Goal: Task Accomplishment & Management: Use online tool/utility

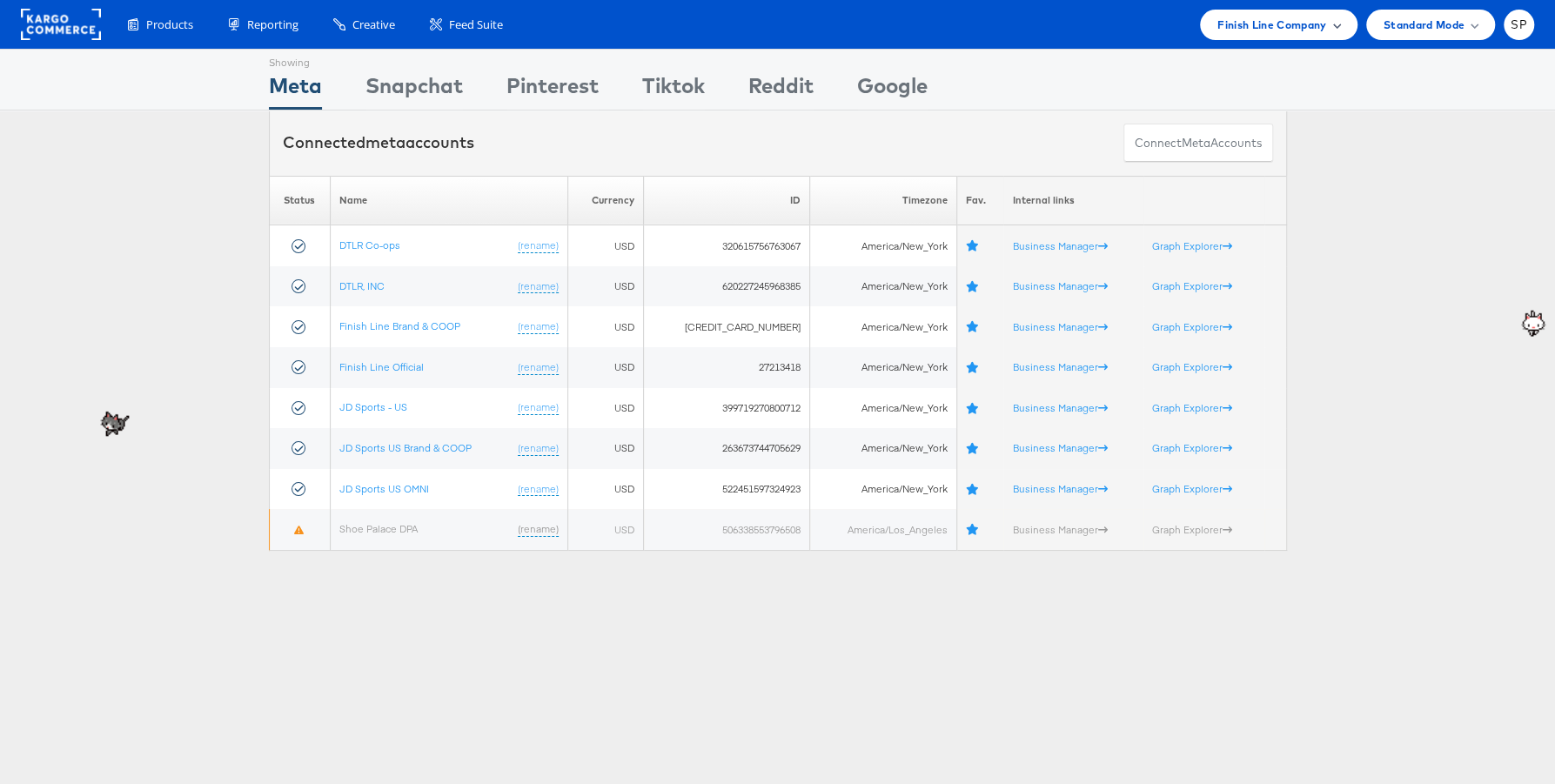
click at [1282, 27] on span "Finish Line Company" at bounding box center [1272, 25] width 110 height 18
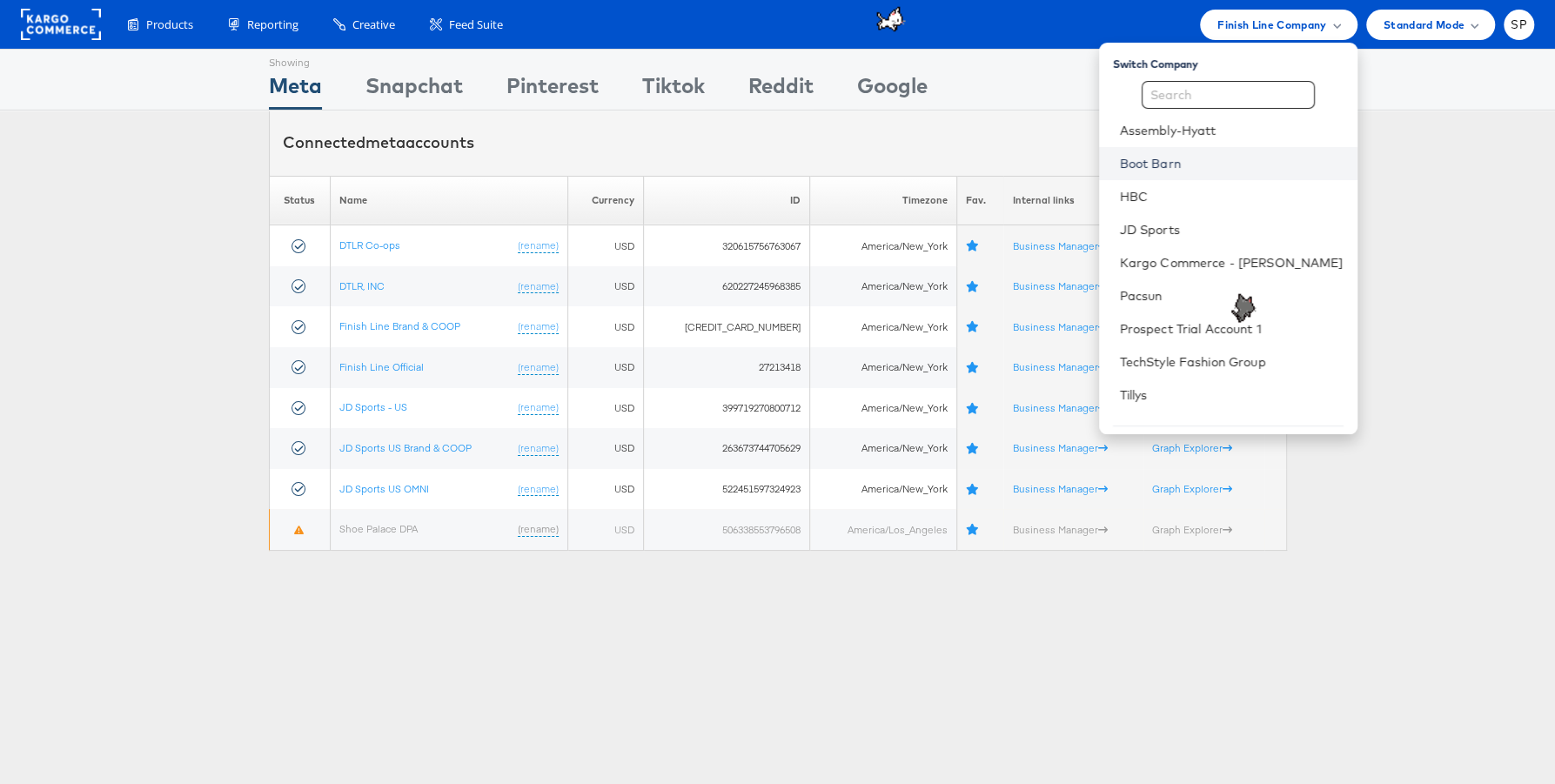
click at [1249, 167] on link "Boot Barn" at bounding box center [1231, 164] width 223 height 18
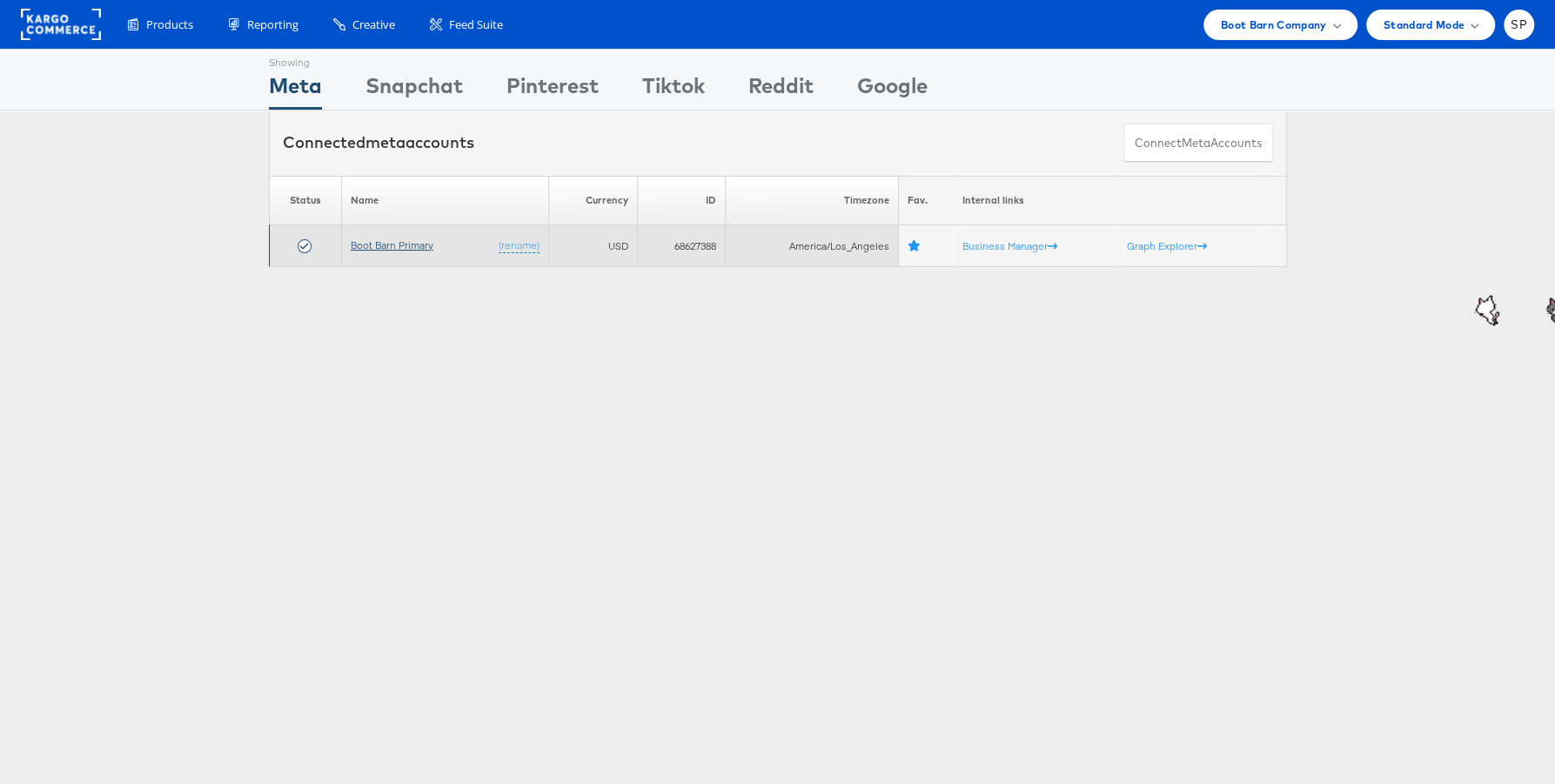
click at [401, 239] on link "Boot Barn Primary" at bounding box center [392, 244] width 82 height 13
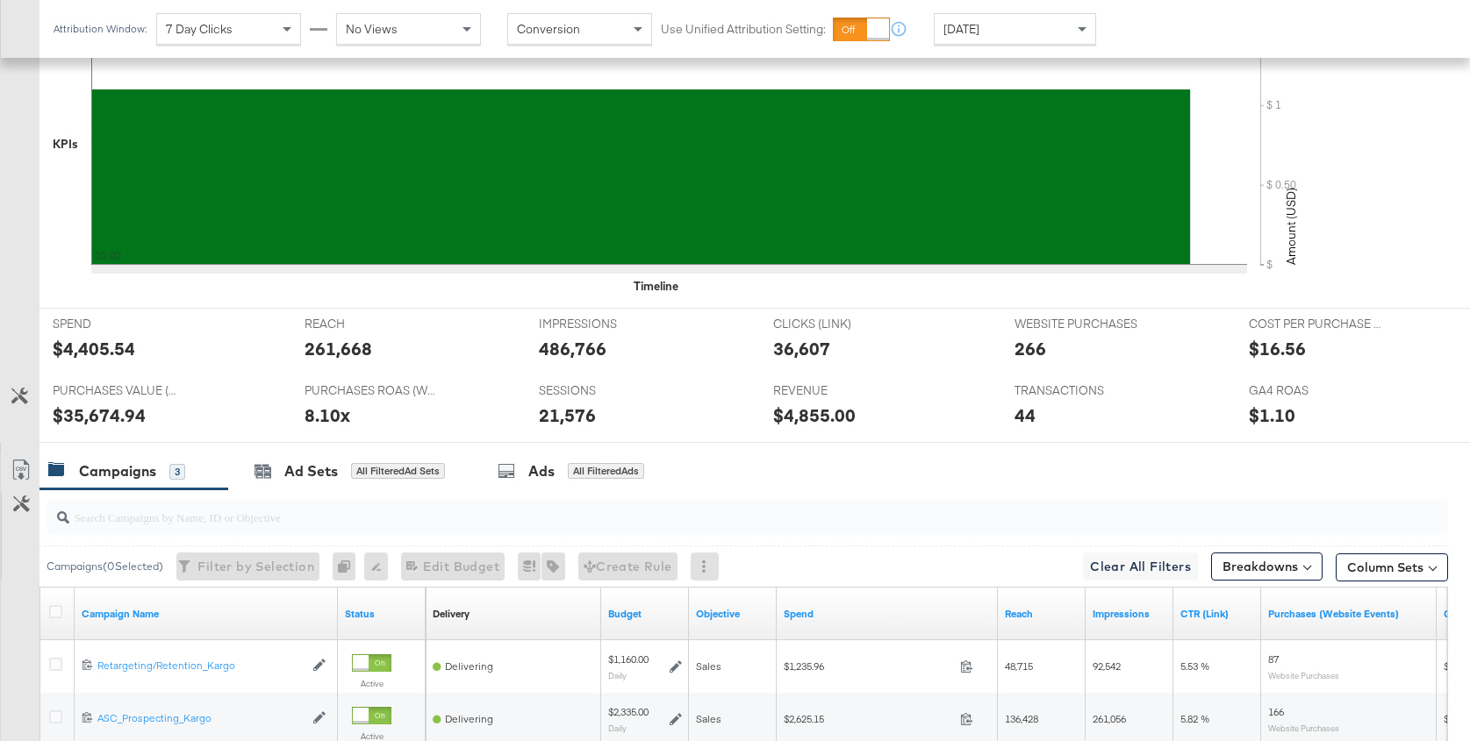
scroll to position [727, 0]
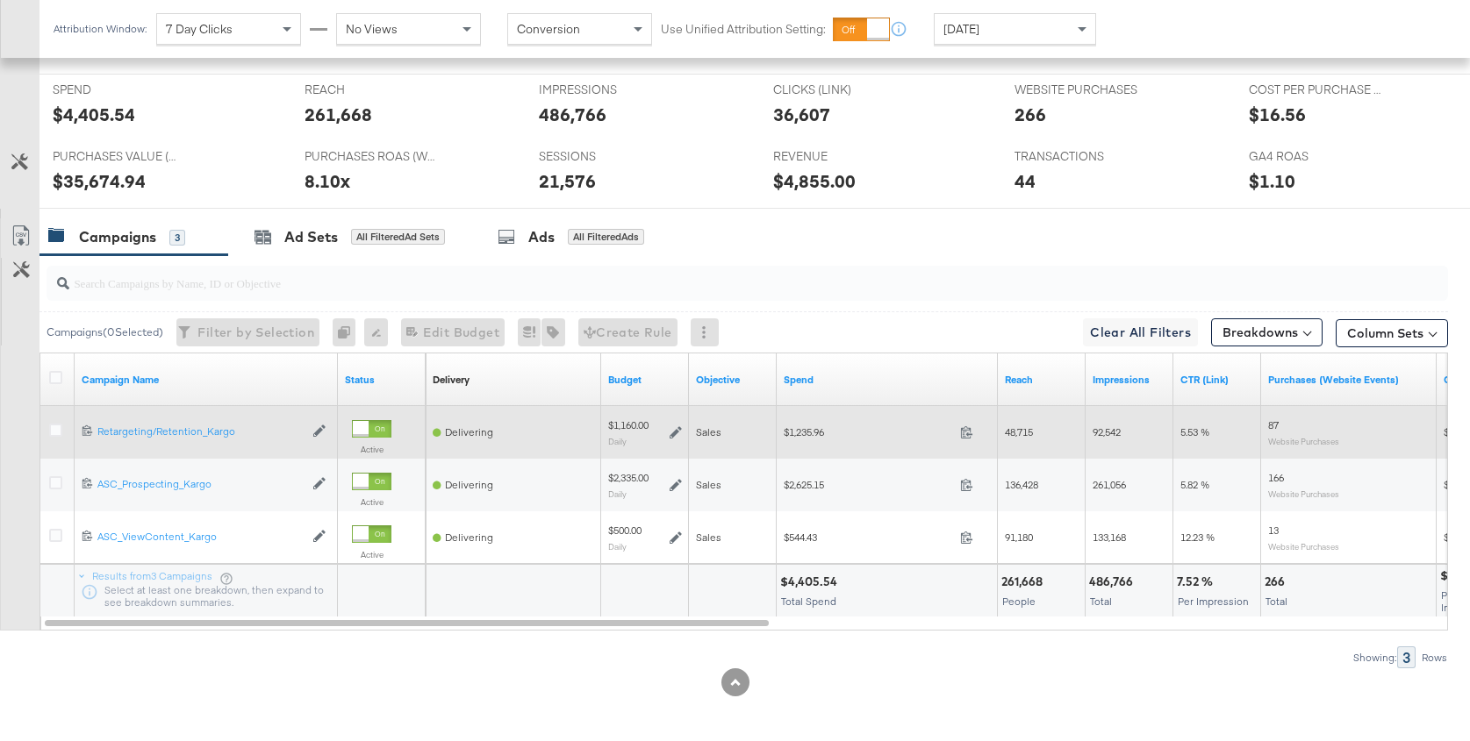
click at [61, 425] on div at bounding box center [58, 433] width 18 height 18
click at [54, 427] on icon at bounding box center [55, 430] width 13 height 13
click at [0, 0] on input "checkbox" at bounding box center [0, 0] width 0 height 0
click at [54, 424] on icon at bounding box center [55, 430] width 13 height 13
click at [0, 0] on input "checkbox" at bounding box center [0, 0] width 0 height 0
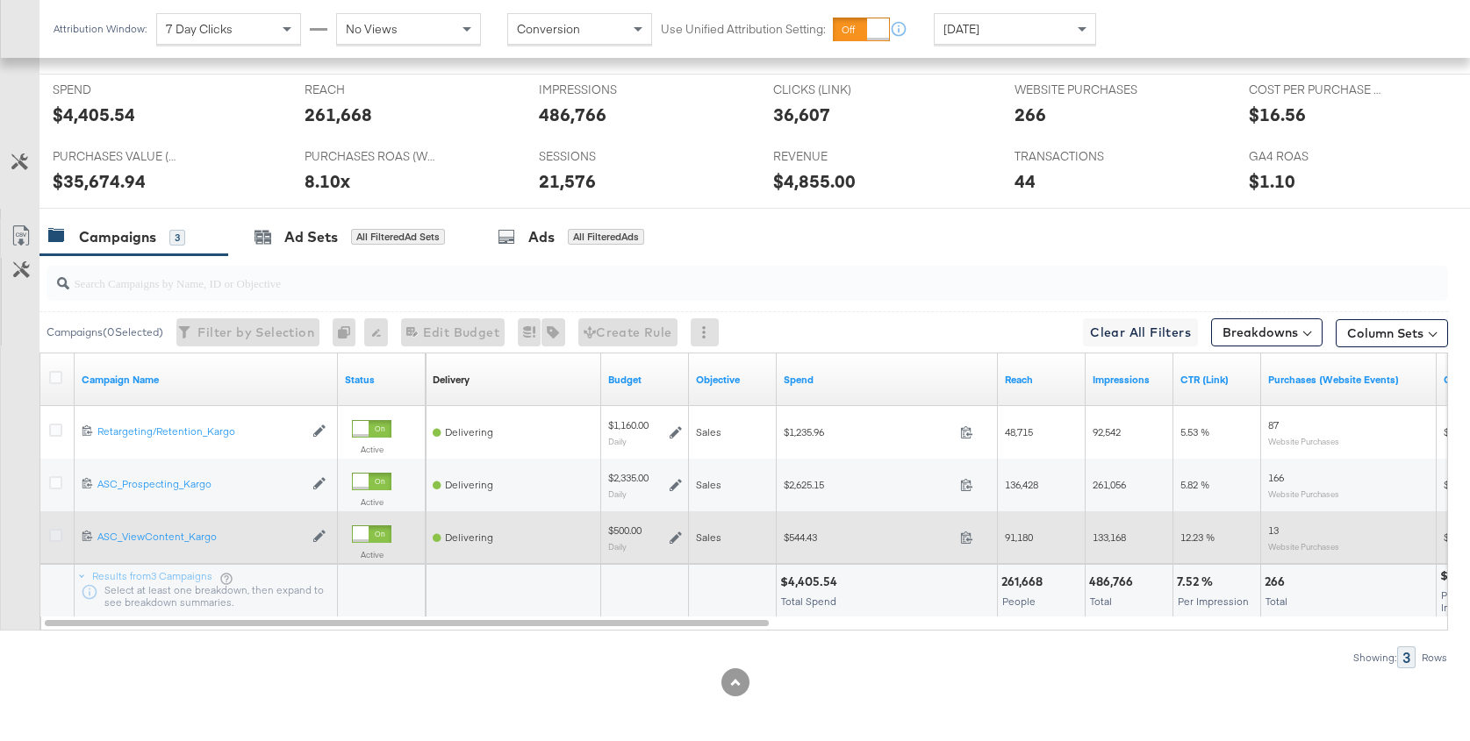
click at [56, 531] on icon at bounding box center [55, 535] width 13 height 13
click at [0, 0] on input "checkbox" at bounding box center [0, 0] width 0 height 0
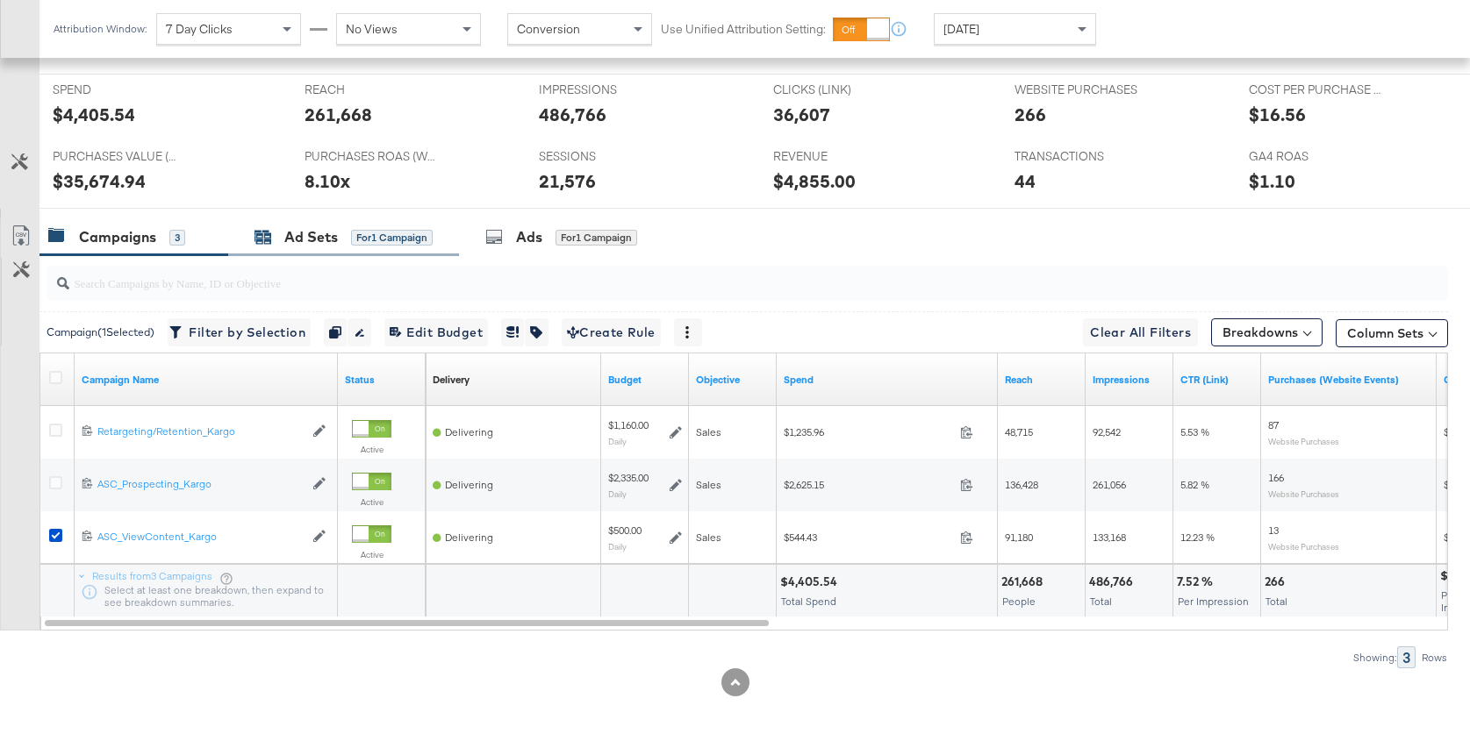
click at [300, 232] on div "Ad Sets" at bounding box center [311, 237] width 54 height 20
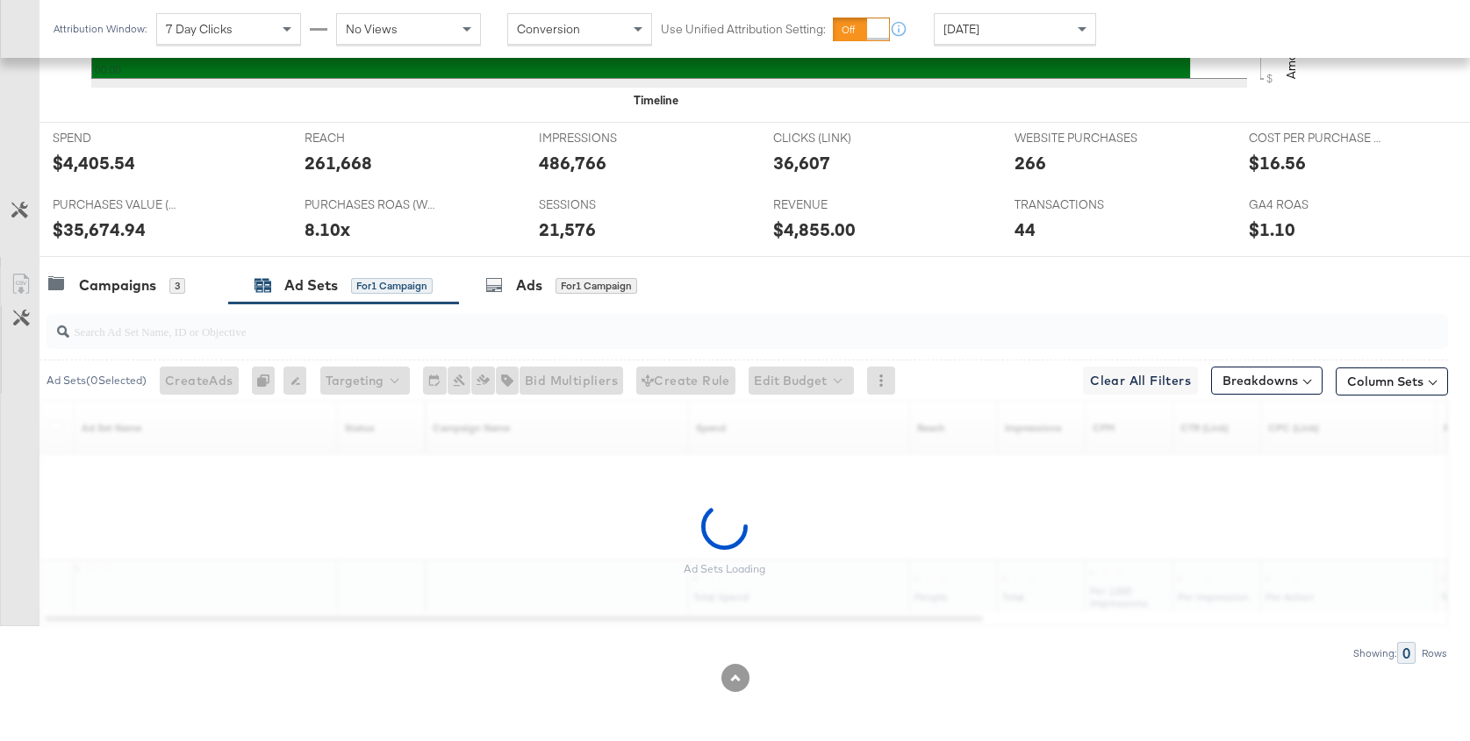
scroll to position [675, 0]
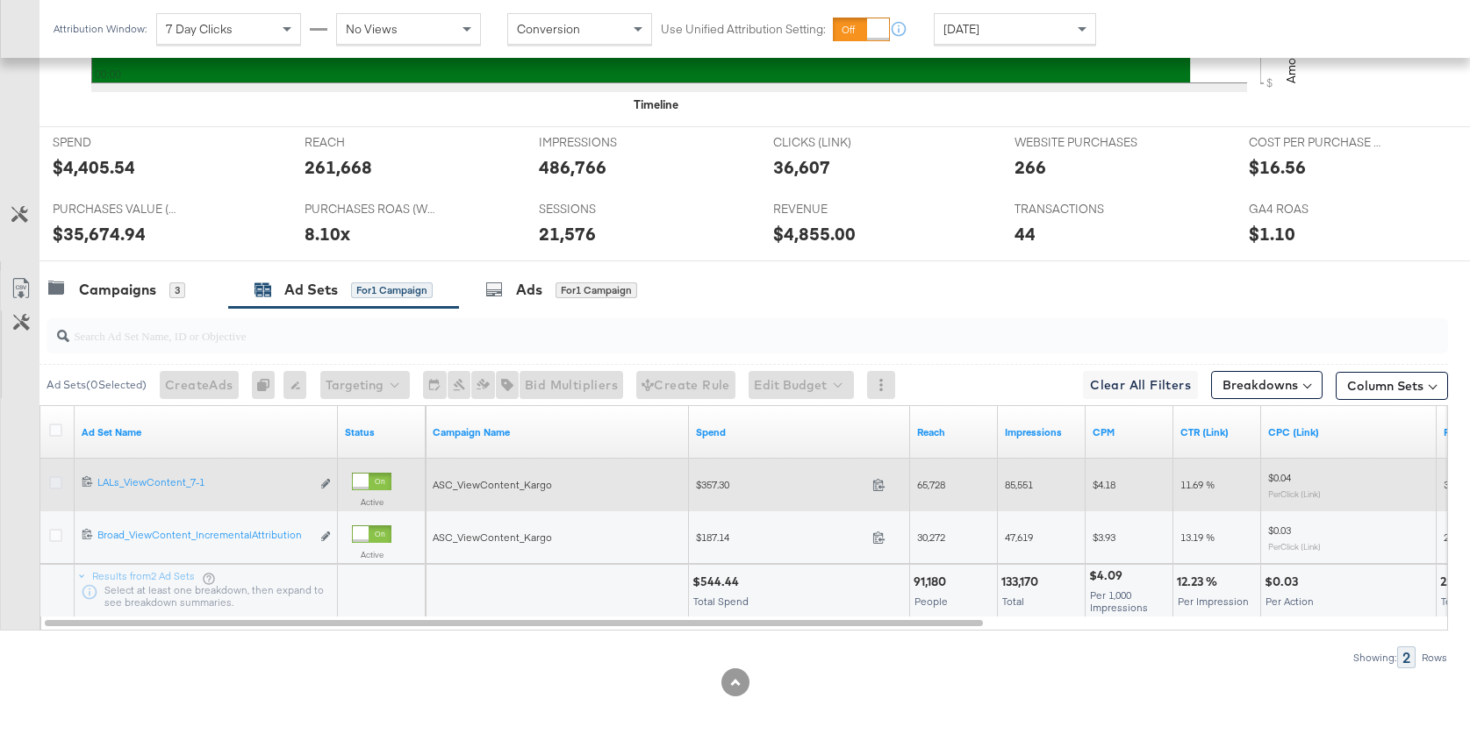
click at [57, 478] on icon at bounding box center [55, 482] width 13 height 13
click at [0, 0] on input "checkbox" at bounding box center [0, 0] width 0 height 0
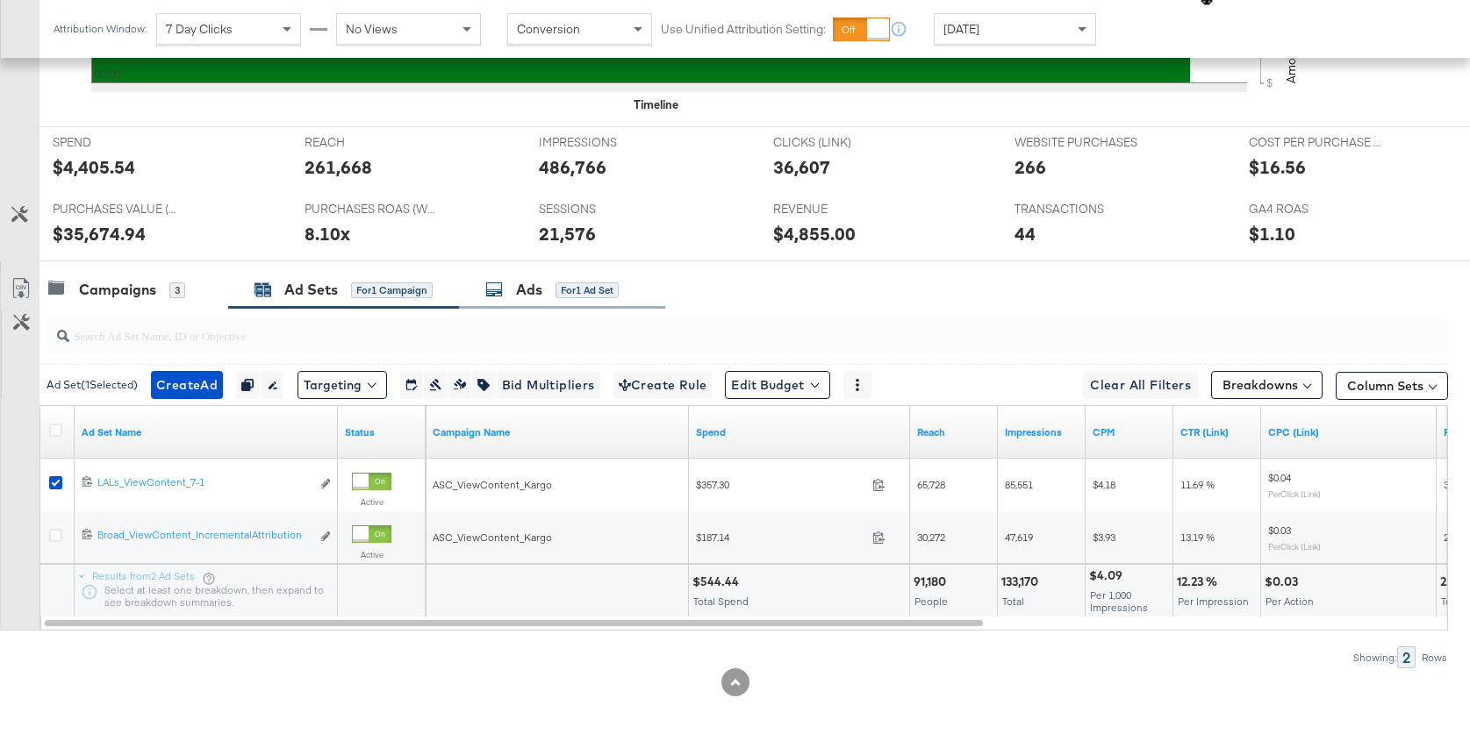
click at [520, 286] on div "Ads" at bounding box center [529, 290] width 26 height 20
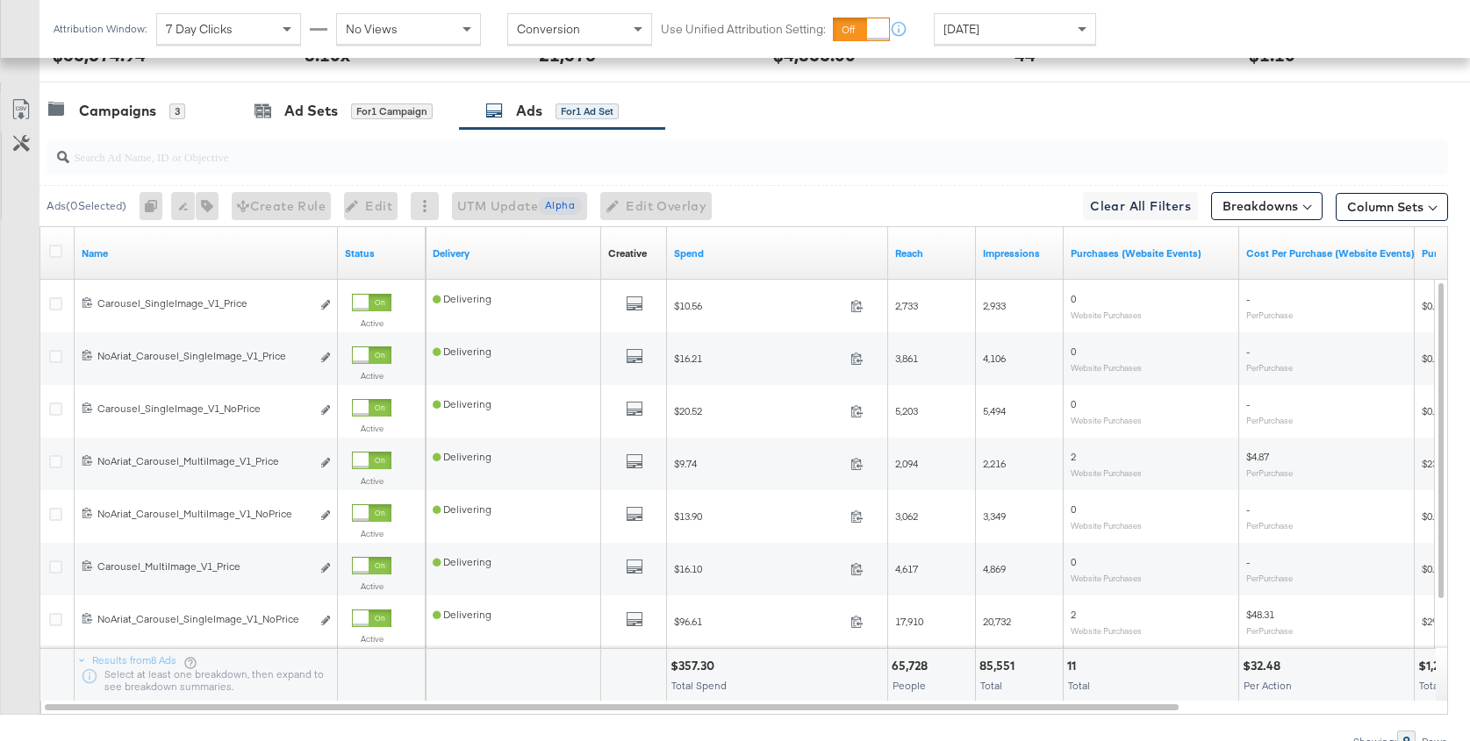
scroll to position [855, 0]
click at [782, 251] on link "Spend" at bounding box center [777, 253] width 207 height 14
click at [326, 112] on div "Ad Sets" at bounding box center [311, 110] width 54 height 20
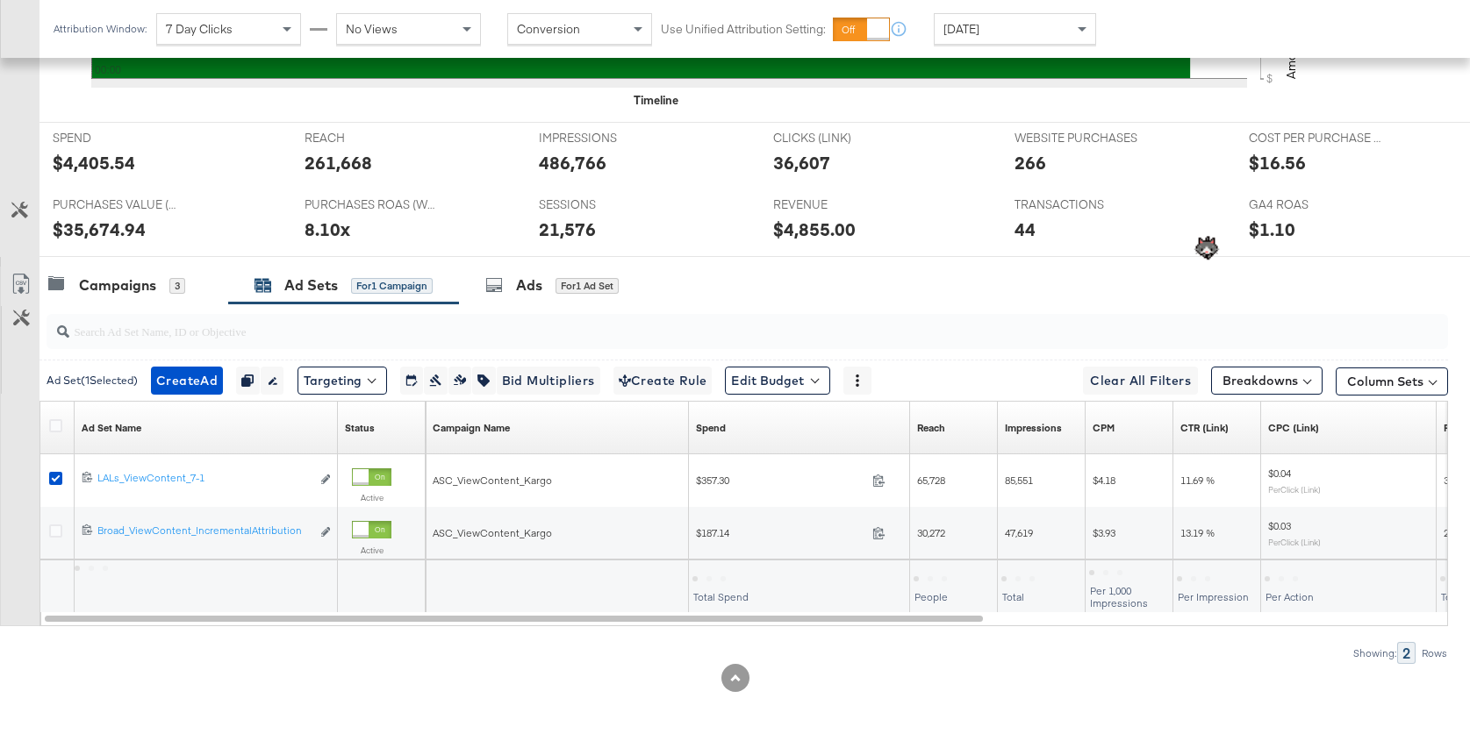
scroll to position [675, 0]
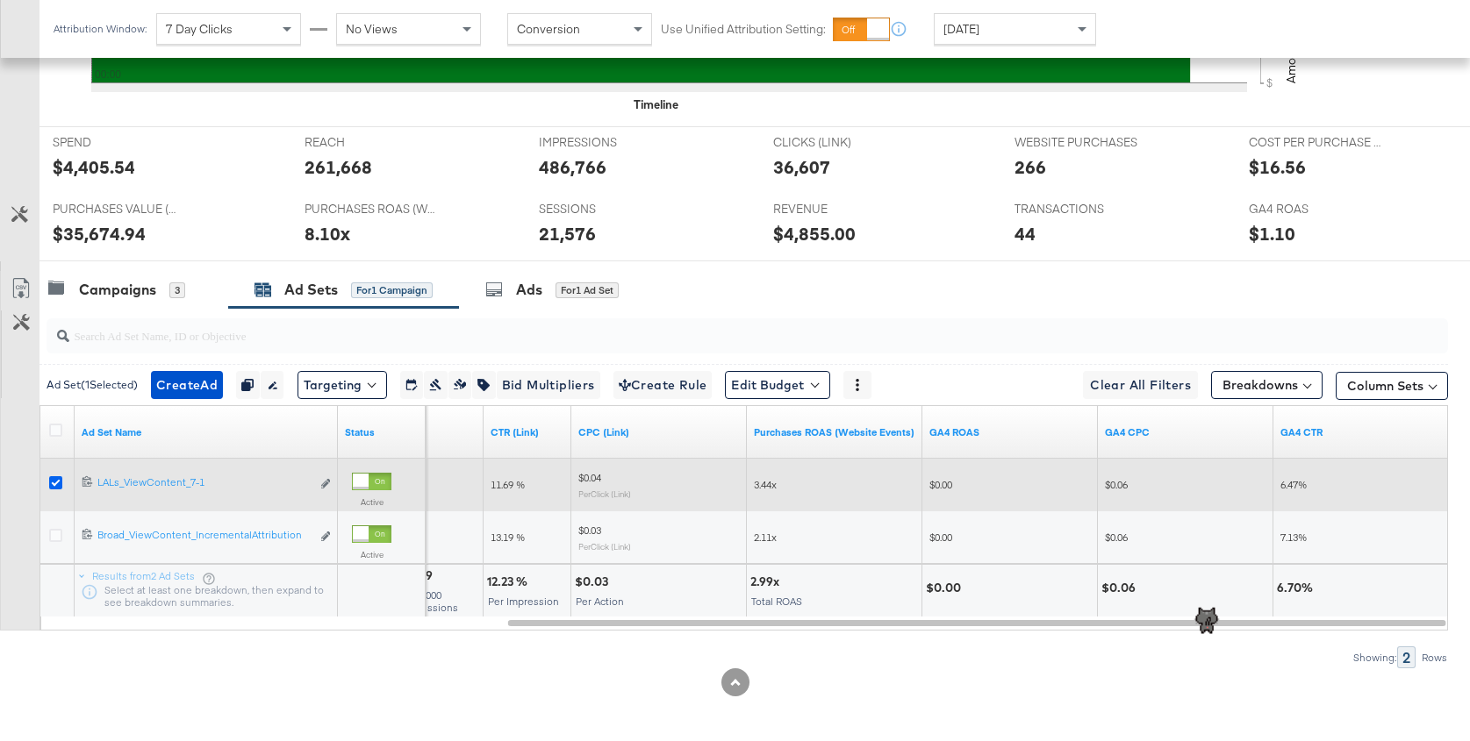
click at [53, 478] on icon at bounding box center [55, 482] width 13 height 13
click at [0, 0] on input "checkbox" at bounding box center [0, 0] width 0 height 0
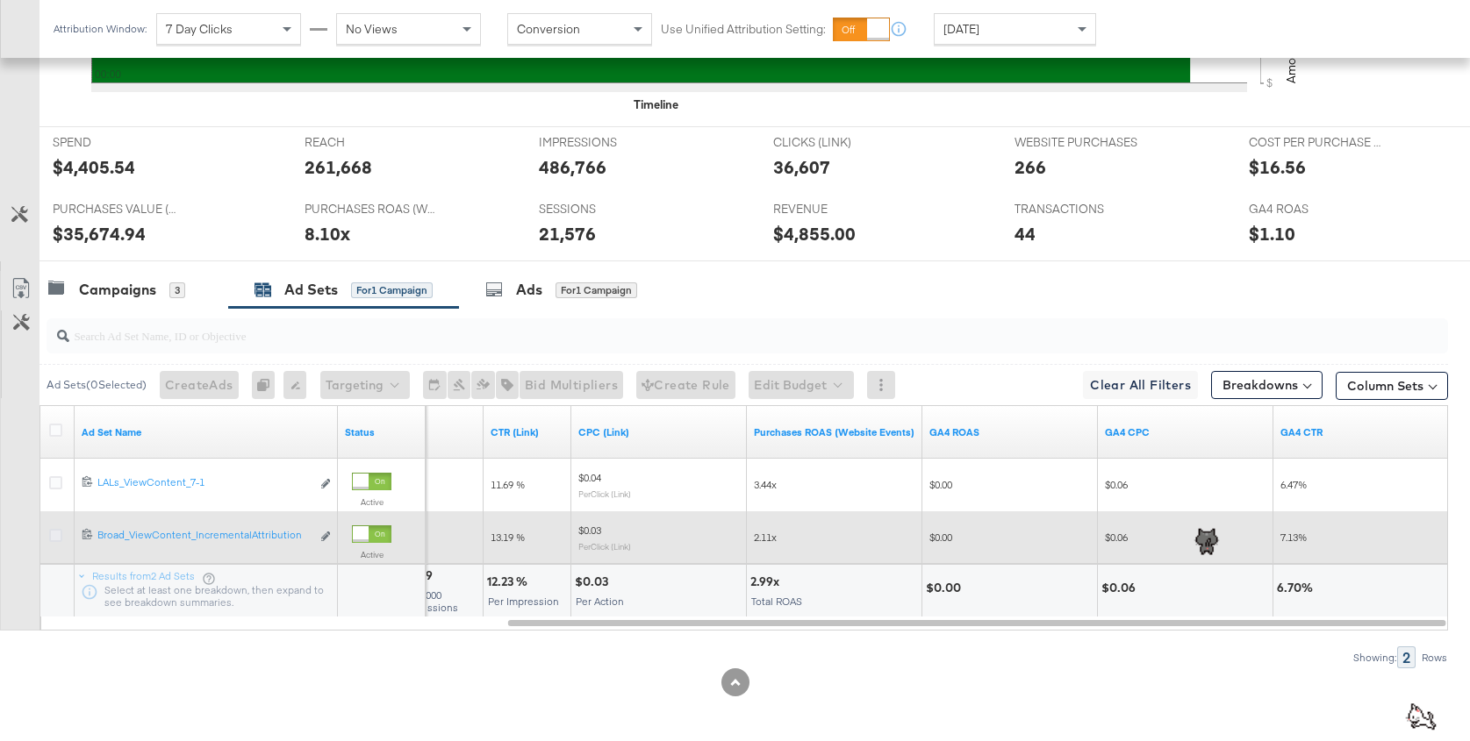
click at [55, 529] on icon at bounding box center [55, 535] width 13 height 13
click at [0, 0] on input "checkbox" at bounding box center [0, 0] width 0 height 0
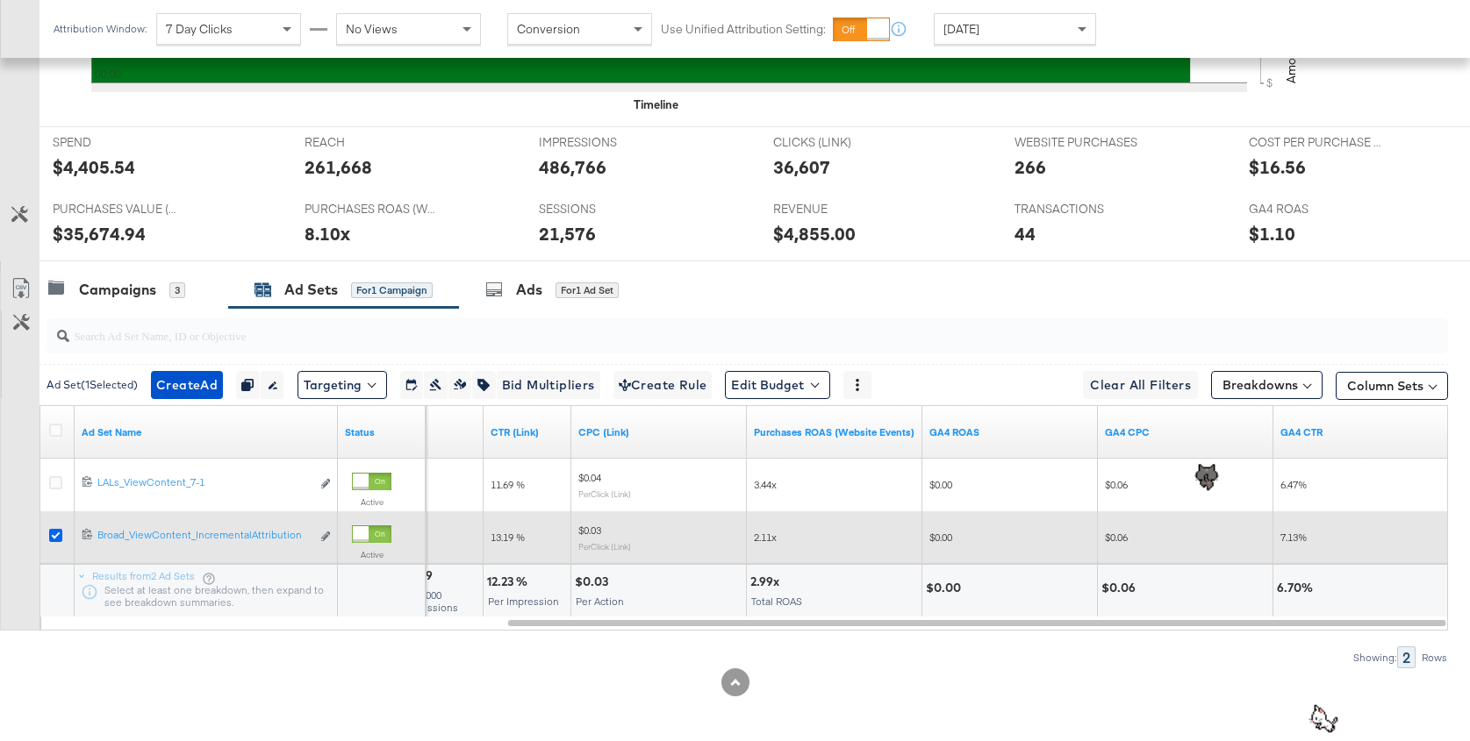
click at [57, 532] on icon at bounding box center [55, 535] width 13 height 13
click at [0, 0] on input "checkbox" at bounding box center [0, 0] width 0 height 0
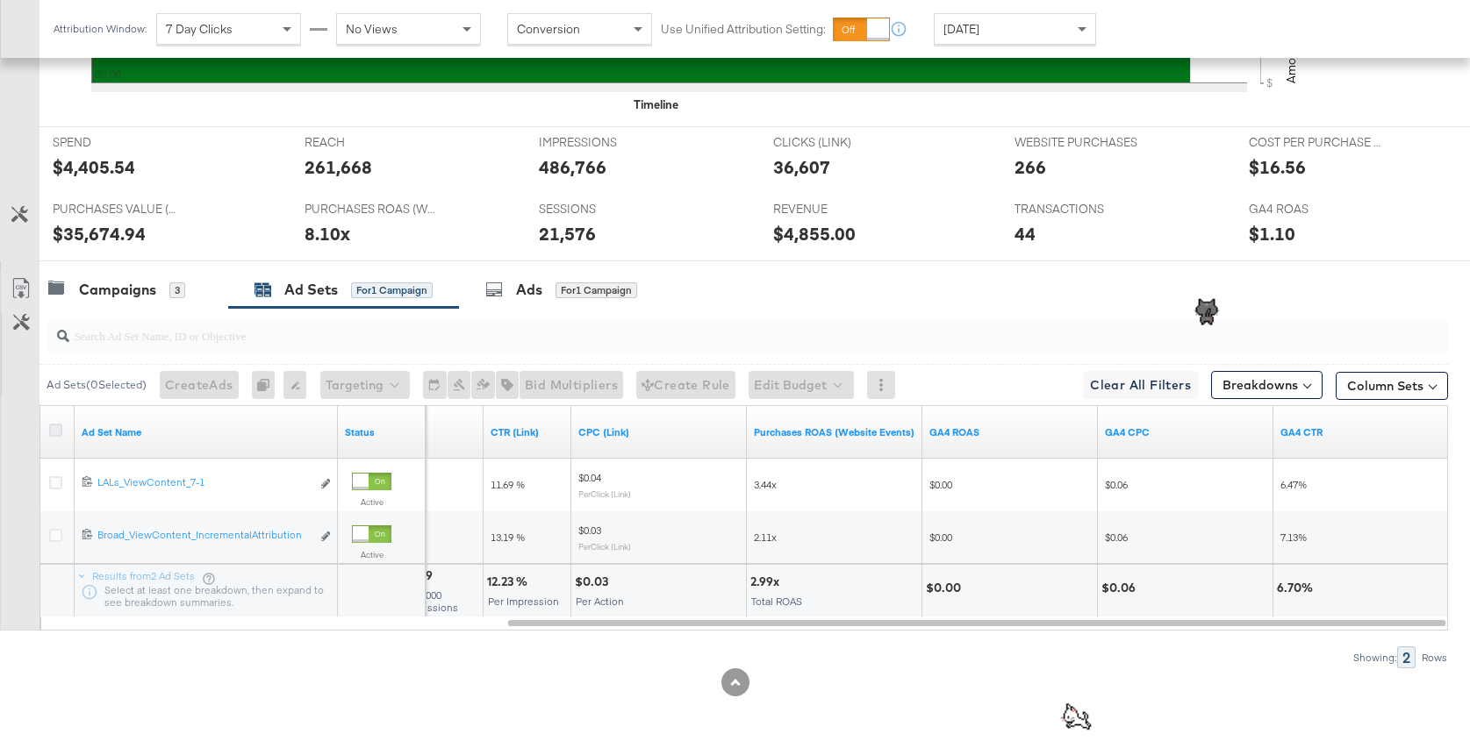
click at [53, 425] on icon at bounding box center [55, 430] width 13 height 13
click at [0, 0] on input "checkbox" at bounding box center [0, 0] width 0 height 0
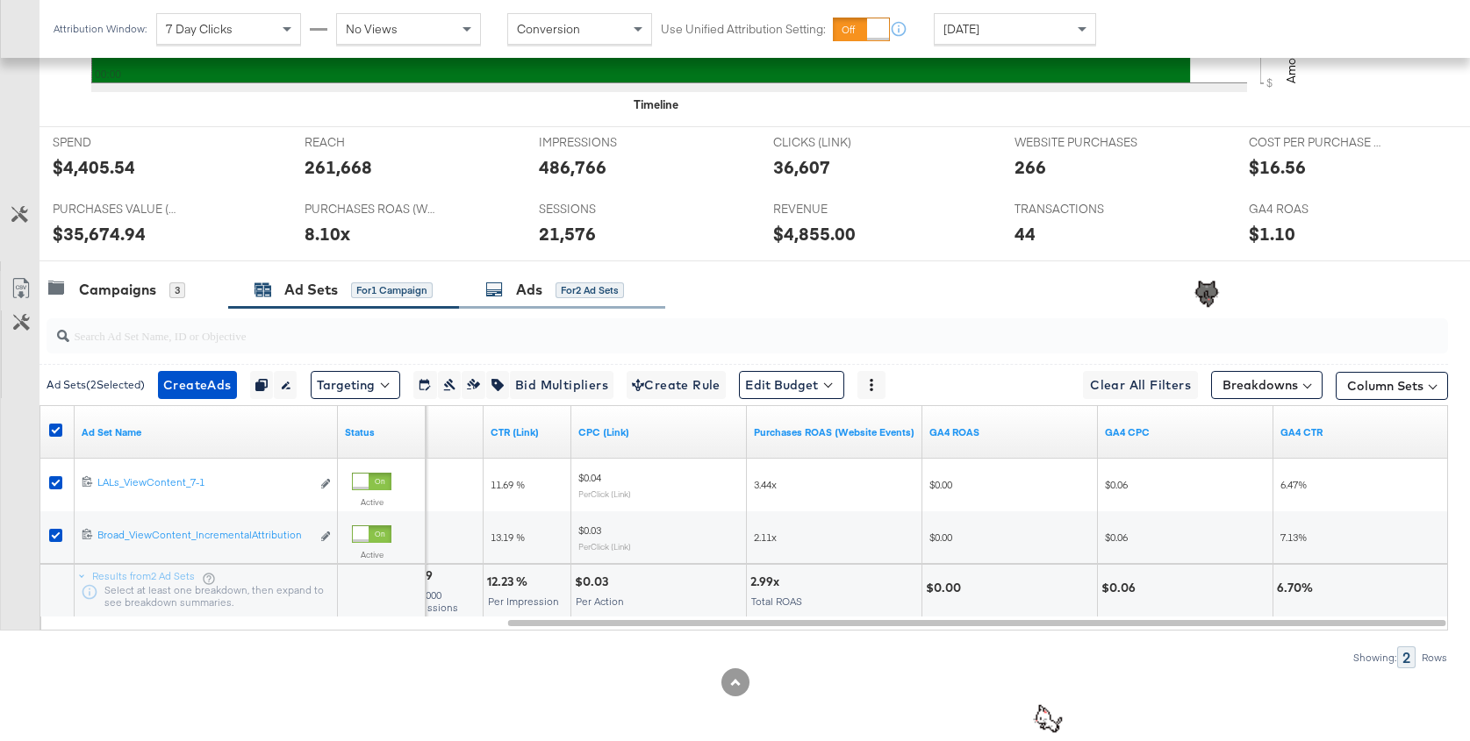
click at [531, 283] on div "Ads" at bounding box center [529, 290] width 26 height 20
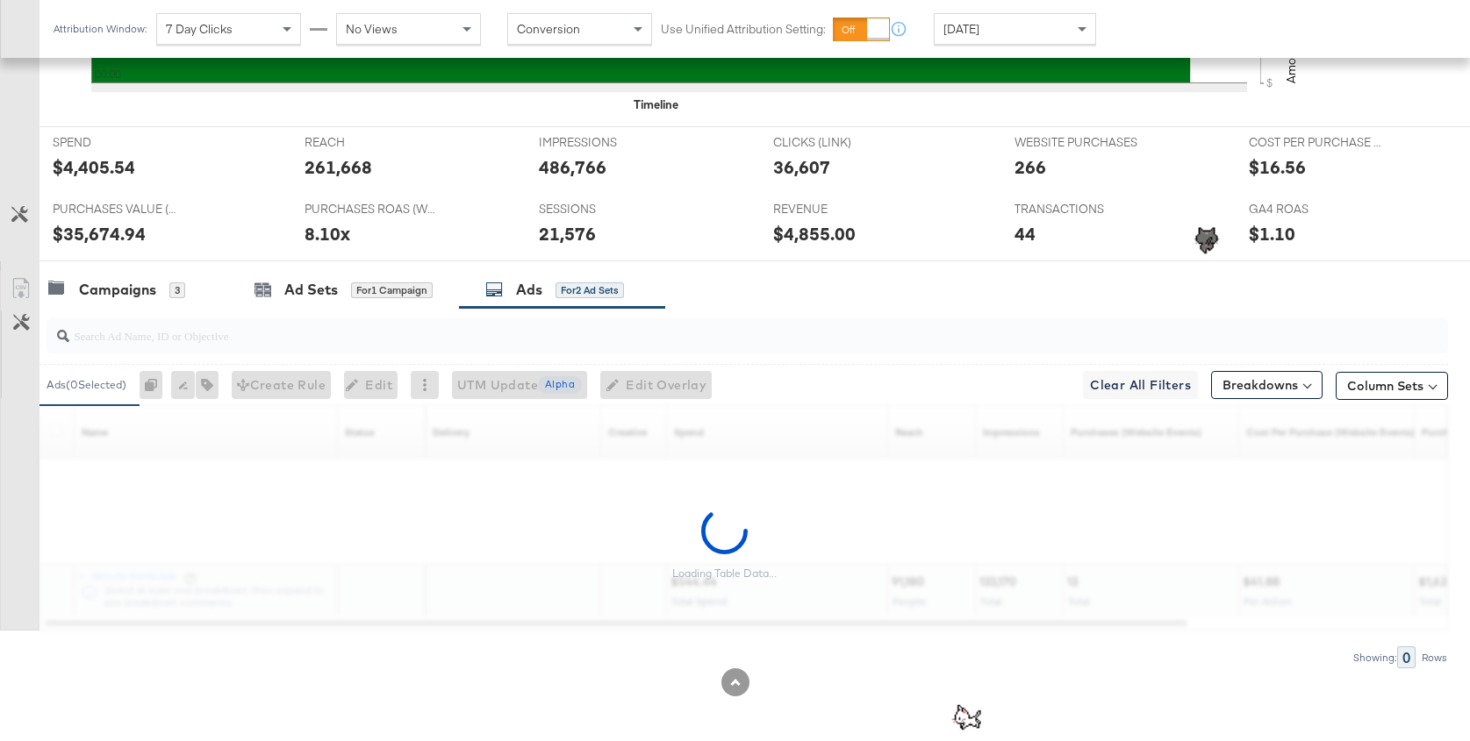
scroll to position [855, 0]
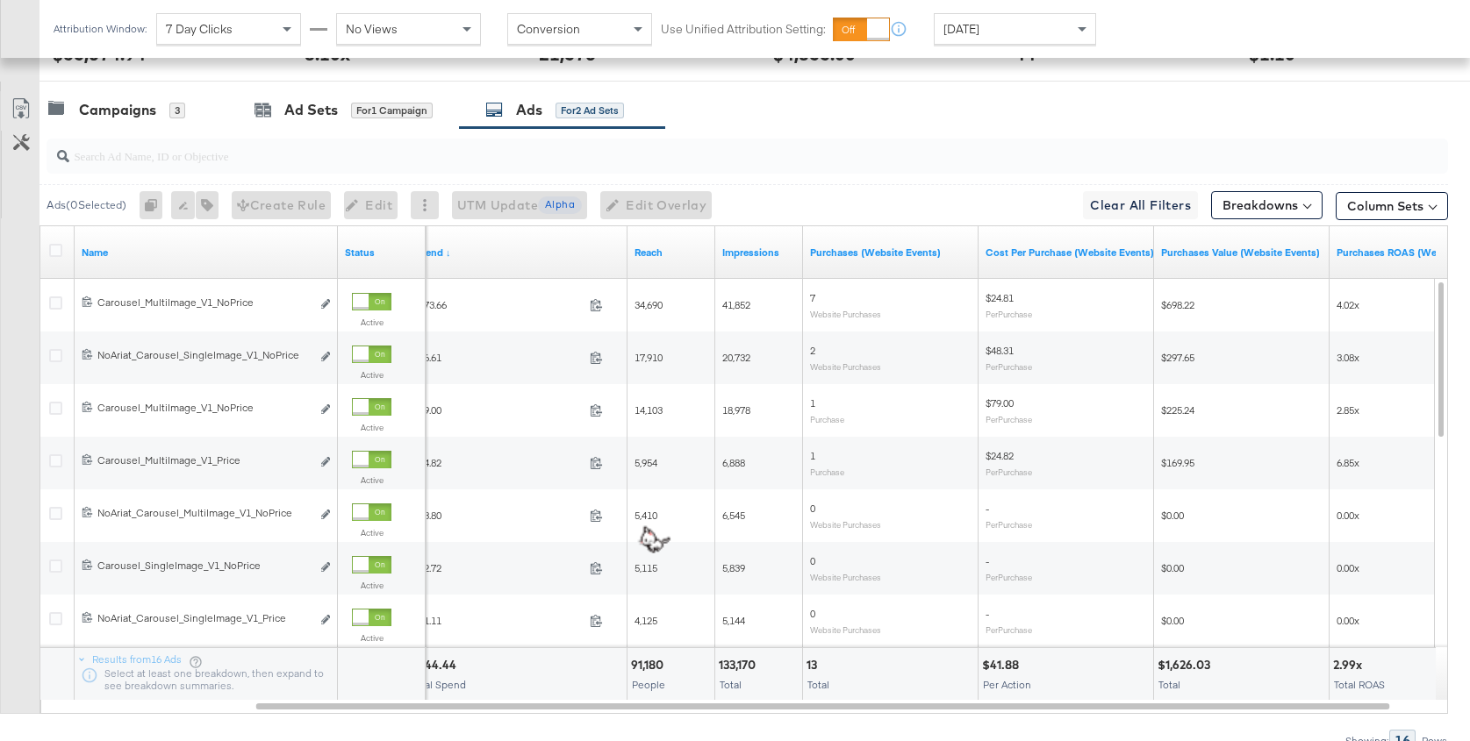
click at [1007, 27] on div "Yesterday" at bounding box center [1014, 29] width 161 height 30
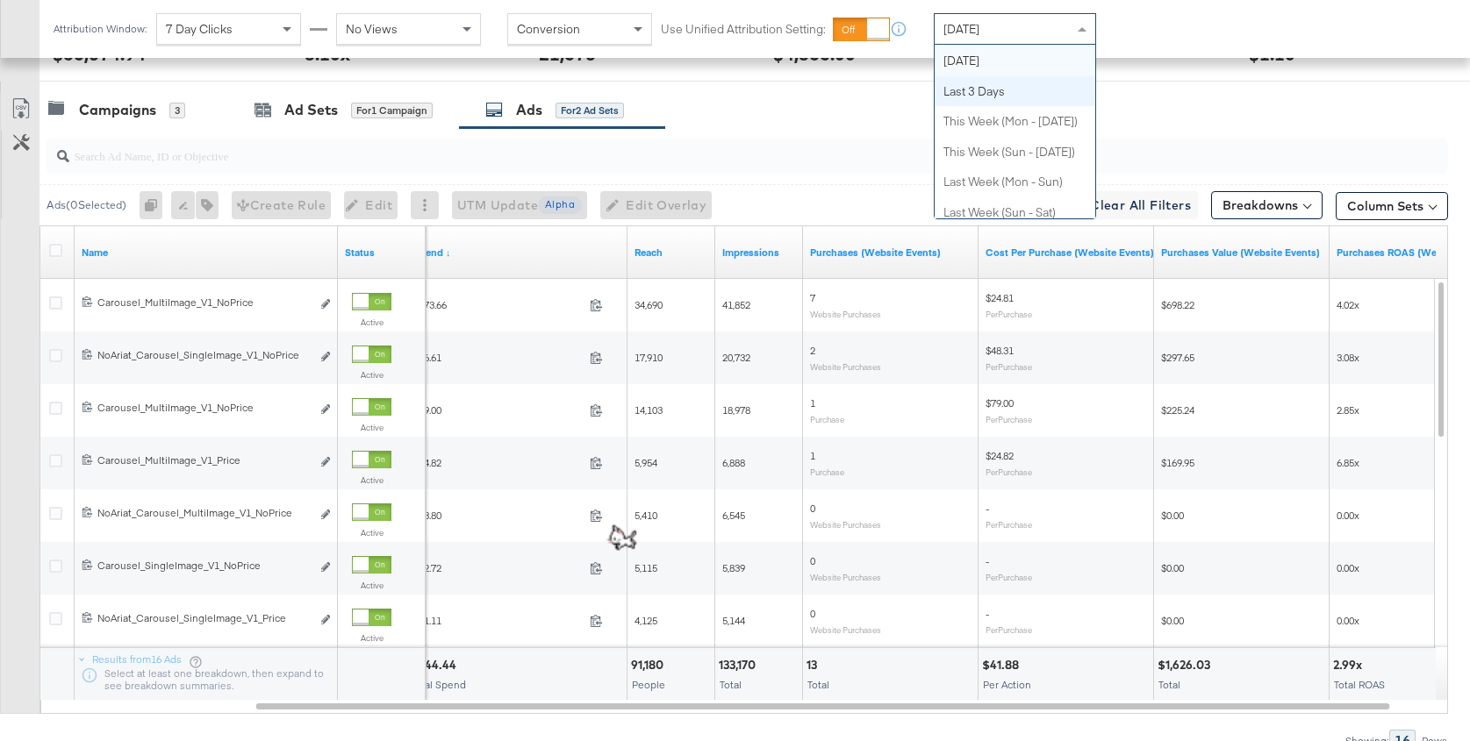
scroll to position [0, 0]
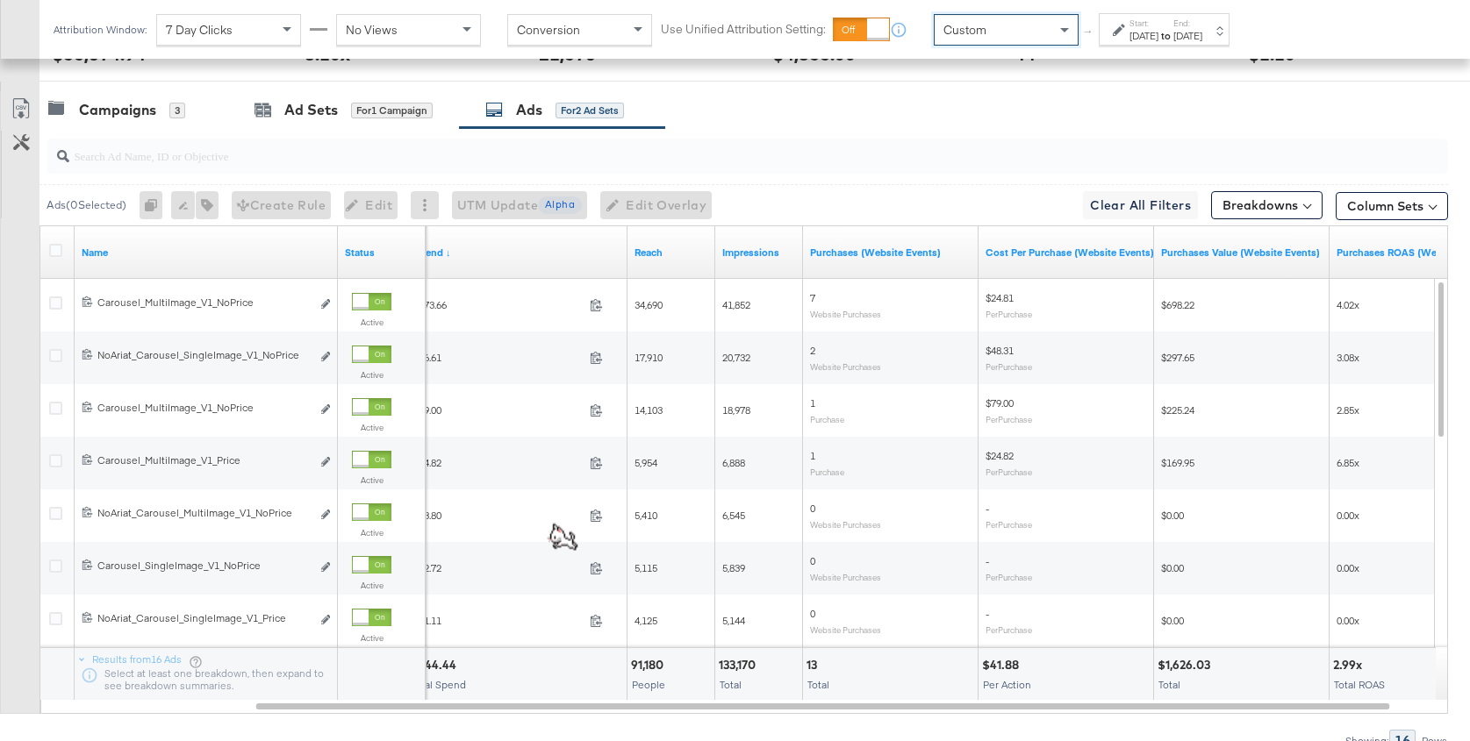
click at [1153, 37] on div "Sep 22nd 2025" at bounding box center [1143, 36] width 29 height 14
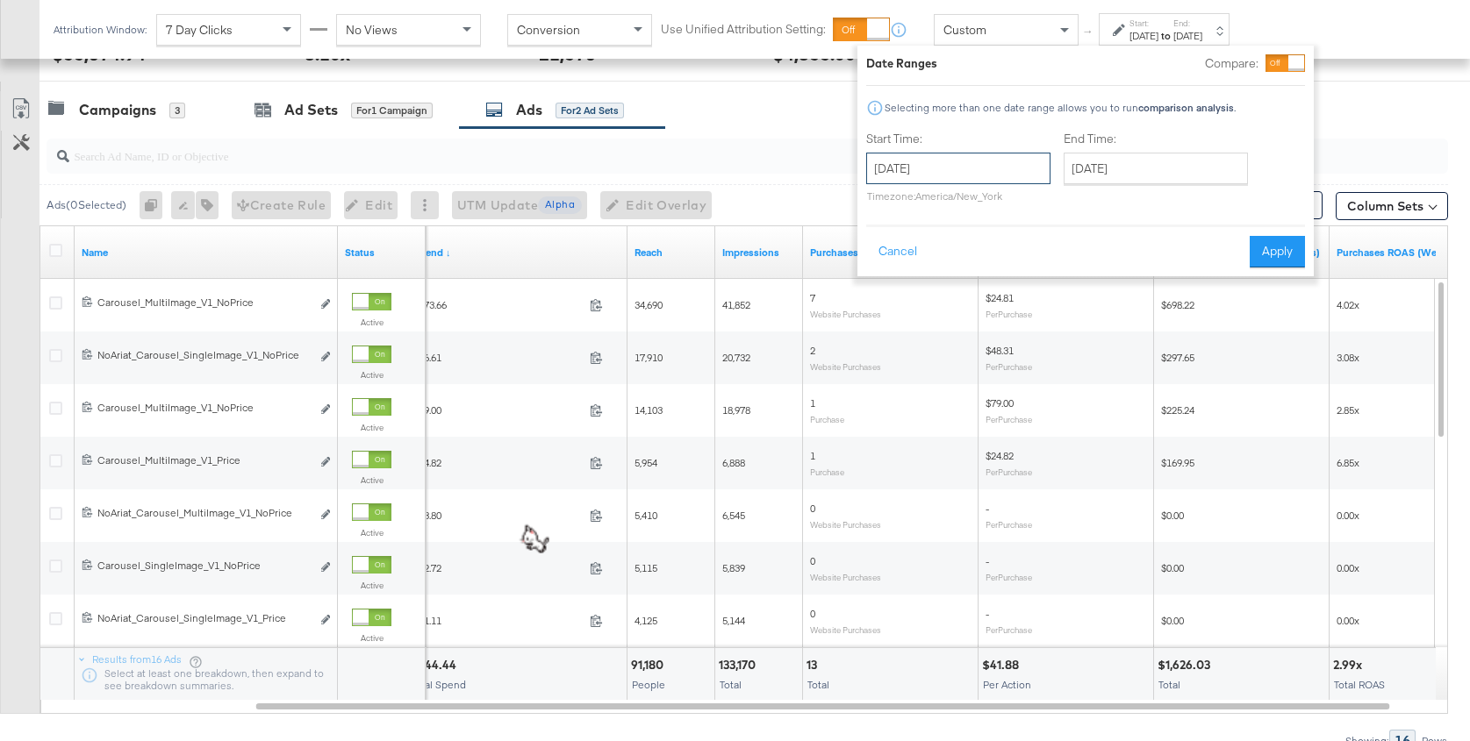
click at [899, 161] on input "September 22nd 2025" at bounding box center [958, 169] width 184 height 32
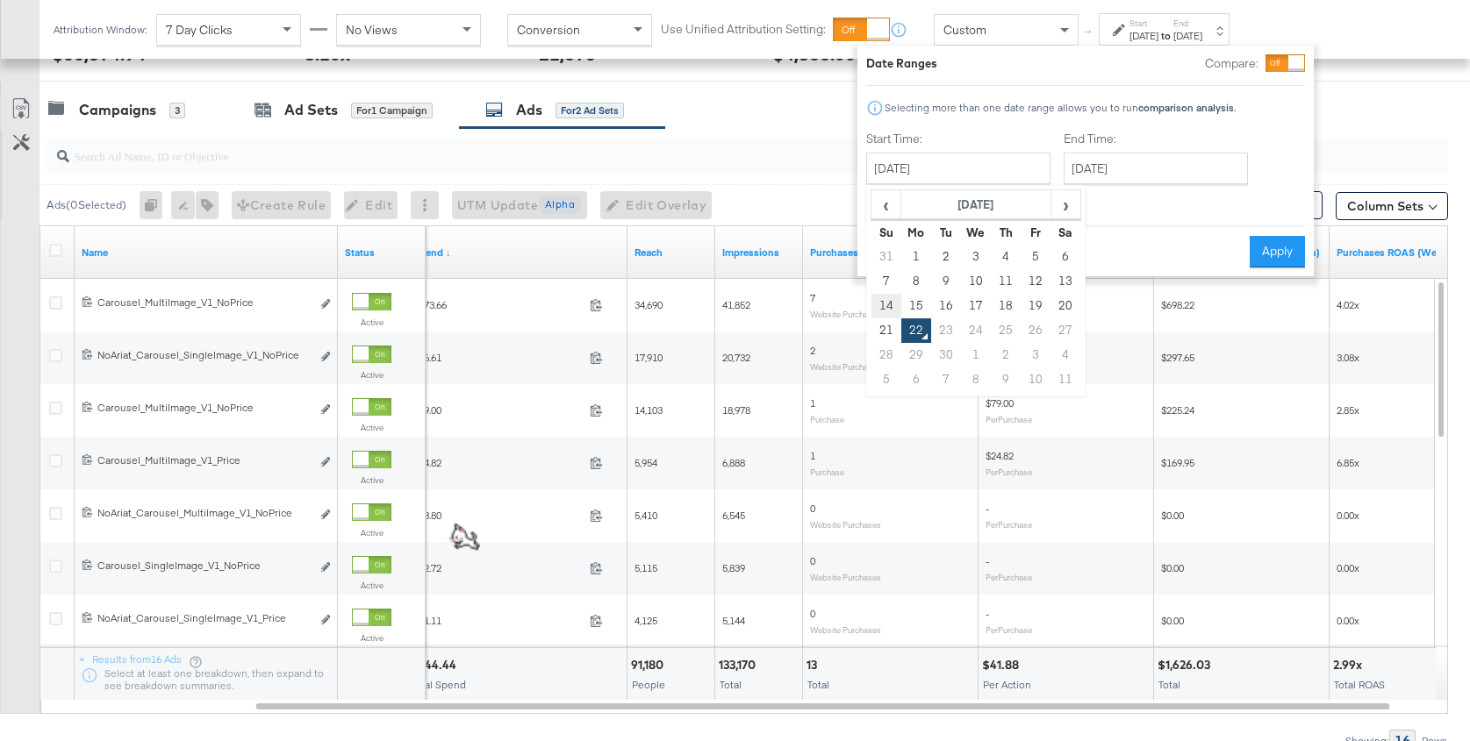
click at [884, 305] on td "14" at bounding box center [886, 306] width 30 height 25
type input "September 14th 2025"
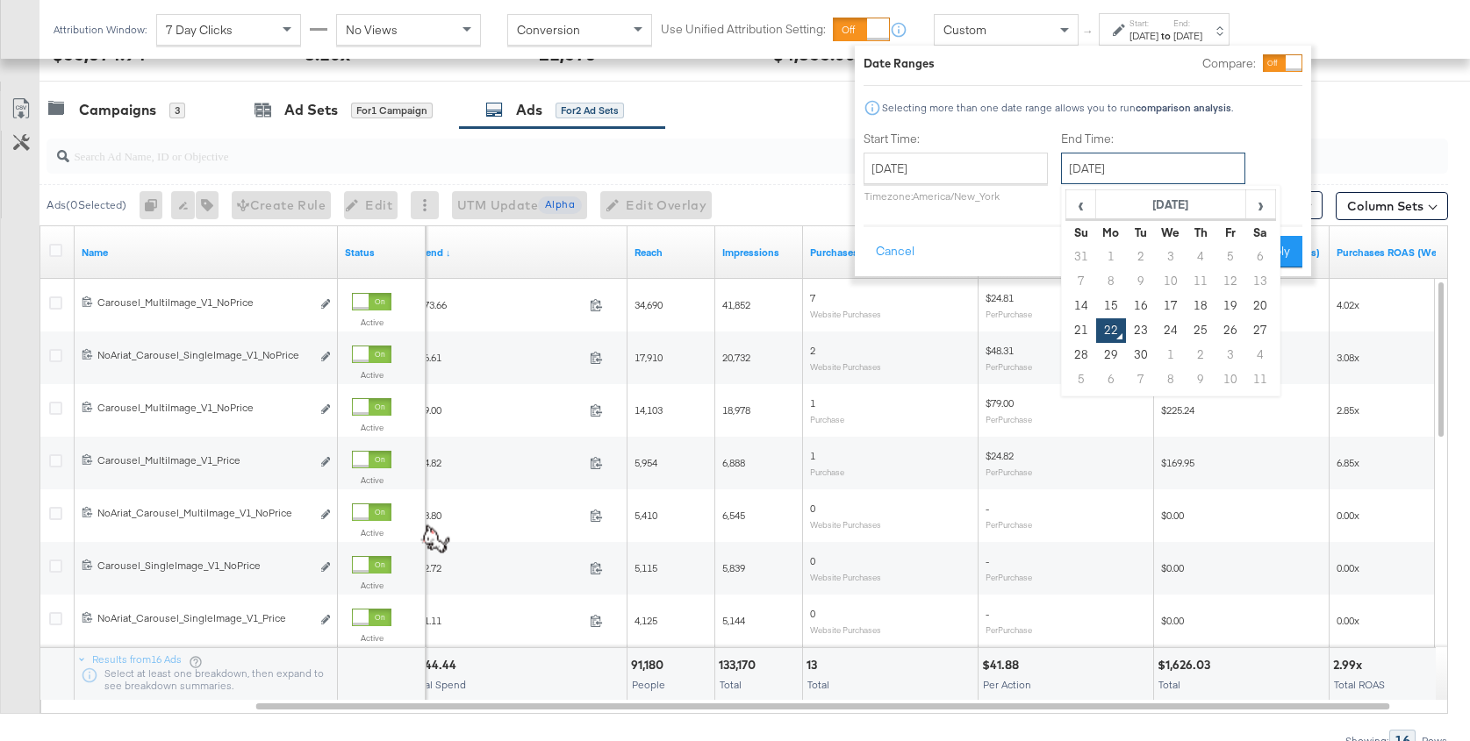
click at [1099, 174] on input "September 22nd 2025" at bounding box center [1153, 169] width 184 height 32
click at [1264, 298] on td "20" at bounding box center [1260, 306] width 30 height 25
type input "September 20th 2025"
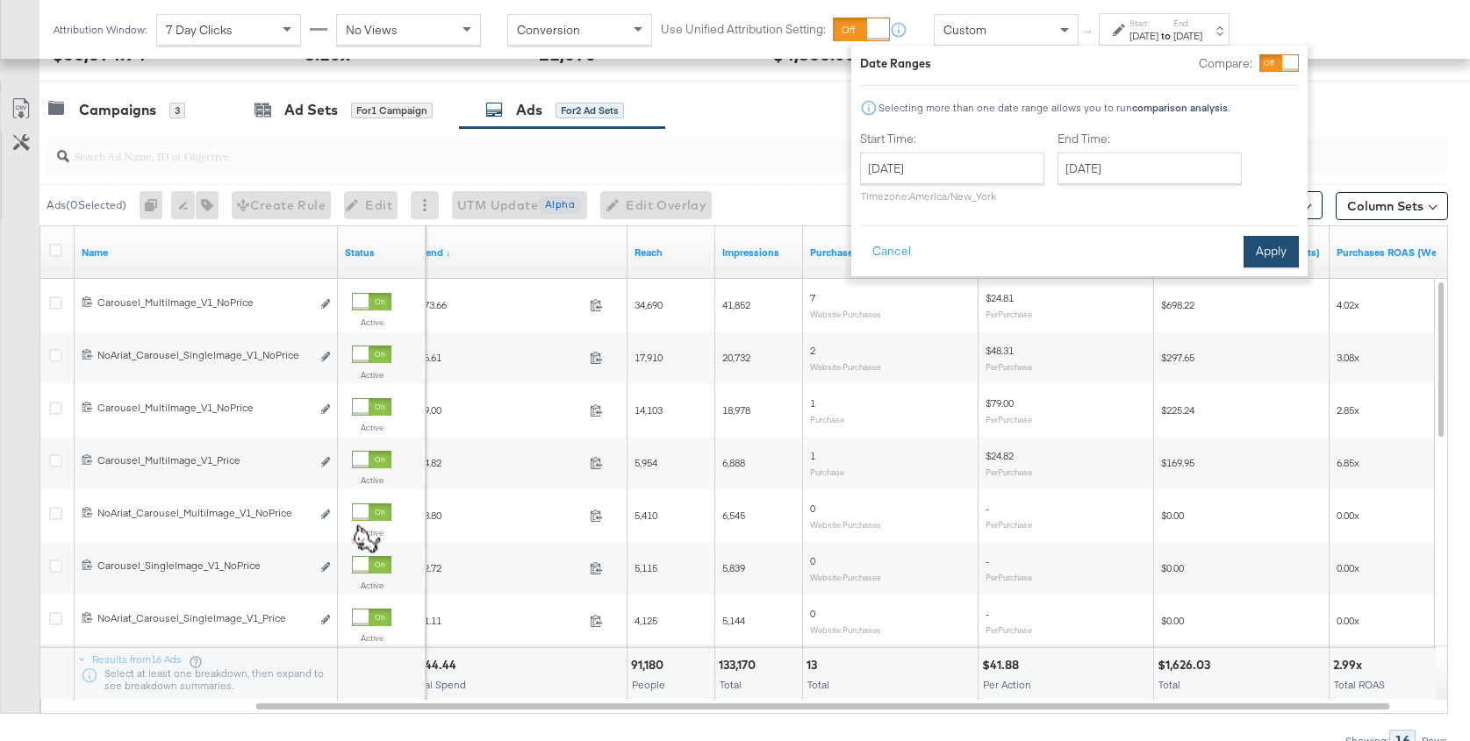
click at [1267, 252] on button "Apply" at bounding box center [1270, 252] width 55 height 32
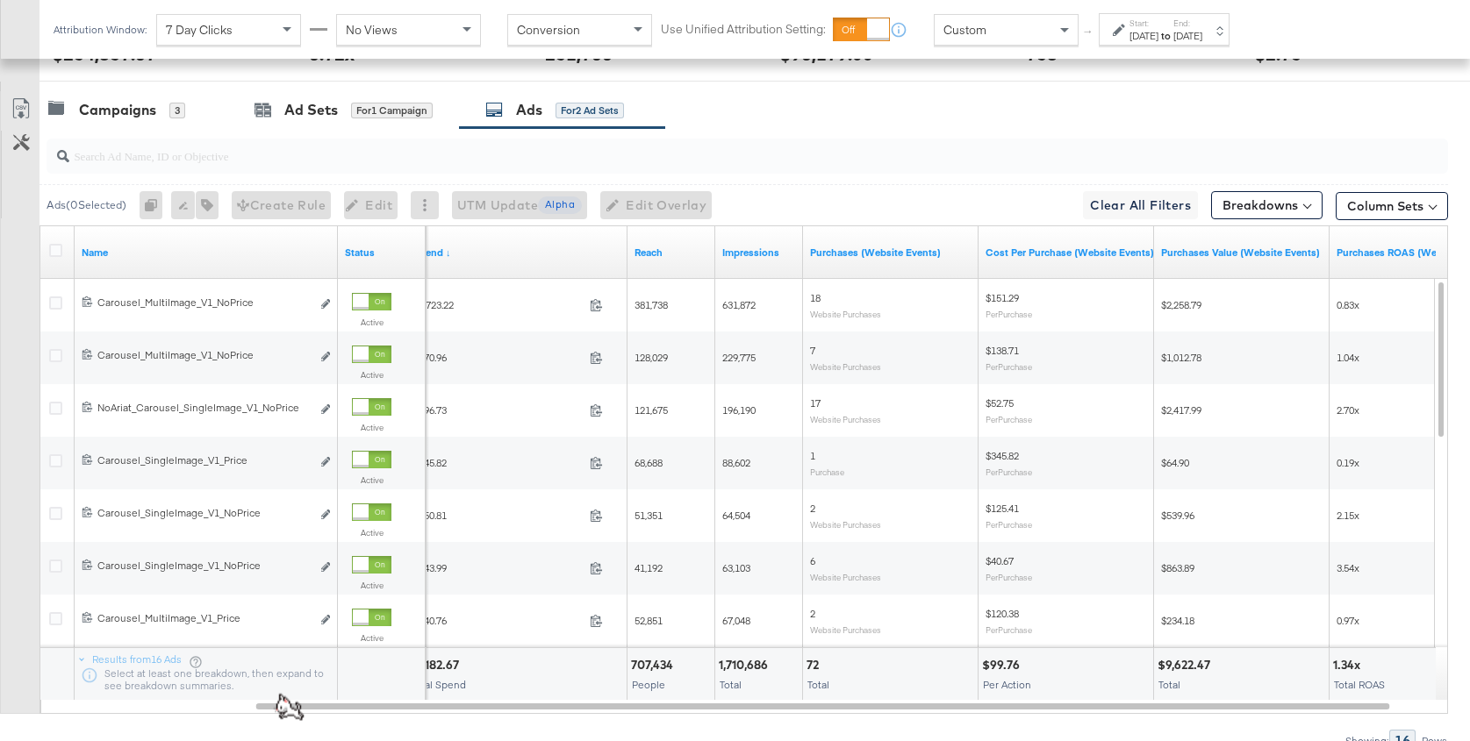
scroll to position [855, 0]
click at [123, 254] on link "Name" at bounding box center [206, 253] width 249 height 14
click at [478, 246] on link "Spend" at bounding box center [516, 253] width 207 height 14
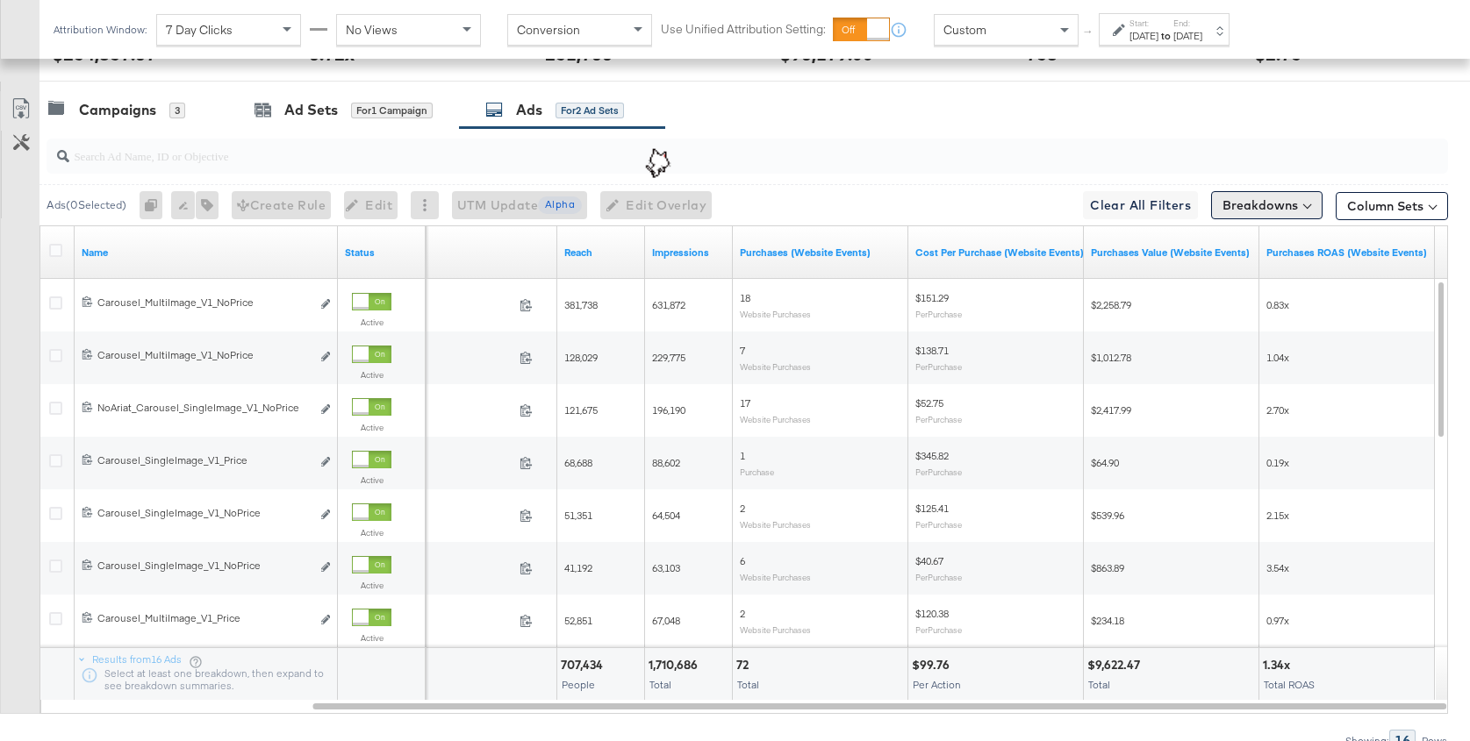
click at [1297, 203] on button "Breakdowns" at bounding box center [1266, 205] width 111 height 28
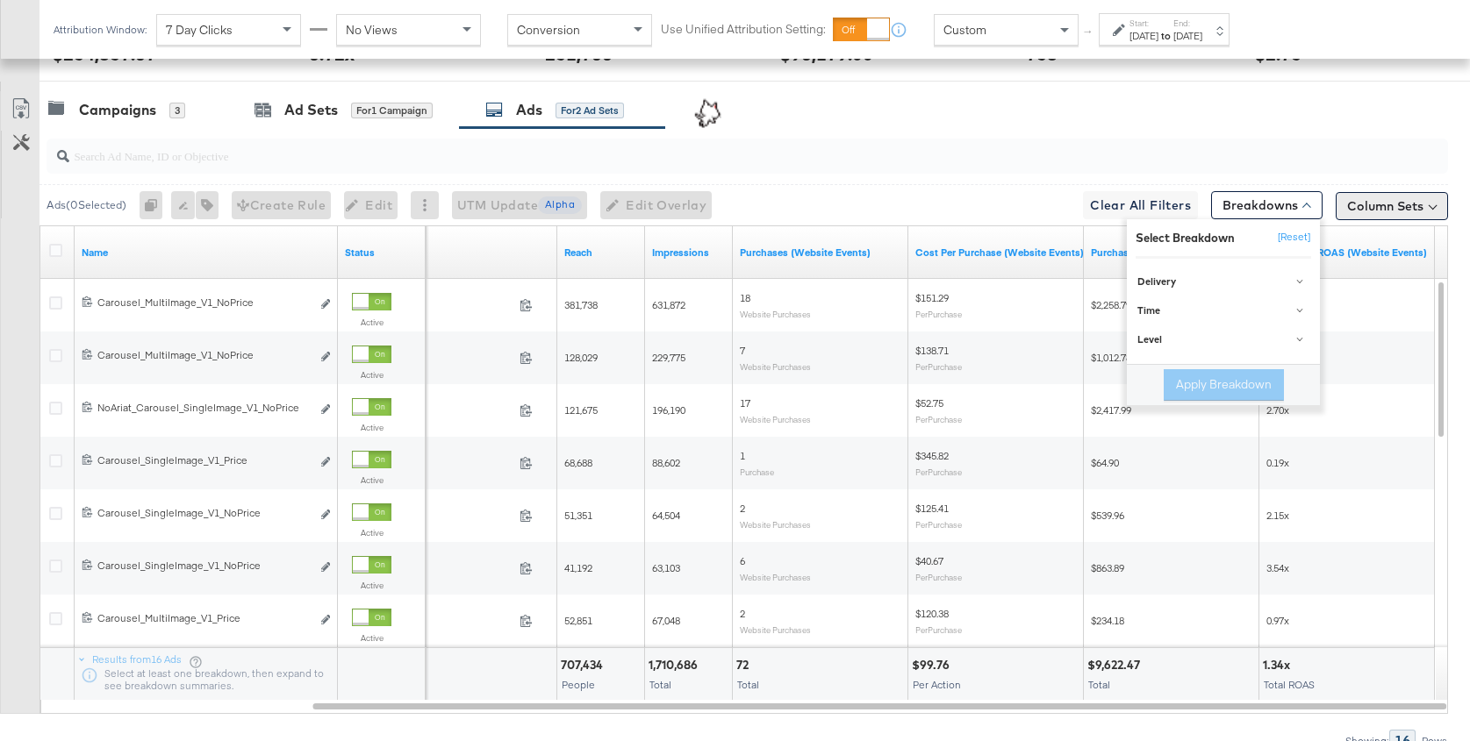
click at [1395, 192] on button "Column Sets" at bounding box center [1391, 206] width 112 height 28
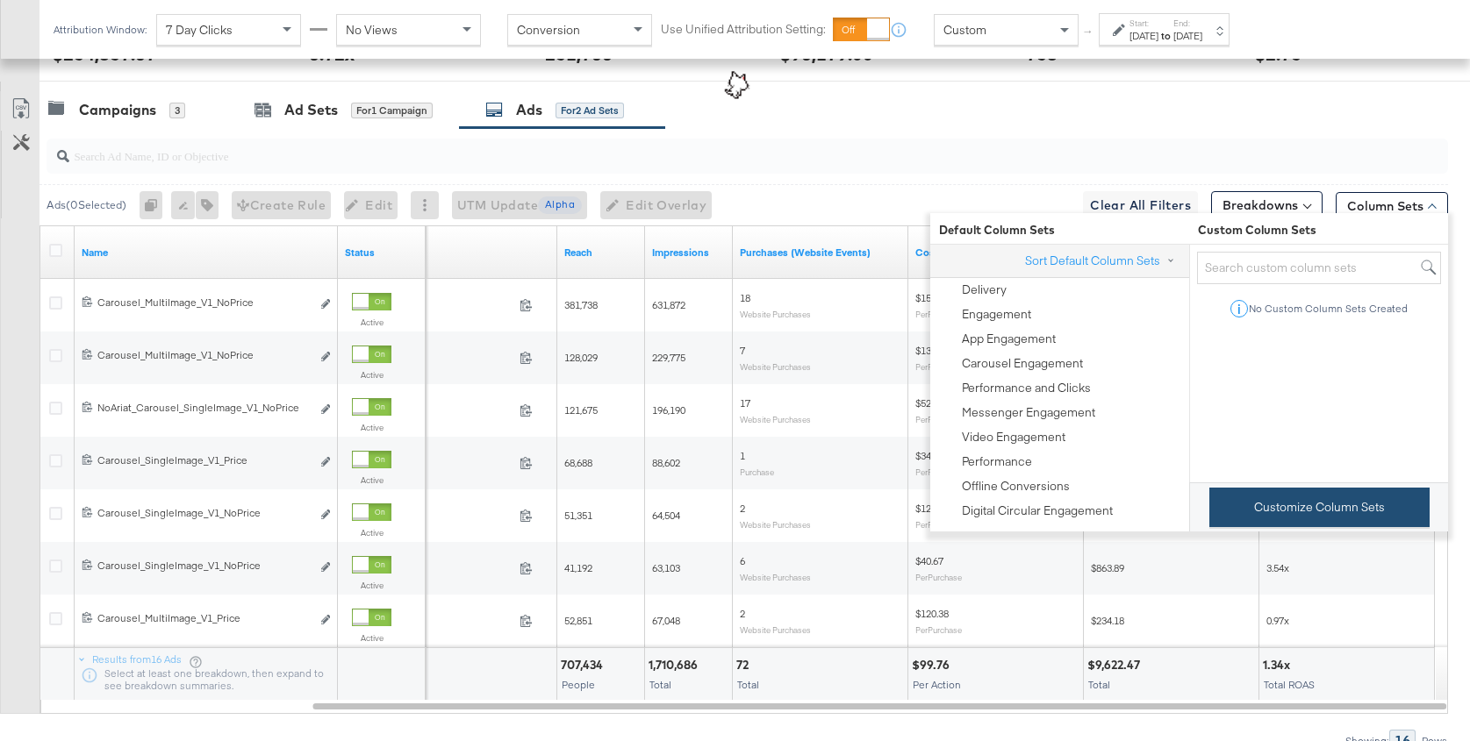
click at [1252, 522] on button "Customize Column Sets" at bounding box center [1319, 507] width 220 height 39
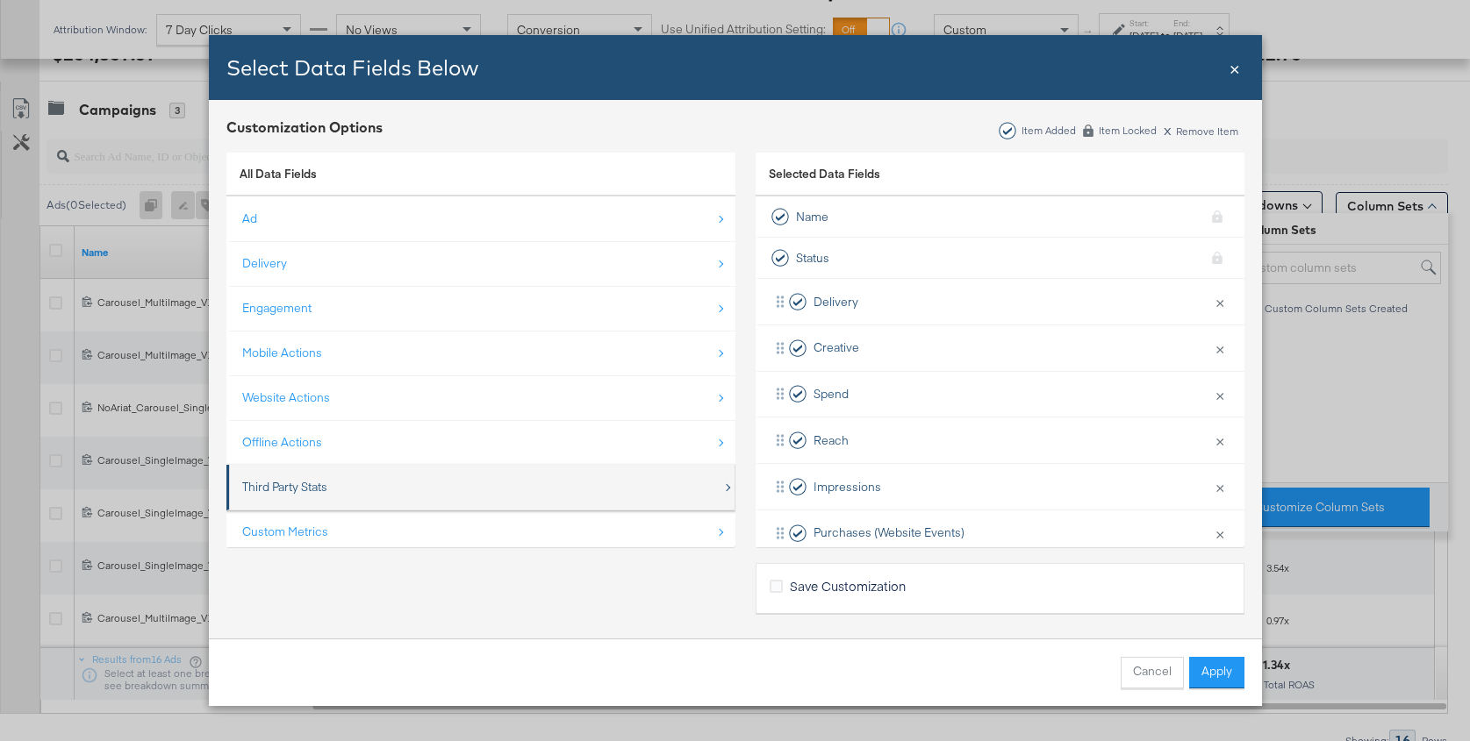
click at [359, 470] on div "Third Party Stats" at bounding box center [482, 487] width 480 height 36
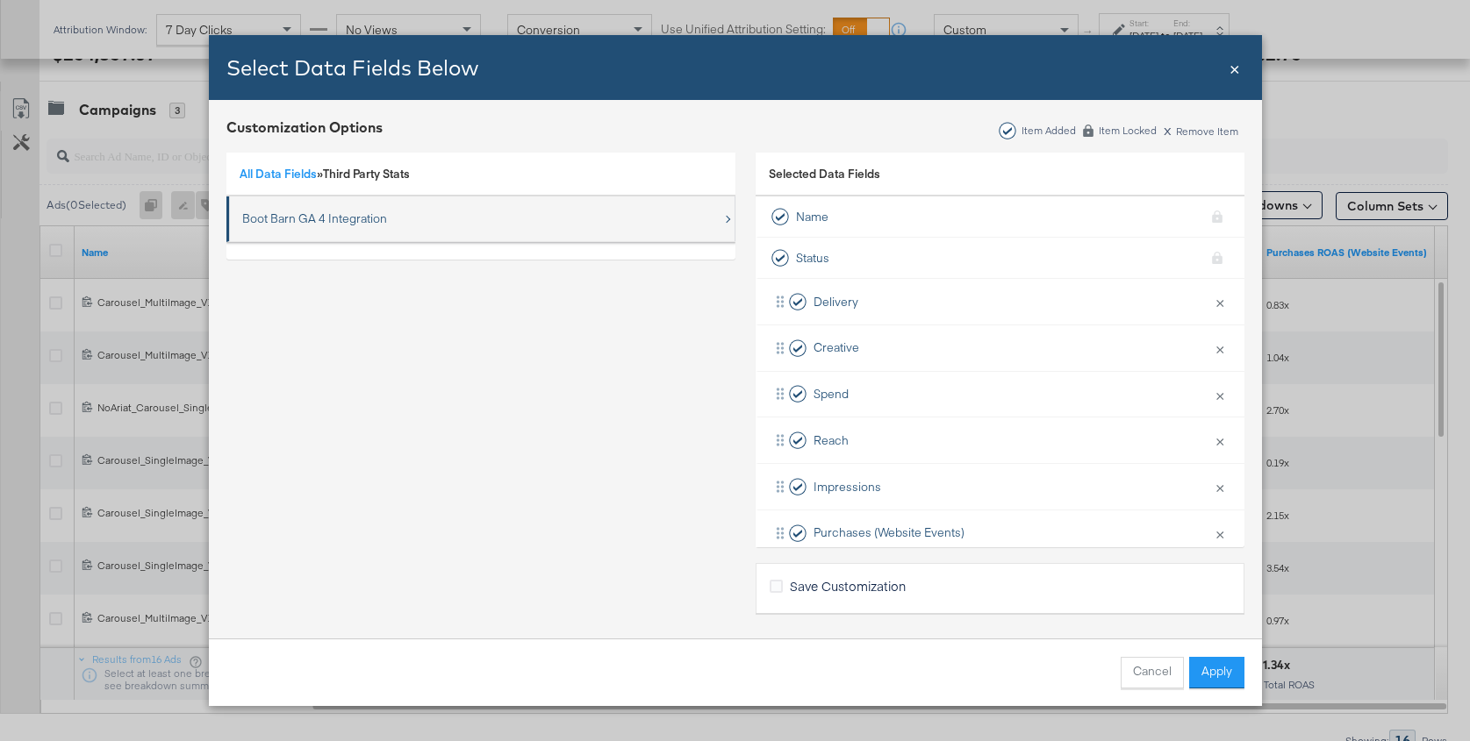
click at [363, 225] on div "Boot Barn GA 4 Integration" at bounding box center [314, 219] width 145 height 17
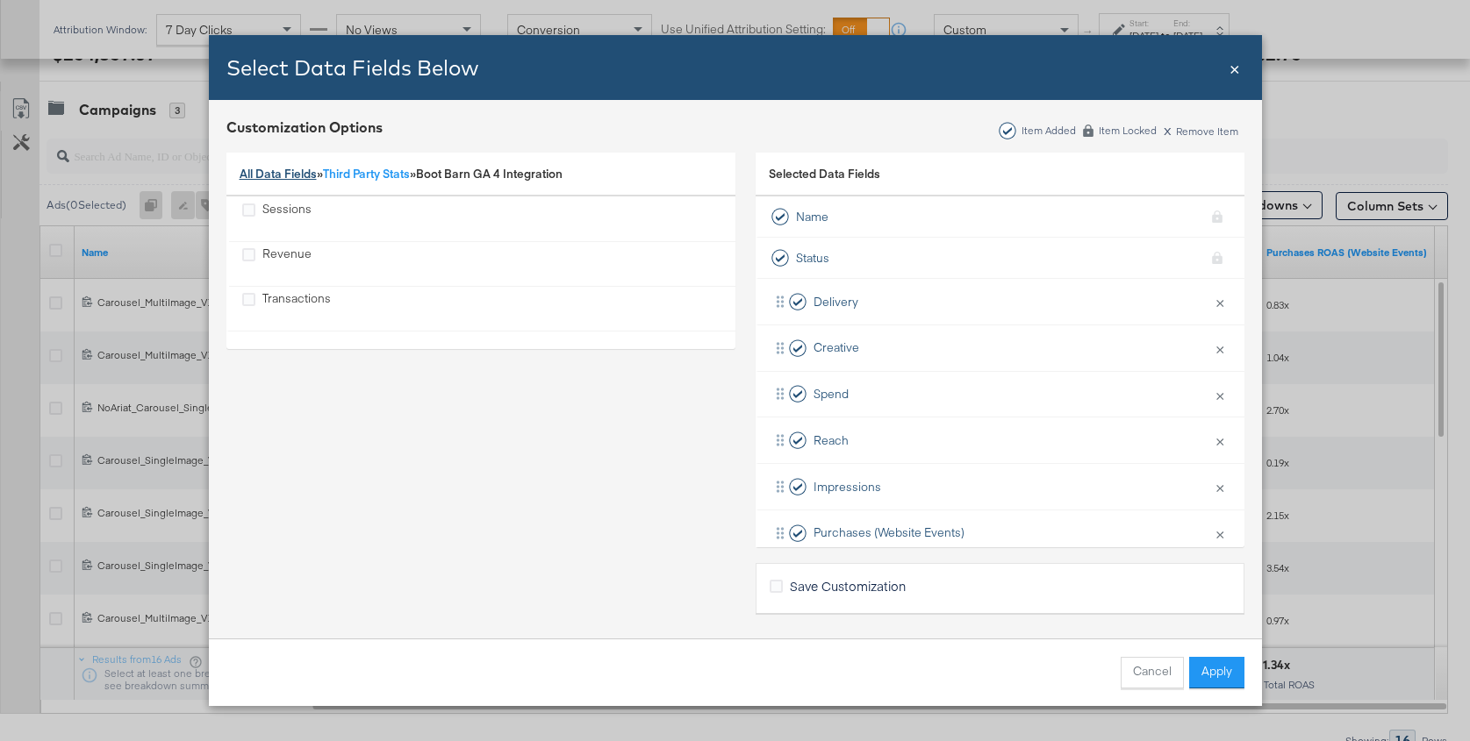
click at [259, 175] on link "All Data Fields" at bounding box center [278, 174] width 77 height 16
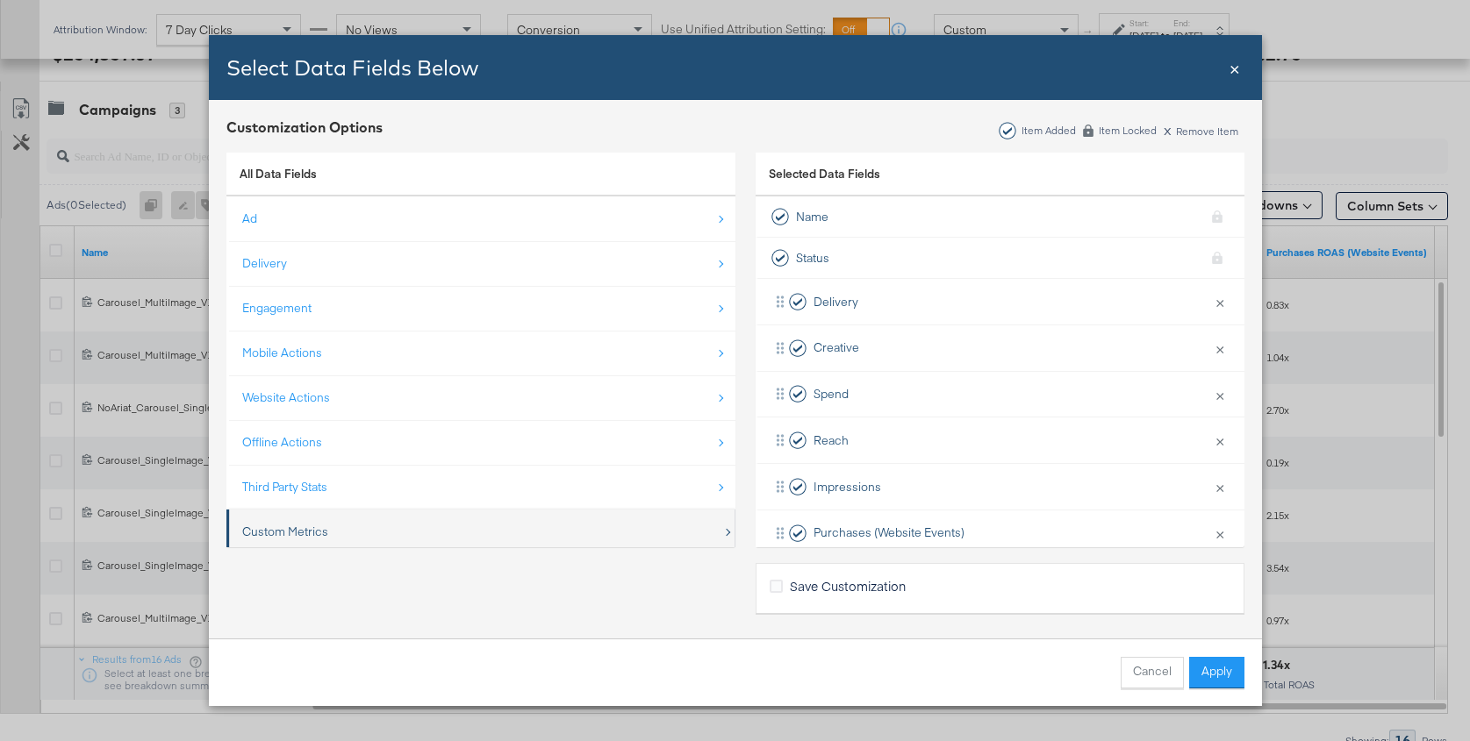
click at [319, 534] on div "Custom Metrics" at bounding box center [285, 532] width 86 height 17
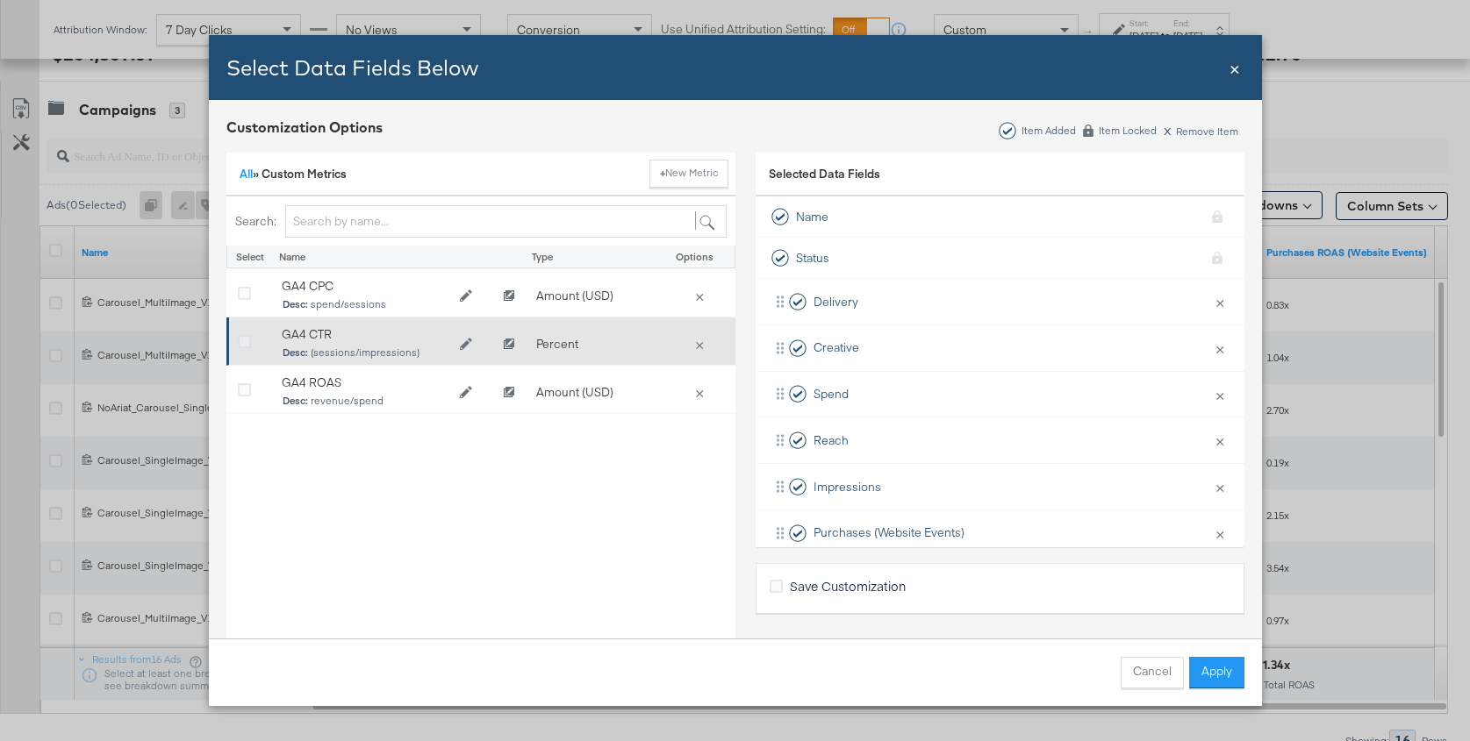
click at [240, 344] on icon "Bulk Add Locations Modal" at bounding box center [244, 342] width 13 height 13
click at [0, 0] on input "Bulk Add Locations Modal" at bounding box center [0, 0] width 0 height 0
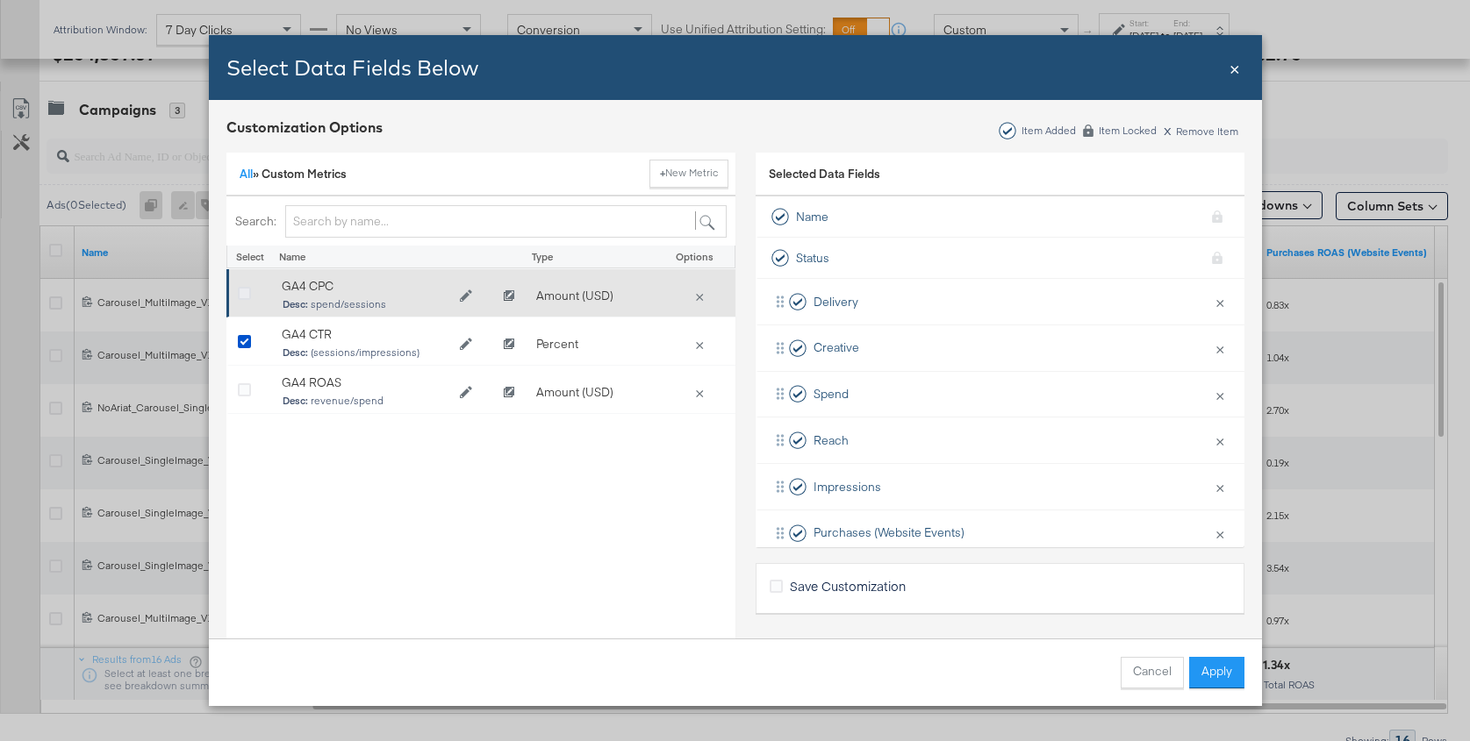
click at [240, 292] on icon "Bulk Add Locations Modal" at bounding box center [244, 294] width 13 height 13
click at [0, 0] on input "Bulk Add Locations Modal" at bounding box center [0, 0] width 0 height 0
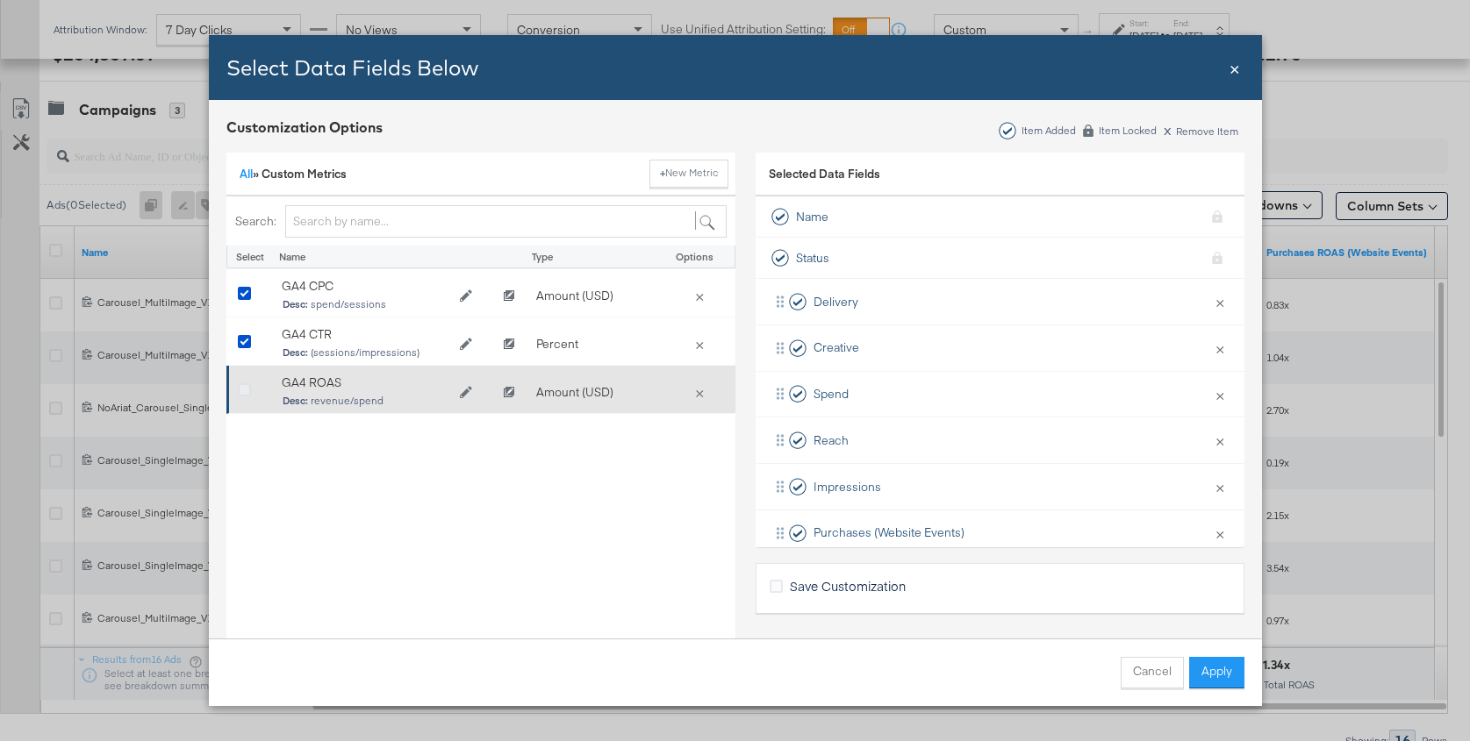
click at [245, 393] on icon "Bulk Add Locations Modal" at bounding box center [244, 390] width 13 height 13
click at [0, 0] on input "Bulk Add Locations Modal" at bounding box center [0, 0] width 0 height 0
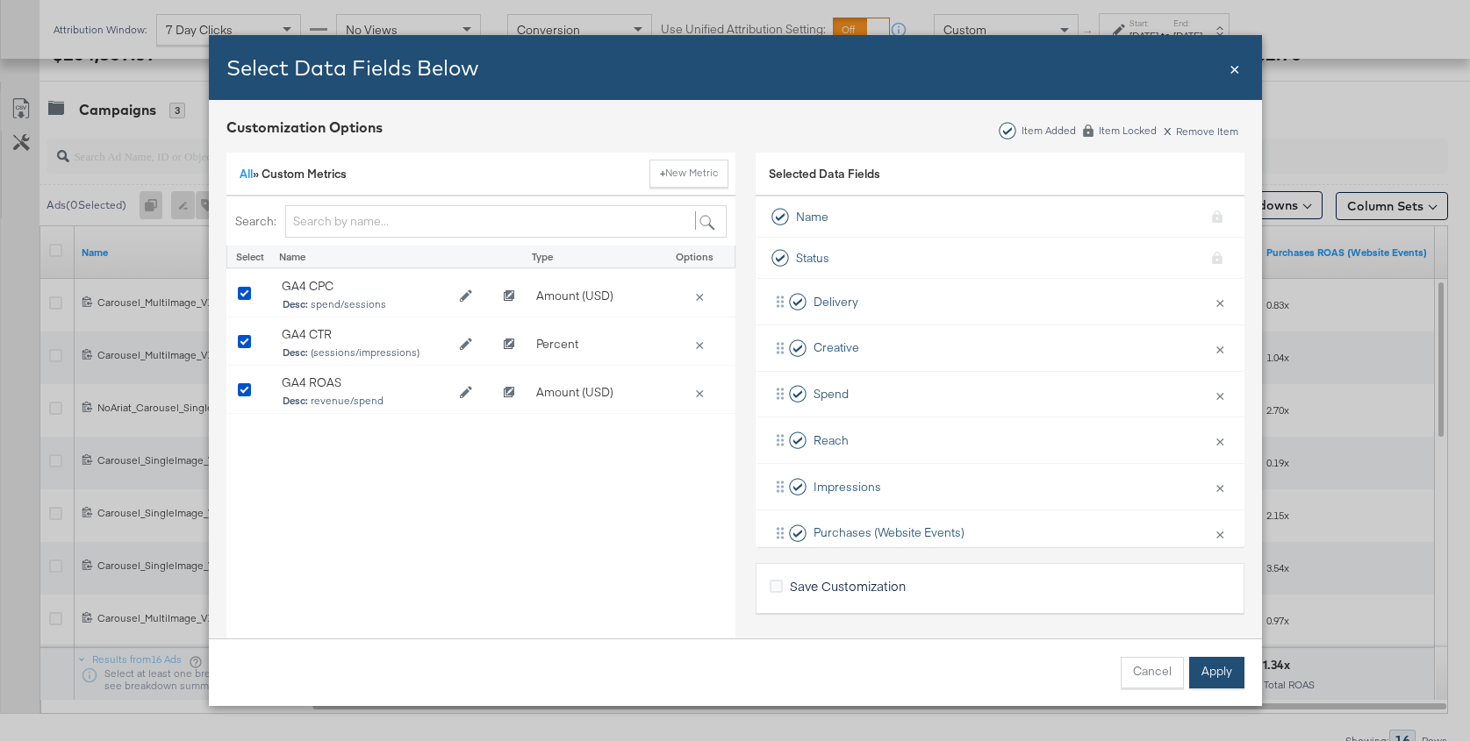
click at [1210, 666] on button "Apply" at bounding box center [1216, 673] width 55 height 32
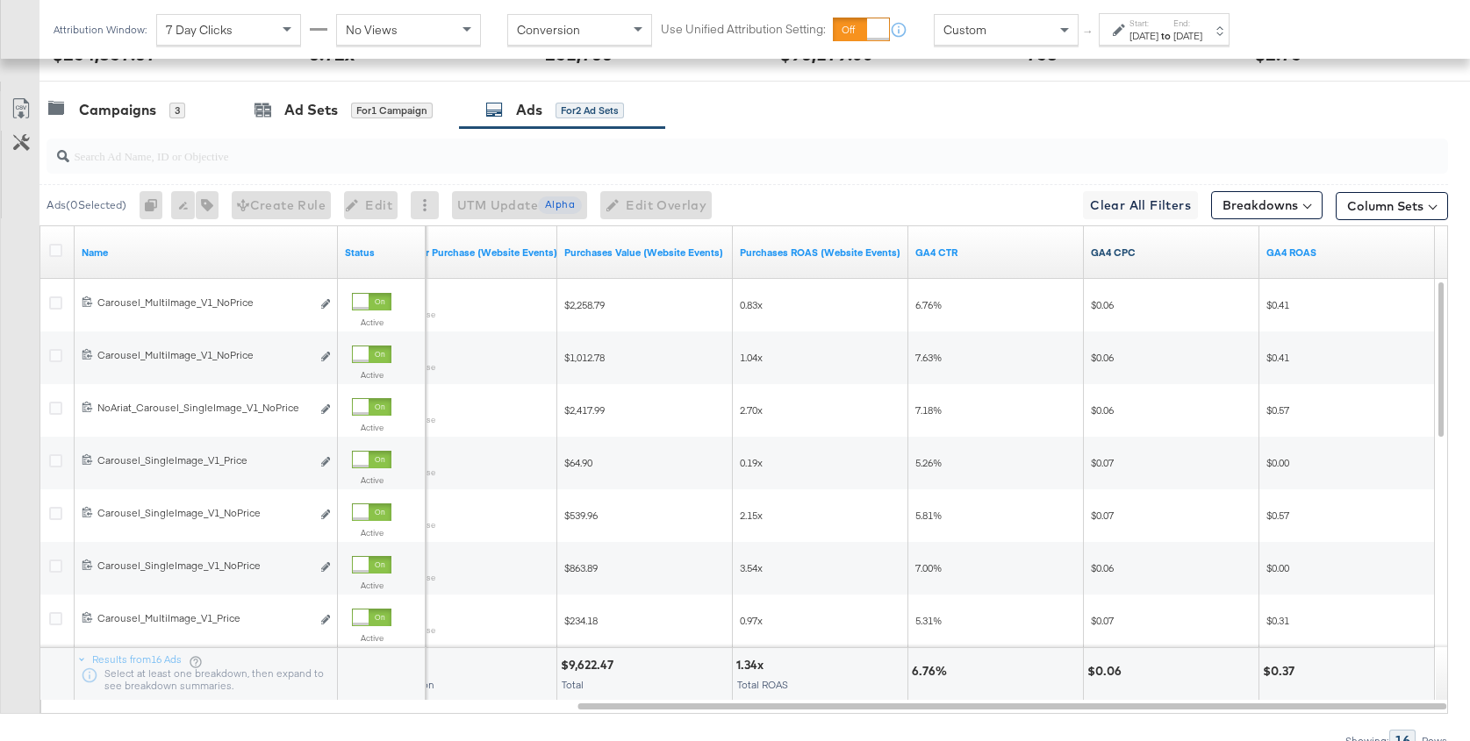
click at [1137, 251] on link "GA4 CPC" at bounding box center [1171, 253] width 161 height 14
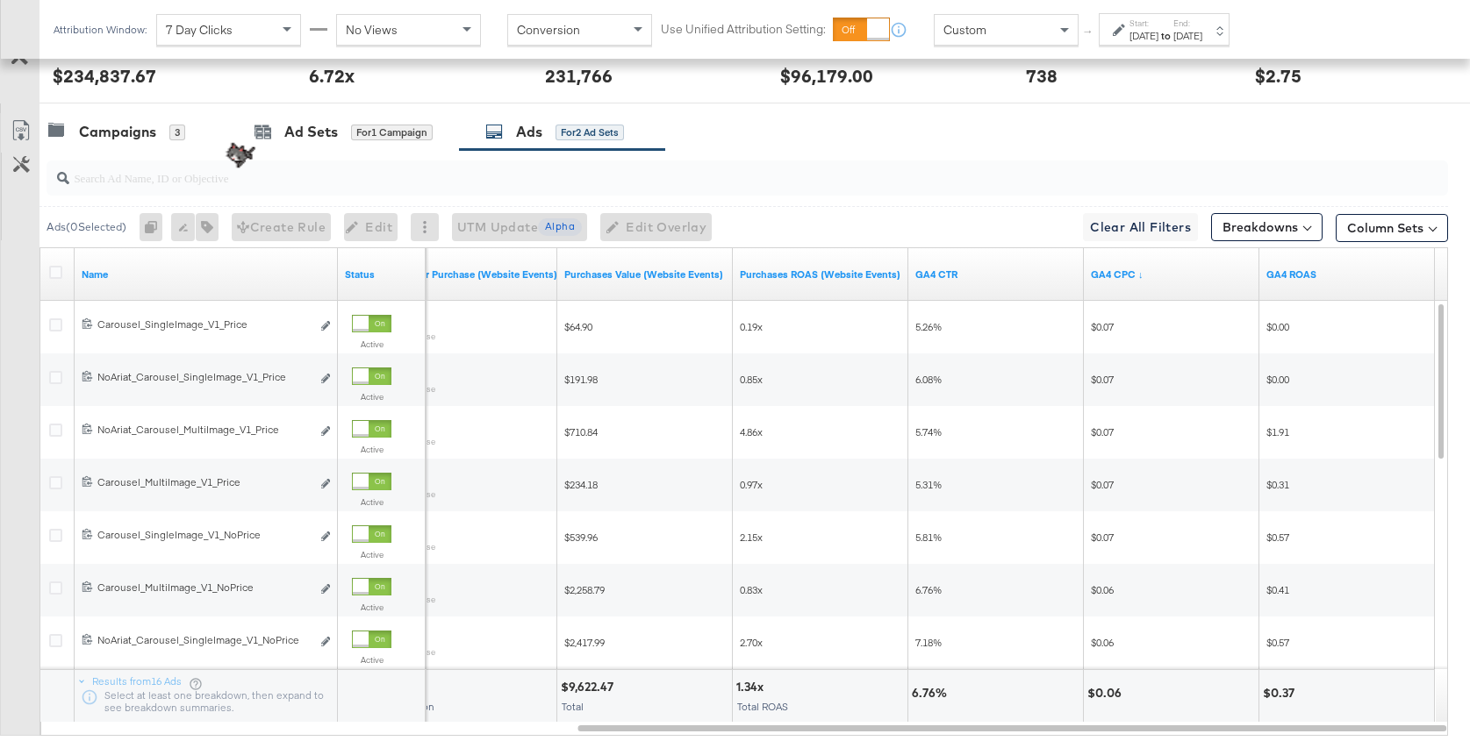
scroll to position [859, 0]
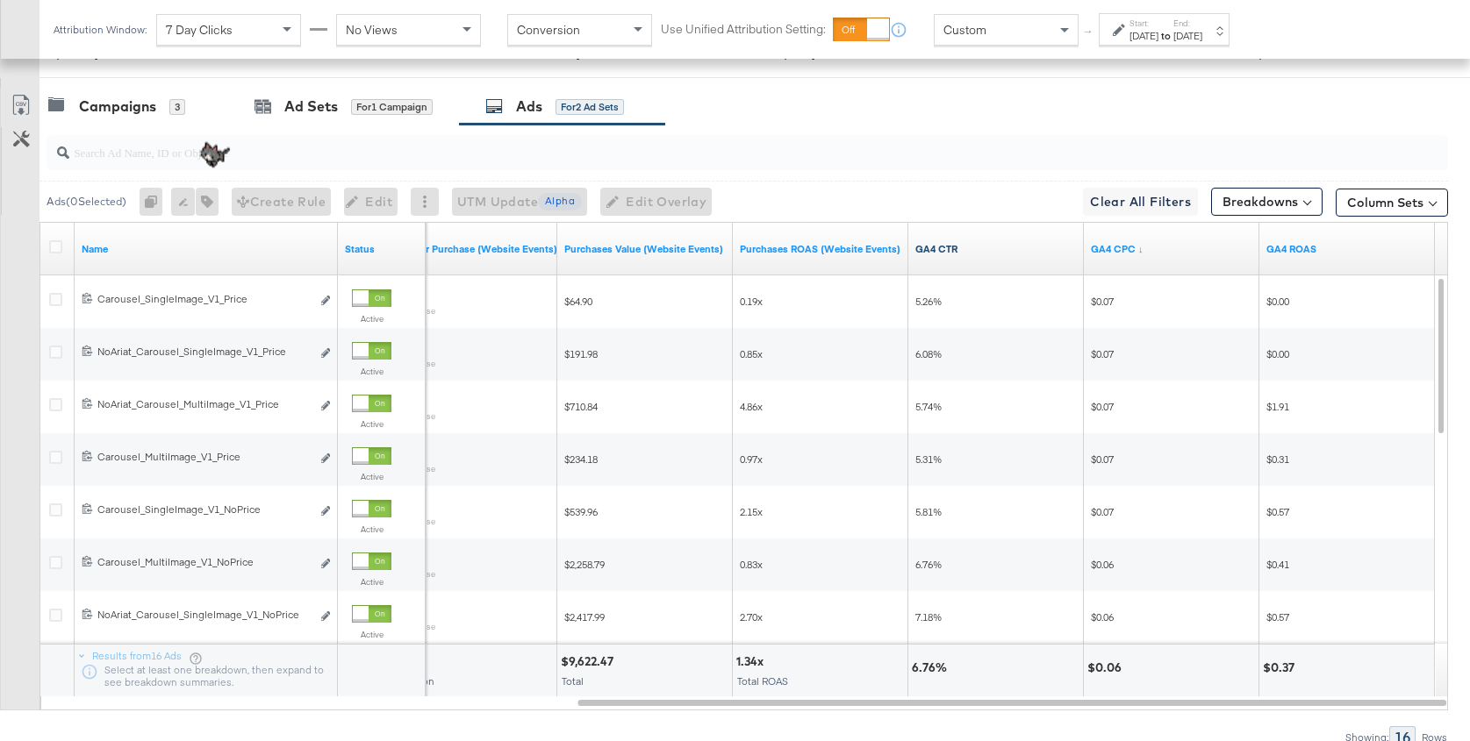
click at [943, 243] on link "GA4 CTR" at bounding box center [995, 249] width 161 height 14
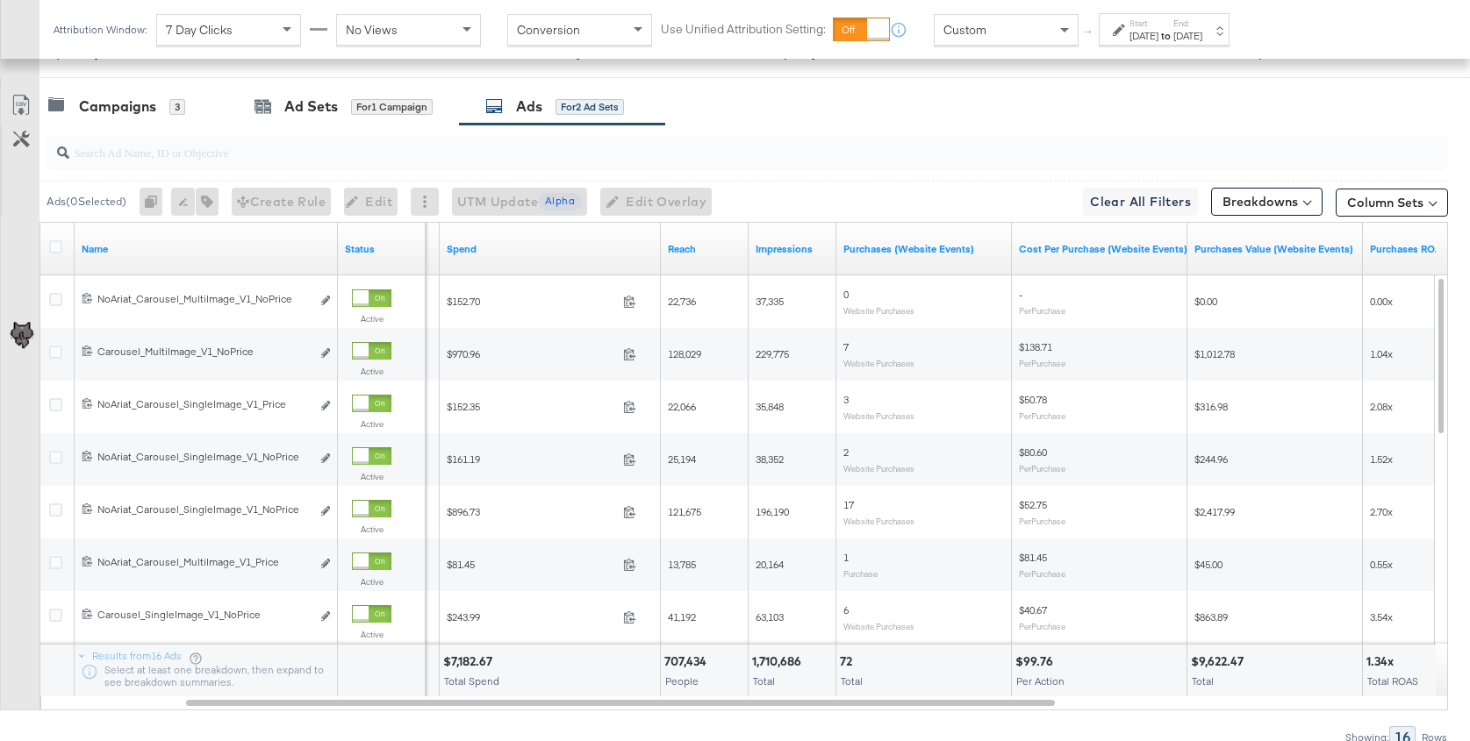
click at [498, 255] on div "Spend" at bounding box center [550, 249] width 221 height 28
click at [461, 244] on link "Spend" at bounding box center [550, 249] width 207 height 14
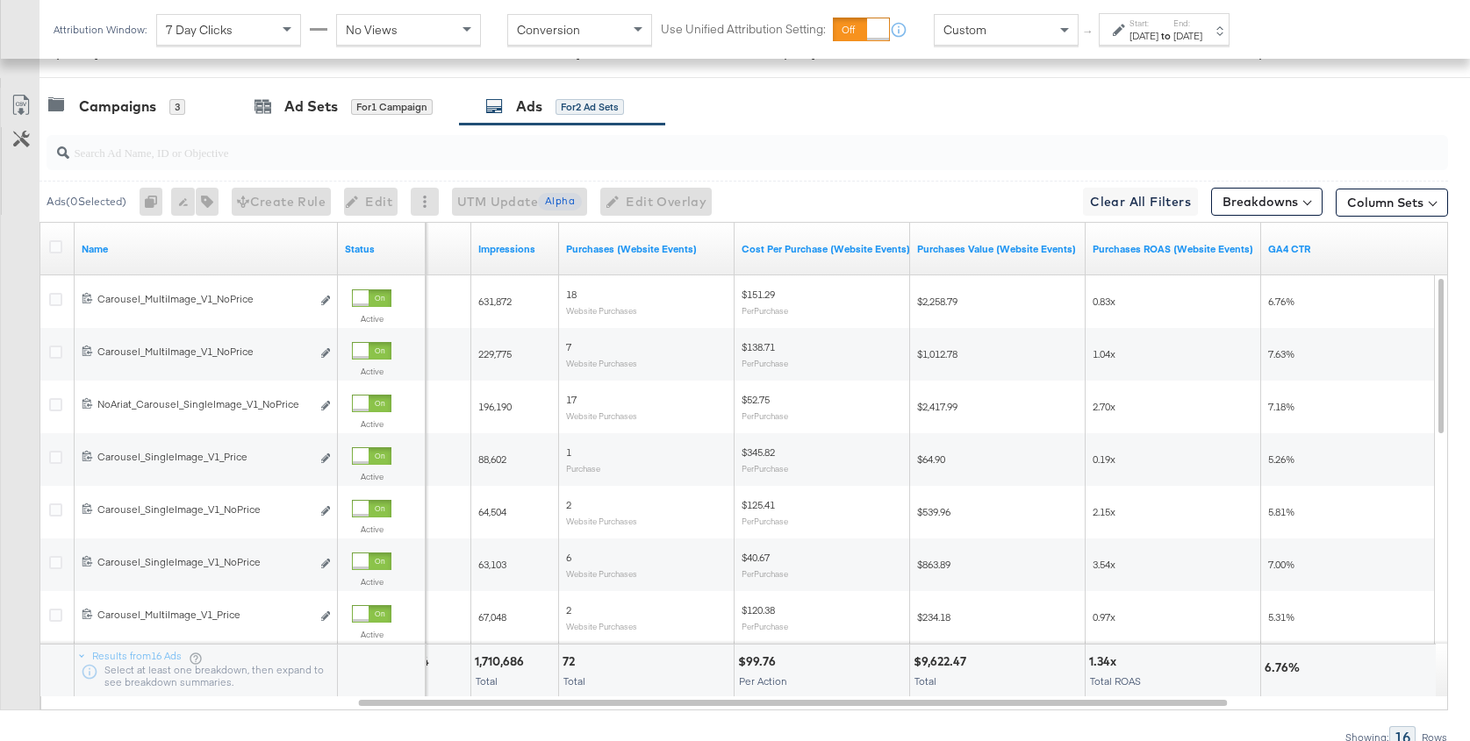
click at [1229, 16] on div "Start: Sep 14th 2025 to End: Sep 20th 2025" at bounding box center [1164, 29] width 131 height 32
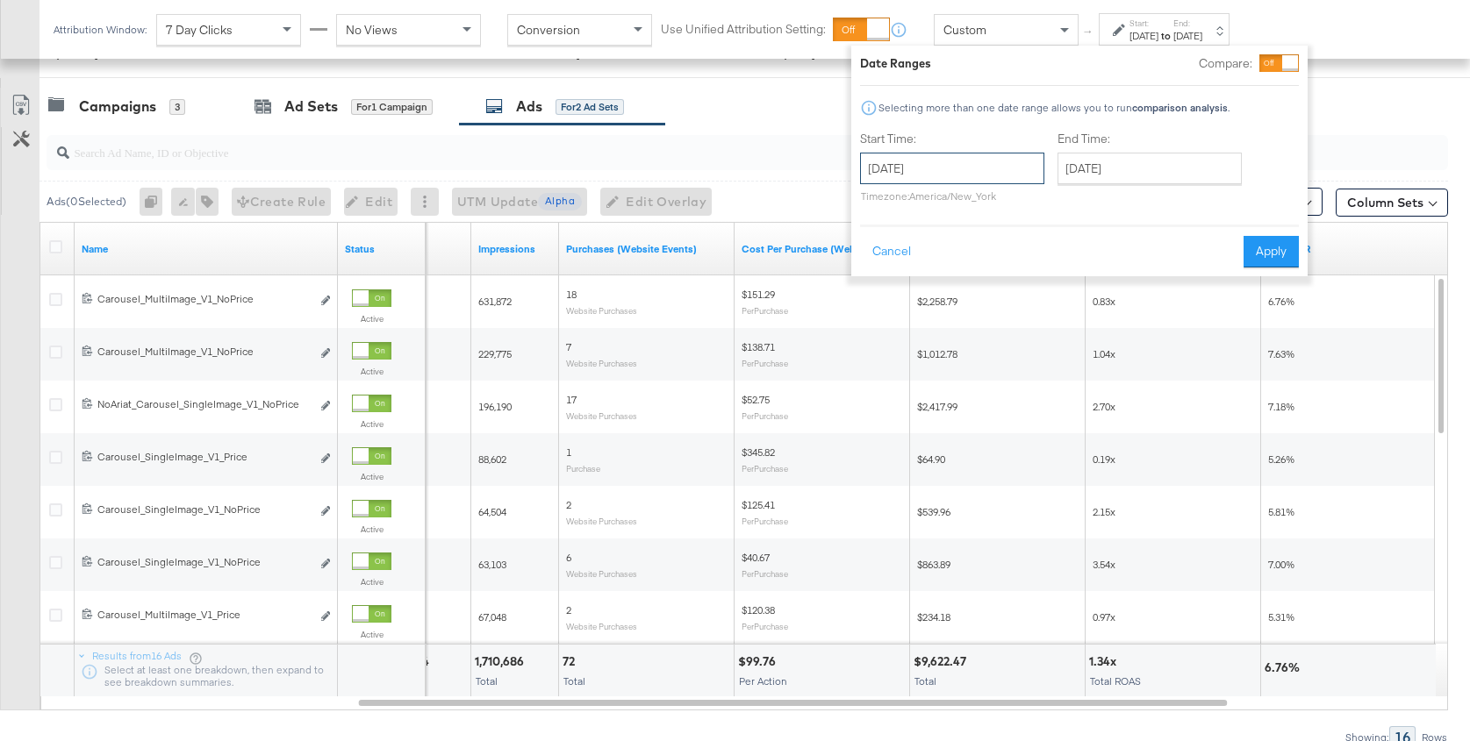
click at [940, 161] on input "September 14th 2025" at bounding box center [952, 169] width 184 height 32
click at [876, 273] on td "7" at bounding box center [880, 281] width 30 height 25
type input "September 7th 2025"
click at [1131, 158] on input "September 20th 2025" at bounding box center [1144, 169] width 184 height 32
click at [1235, 157] on div "September 20th 2025 ‹ September 2025 › Su Mo Tu We Th Fr Sa 31 1 2 3 4 5 6 7 8 …" at bounding box center [1147, 169] width 191 height 32
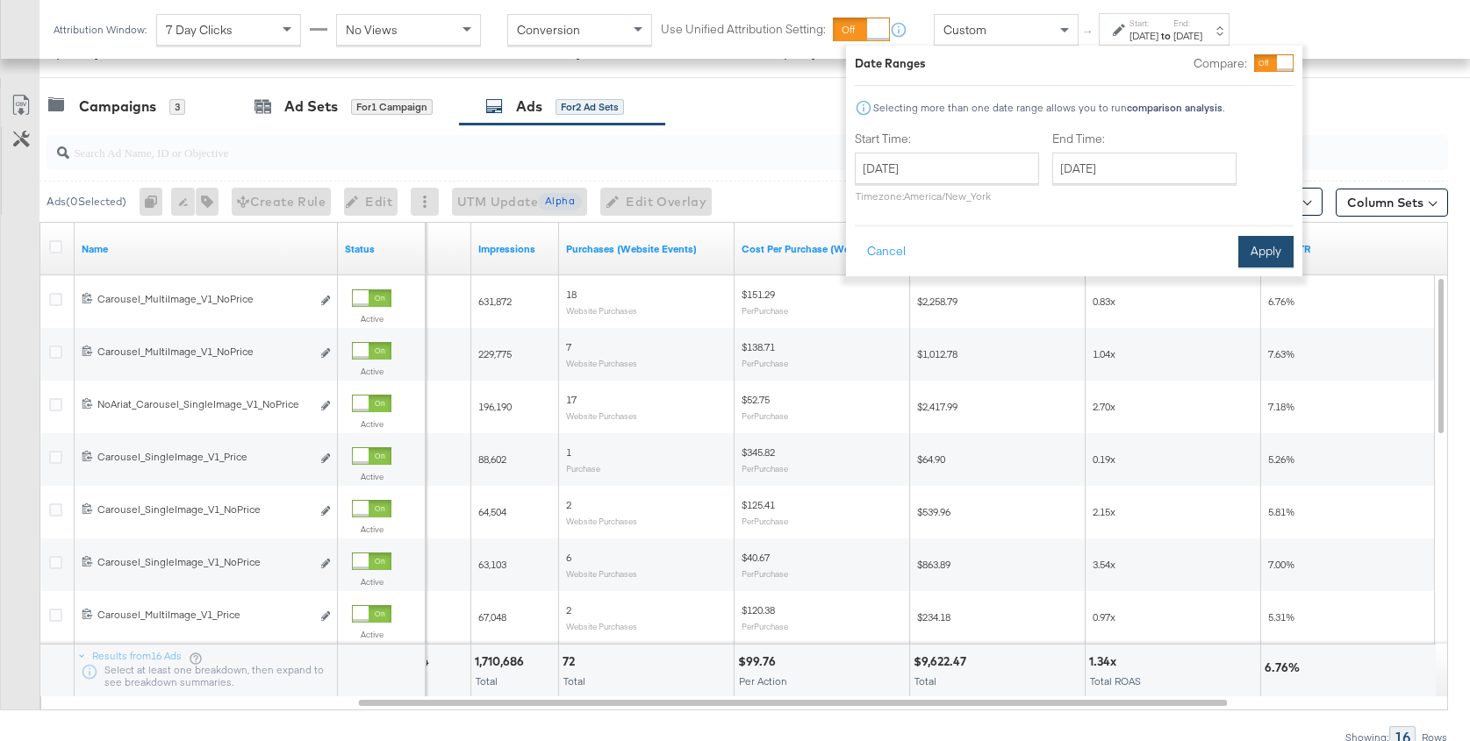
click at [1256, 261] on button "Apply" at bounding box center [1265, 252] width 55 height 32
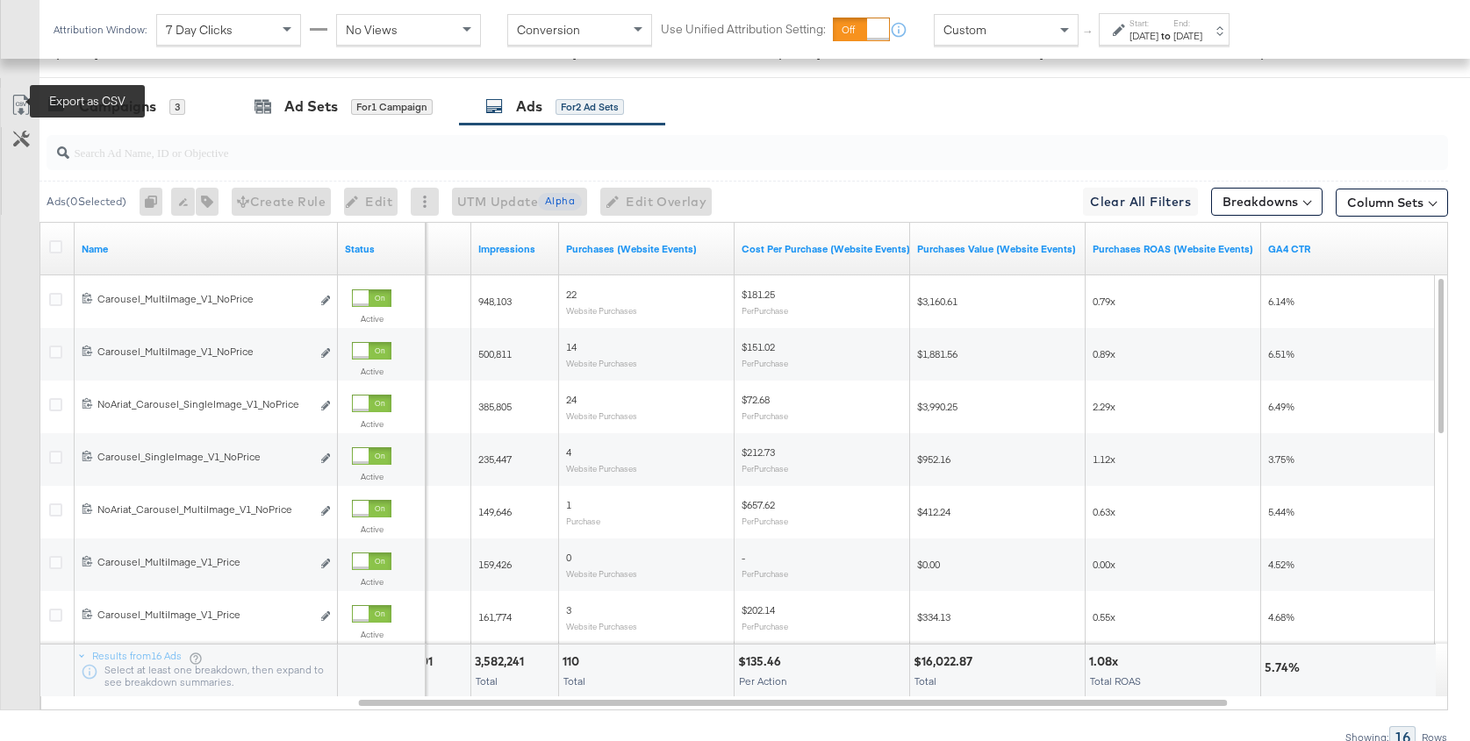
click at [22, 97] on icon at bounding box center [21, 105] width 21 height 21
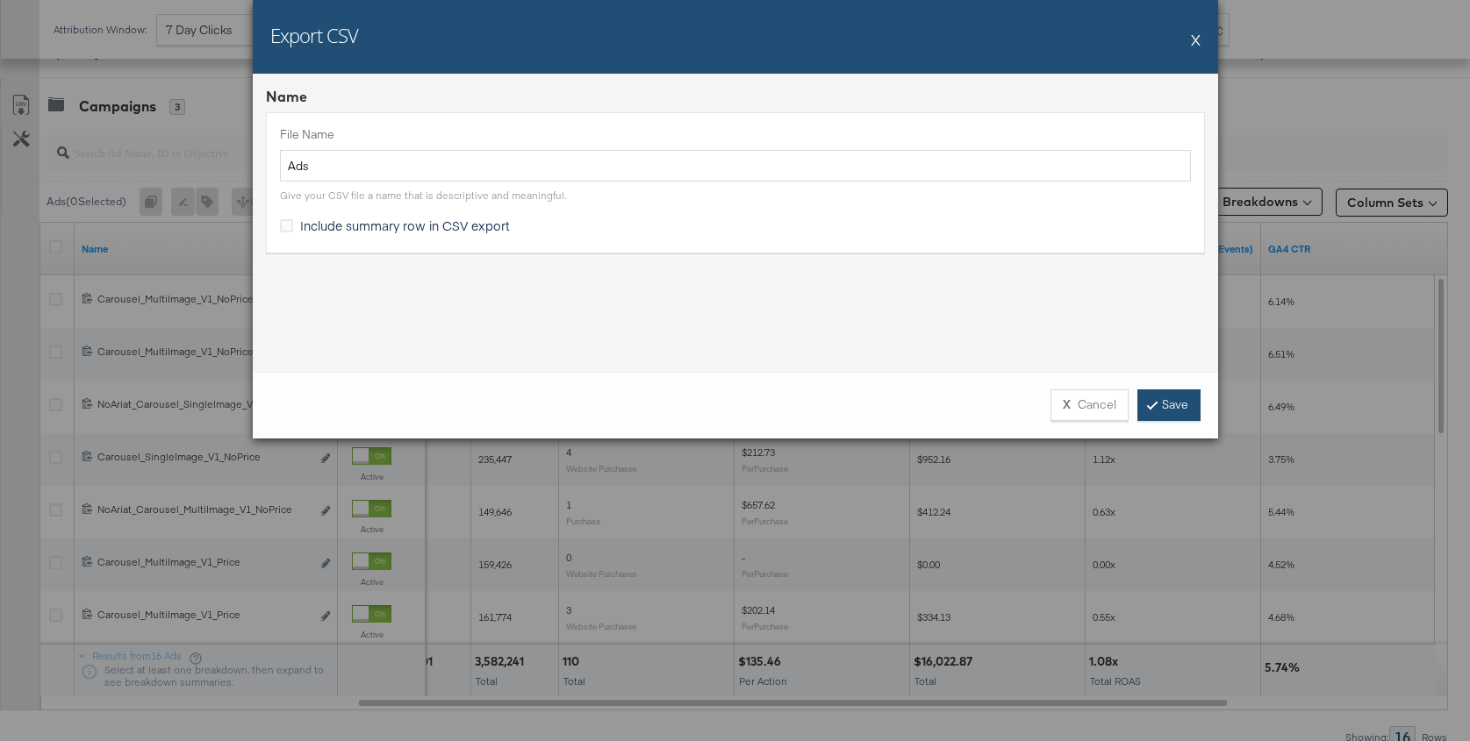
click at [1180, 411] on link "Save" at bounding box center [1168, 406] width 63 height 32
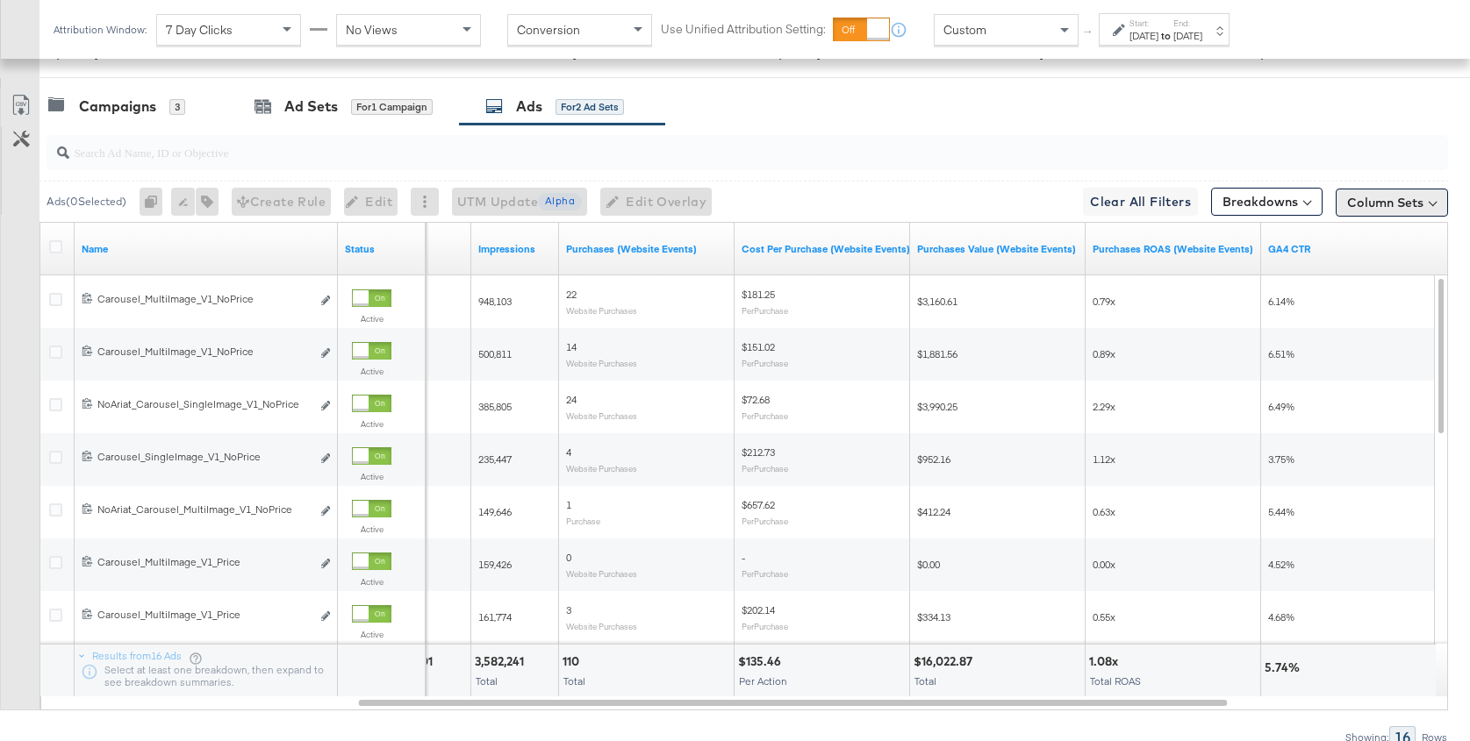
click at [1421, 194] on button "Column Sets" at bounding box center [1391, 203] width 112 height 28
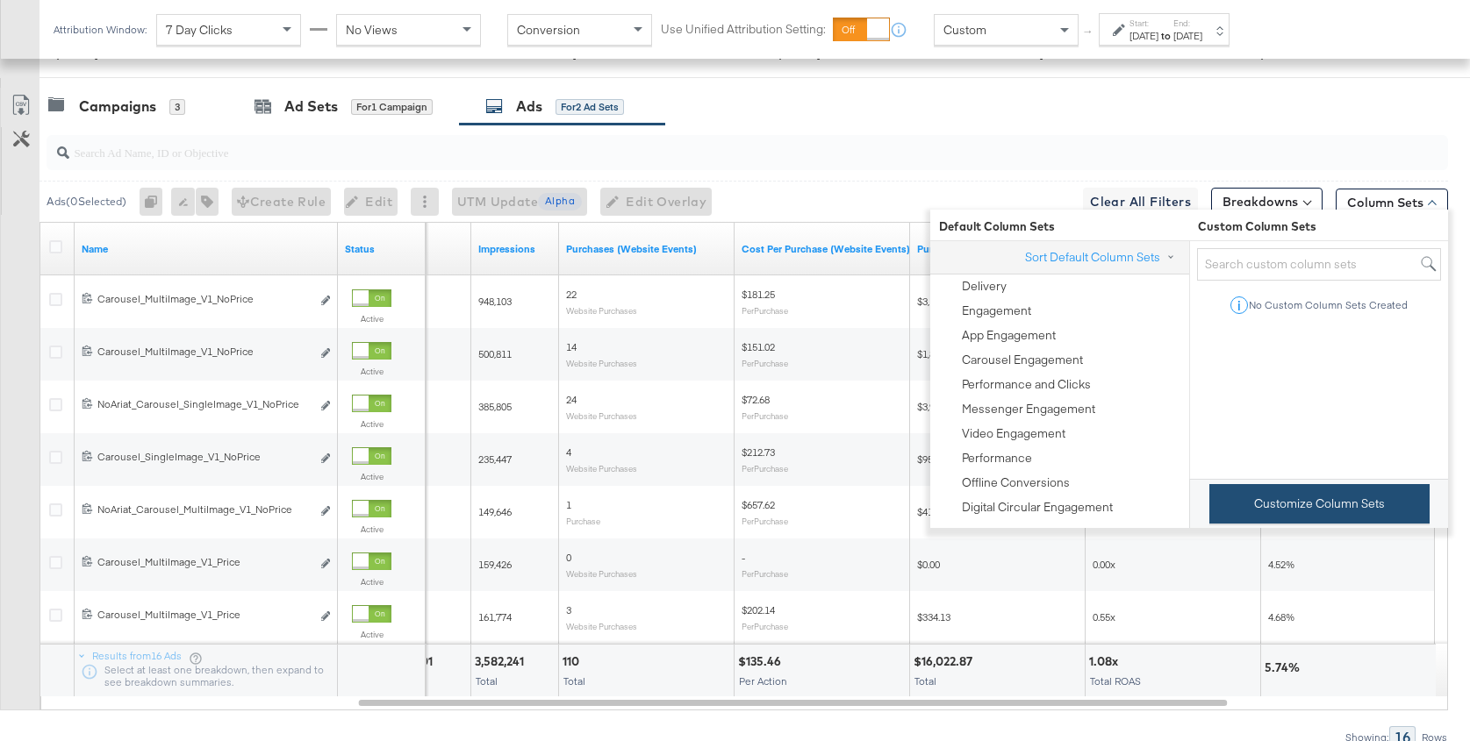
click at [1261, 489] on button "Customize Column Sets" at bounding box center [1319, 503] width 220 height 39
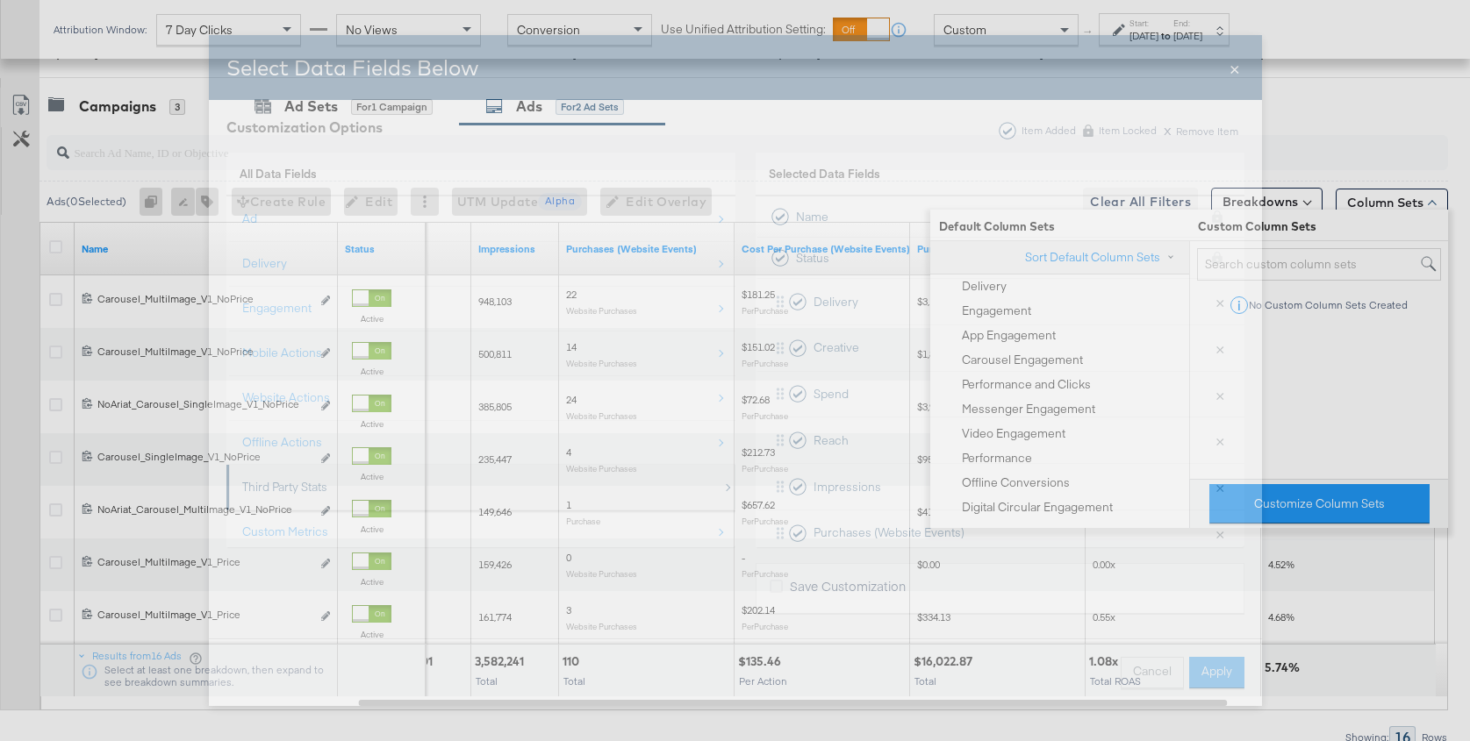
click at [511, 480] on div "Third Party Stats" at bounding box center [482, 487] width 480 height 36
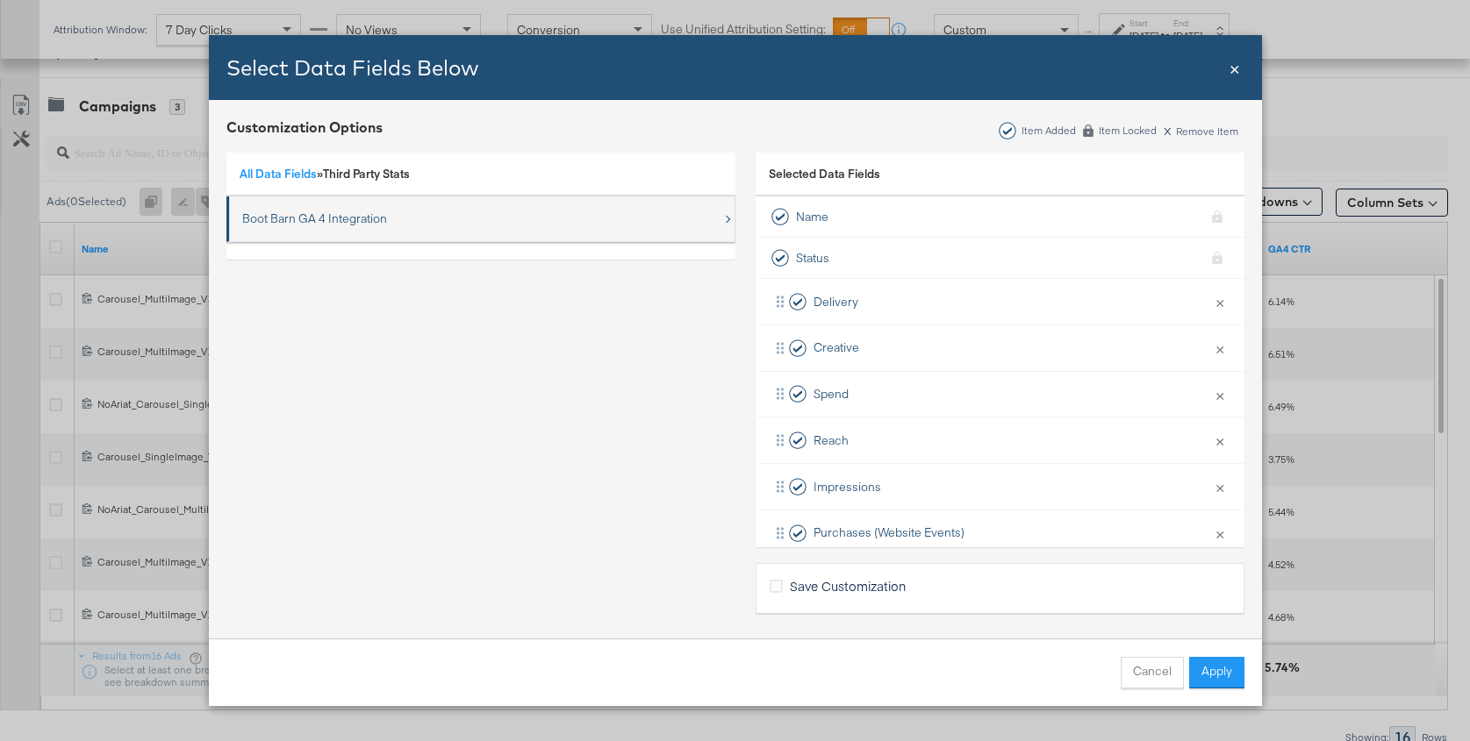
click at [458, 208] on div "Boot Barn GA 4 Integration" at bounding box center [482, 219] width 480 height 36
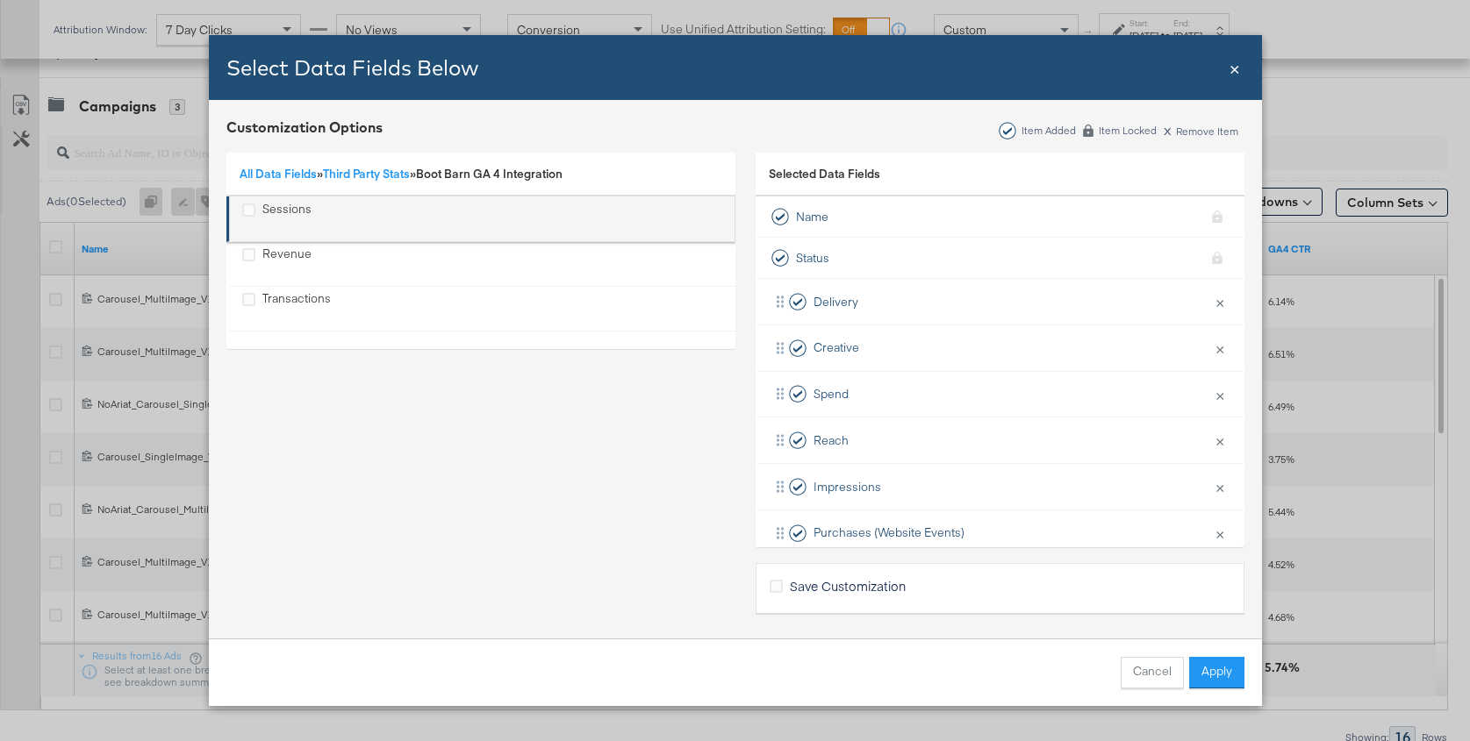
click at [275, 201] on div "Sessions" at bounding box center [286, 219] width 49 height 36
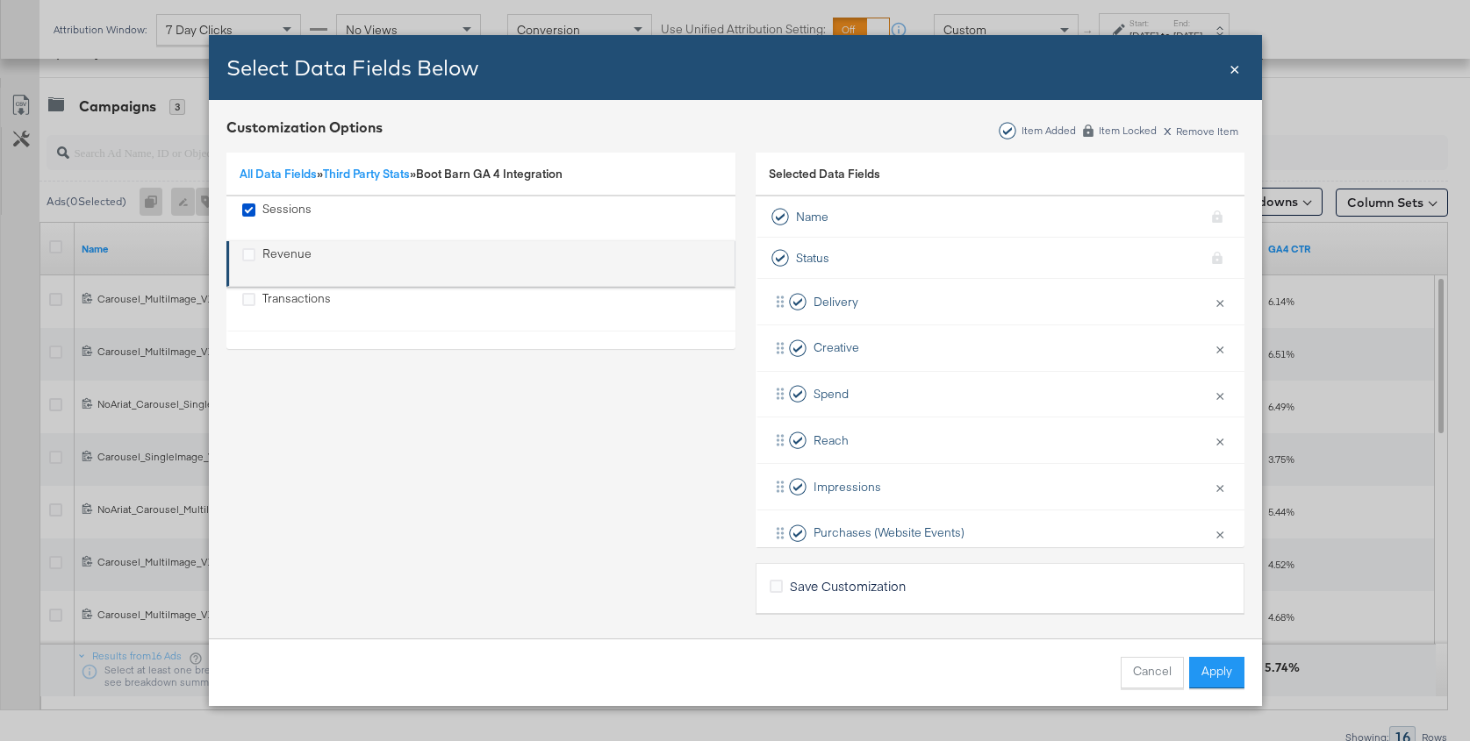
click at [275, 258] on div "Revenue" at bounding box center [286, 264] width 49 height 36
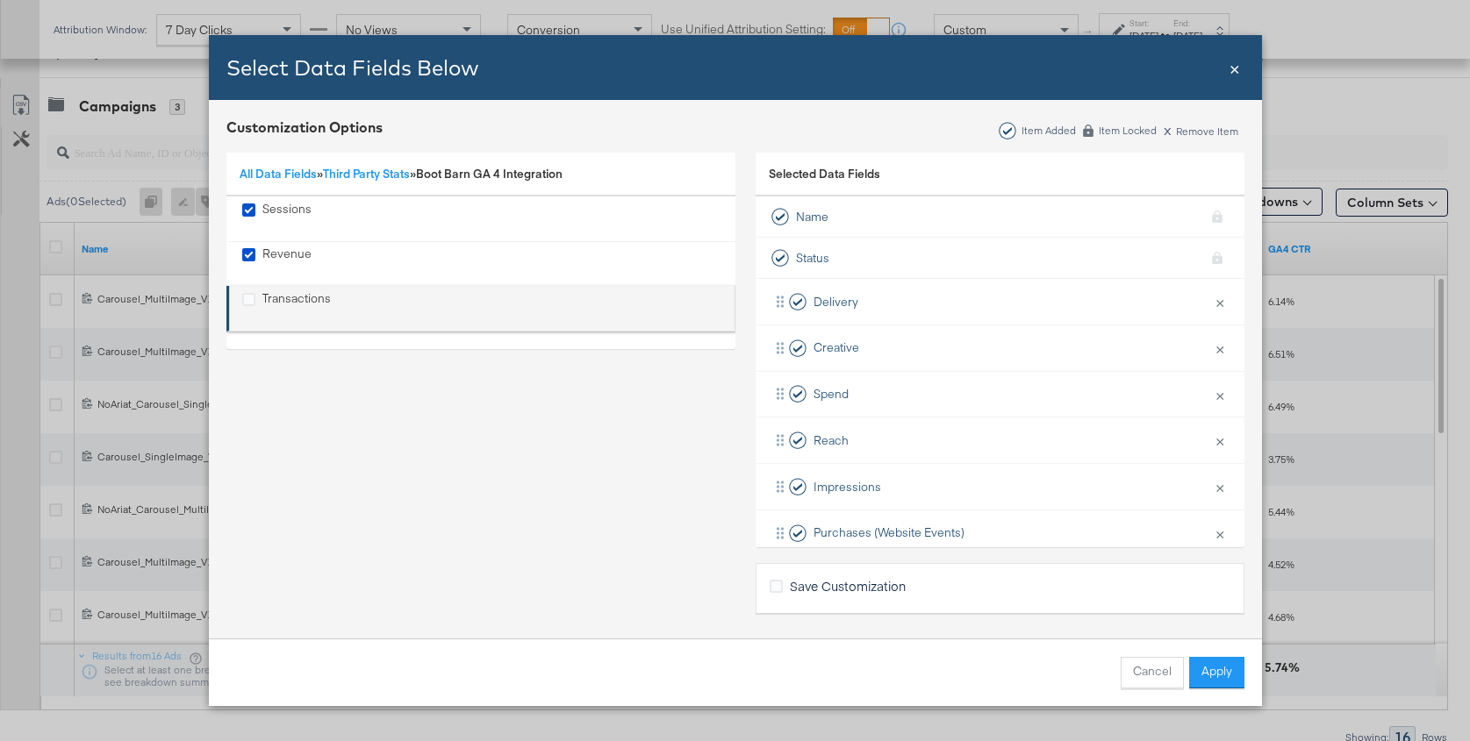
click at [291, 293] on div "Transactions" at bounding box center [296, 308] width 68 height 36
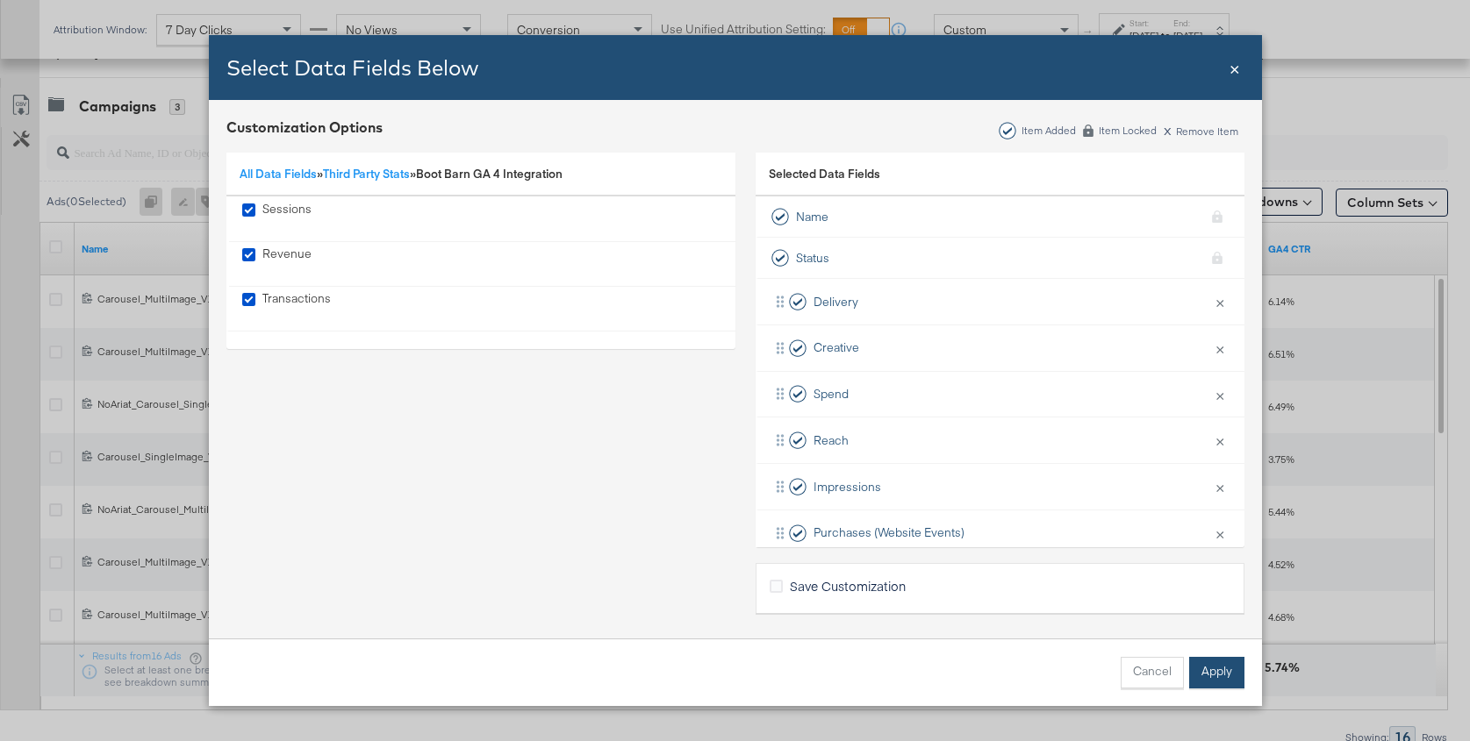
click at [1206, 667] on button "Apply" at bounding box center [1216, 673] width 55 height 32
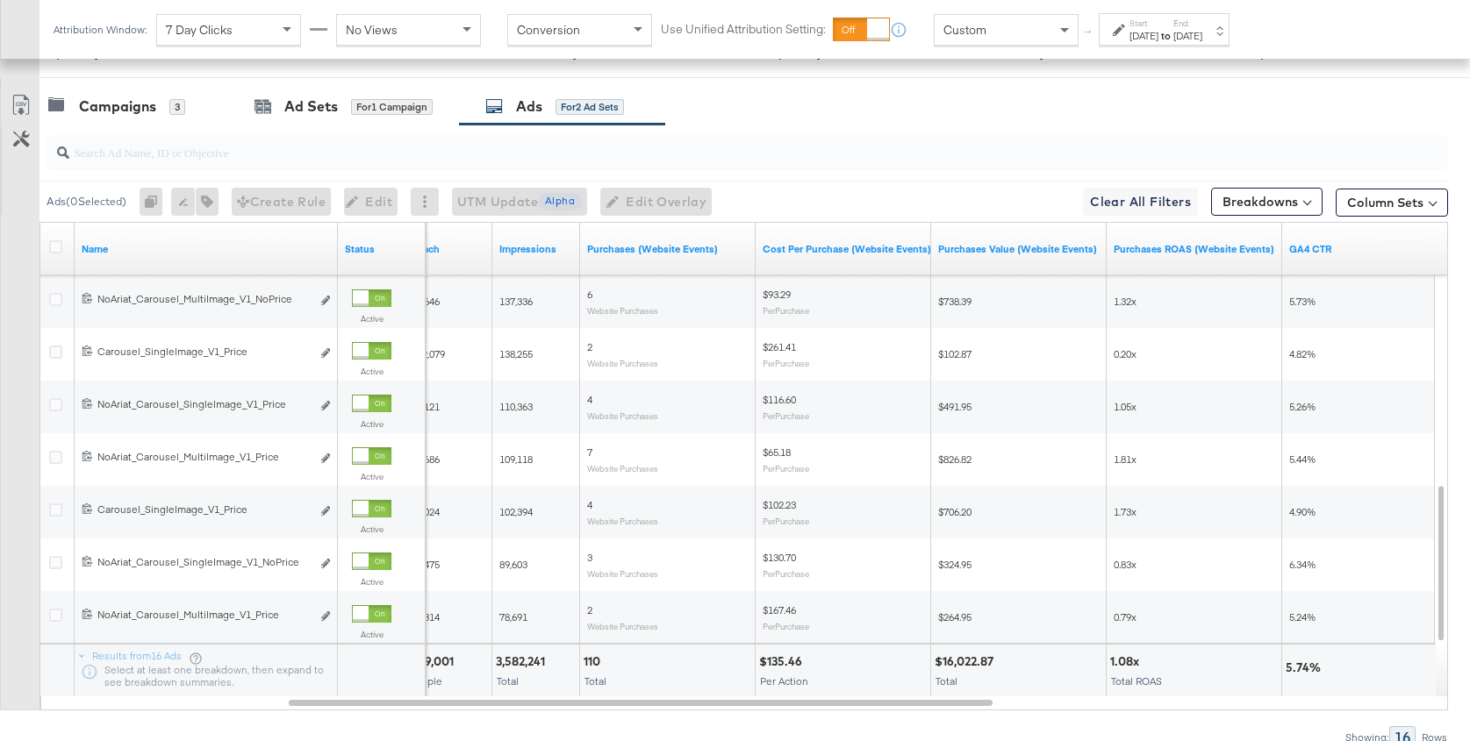
scroll to position [861, 0]
click at [11, 101] on icon at bounding box center [21, 103] width 21 height 21
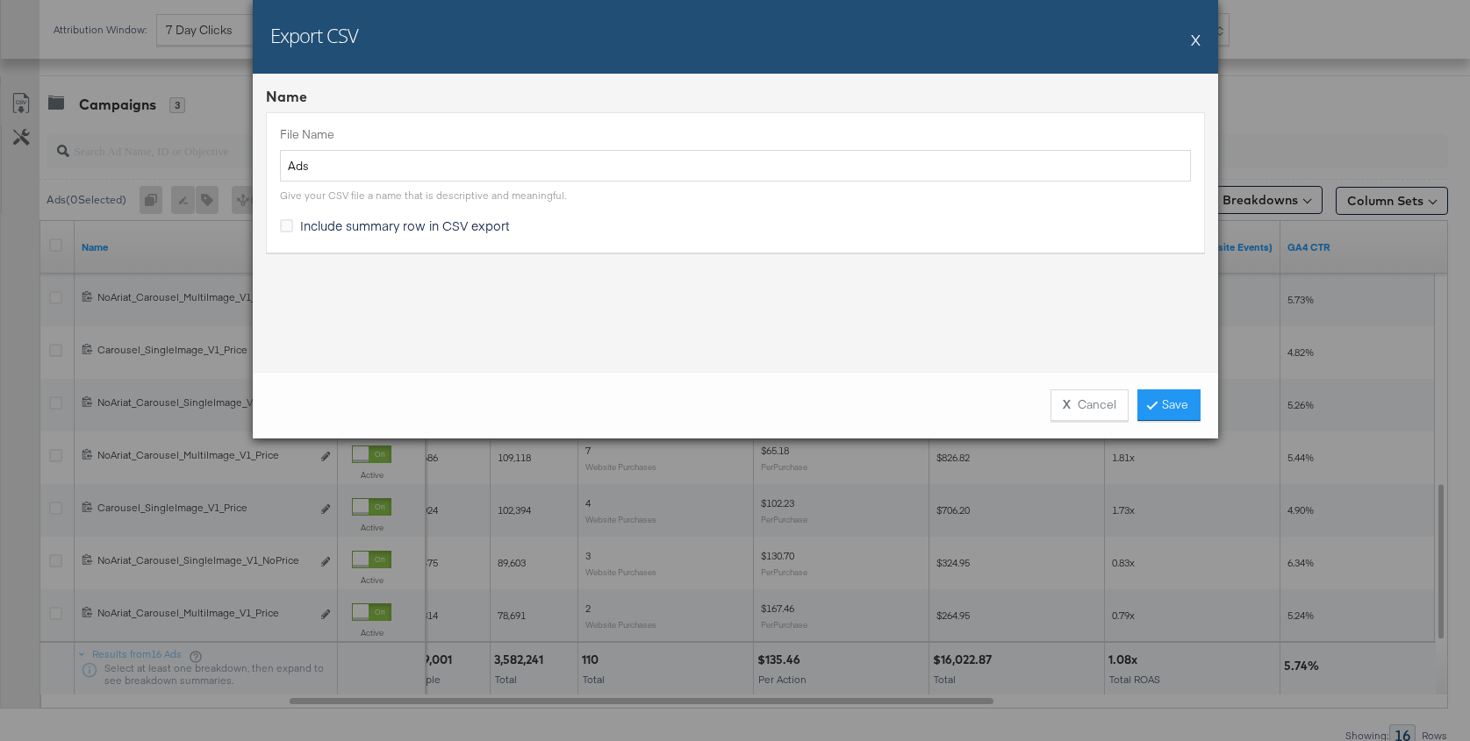
click at [1156, 388] on div "X Cancel Save" at bounding box center [735, 405] width 965 height 67
click at [1163, 406] on link "Save" at bounding box center [1168, 406] width 63 height 32
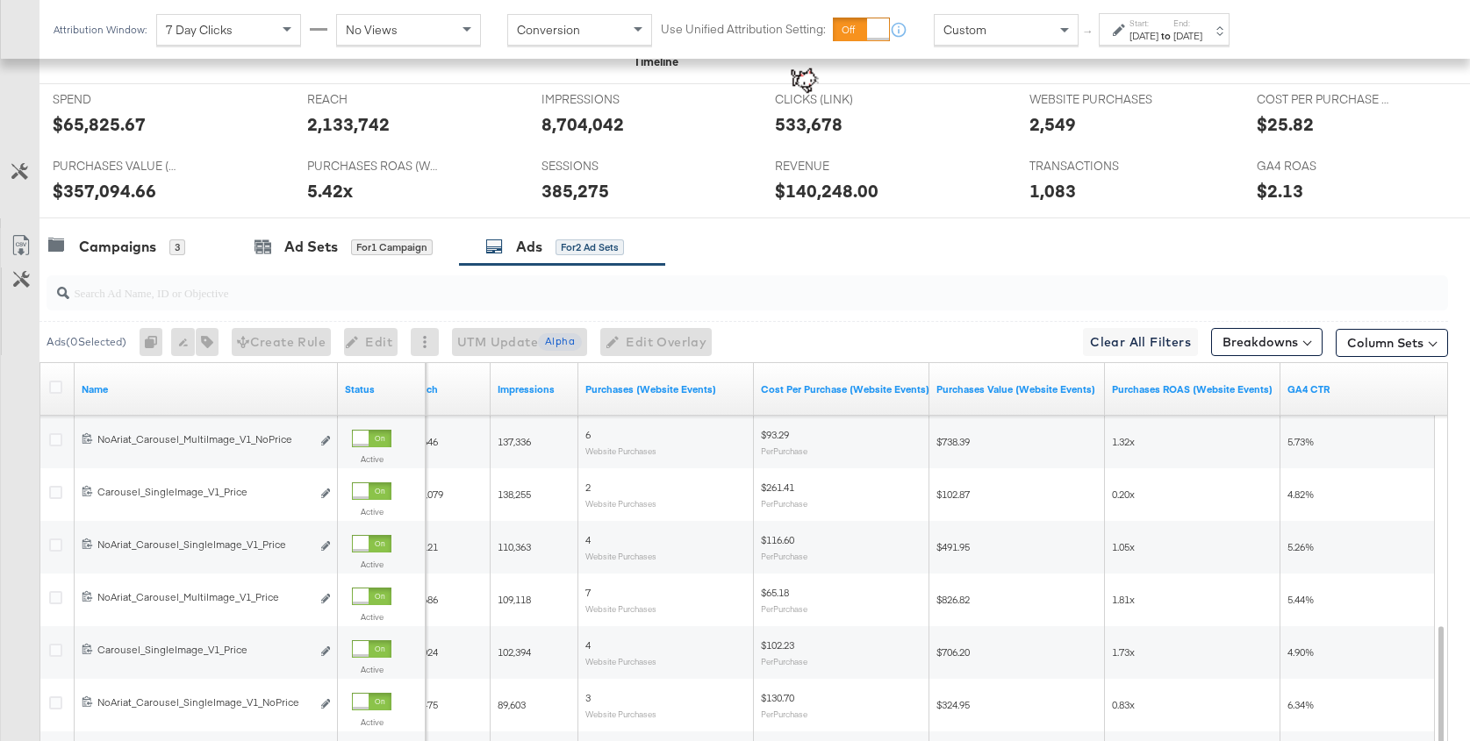
scroll to position [645, 0]
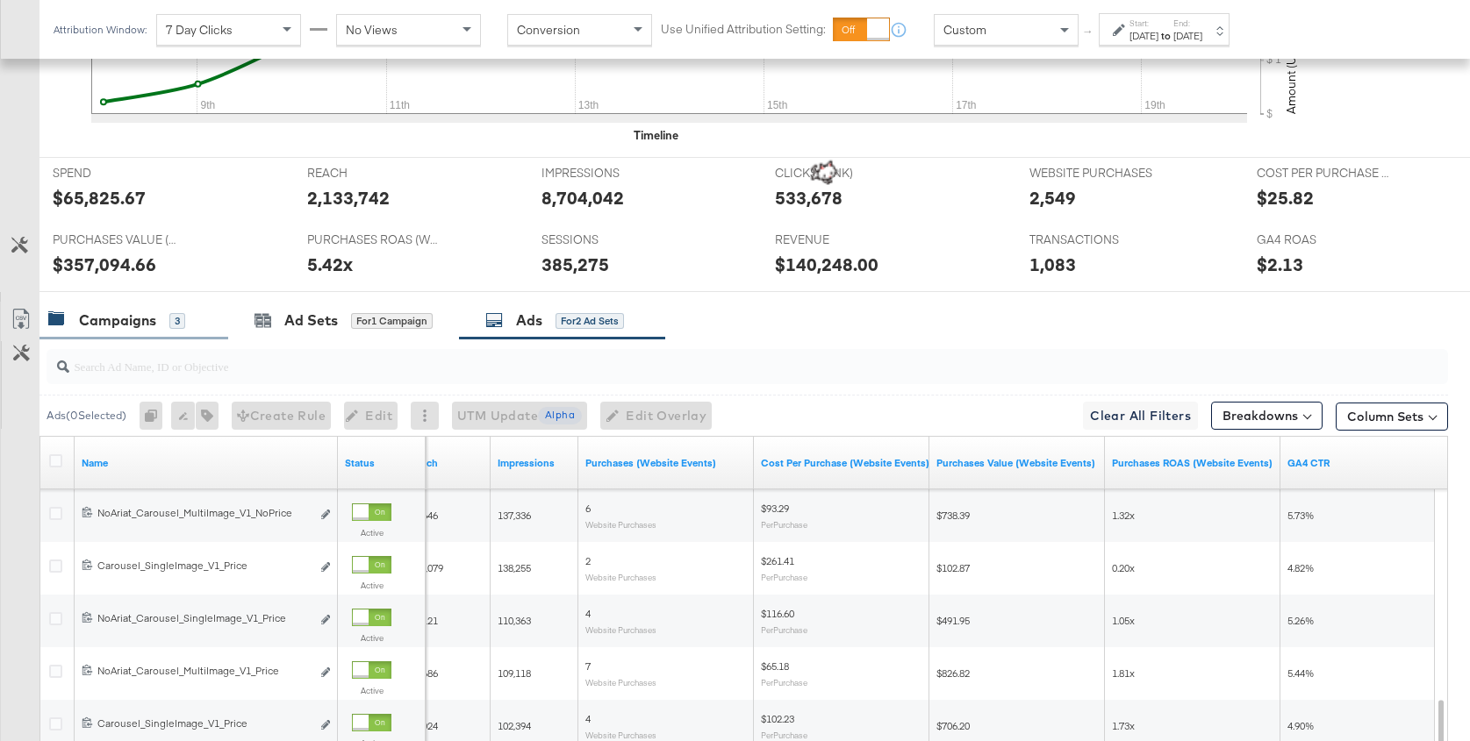
click at [123, 316] on div "Campaigns" at bounding box center [117, 321] width 77 height 20
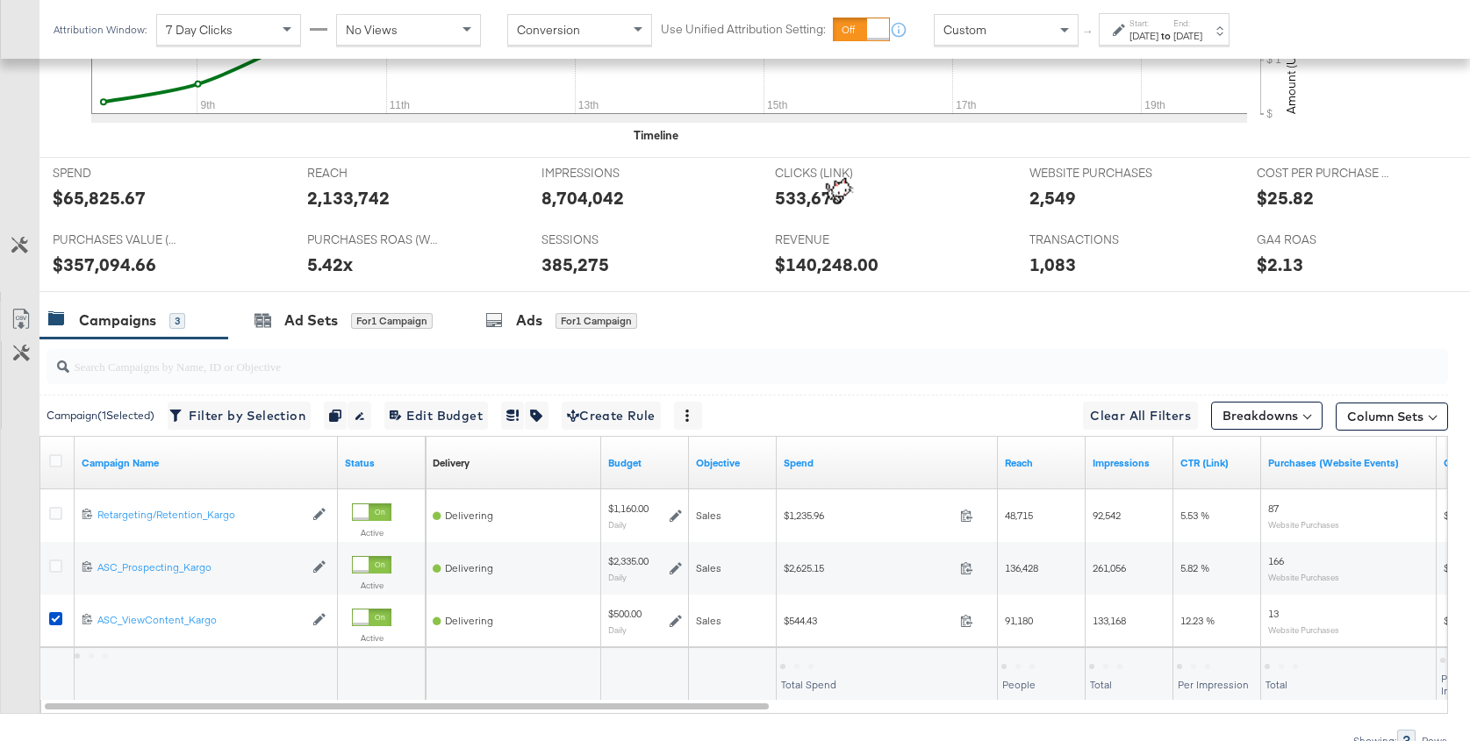
scroll to position [728, 0]
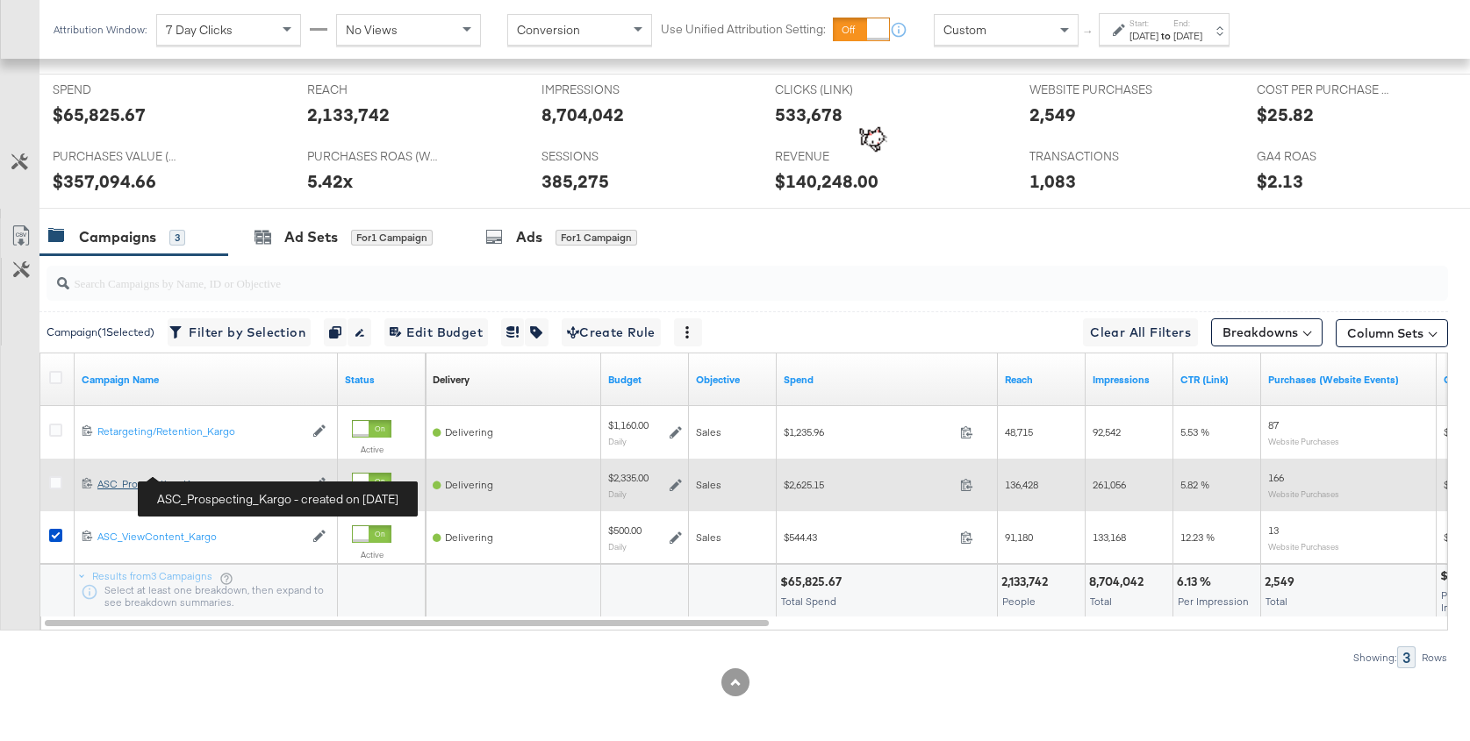
click at [147, 478] on div "ASC_Prospecting_Kargo ASC_Prospecting_Kargo" at bounding box center [200, 484] width 206 height 14
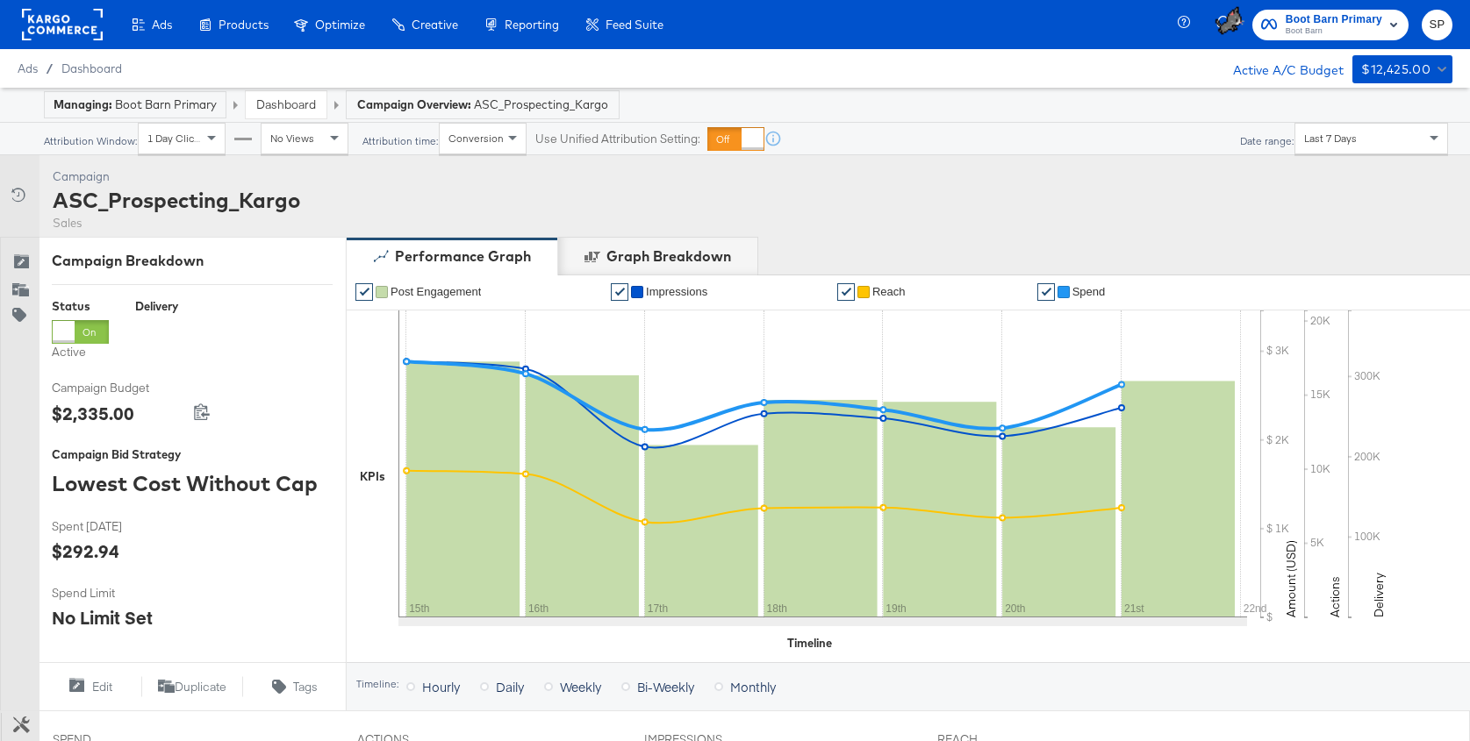
click at [270, 103] on link "Dashboard" at bounding box center [286, 105] width 60 height 16
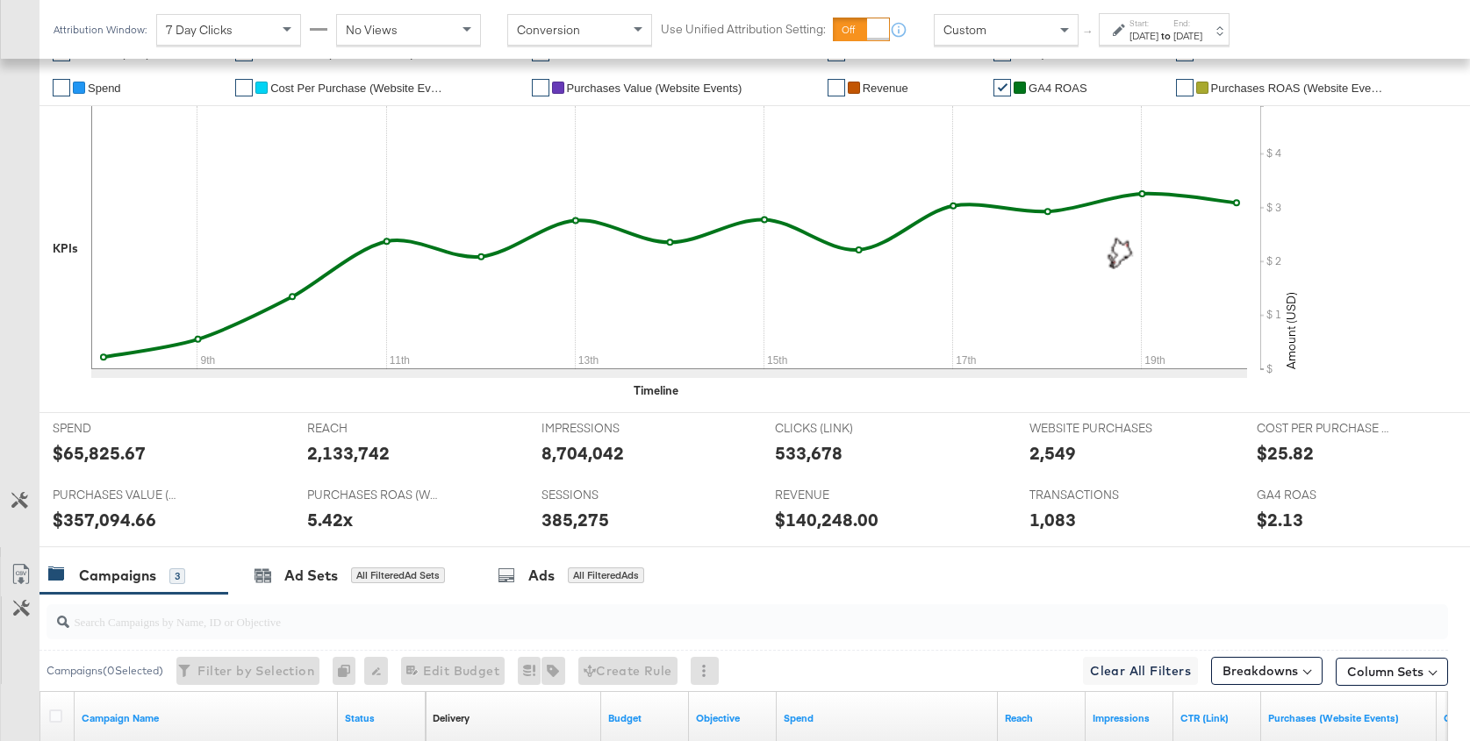
scroll to position [728, 0]
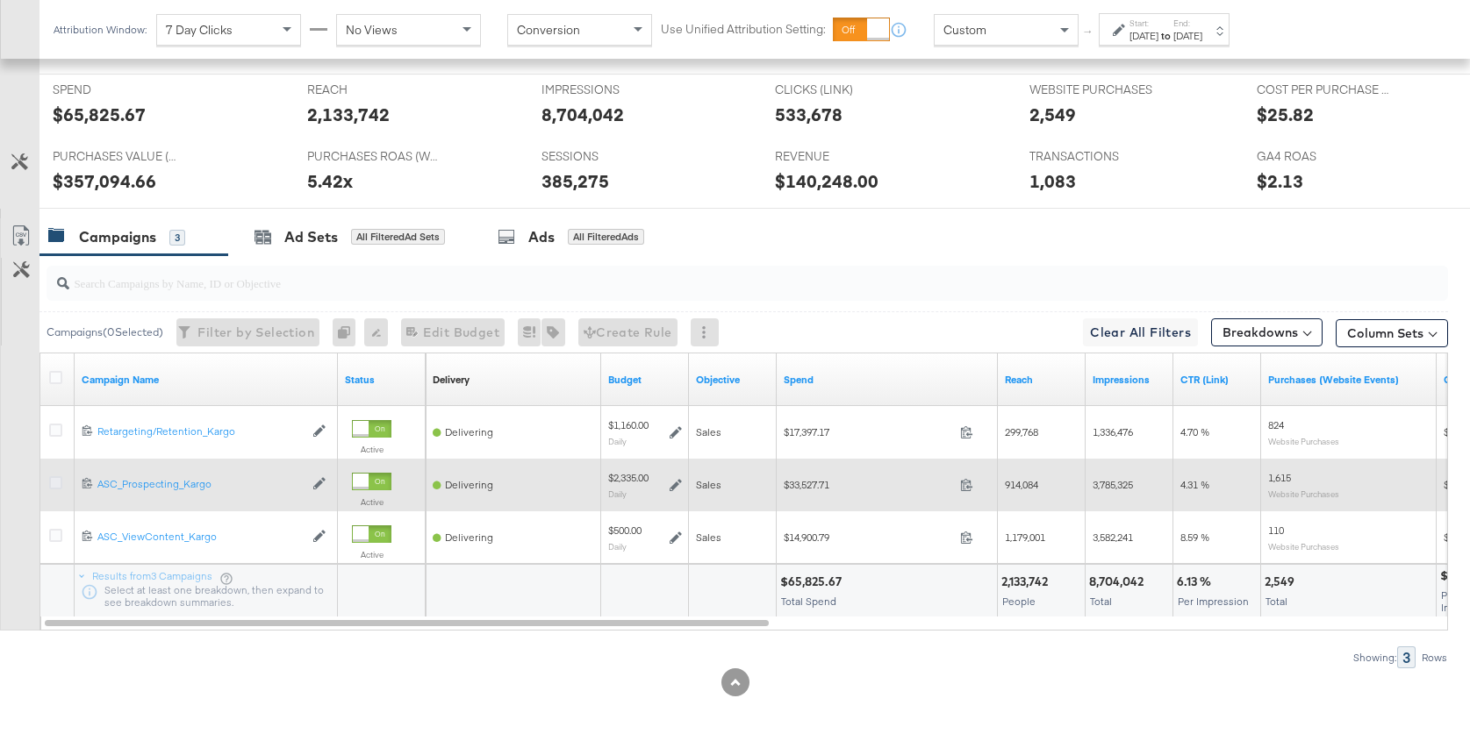
click at [50, 480] on icon at bounding box center [55, 482] width 13 height 13
click at [0, 0] on input "checkbox" at bounding box center [0, 0] width 0 height 0
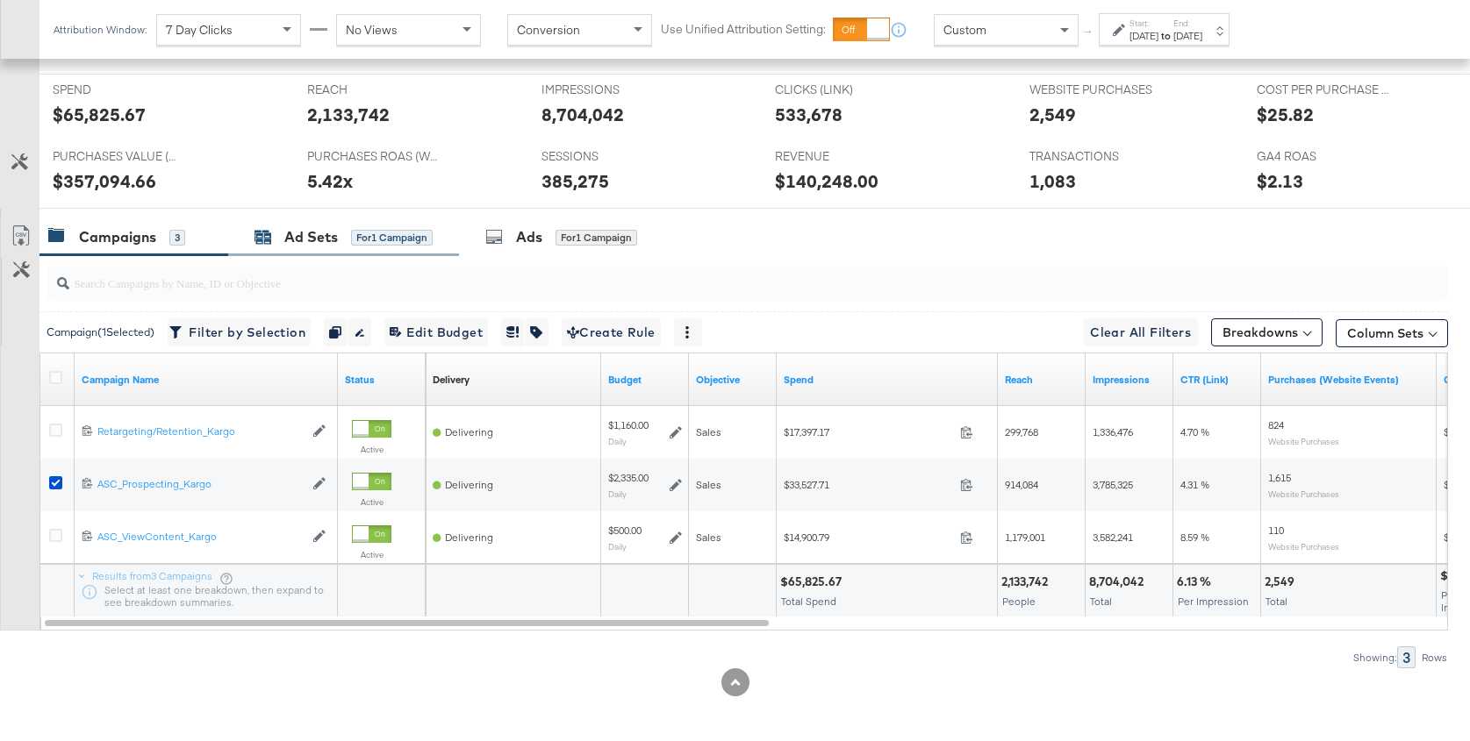
click at [295, 240] on div "Ad Sets" at bounding box center [311, 237] width 54 height 20
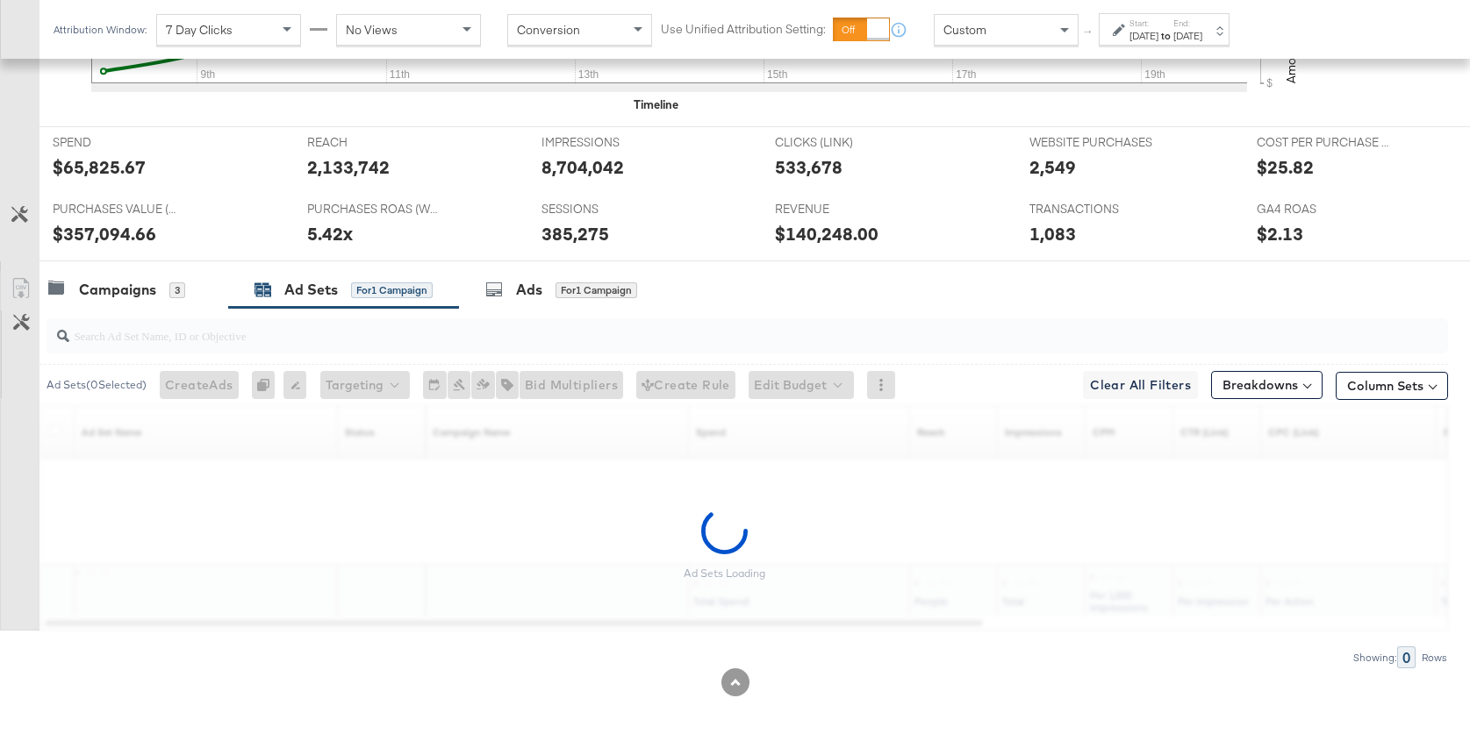
scroll to position [623, 0]
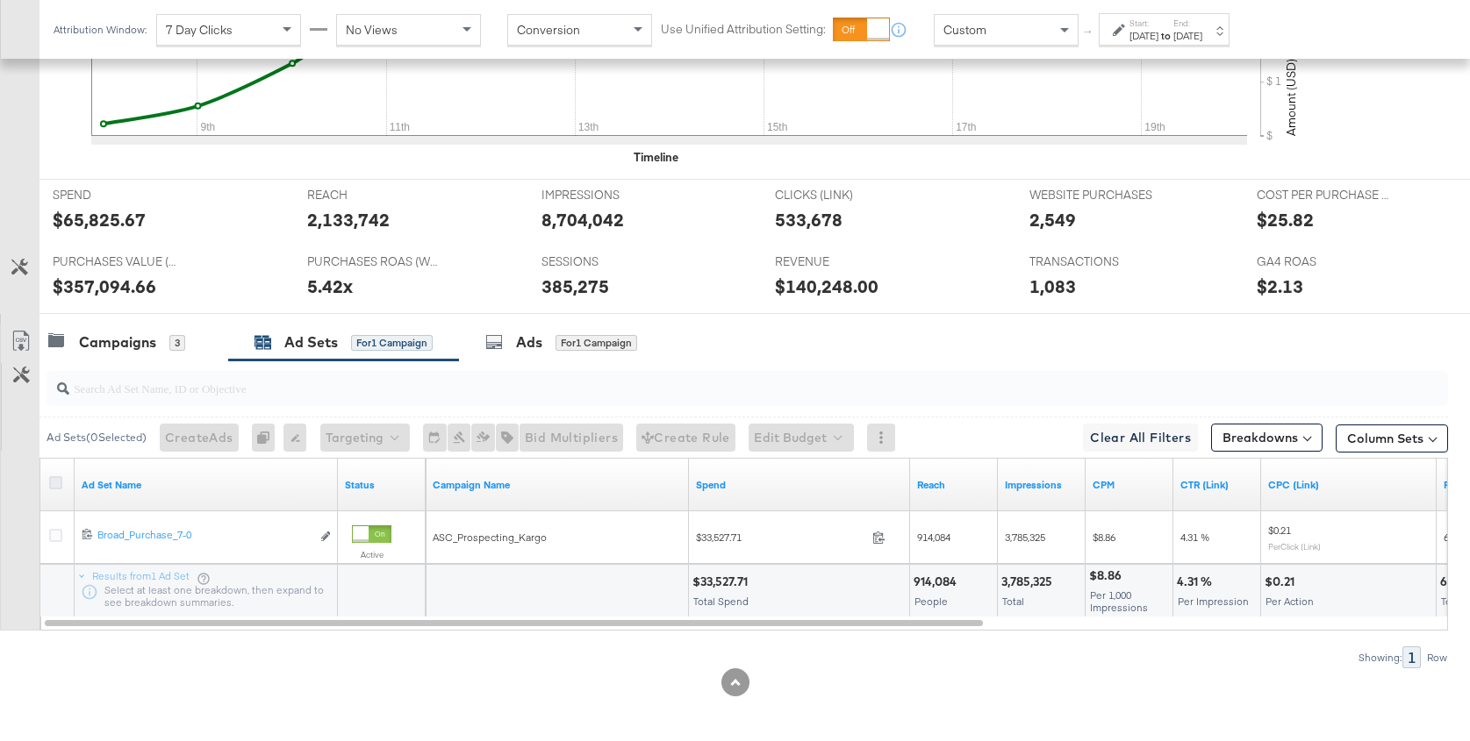
click at [56, 480] on icon at bounding box center [55, 482] width 13 height 13
click at [0, 0] on input "checkbox" at bounding box center [0, 0] width 0 height 0
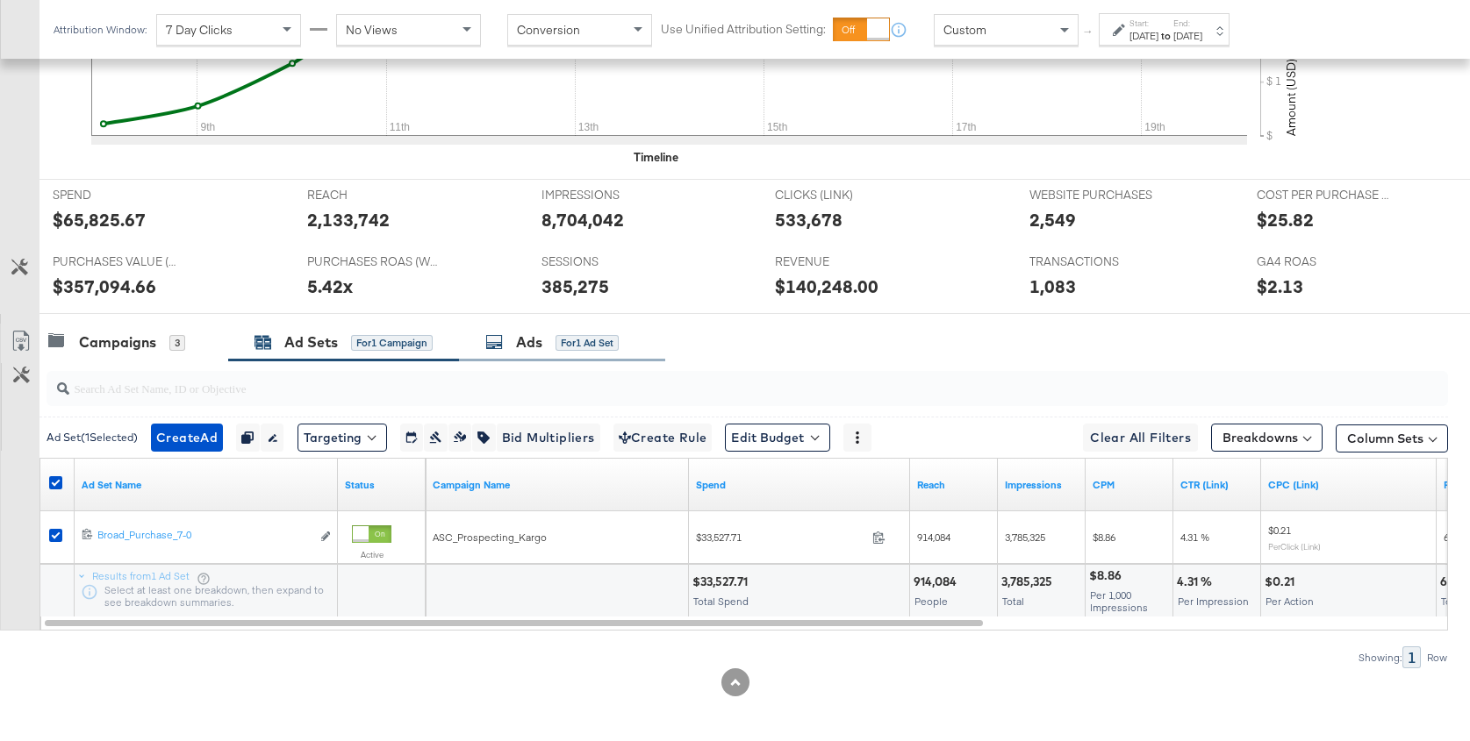
click at [502, 344] on icon at bounding box center [494, 342] width 18 height 18
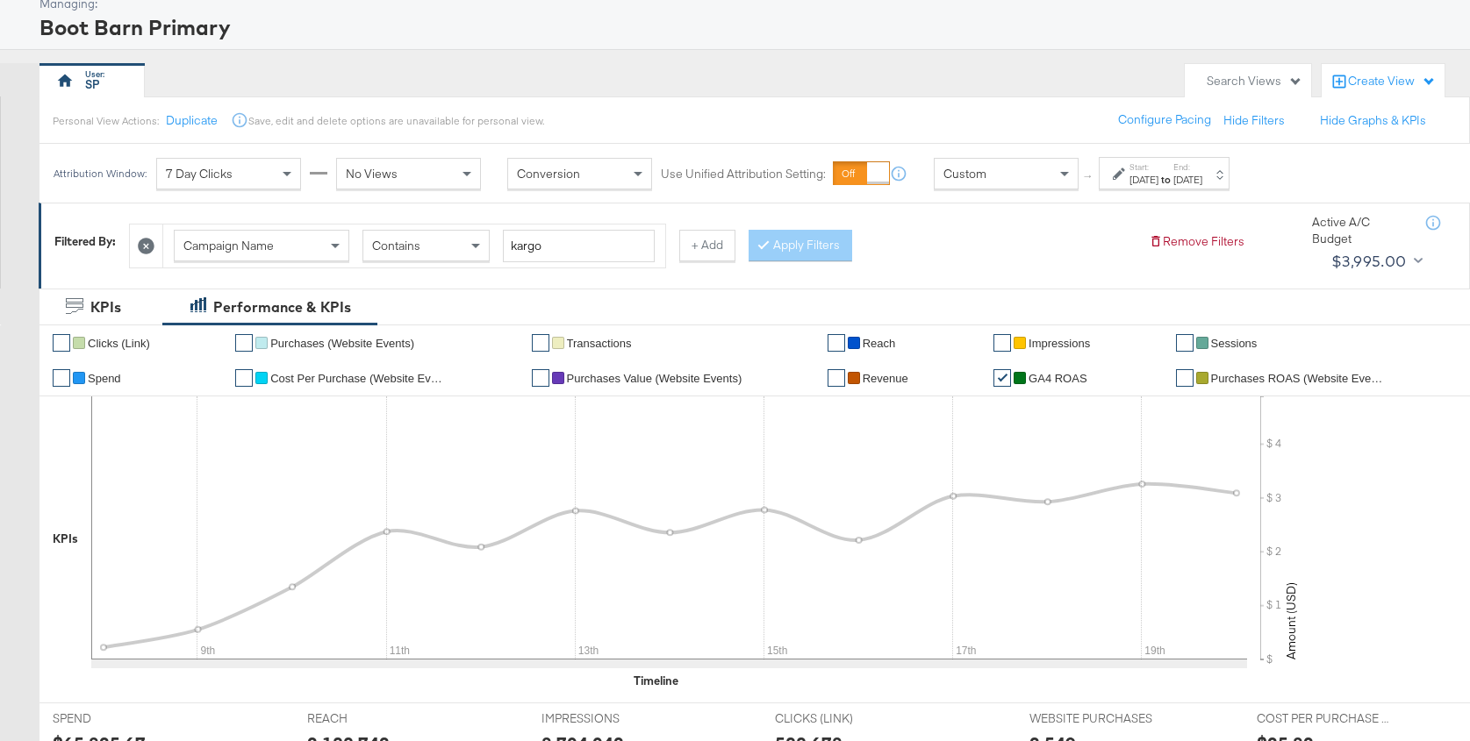
scroll to position [0, 0]
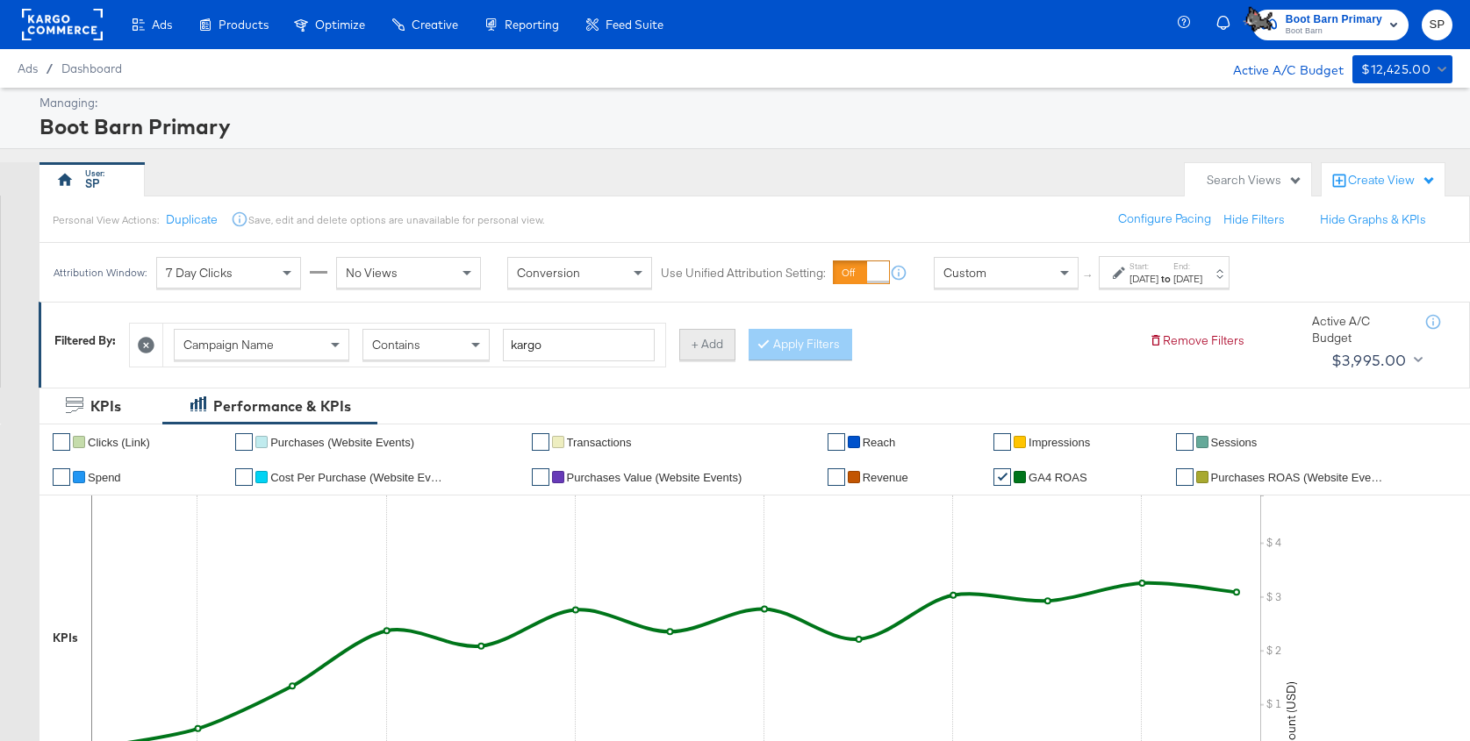
click at [690, 346] on button "+ Add" at bounding box center [707, 345] width 56 height 32
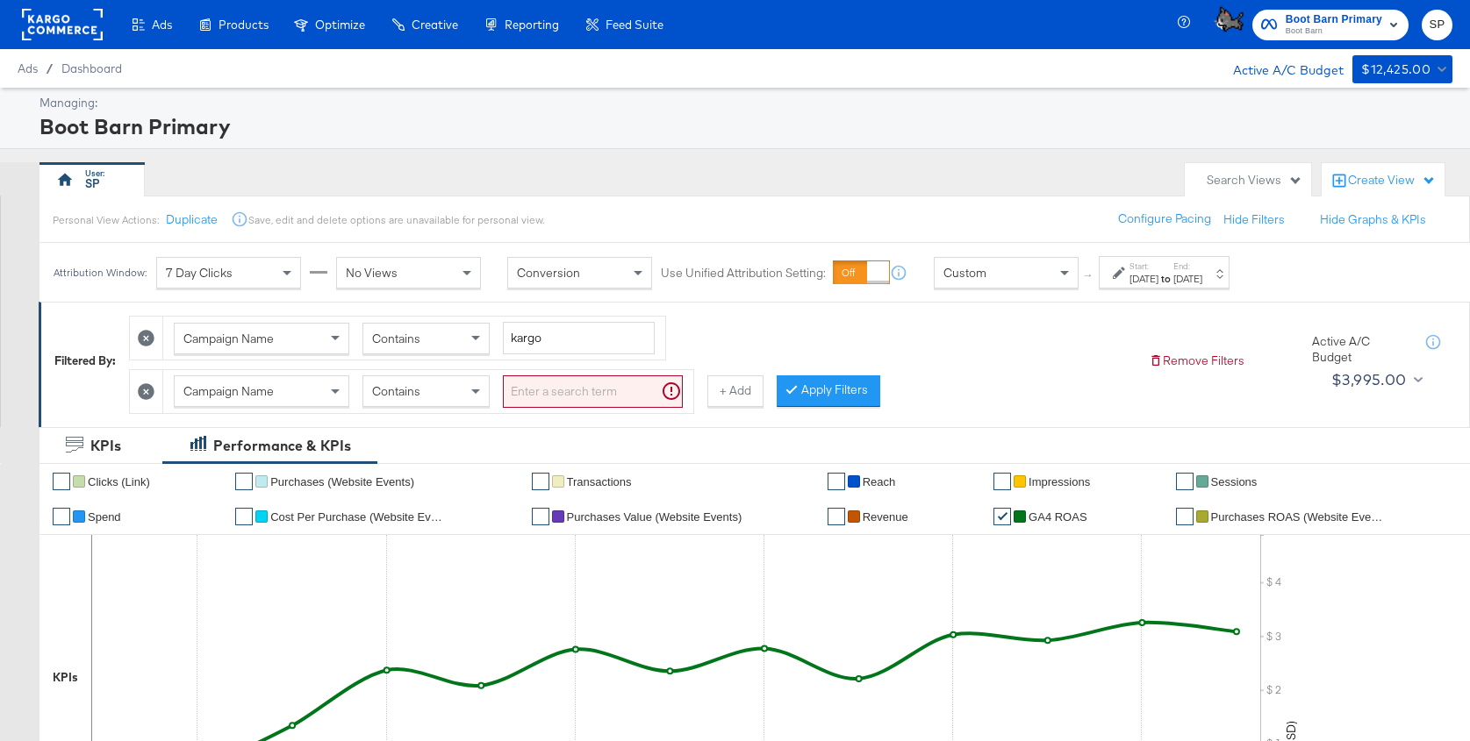
click at [310, 389] on div "Campaign Name" at bounding box center [262, 391] width 174 height 30
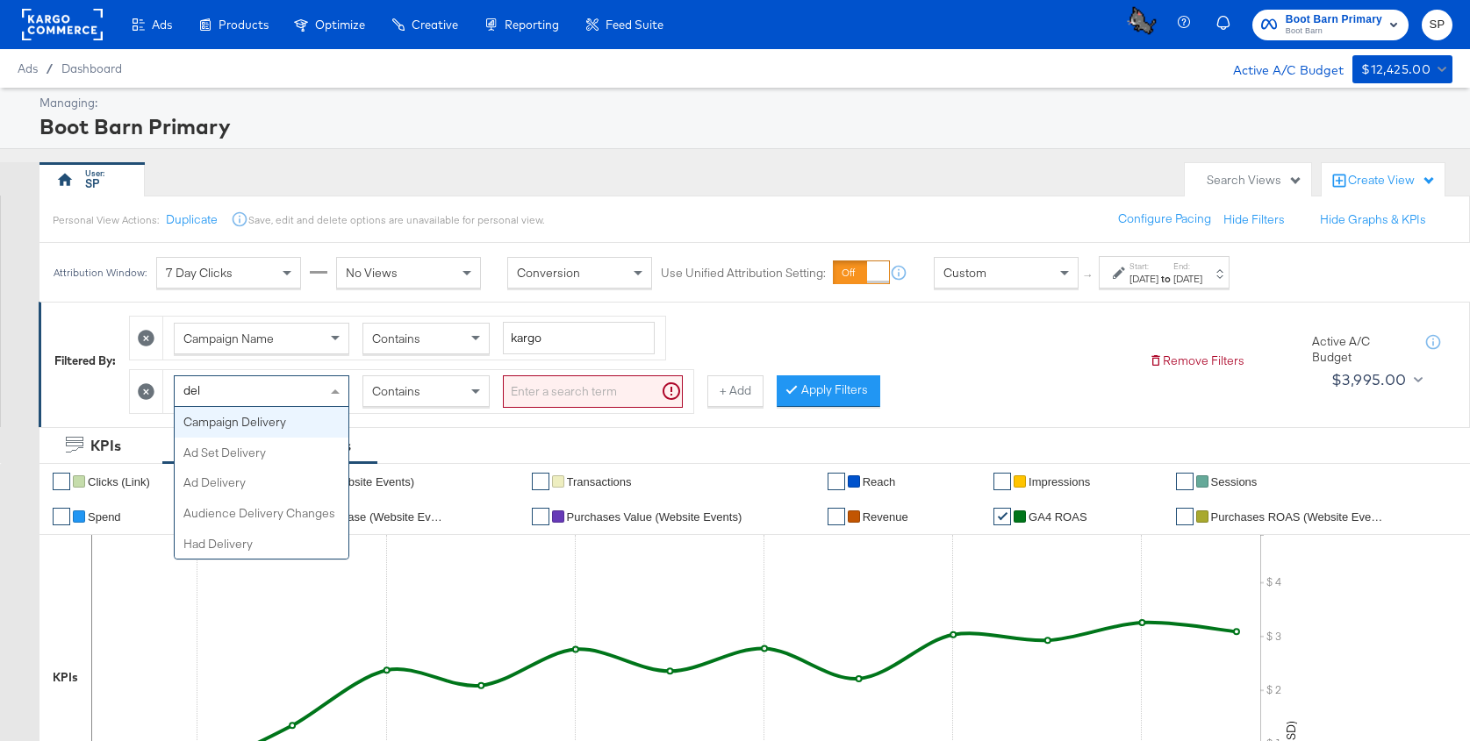
type input "deli"
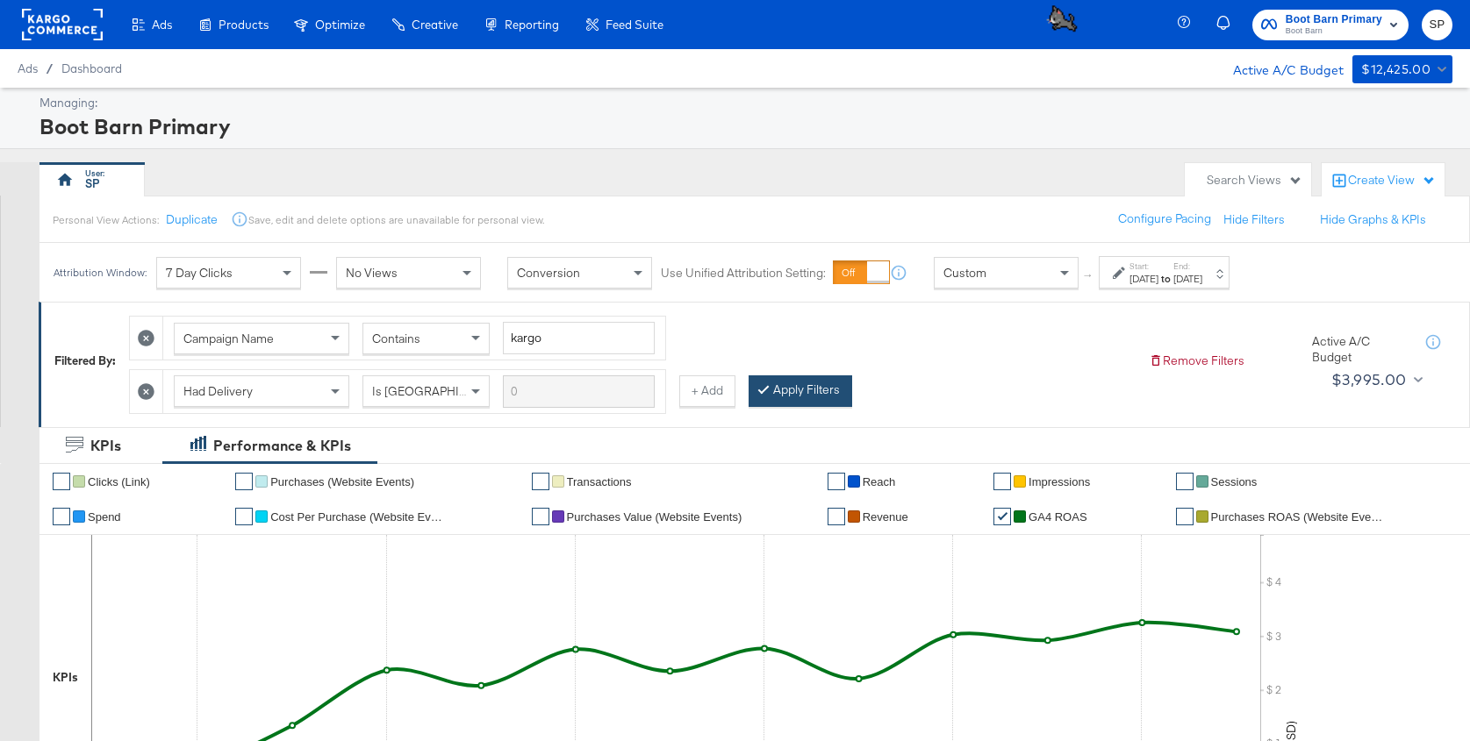
click at [775, 397] on button "Apply Filters" at bounding box center [800, 392] width 104 height 32
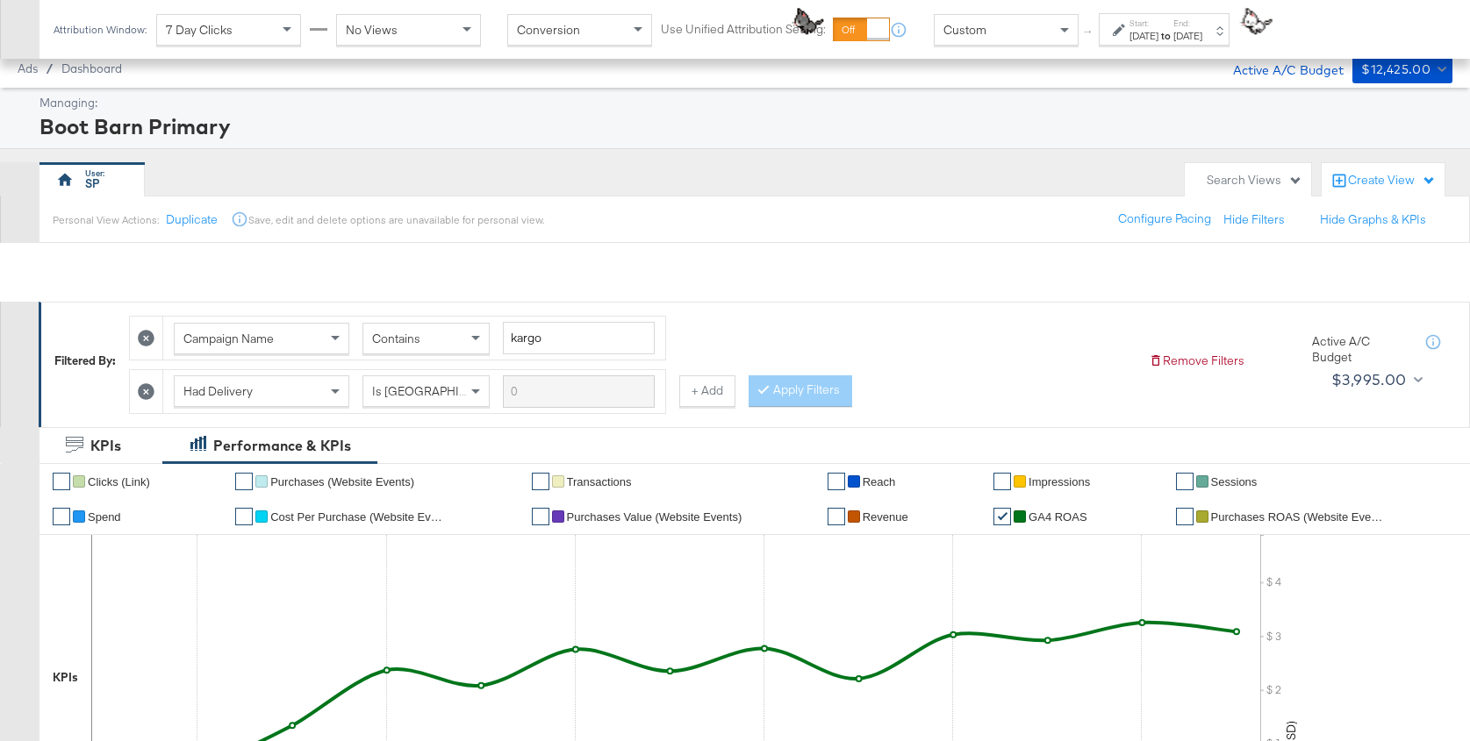
scroll to position [976, 0]
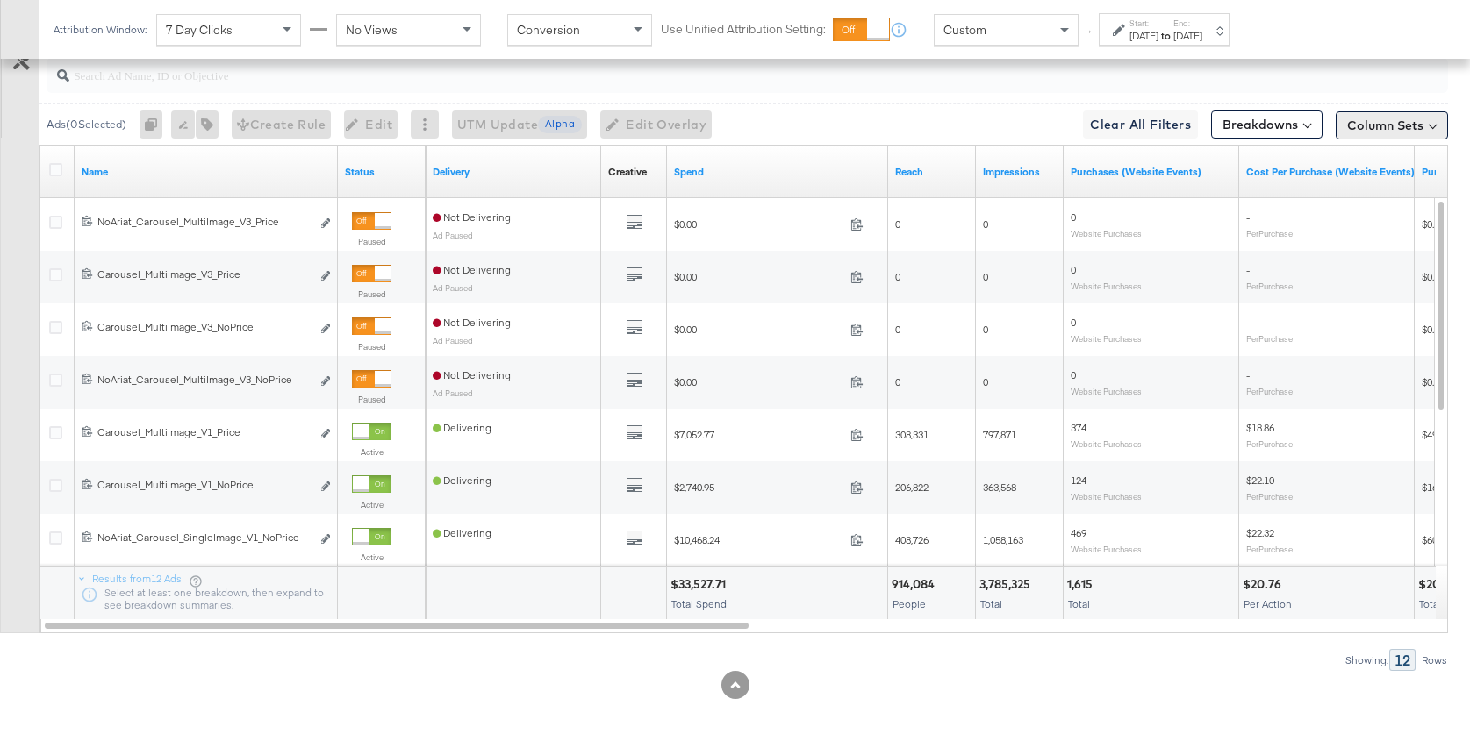
click at [1385, 126] on button "Column Sets" at bounding box center [1391, 125] width 112 height 28
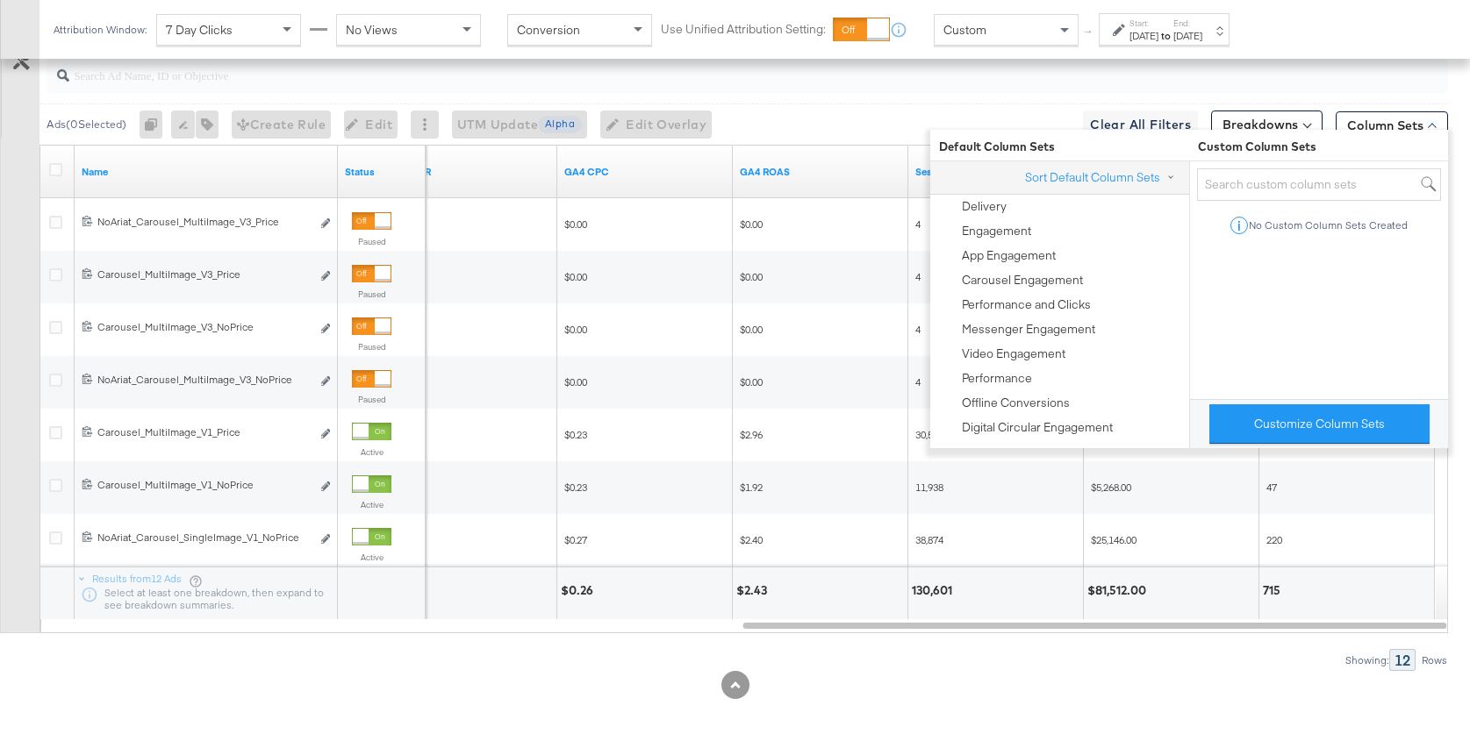
click at [1182, 671] on div at bounding box center [735, 685] width 1470 height 28
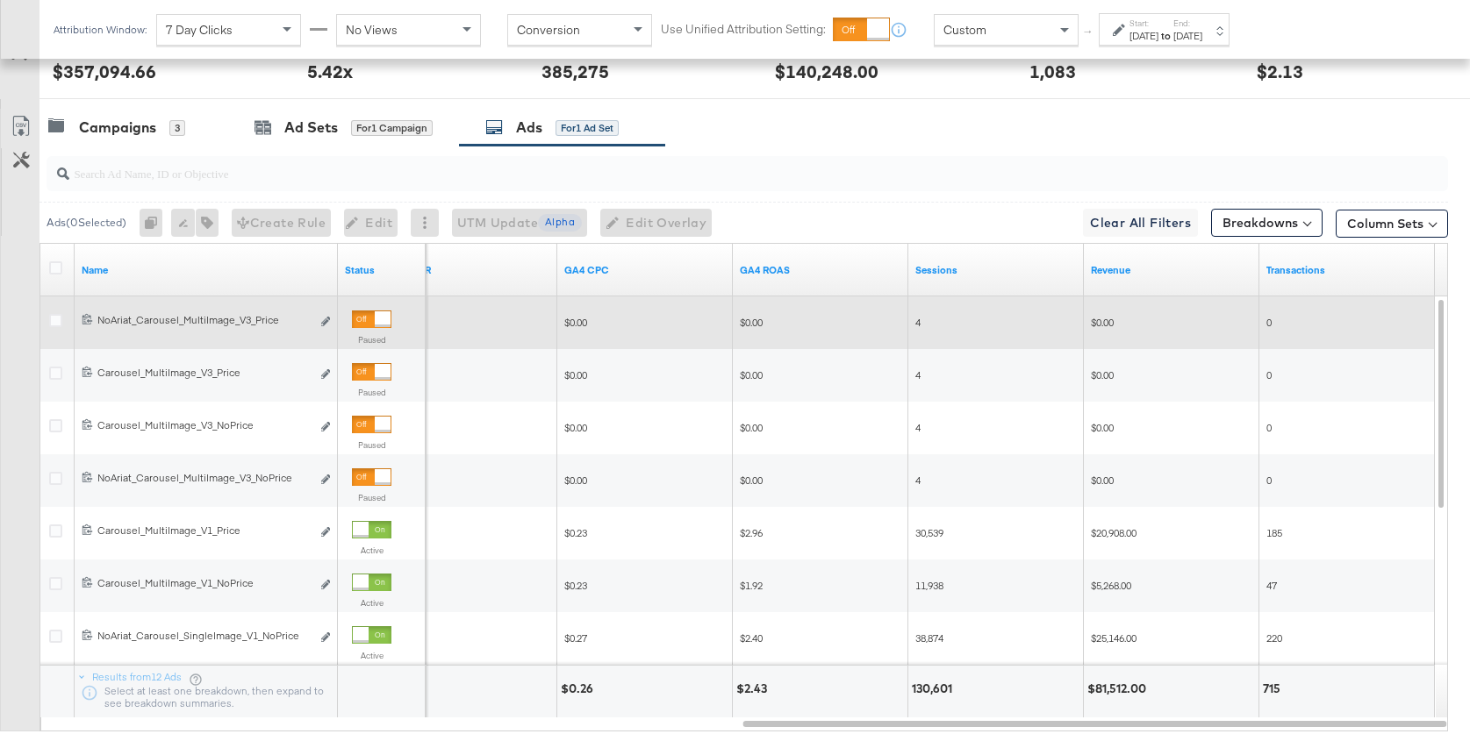
scroll to position [854, 0]
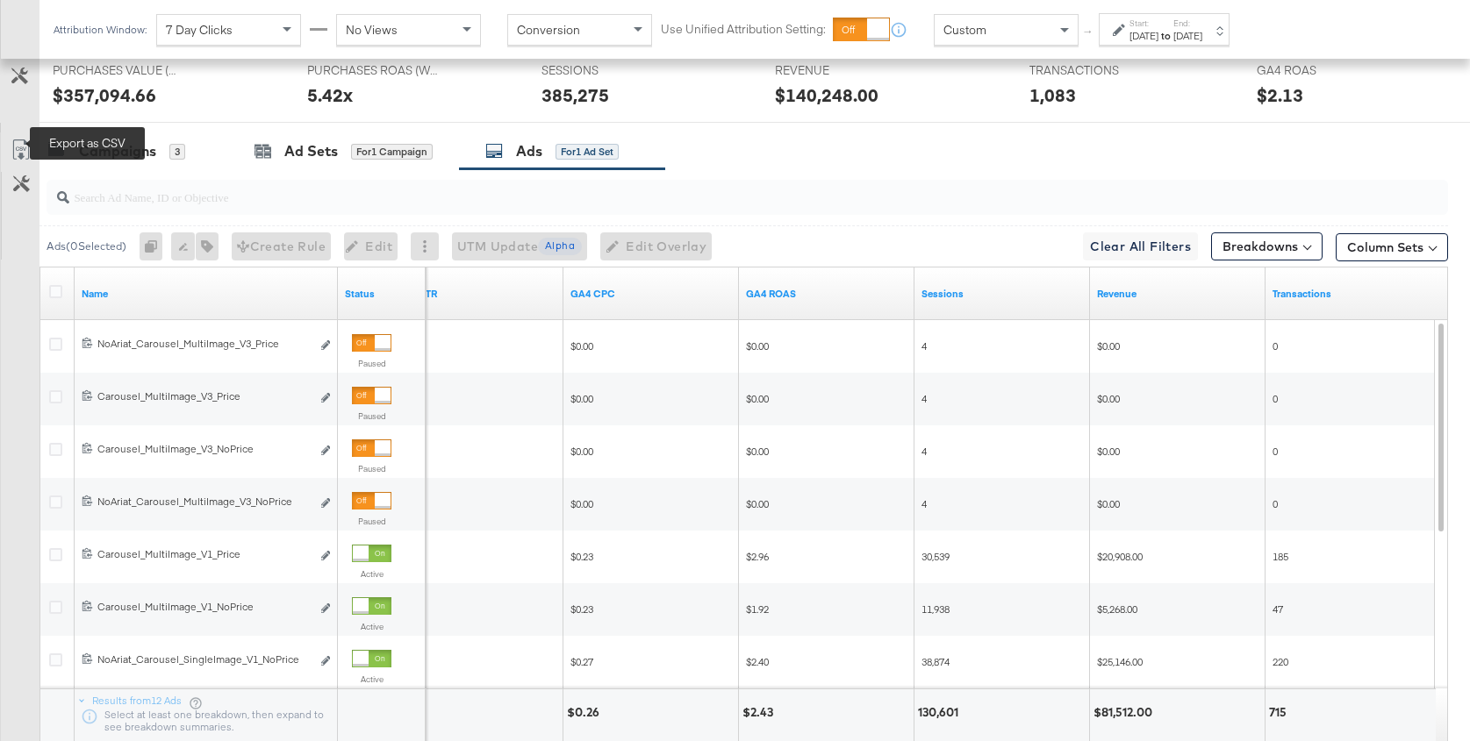
click at [18, 141] on icon at bounding box center [21, 150] width 21 height 21
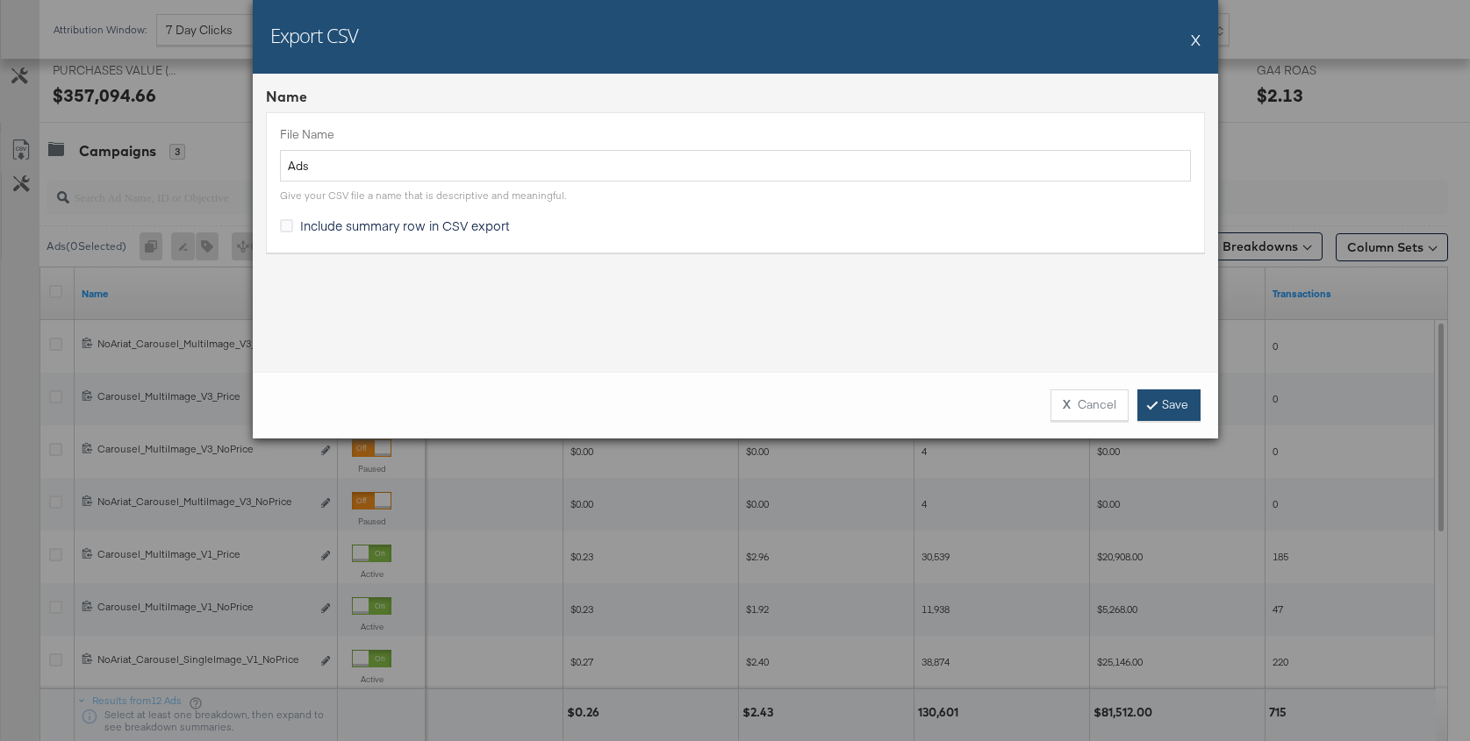
click at [1163, 414] on link "Save" at bounding box center [1168, 406] width 63 height 32
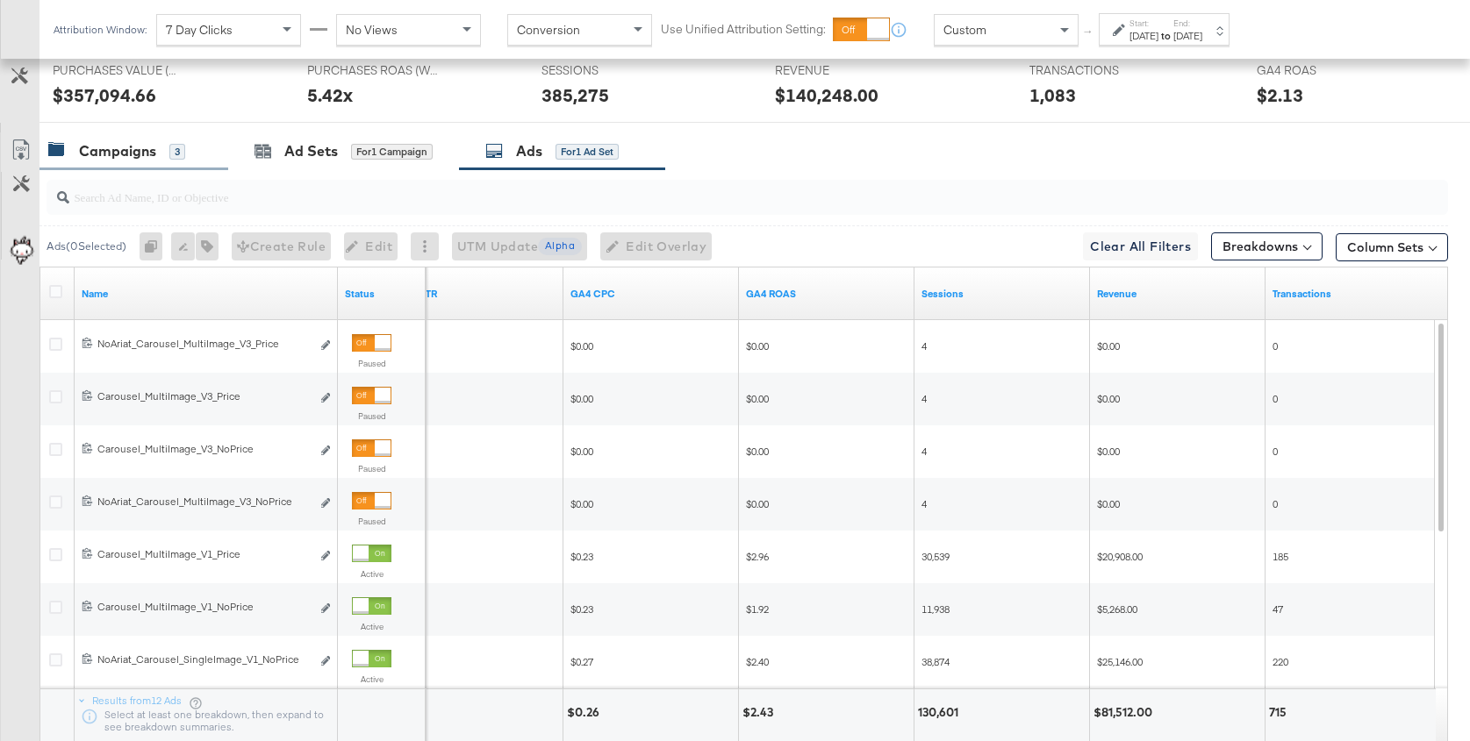
click at [111, 147] on div "Campaigns" at bounding box center [117, 151] width 77 height 20
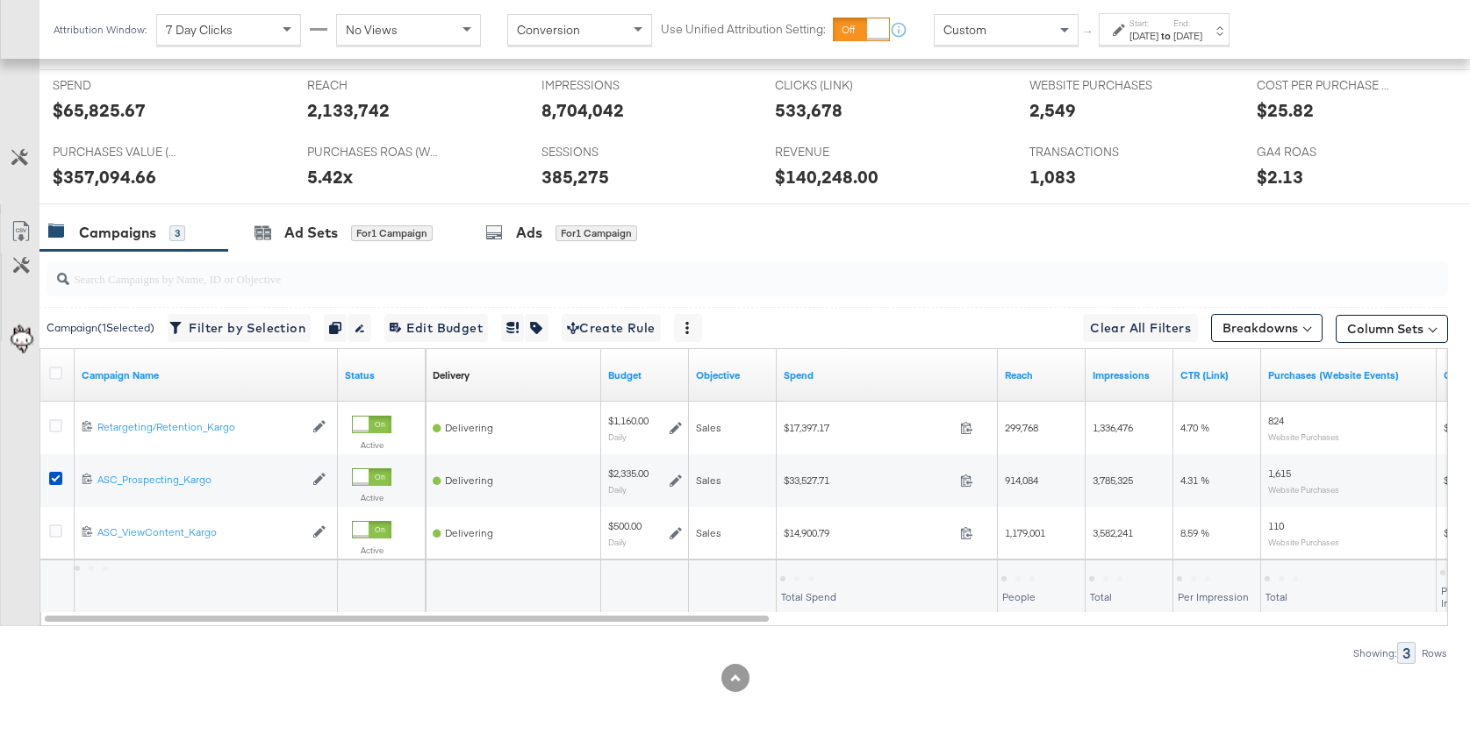
scroll to position [765, 0]
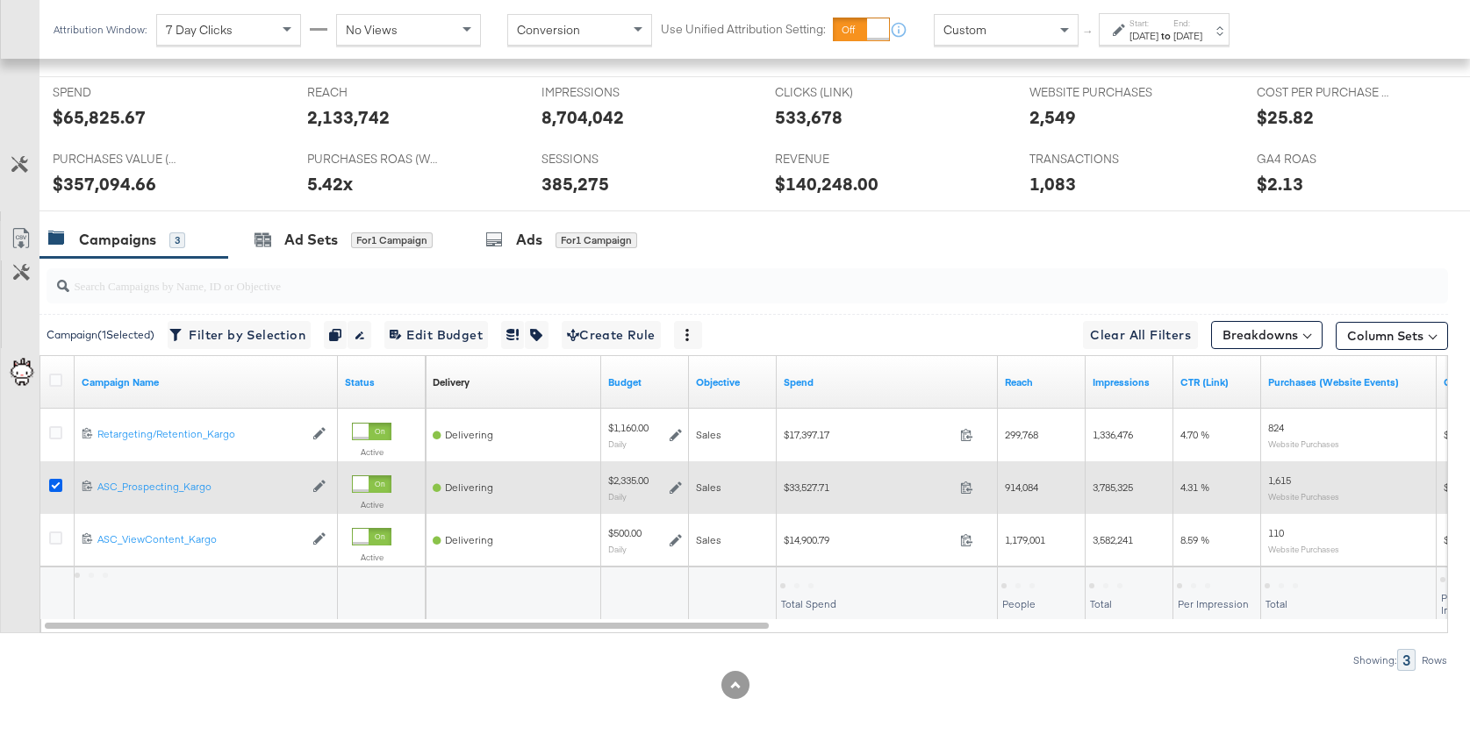
click at [54, 479] on icon at bounding box center [55, 485] width 13 height 13
click at [0, 0] on input "checkbox" at bounding box center [0, 0] width 0 height 0
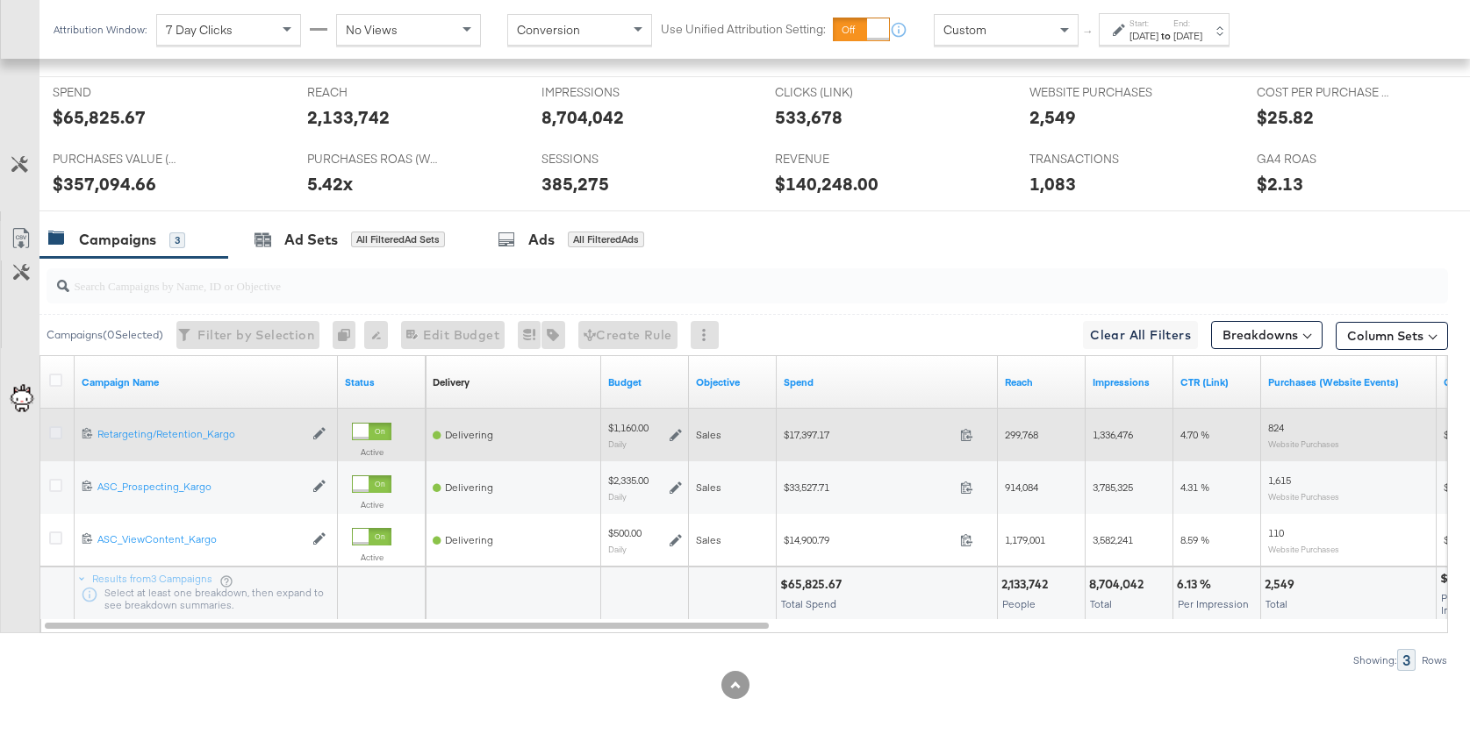
click at [56, 426] on icon at bounding box center [55, 432] width 13 height 13
click at [0, 0] on input "checkbox" at bounding box center [0, 0] width 0 height 0
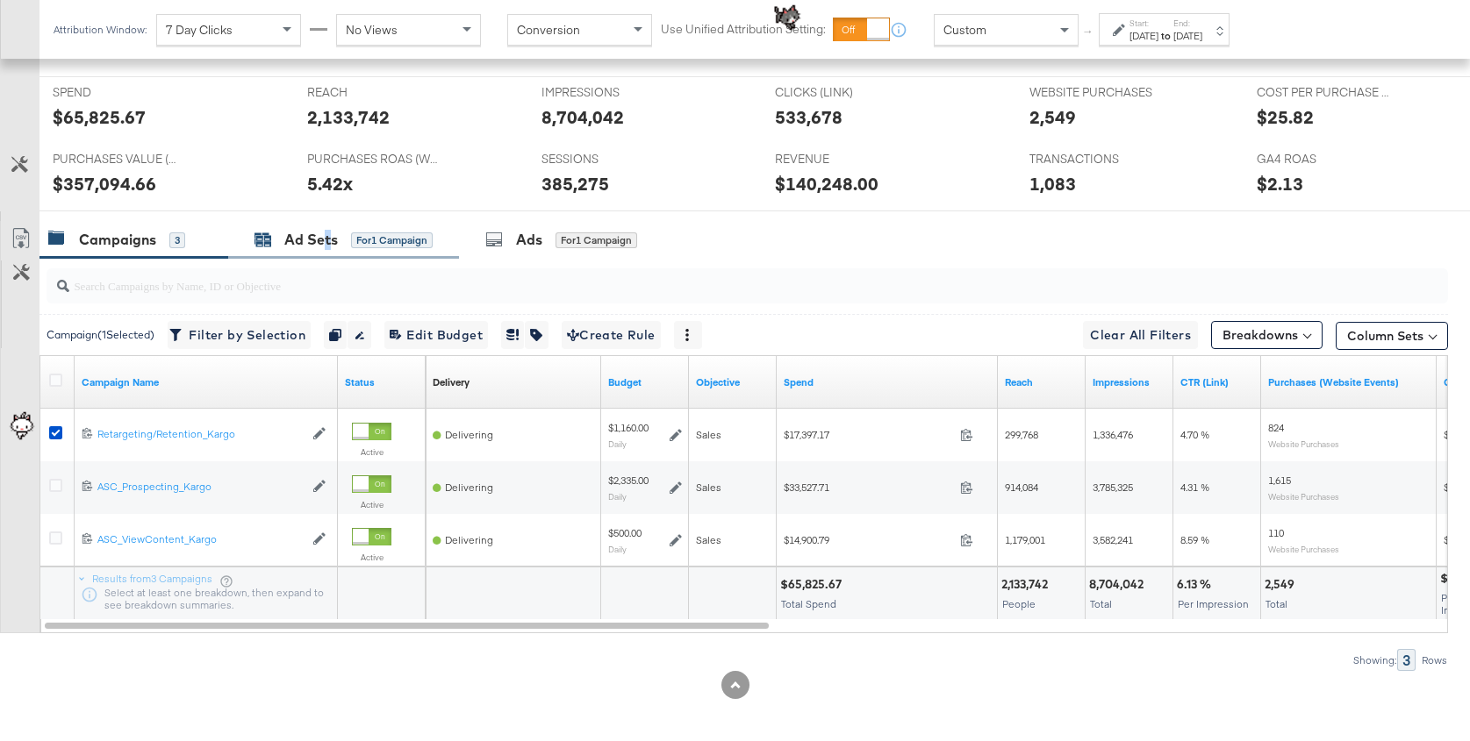
click at [326, 233] on div "Ad Sets" at bounding box center [311, 240] width 54 height 20
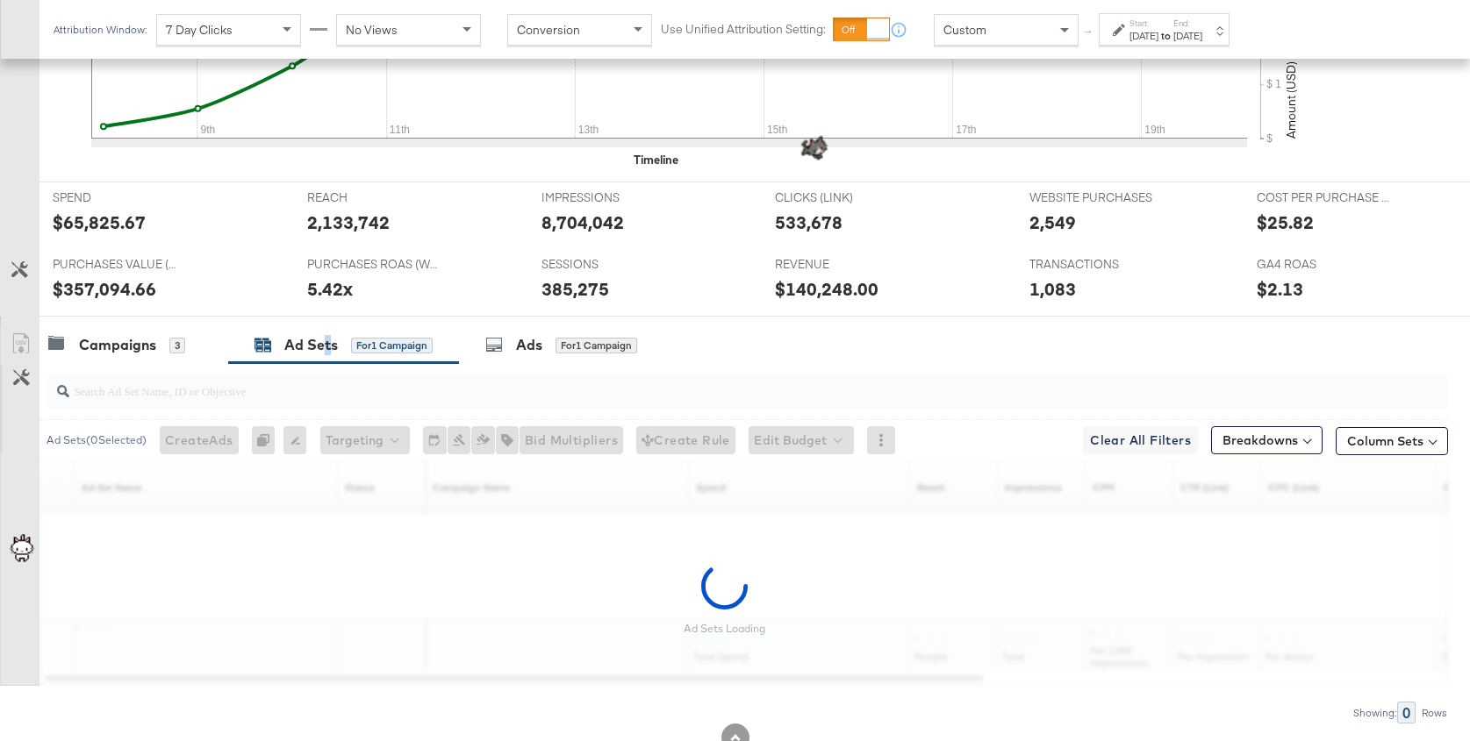
scroll to position [712, 0]
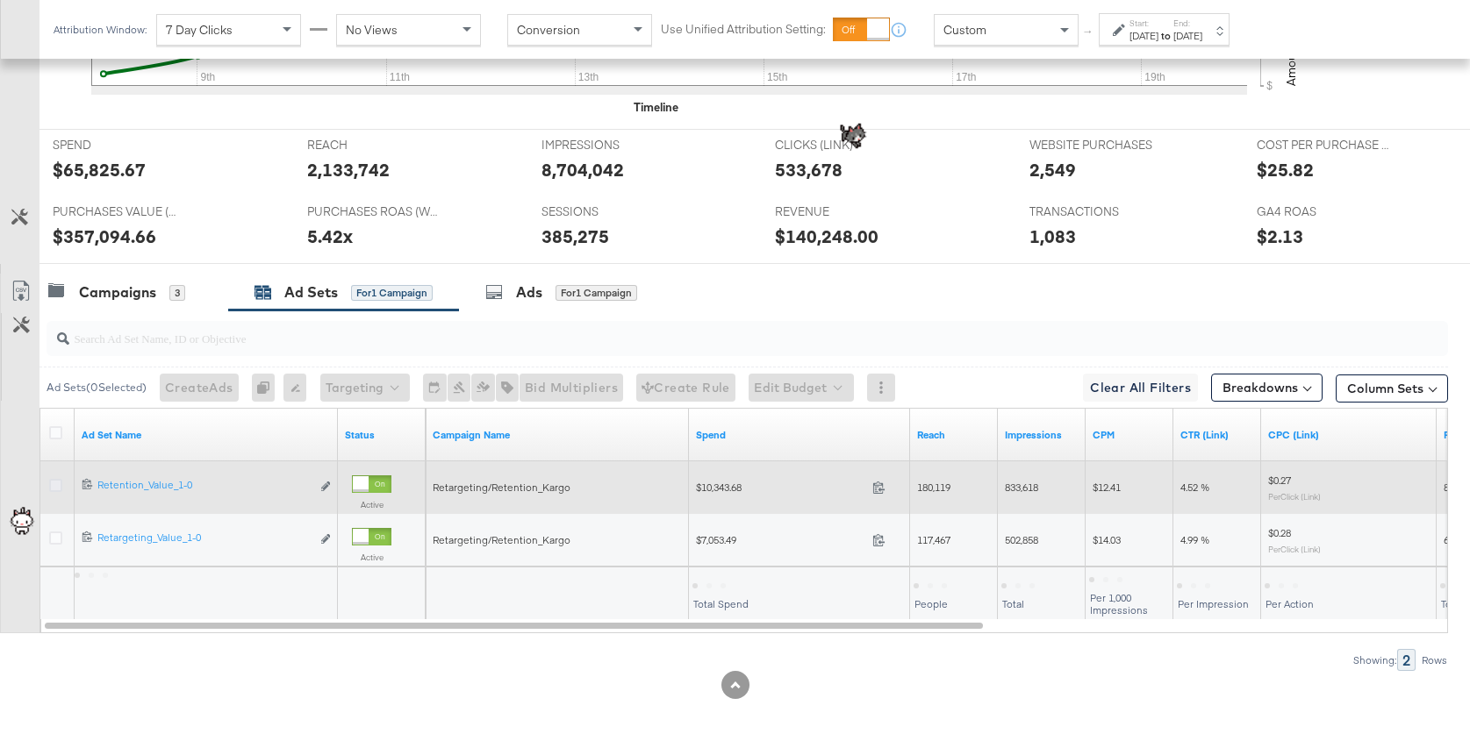
click at [55, 480] on icon at bounding box center [55, 485] width 13 height 13
click at [0, 0] on input "checkbox" at bounding box center [0, 0] width 0 height 0
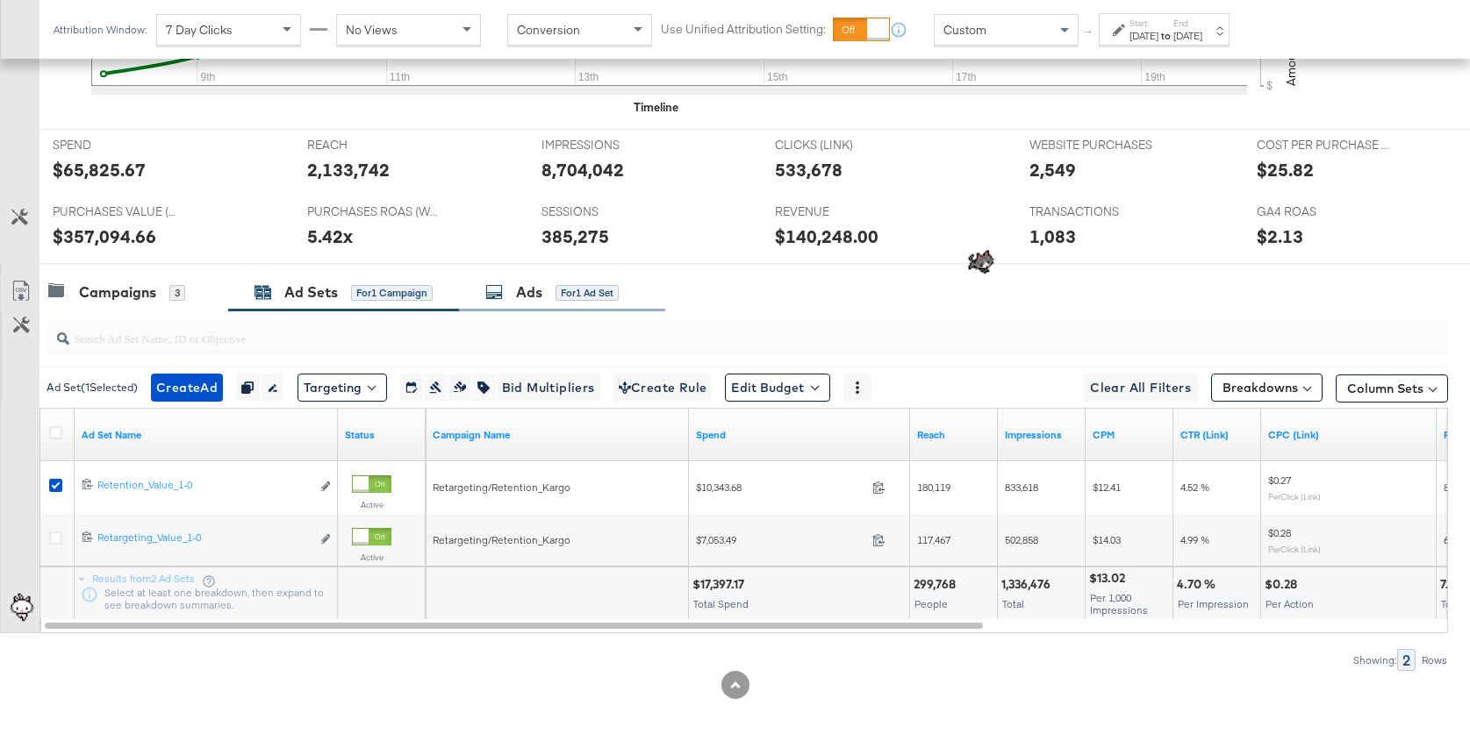
click at [503, 283] on icon at bounding box center [494, 292] width 18 height 18
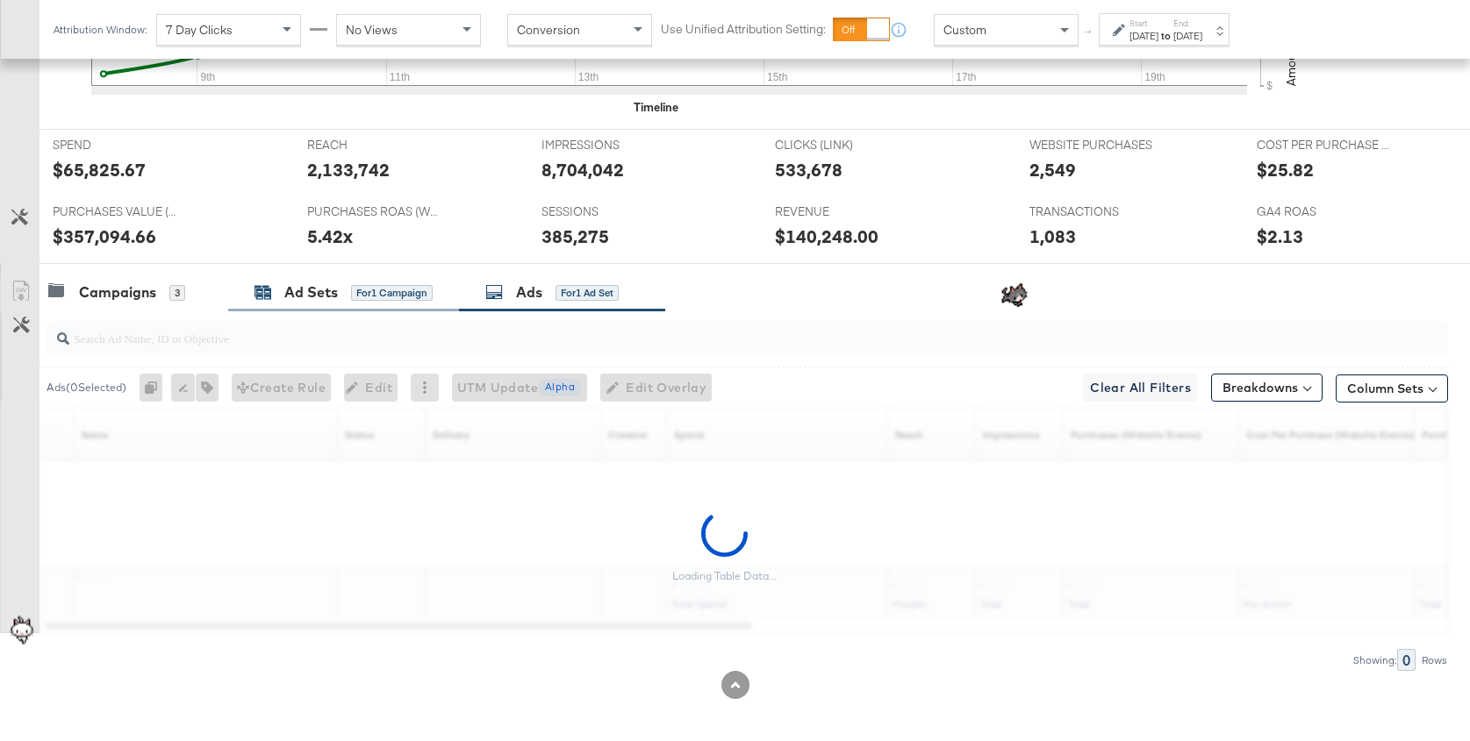
click at [340, 290] on div "Ad Sets for 1 Campaign" at bounding box center [343, 293] width 178 height 20
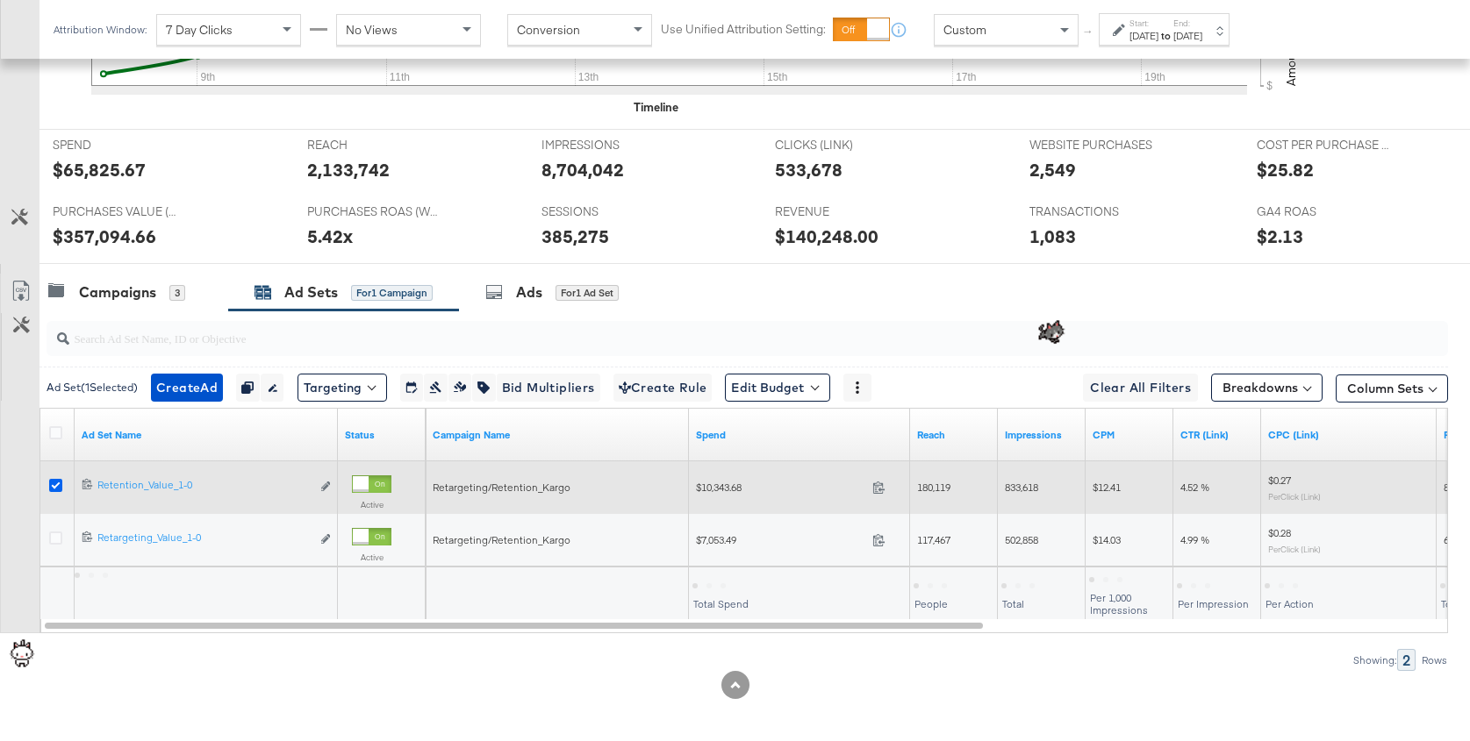
click at [49, 483] on icon at bounding box center [55, 485] width 13 height 13
click at [0, 0] on input "checkbox" at bounding box center [0, 0] width 0 height 0
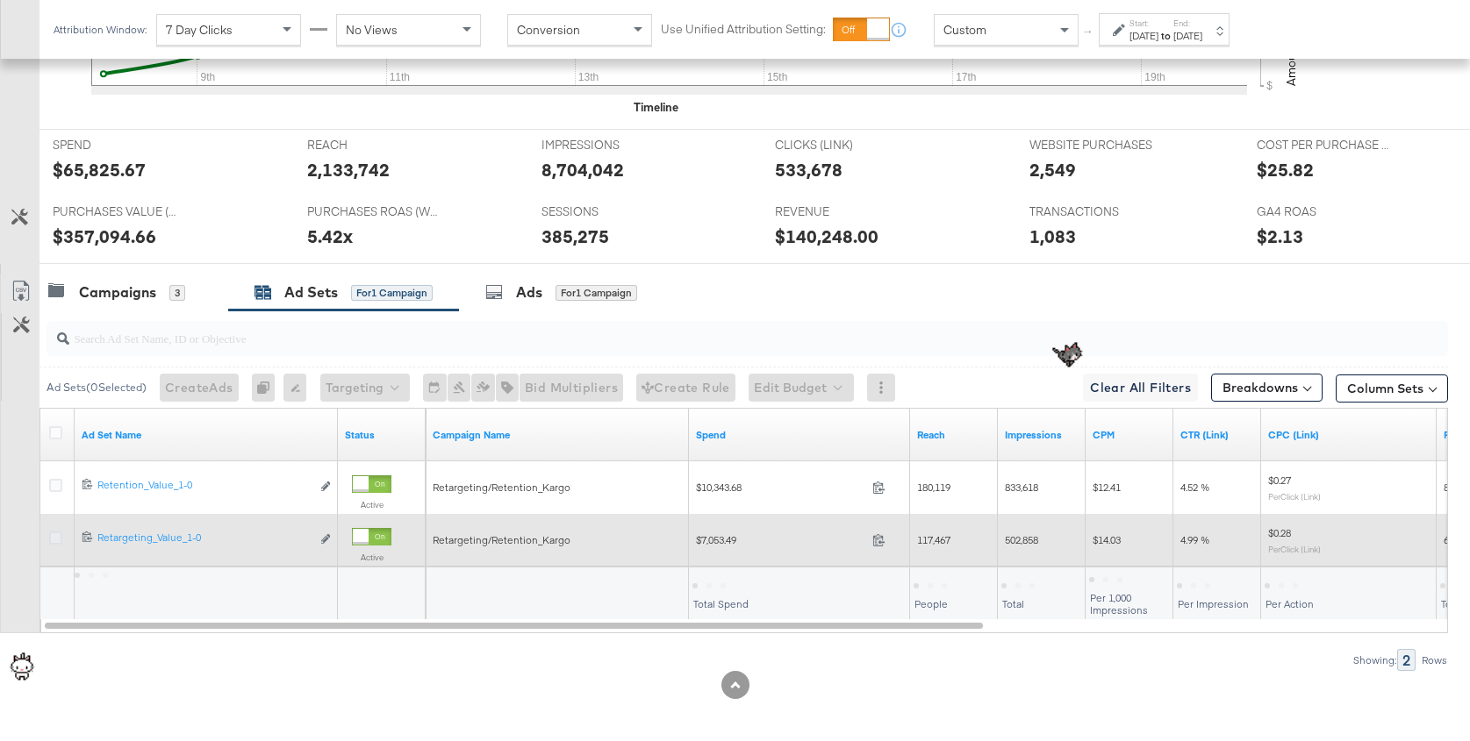
click at [54, 533] on icon at bounding box center [55, 538] width 13 height 13
click at [0, 0] on input "checkbox" at bounding box center [0, 0] width 0 height 0
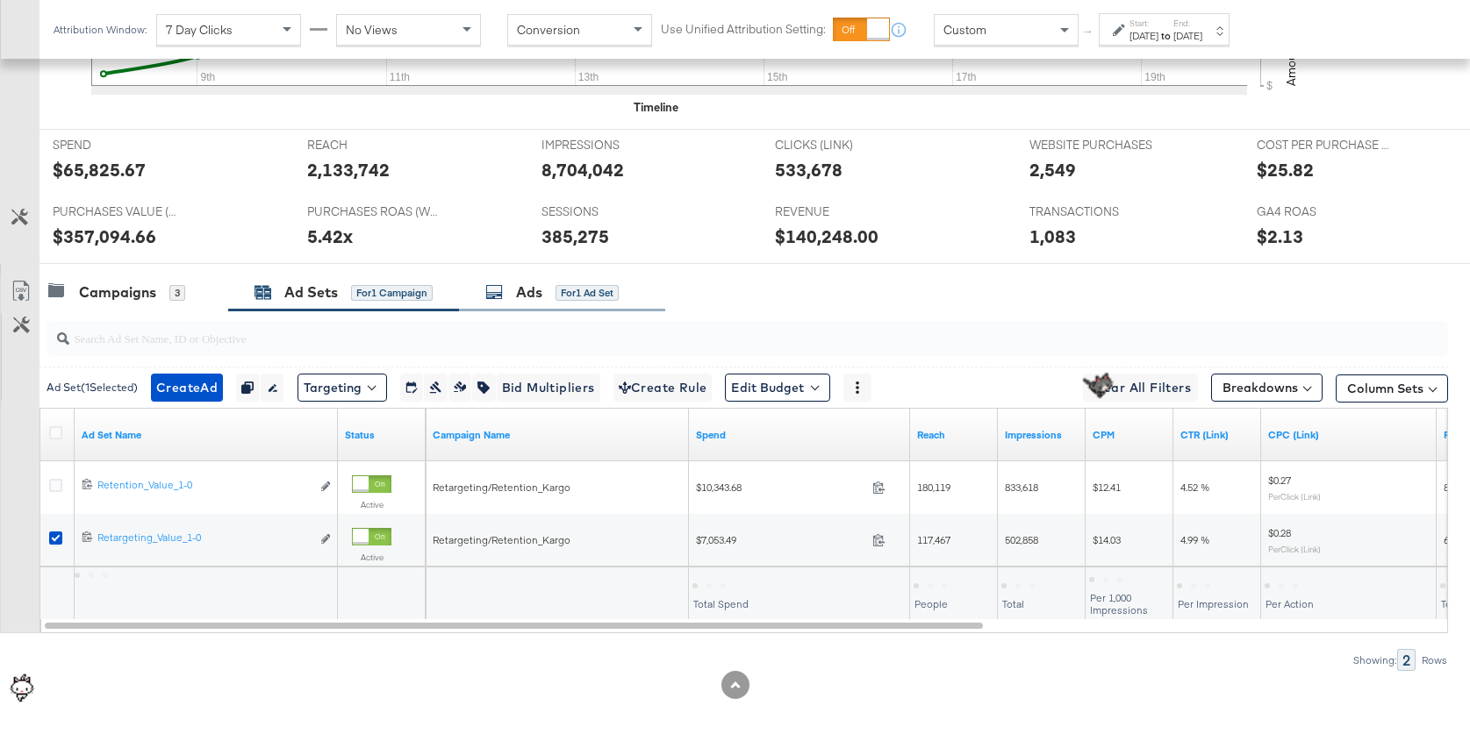
click at [528, 287] on div "Ads" at bounding box center [529, 293] width 26 height 20
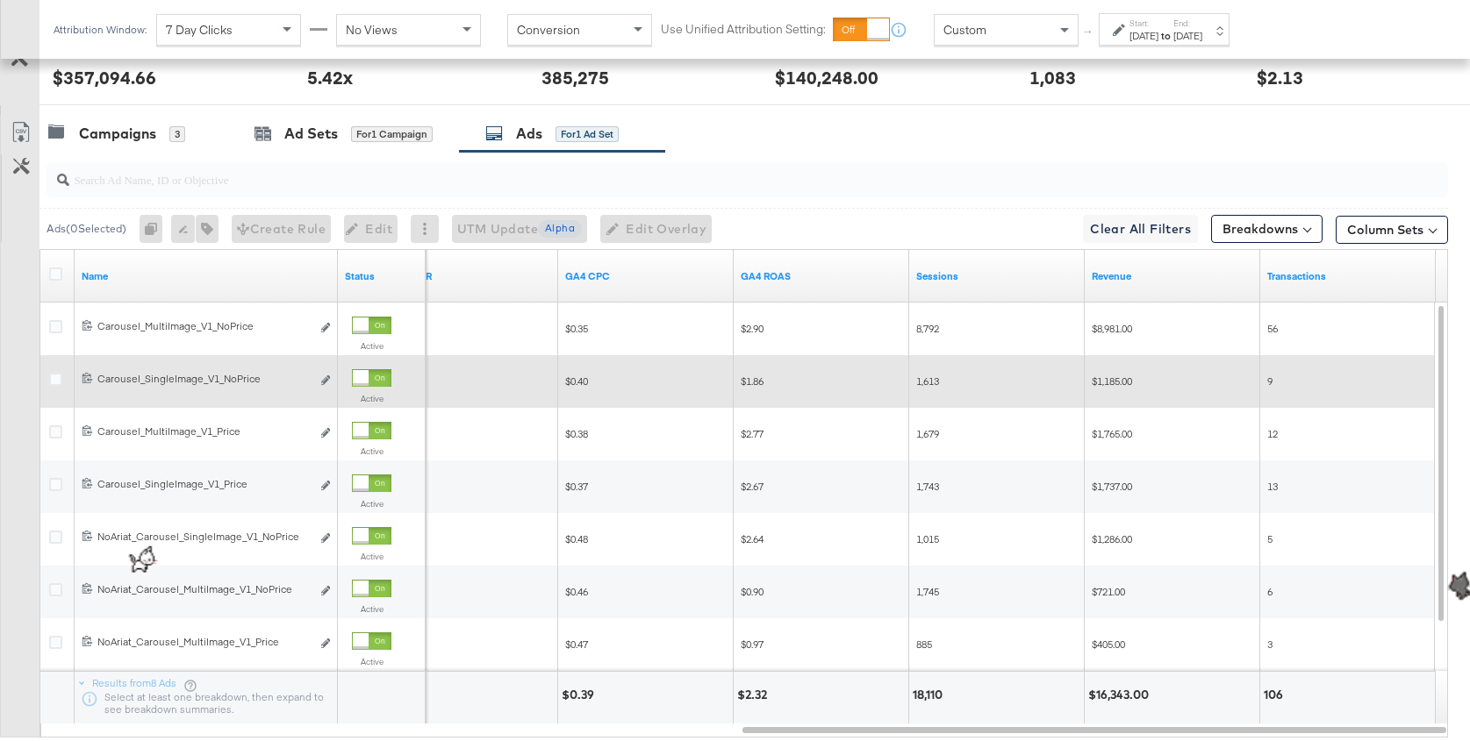
scroll to position [869, 0]
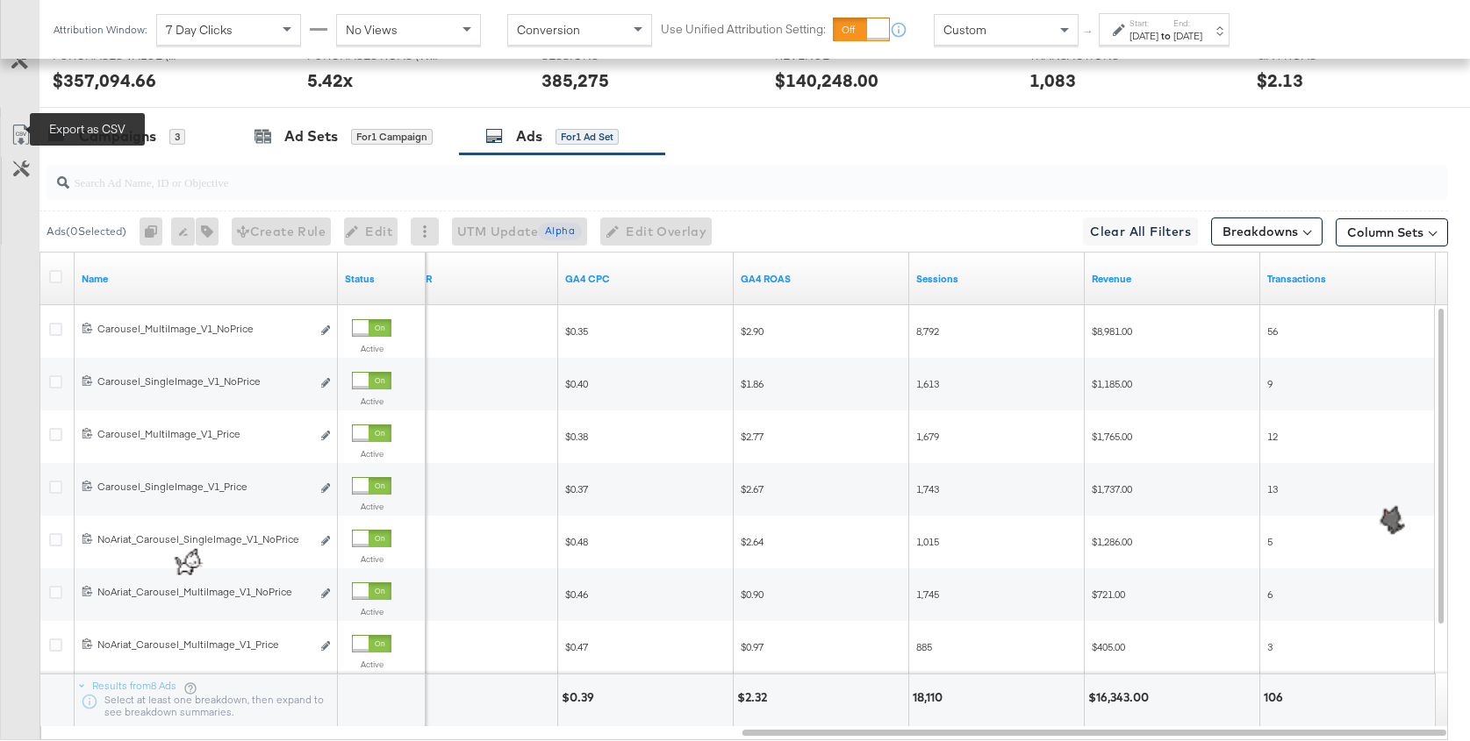
click at [18, 130] on icon at bounding box center [21, 135] width 21 height 21
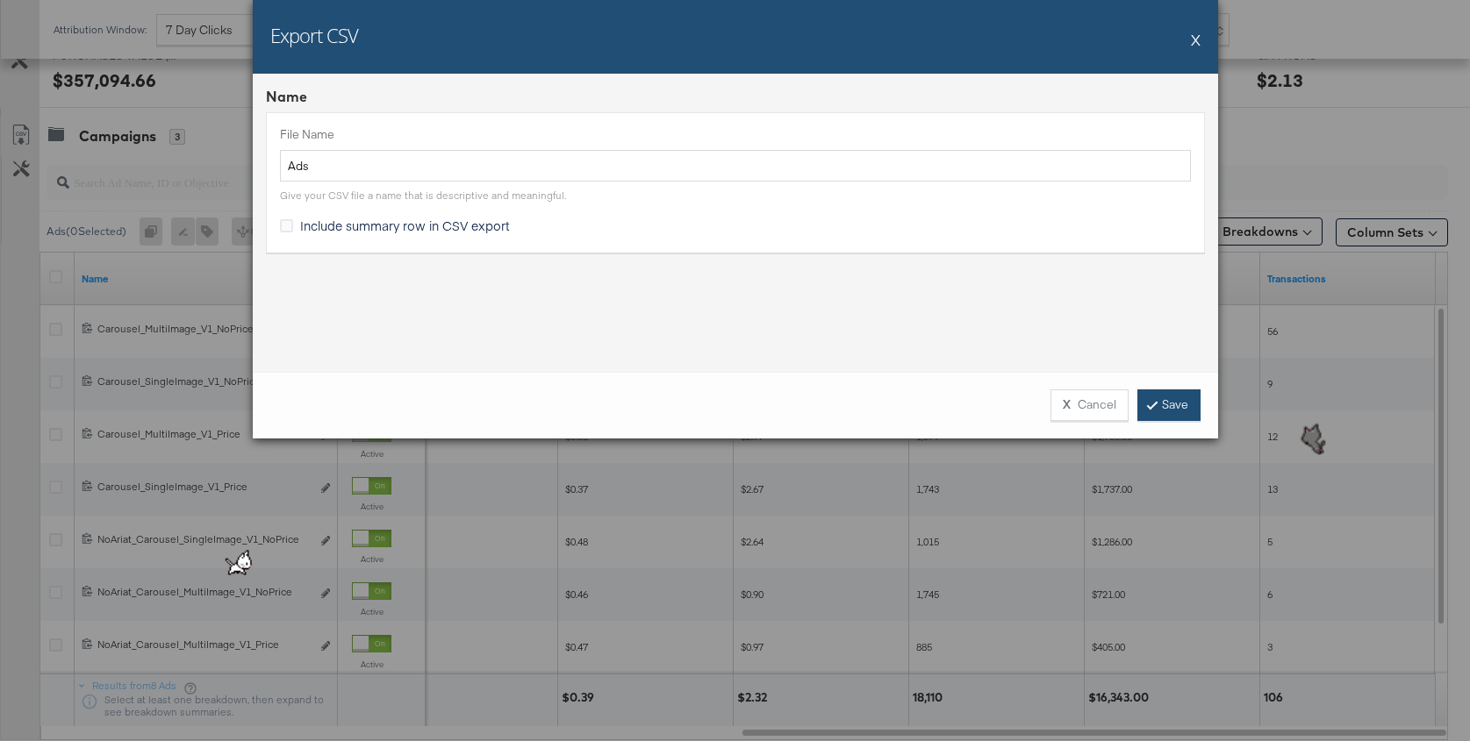
click at [1173, 412] on link "Save" at bounding box center [1168, 406] width 63 height 32
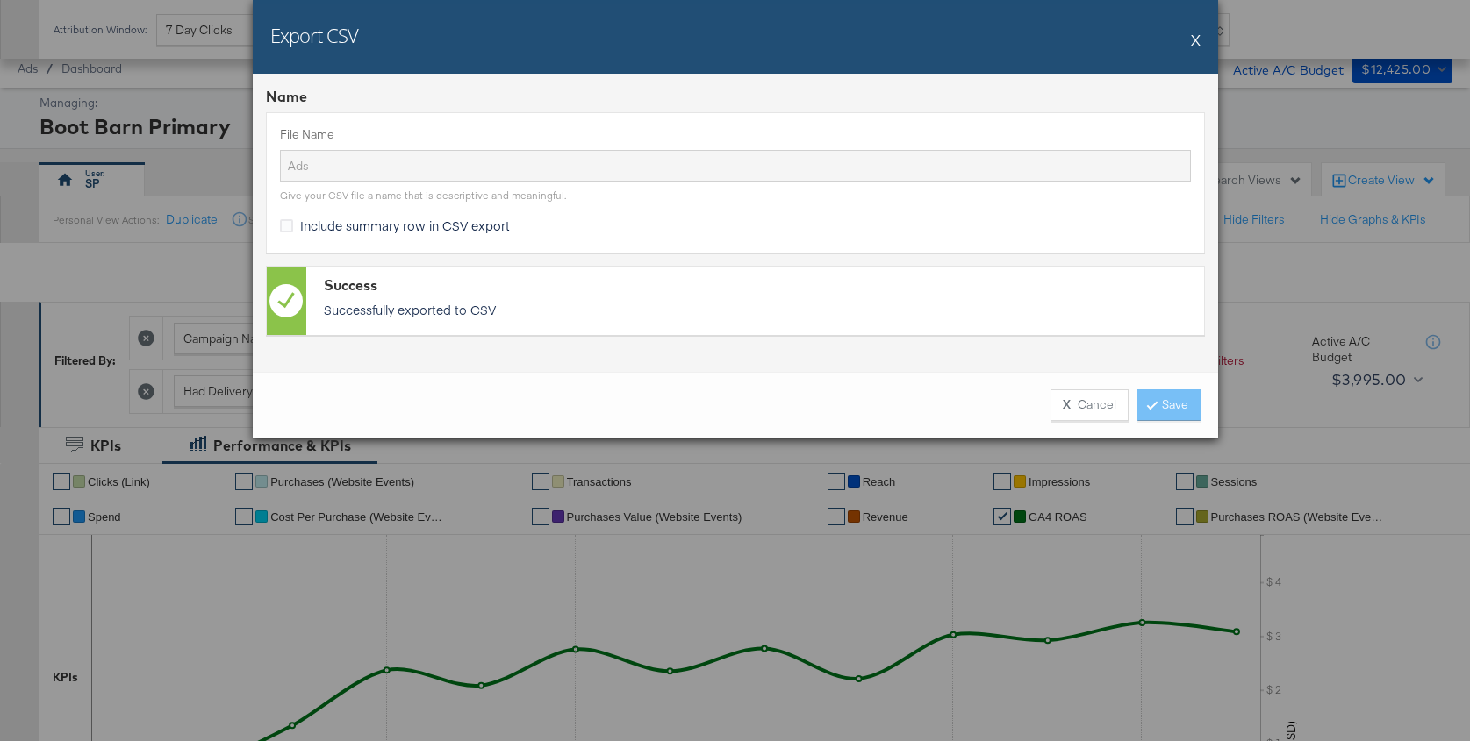
scroll to position [869, 0]
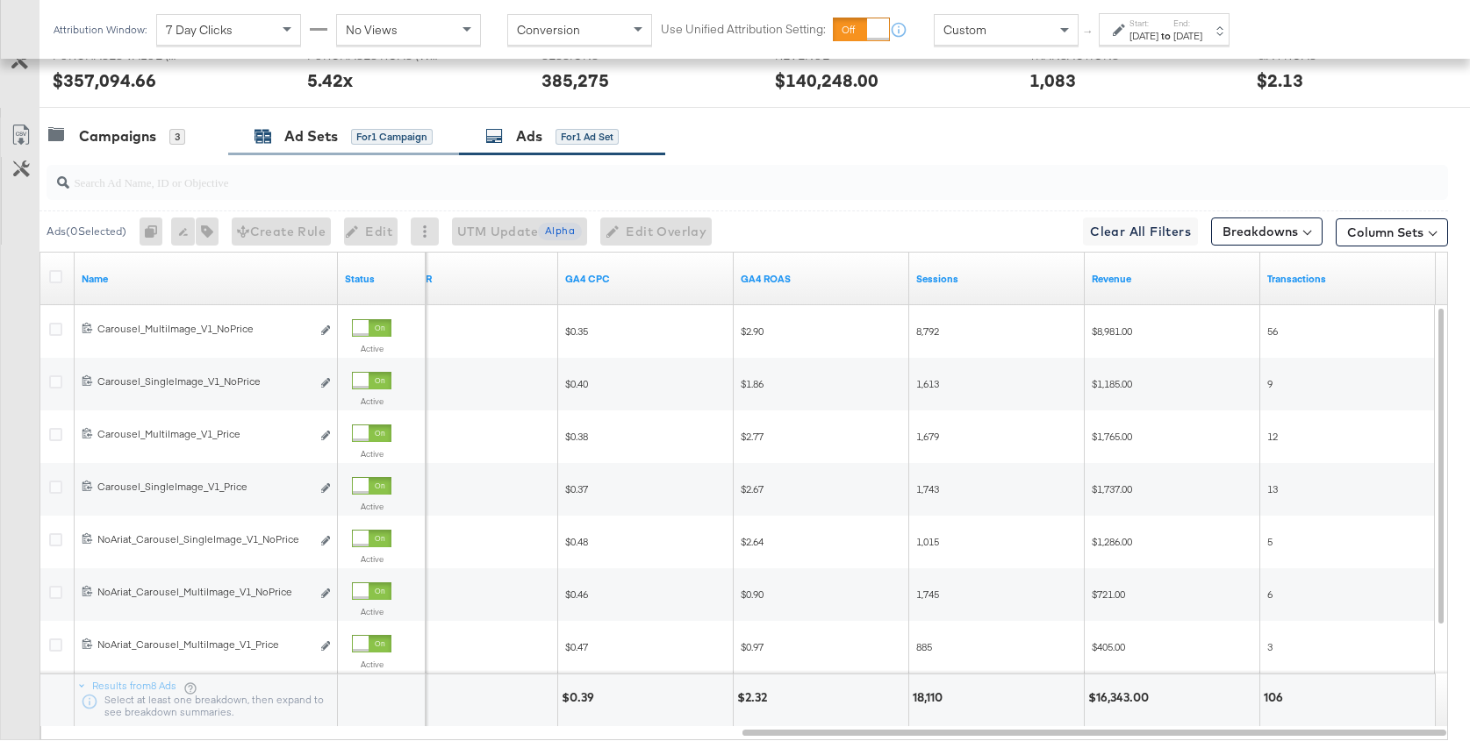
click at [278, 126] on div "Ad Sets for 1 Campaign" at bounding box center [343, 136] width 178 height 20
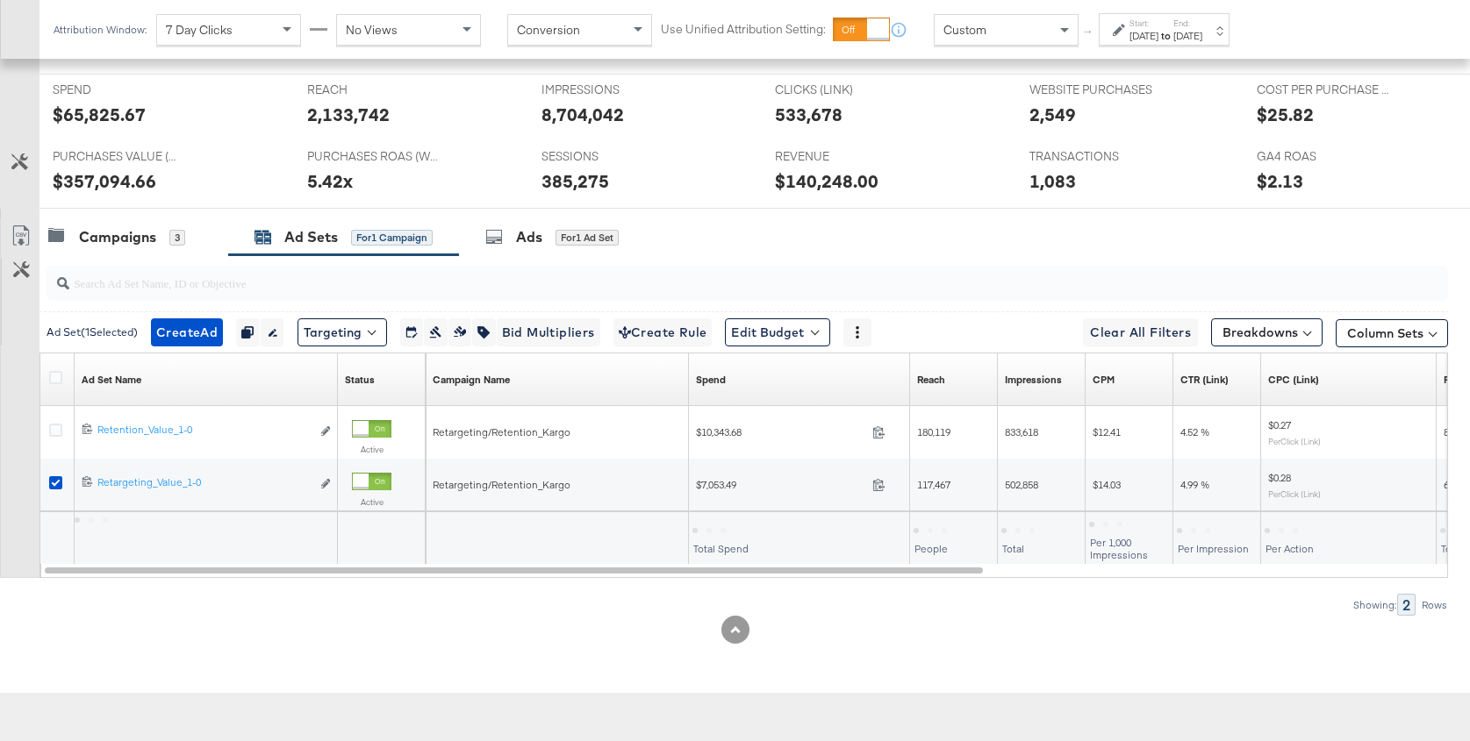
scroll to position [768, 0]
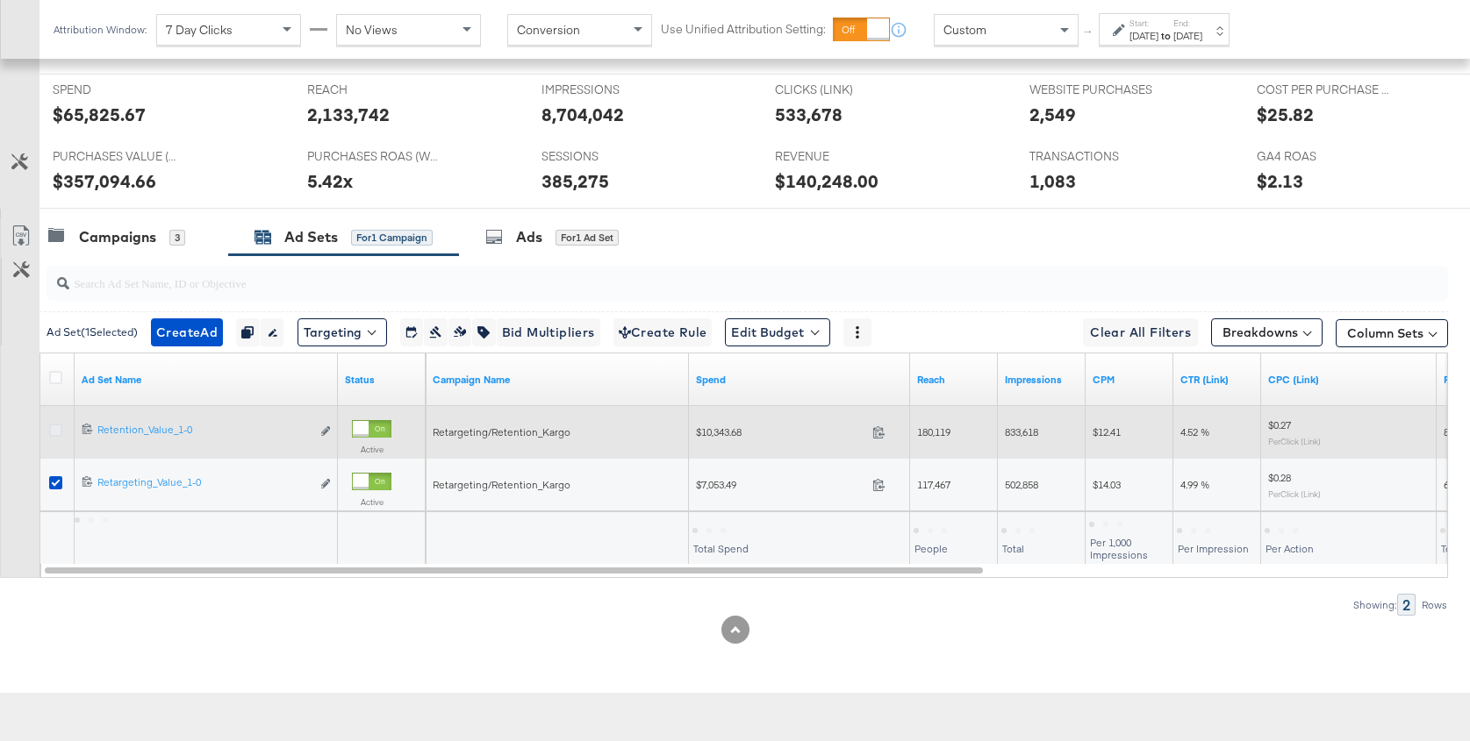
click at [54, 424] on icon at bounding box center [55, 430] width 13 height 13
click at [0, 0] on input "checkbox" at bounding box center [0, 0] width 0 height 0
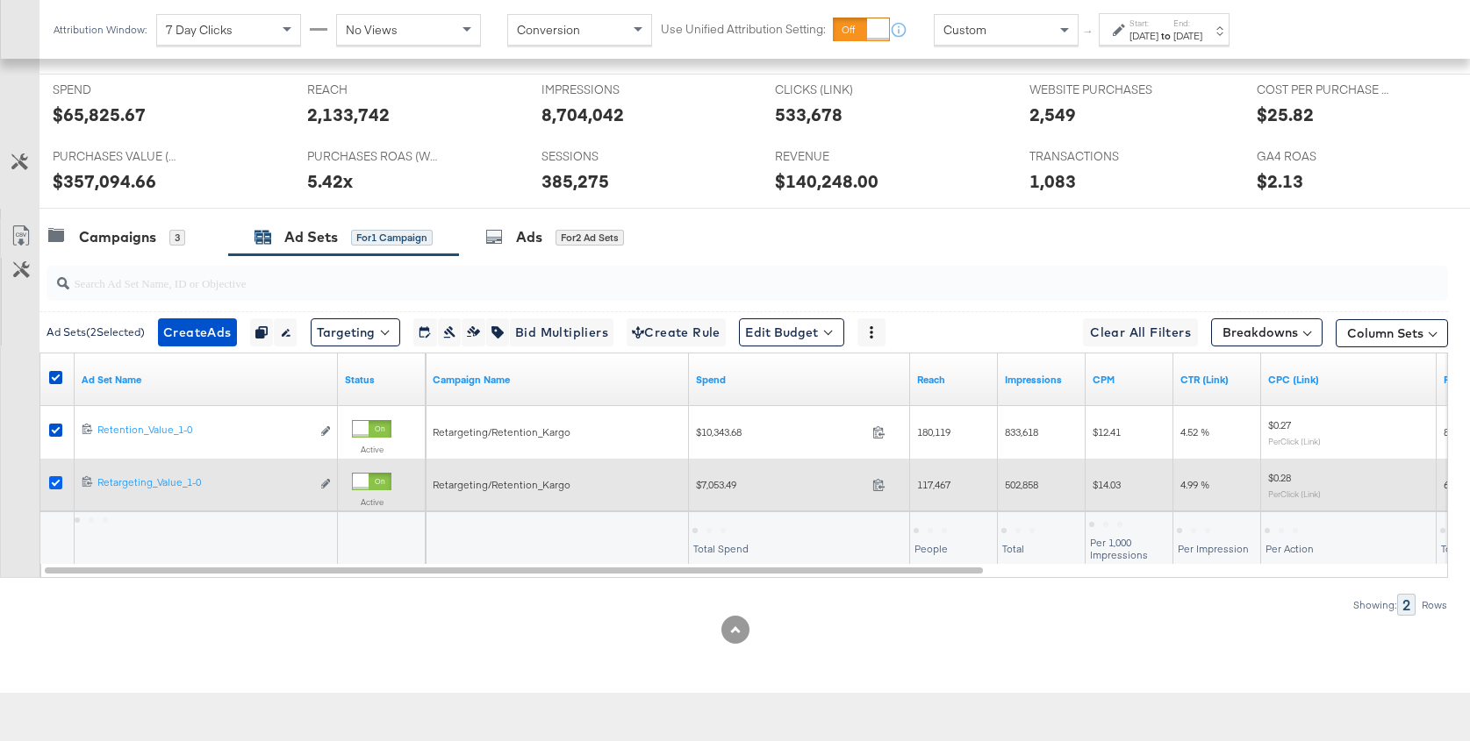
click at [55, 478] on icon at bounding box center [55, 482] width 13 height 13
click at [0, 0] on input "checkbox" at bounding box center [0, 0] width 0 height 0
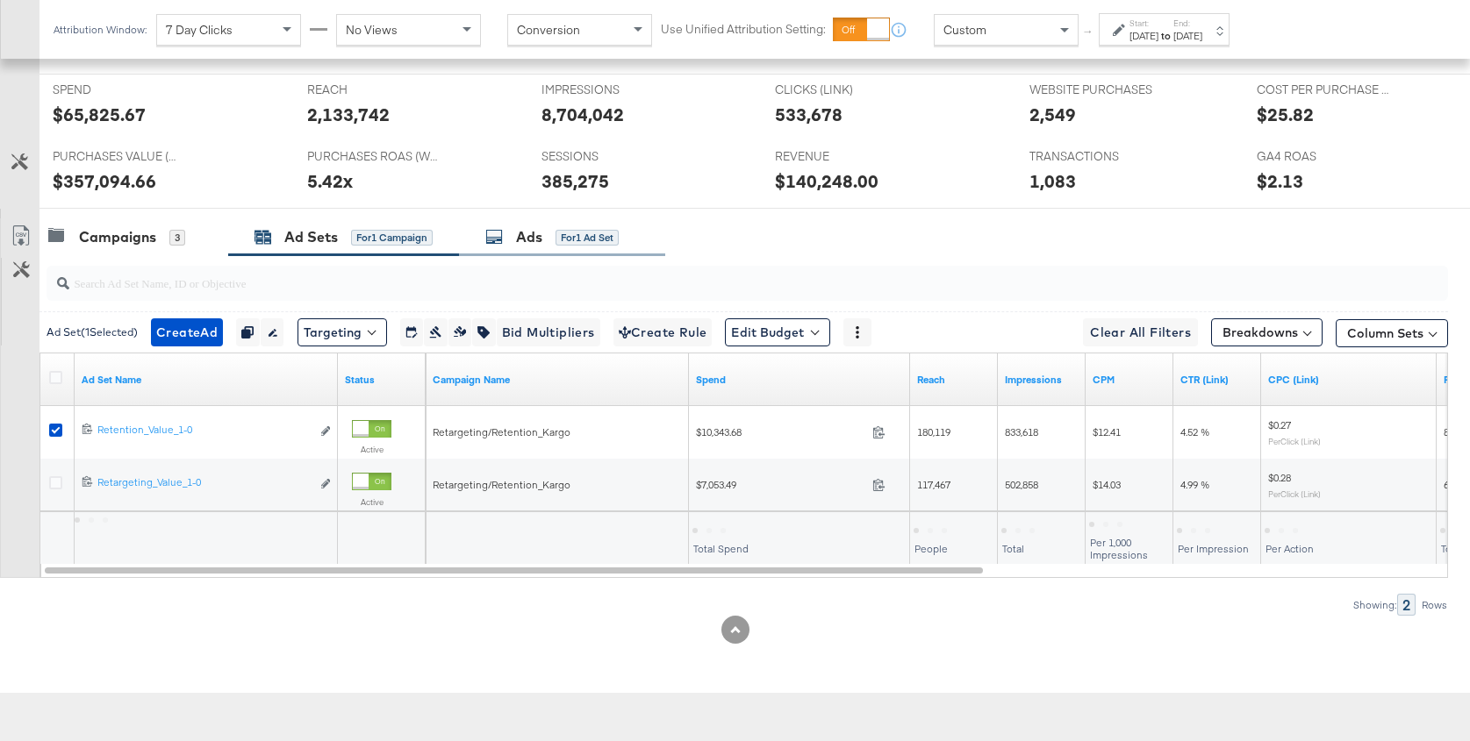
click at [513, 229] on div "Ads for 1 Ad Set" at bounding box center [551, 237] width 133 height 20
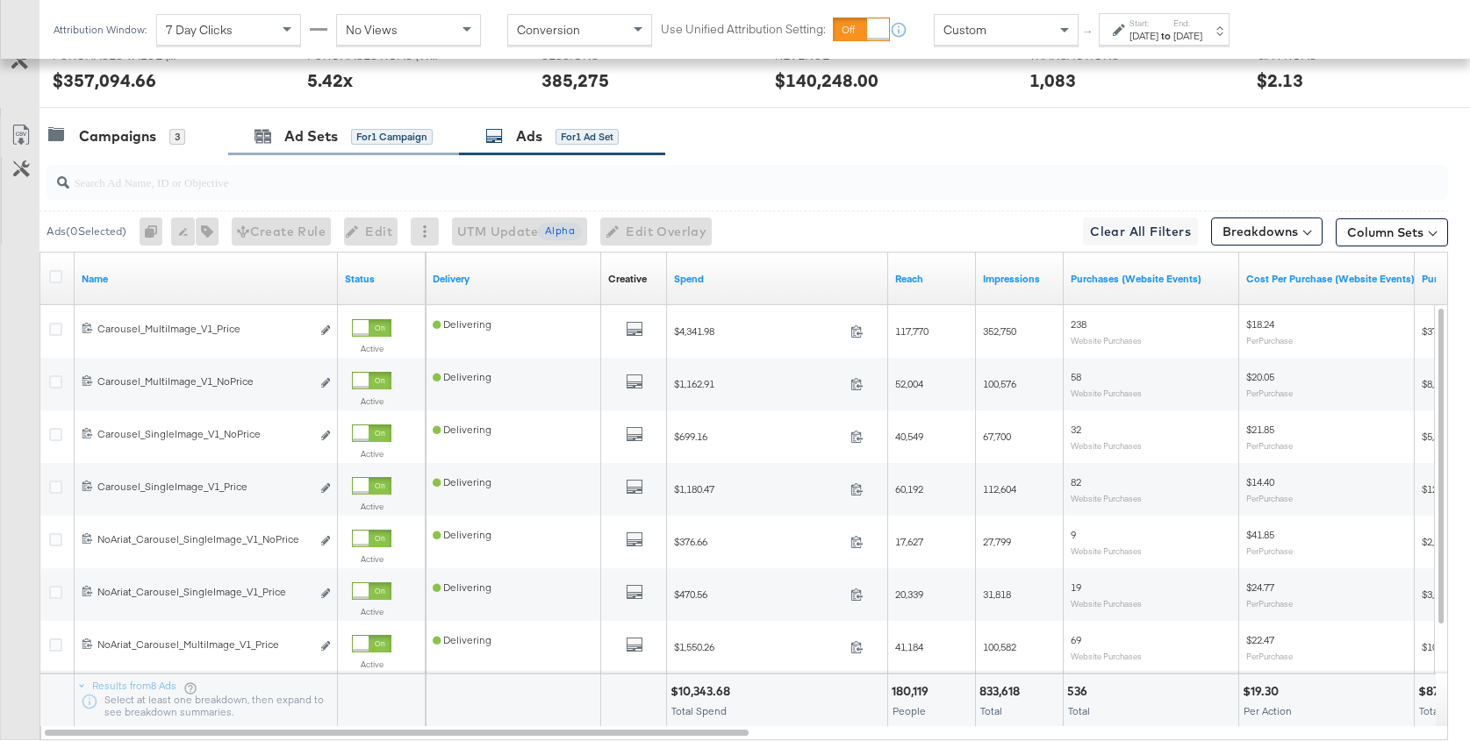
scroll to position [813, 0]
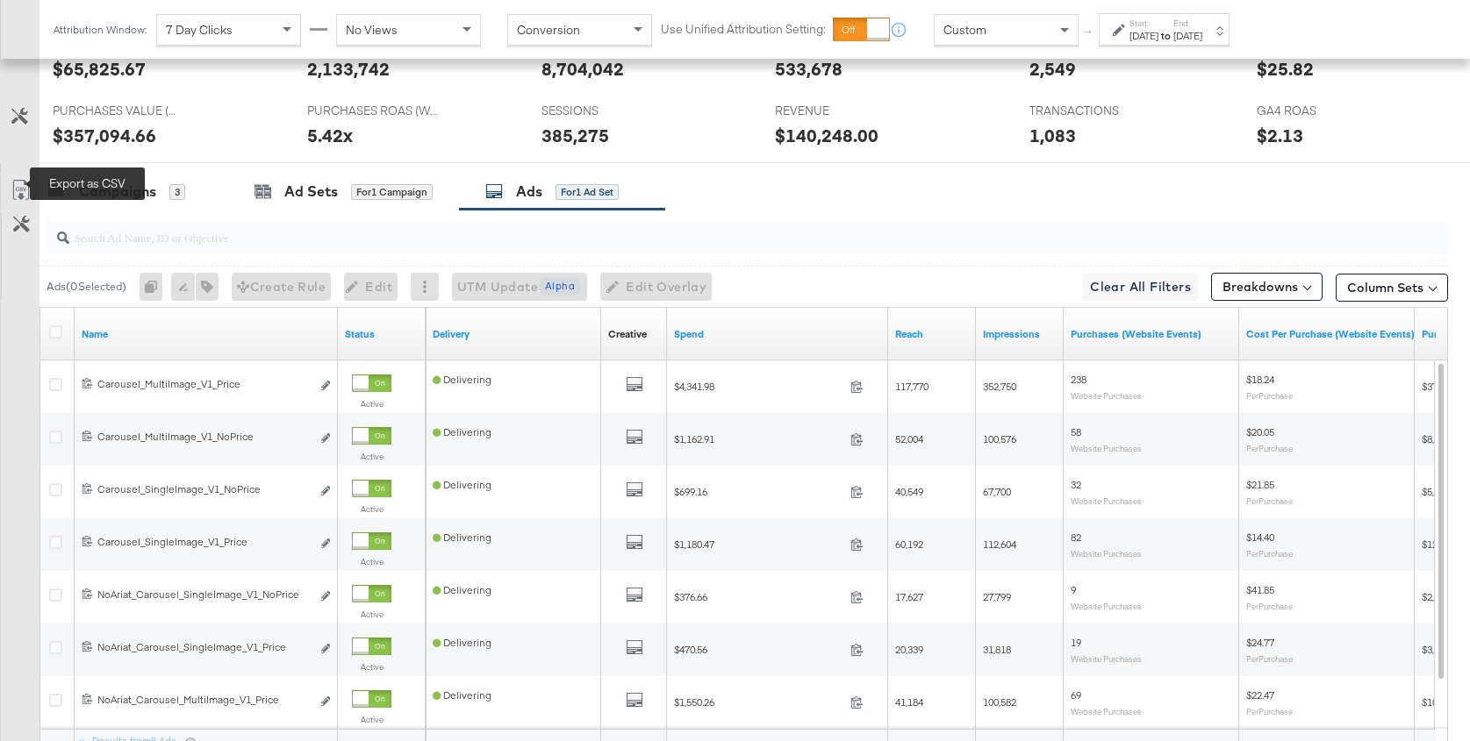
click at [19, 180] on icon at bounding box center [21, 190] width 21 height 21
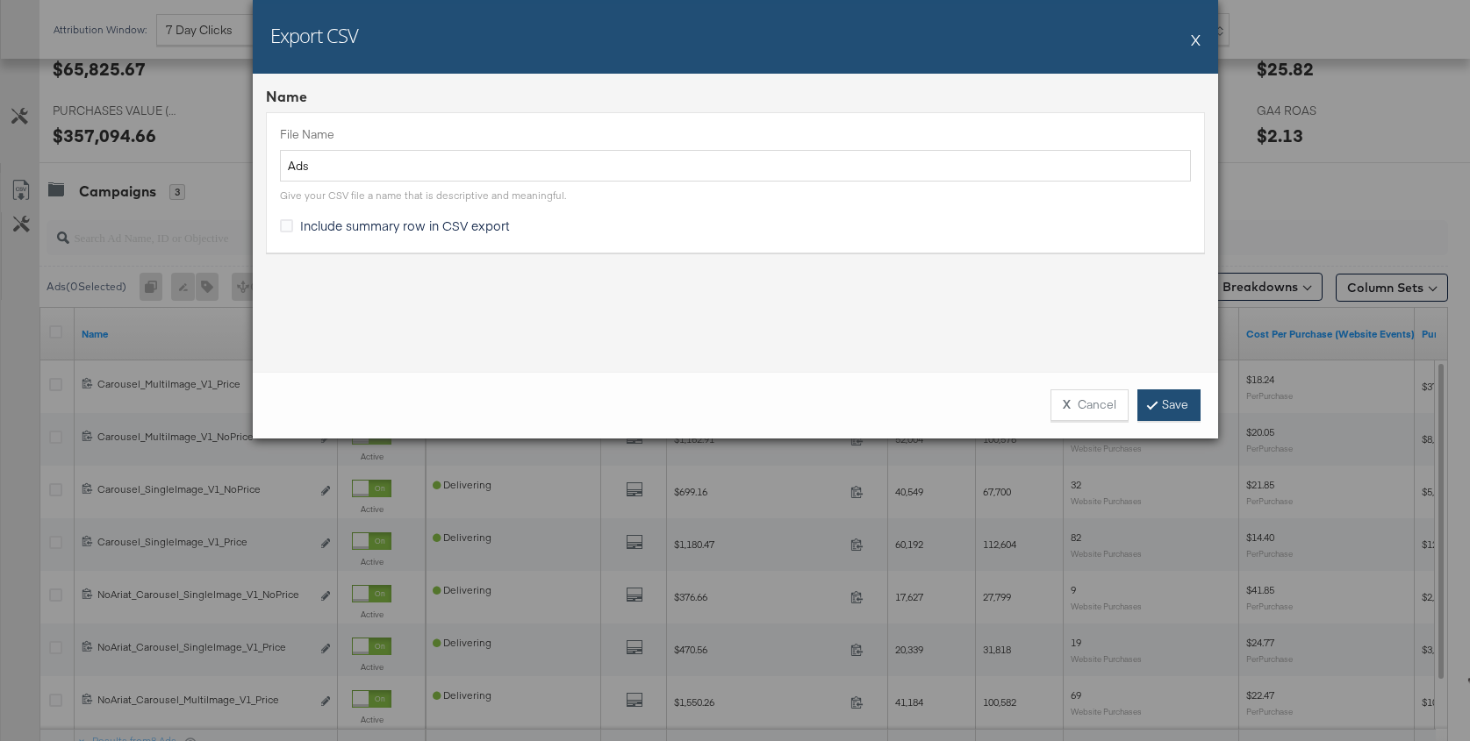
click at [1181, 409] on link "Save" at bounding box center [1168, 406] width 63 height 32
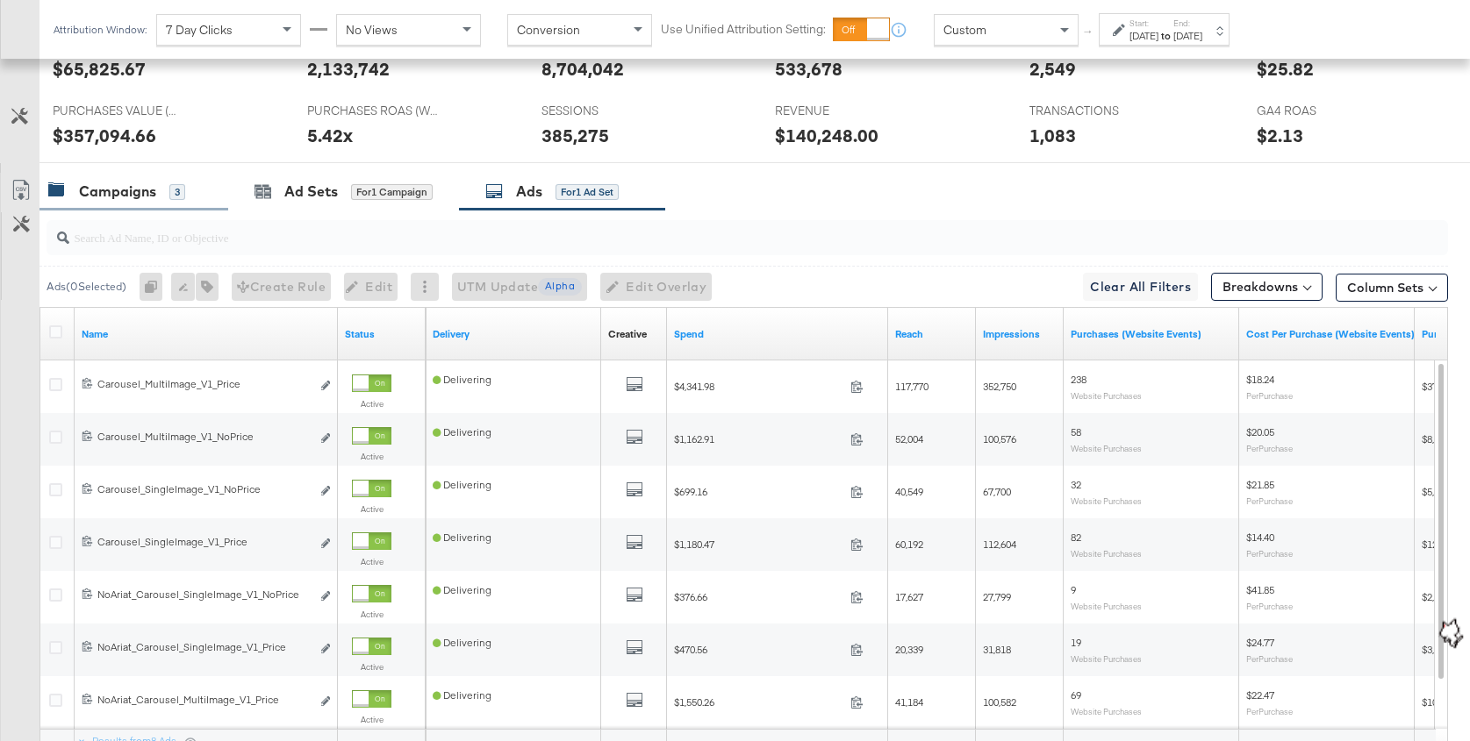
click at [140, 196] on div "Campaigns 3" at bounding box center [133, 192] width 189 height 38
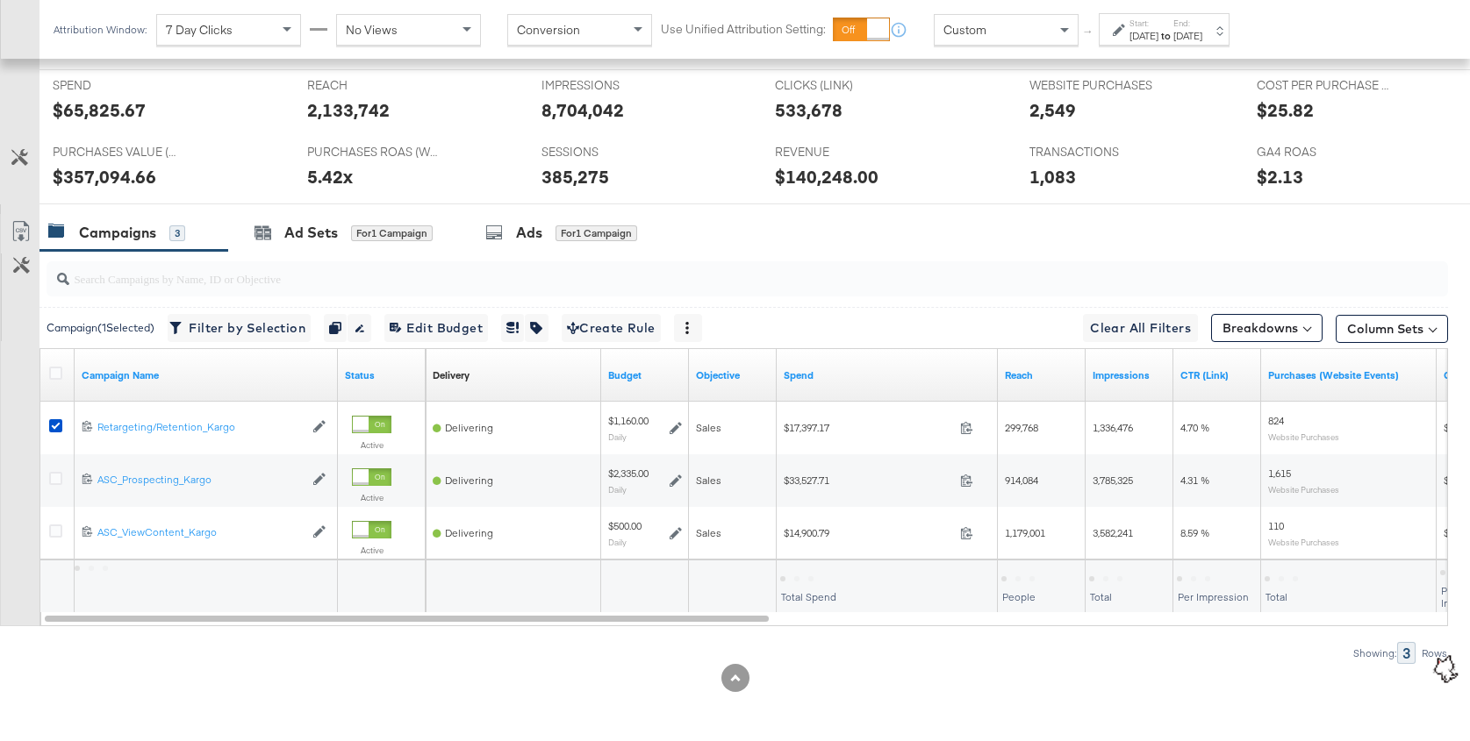
scroll to position [765, 0]
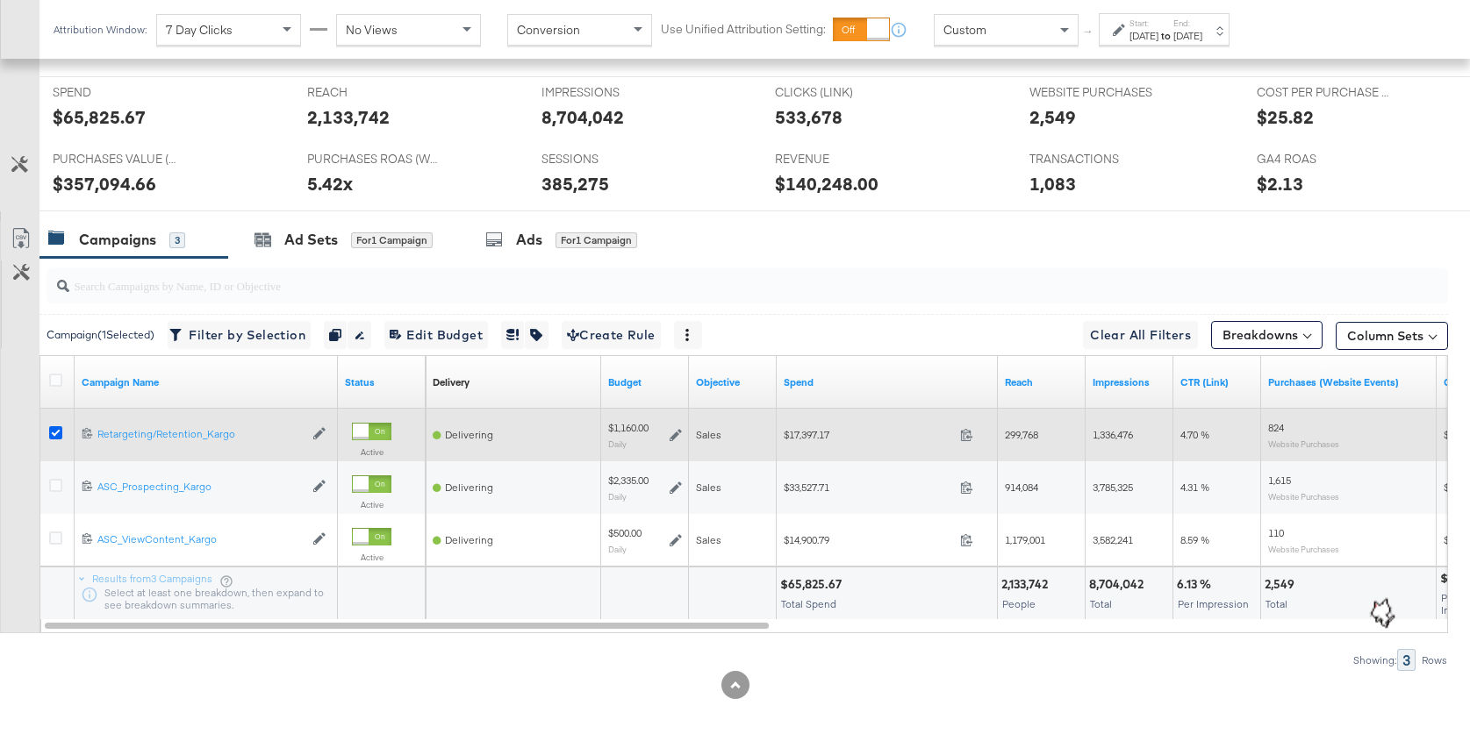
click at [52, 426] on icon at bounding box center [55, 432] width 13 height 13
click at [0, 0] on input "checkbox" at bounding box center [0, 0] width 0 height 0
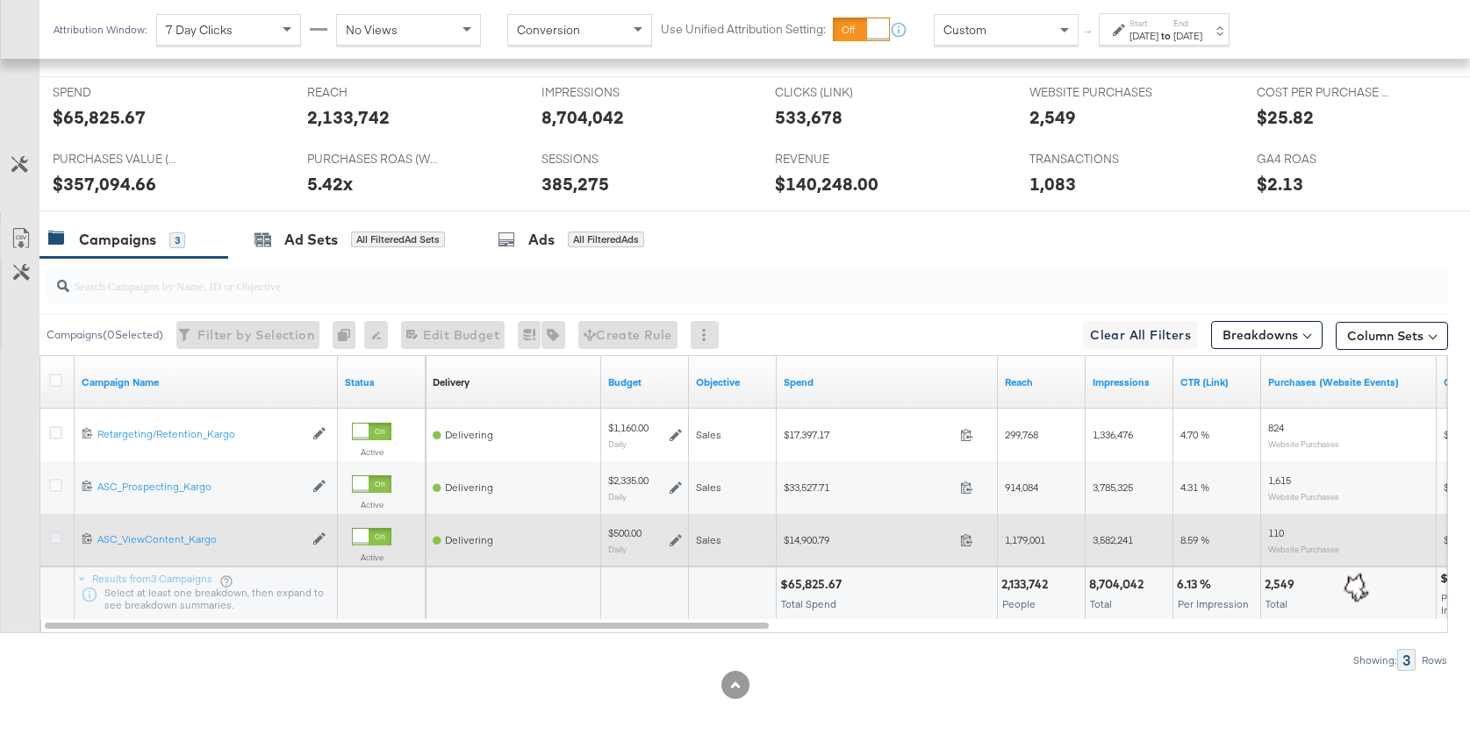
click at [51, 532] on icon at bounding box center [55, 538] width 13 height 13
click at [0, 0] on input "checkbox" at bounding box center [0, 0] width 0 height 0
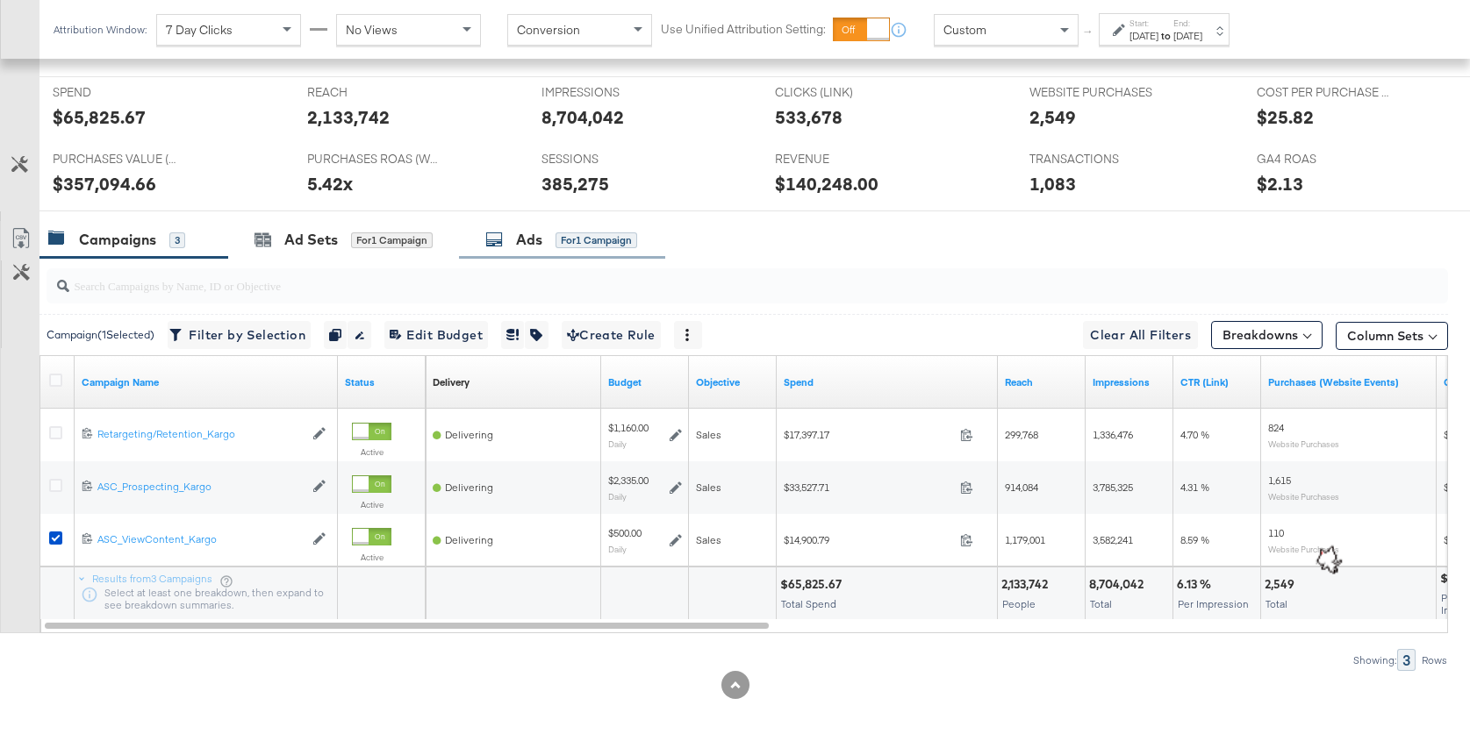
click at [520, 241] on div "Ads" at bounding box center [529, 240] width 26 height 20
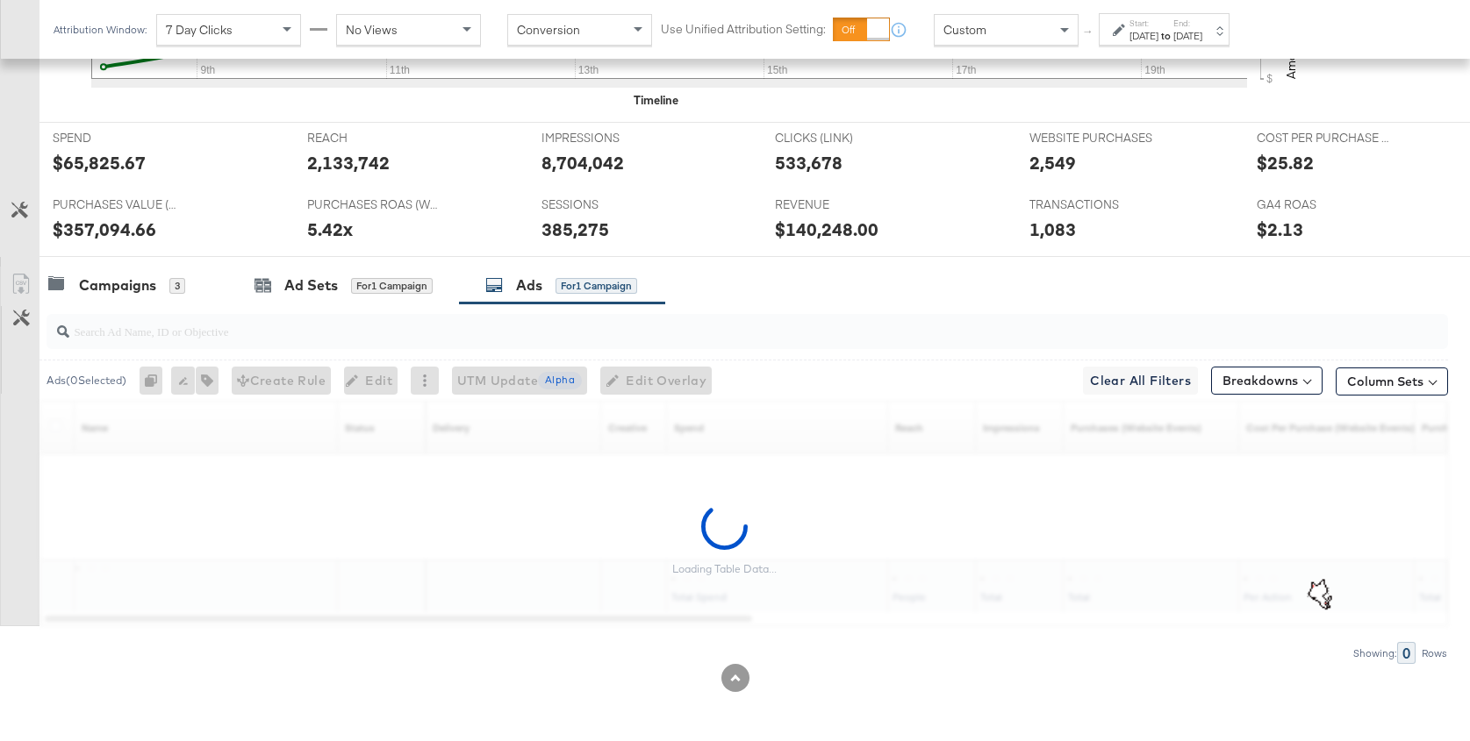
scroll to position [712, 0]
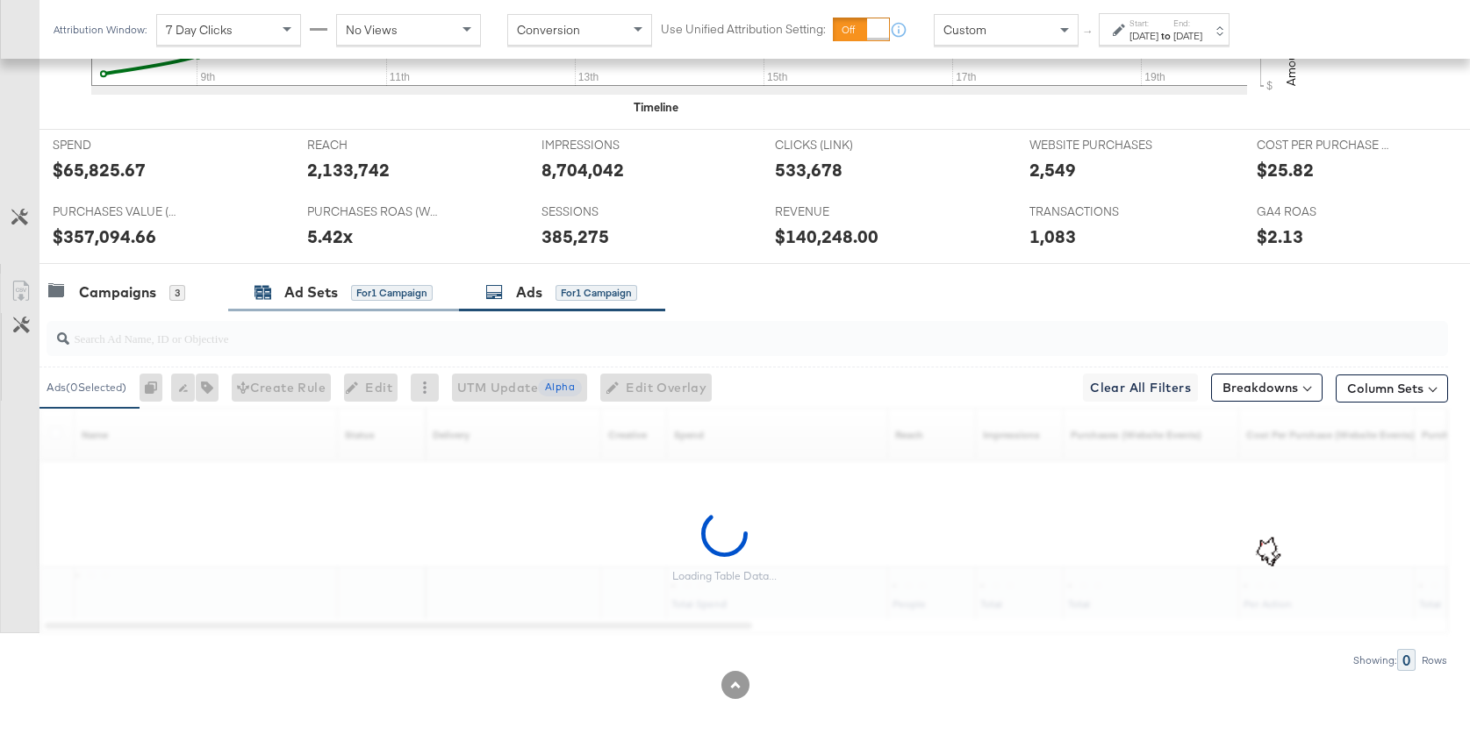
click at [321, 296] on div "Ad Sets for 1 Campaign" at bounding box center [343, 293] width 231 height 38
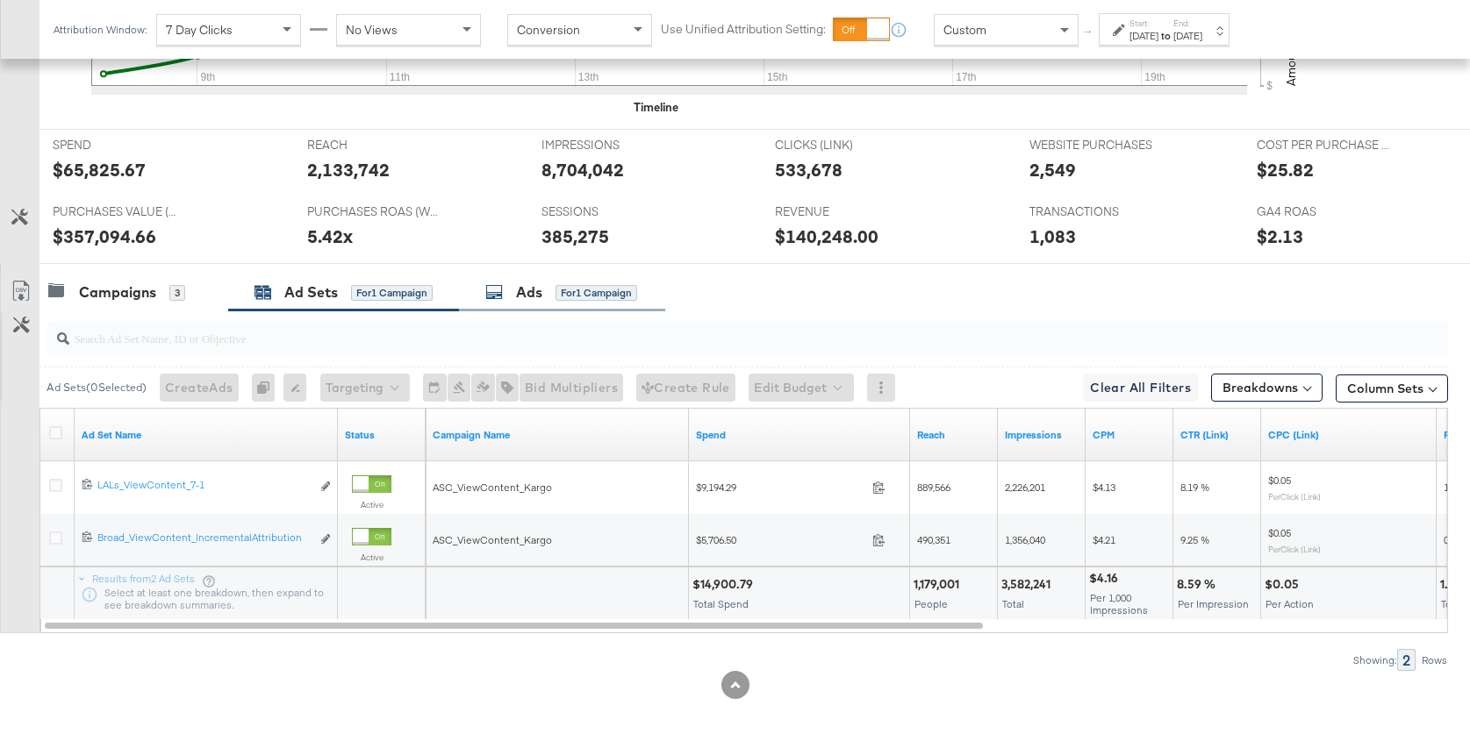
click at [527, 284] on div "Ads" at bounding box center [529, 293] width 26 height 20
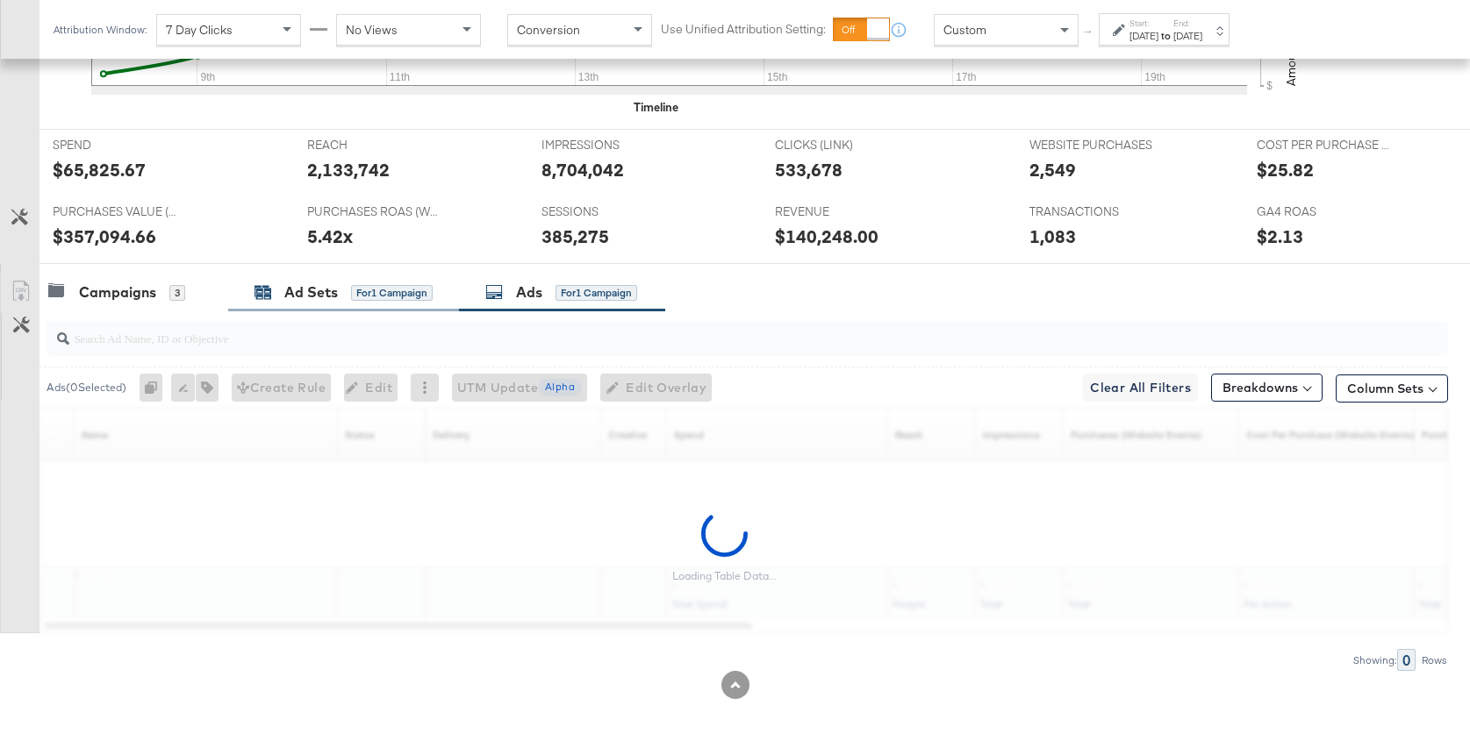
click at [314, 287] on div "Ad Sets" at bounding box center [311, 293] width 54 height 20
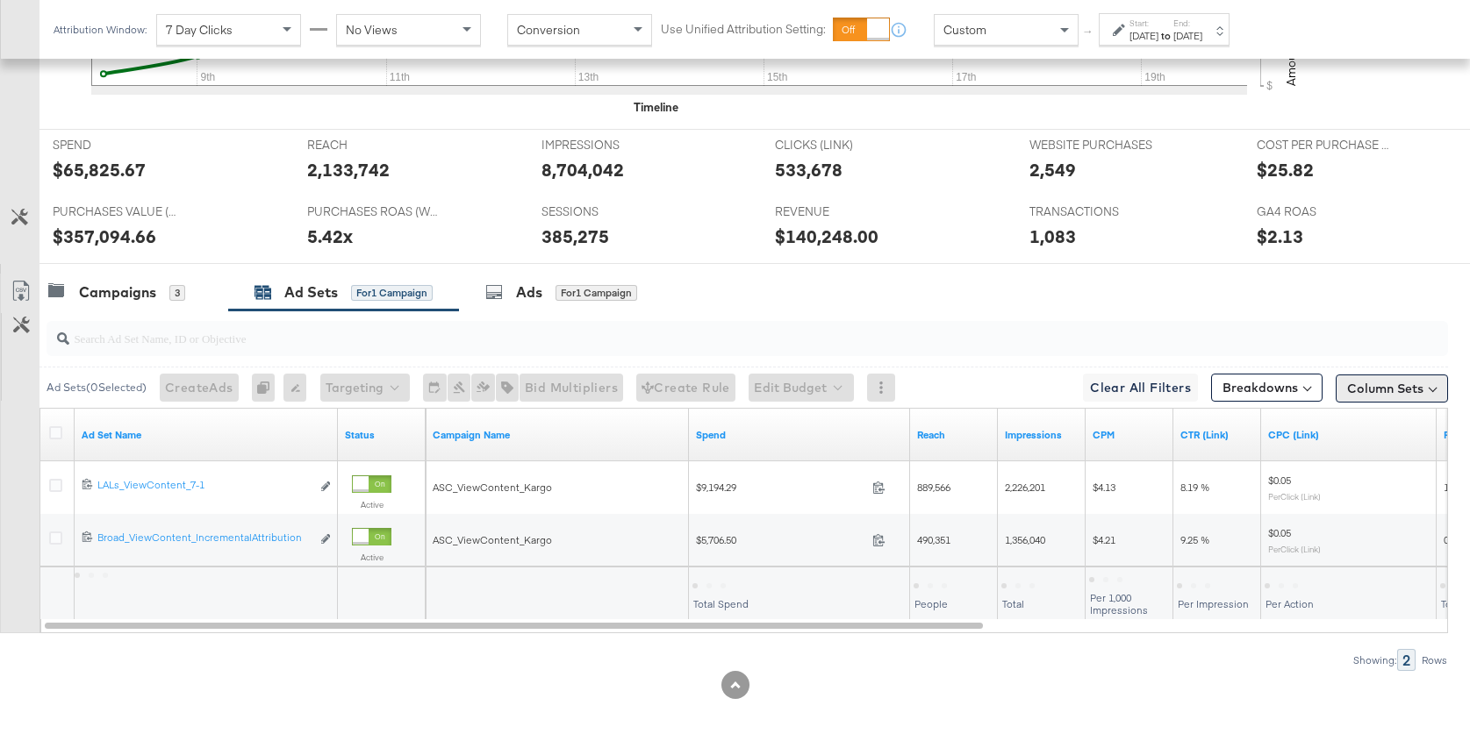
click at [1414, 382] on button "Column Sets" at bounding box center [1391, 389] width 112 height 28
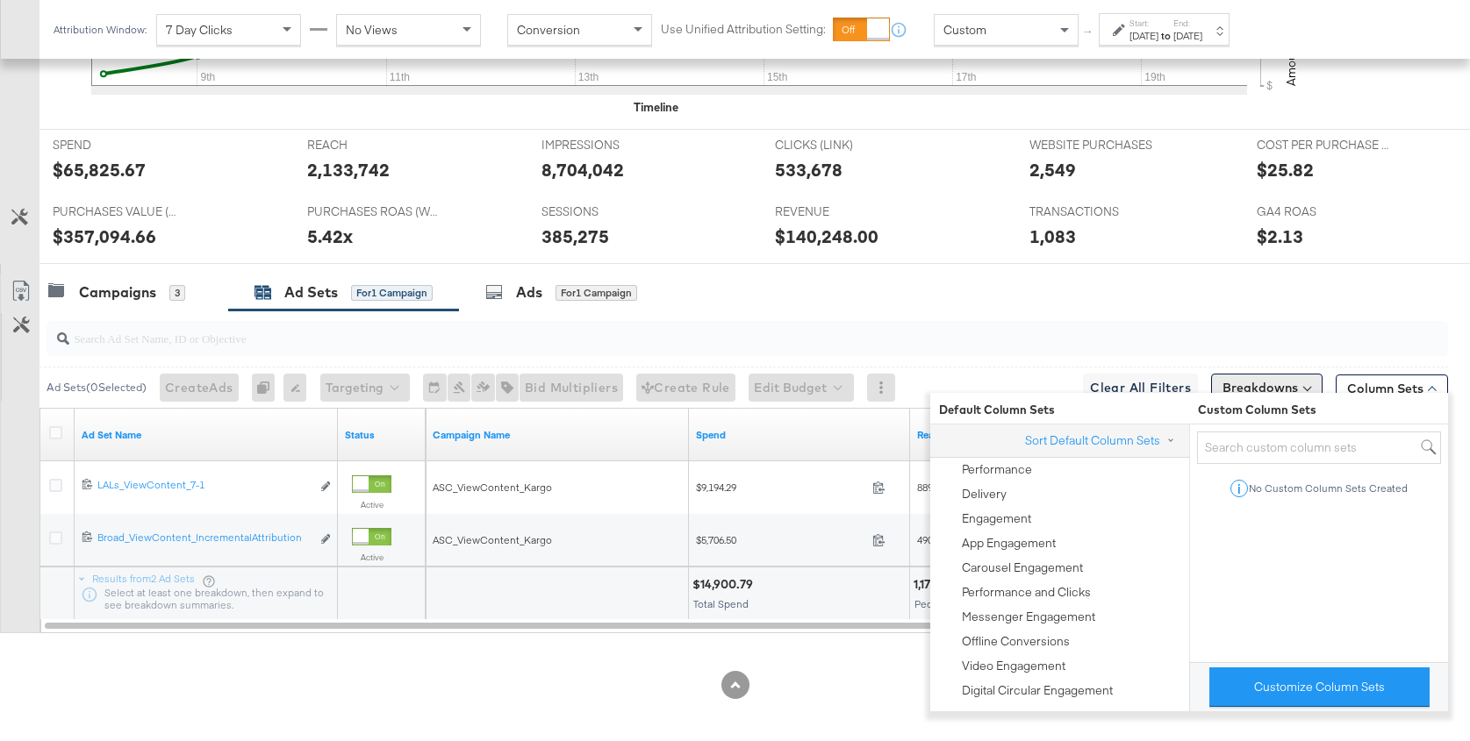
click at [1303, 374] on button "Breakdowns" at bounding box center [1266, 388] width 111 height 28
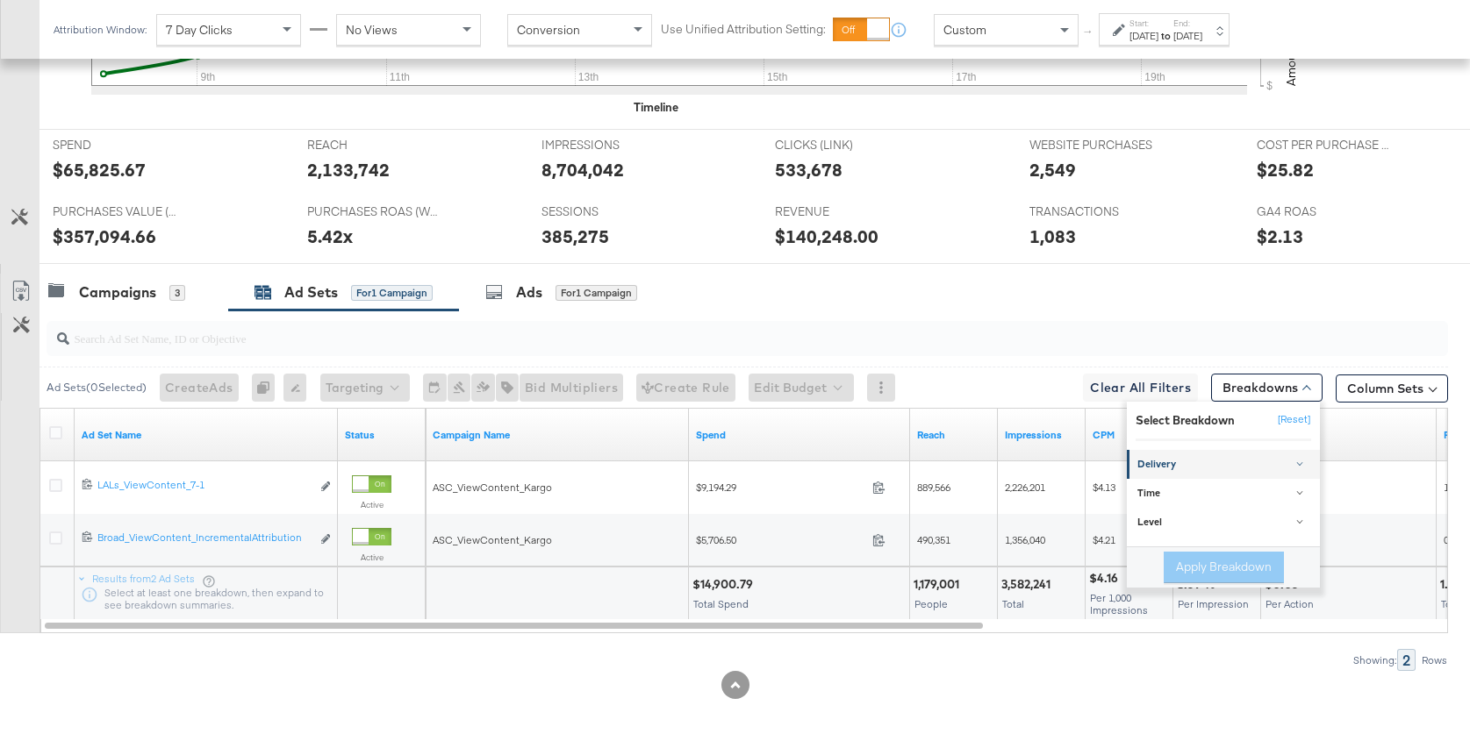
click at [1218, 459] on div "Delivery" at bounding box center [1224, 465] width 175 height 14
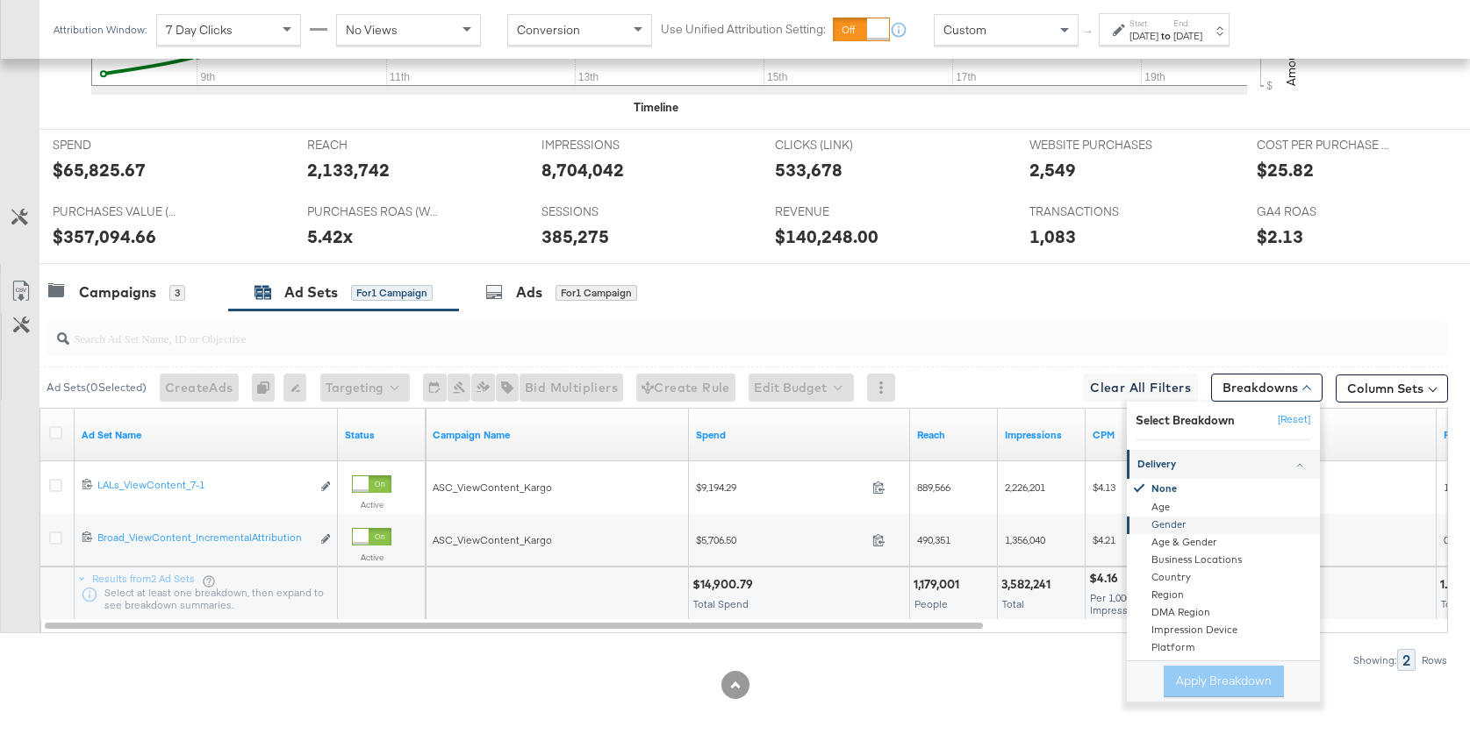
click at [1224, 519] on div "Gender" at bounding box center [1224, 527] width 190 height 18
click at [1234, 670] on button "Apply Breakdown" at bounding box center [1223, 682] width 120 height 32
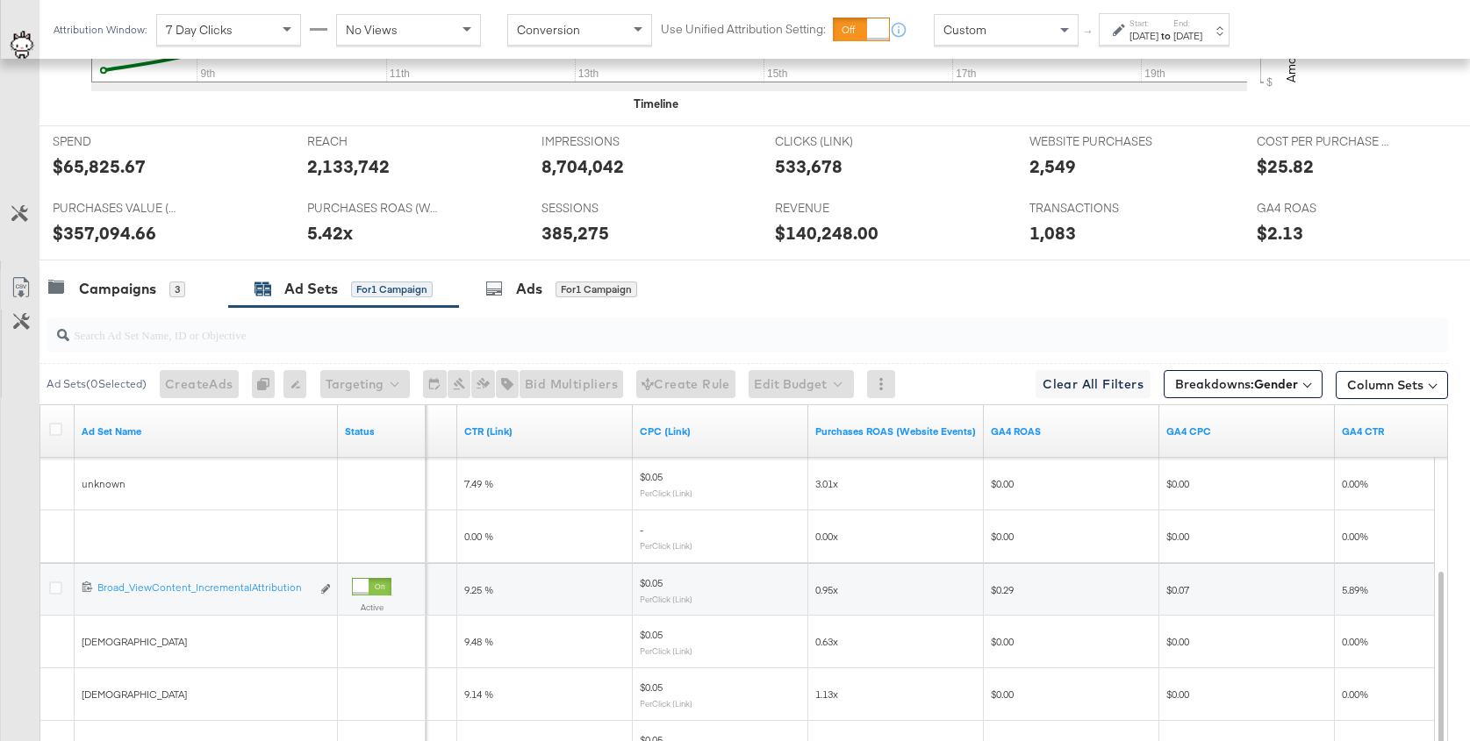
scroll to position [728, 0]
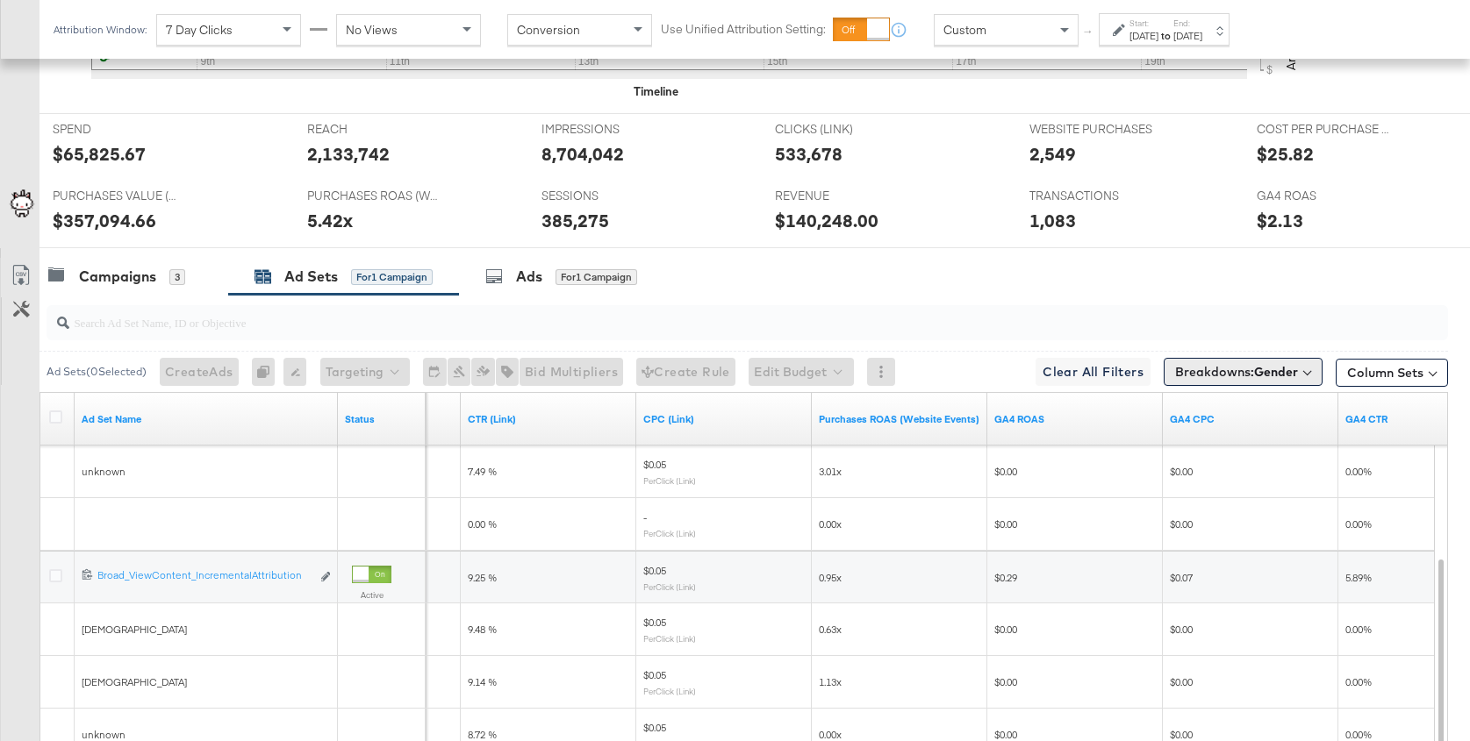
click at [1233, 366] on span "Breakdowns: Gender" at bounding box center [1236, 372] width 123 height 18
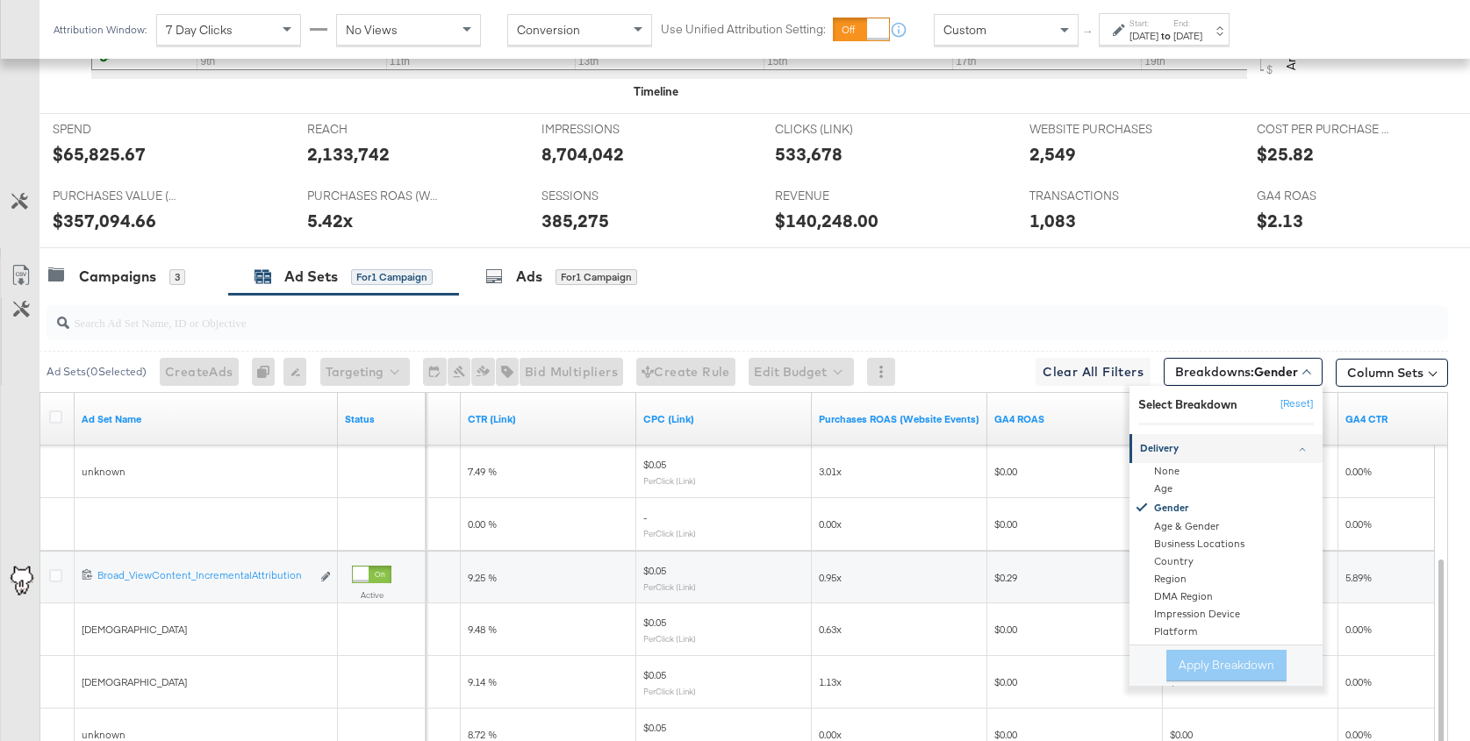
click at [1064, 537] on div "$0.00" at bounding box center [1074, 524] width 175 height 53
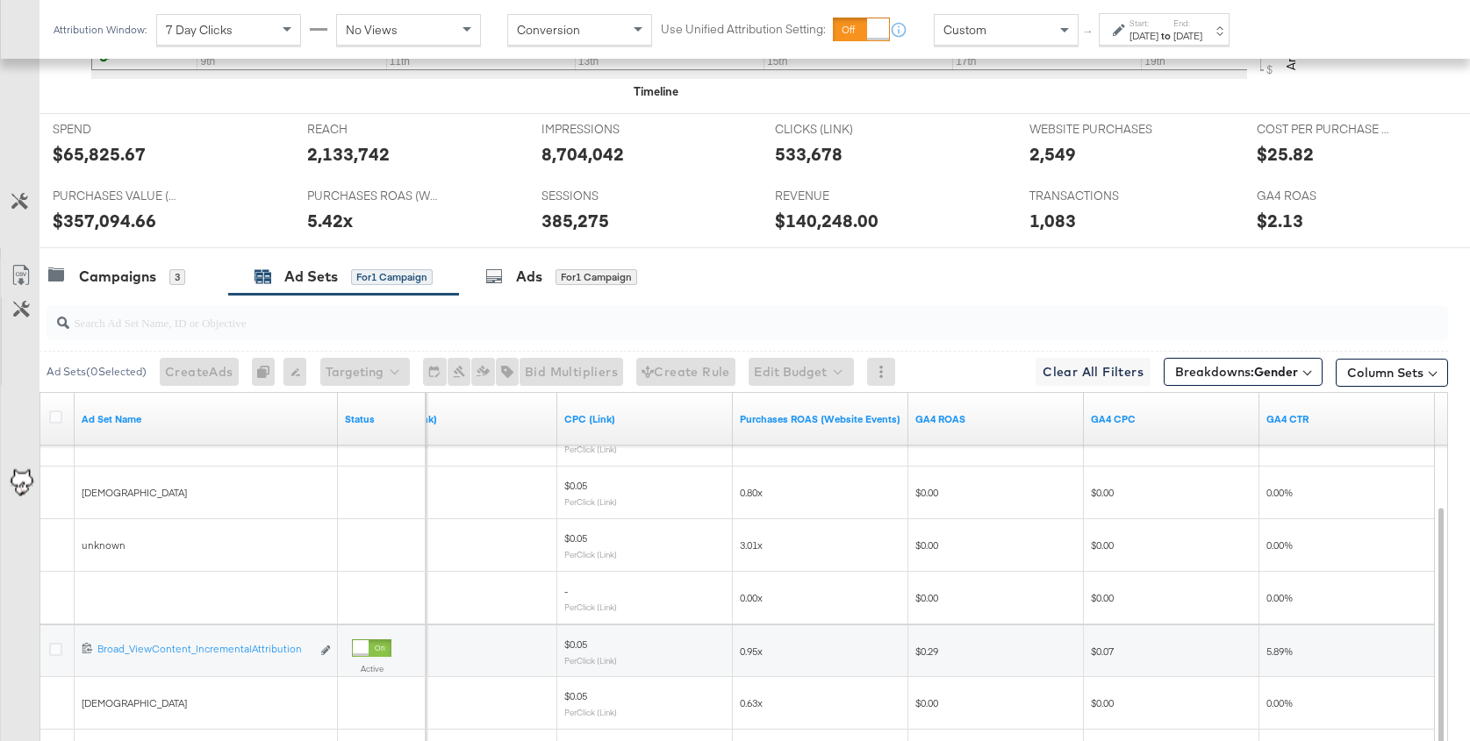
click at [1219, 383] on div "Breakdowns: Gender" at bounding box center [1242, 372] width 159 height 41
click at [1215, 367] on span "Breakdowns: Gender" at bounding box center [1236, 372] width 123 height 18
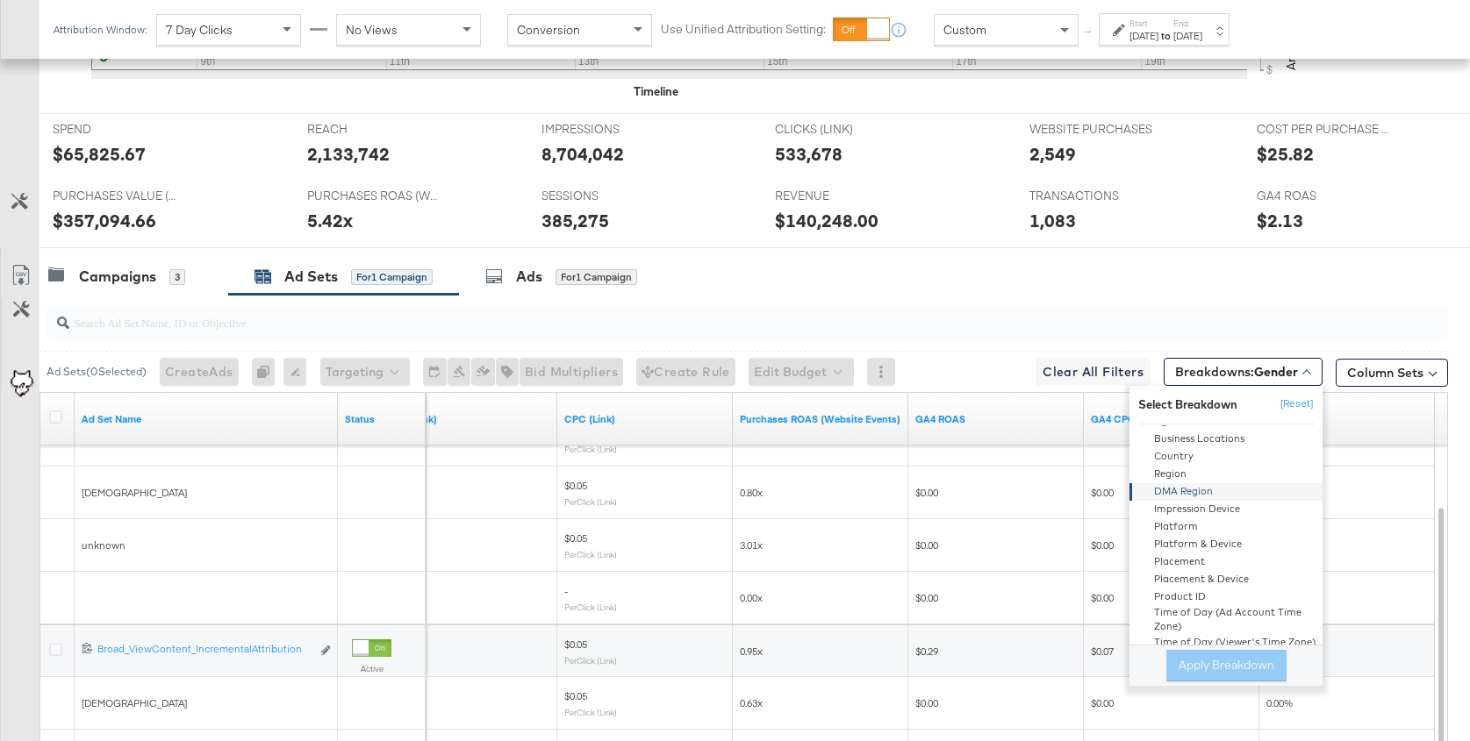
scroll to position [108, 0]
click at [1198, 519] on div "Platform" at bounding box center [1227, 526] width 190 height 18
click at [1208, 650] on button "Apply Breakdown" at bounding box center [1226, 666] width 120 height 32
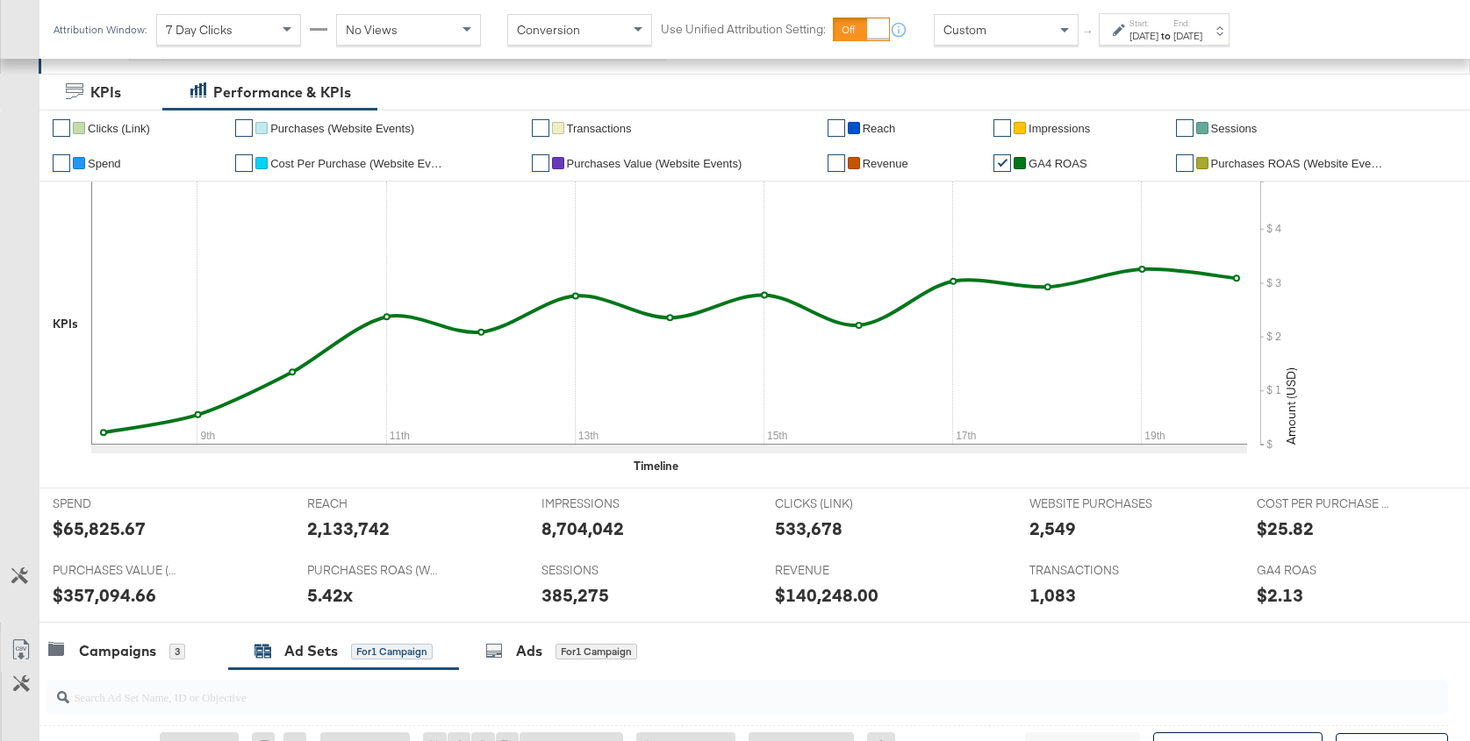
scroll to position [357, 0]
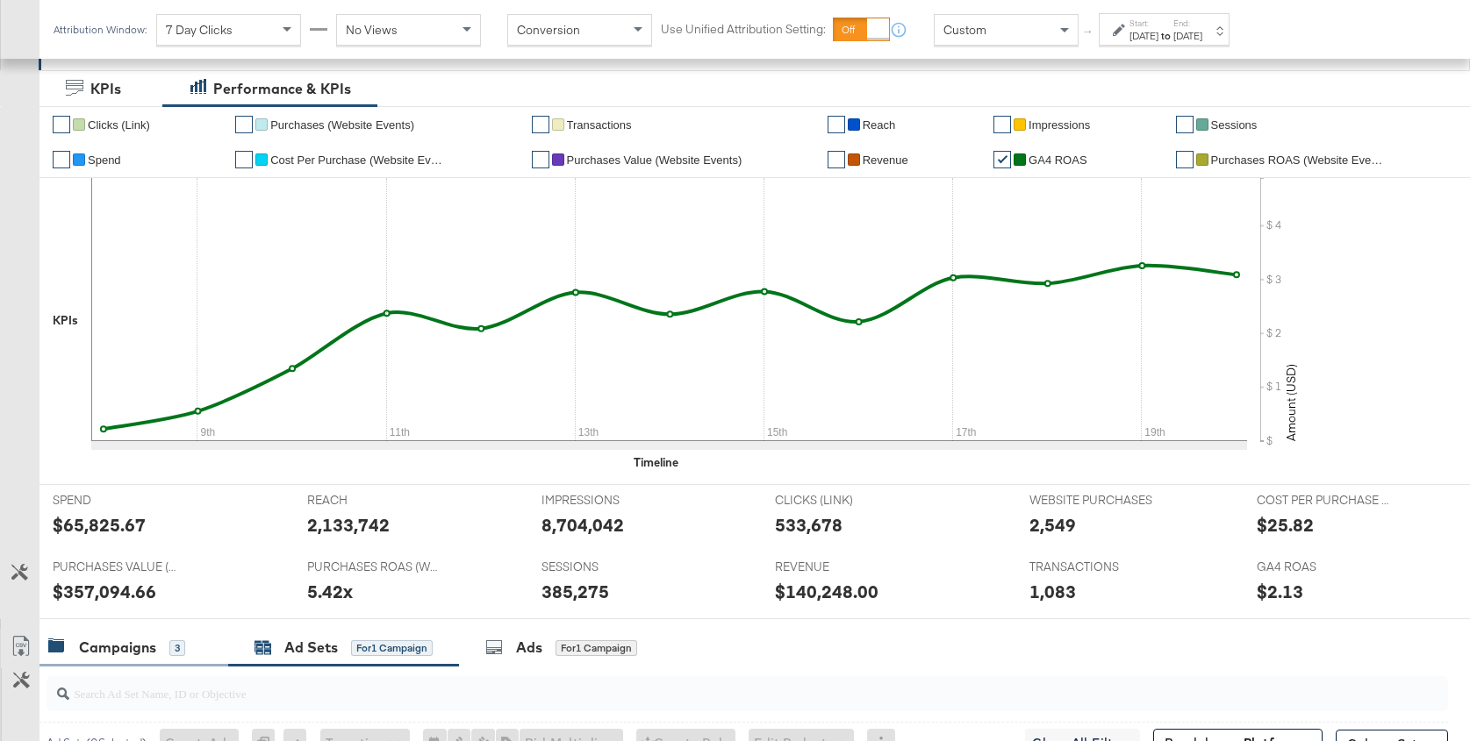
click at [109, 638] on div "Campaigns" at bounding box center [117, 648] width 77 height 20
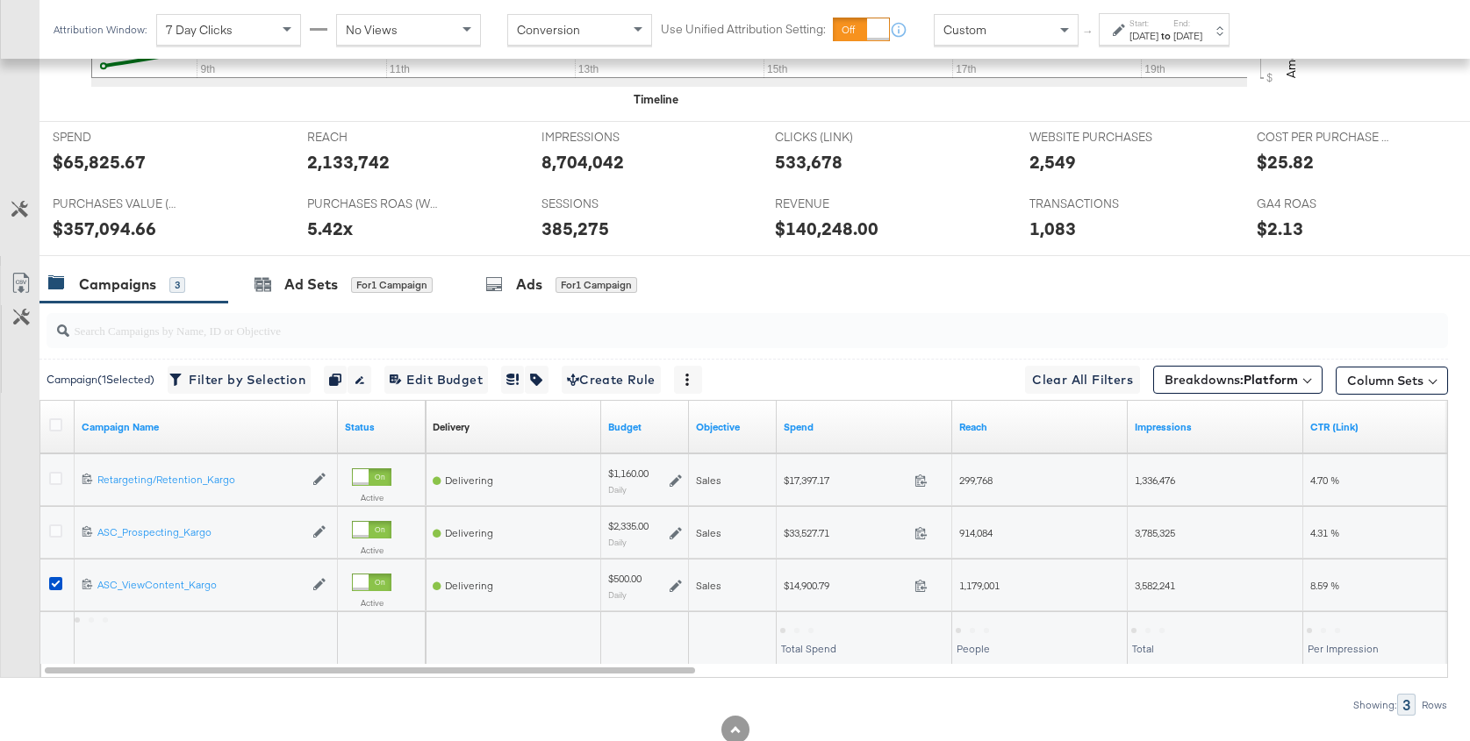
scroll to position [728, 0]
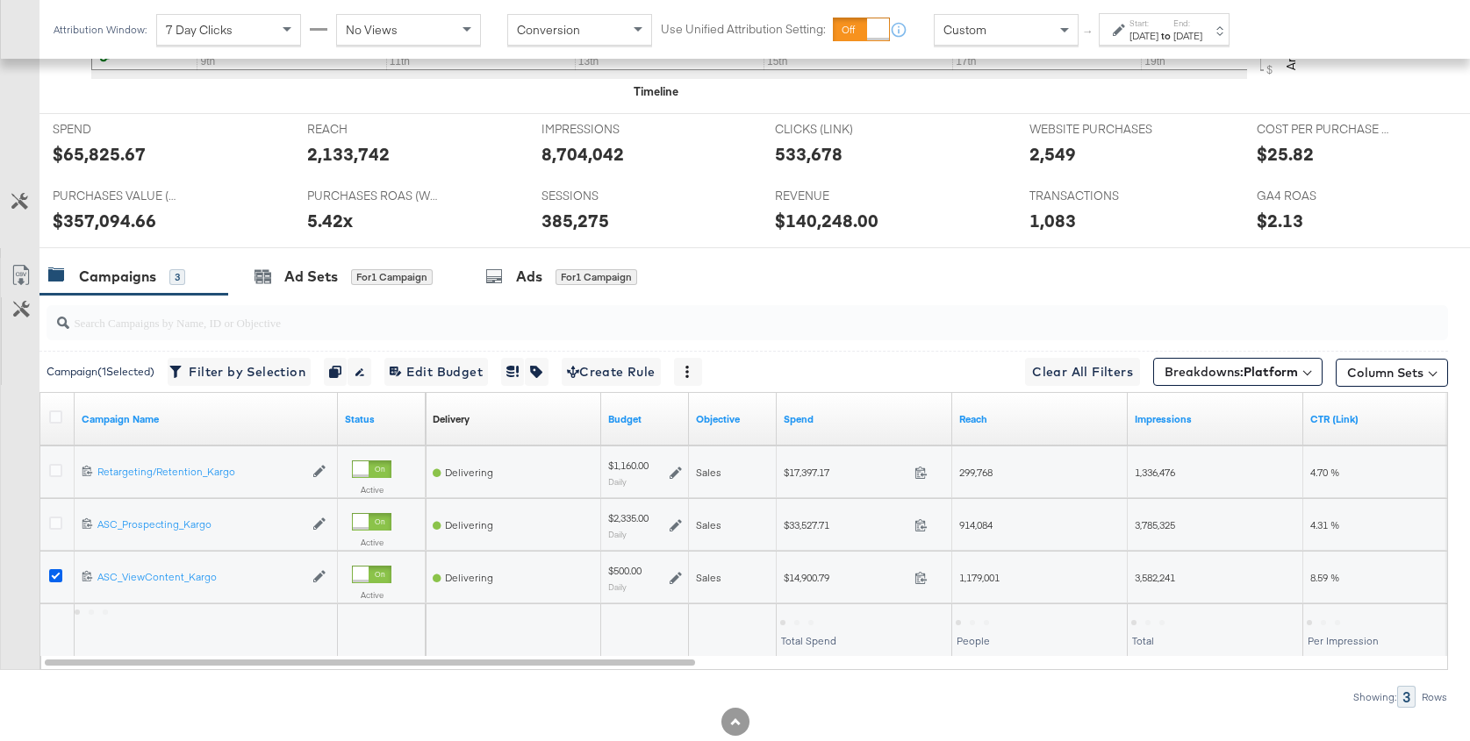
click at [54, 569] on icon at bounding box center [55, 575] width 13 height 13
click at [0, 0] on input "checkbox" at bounding box center [0, 0] width 0 height 0
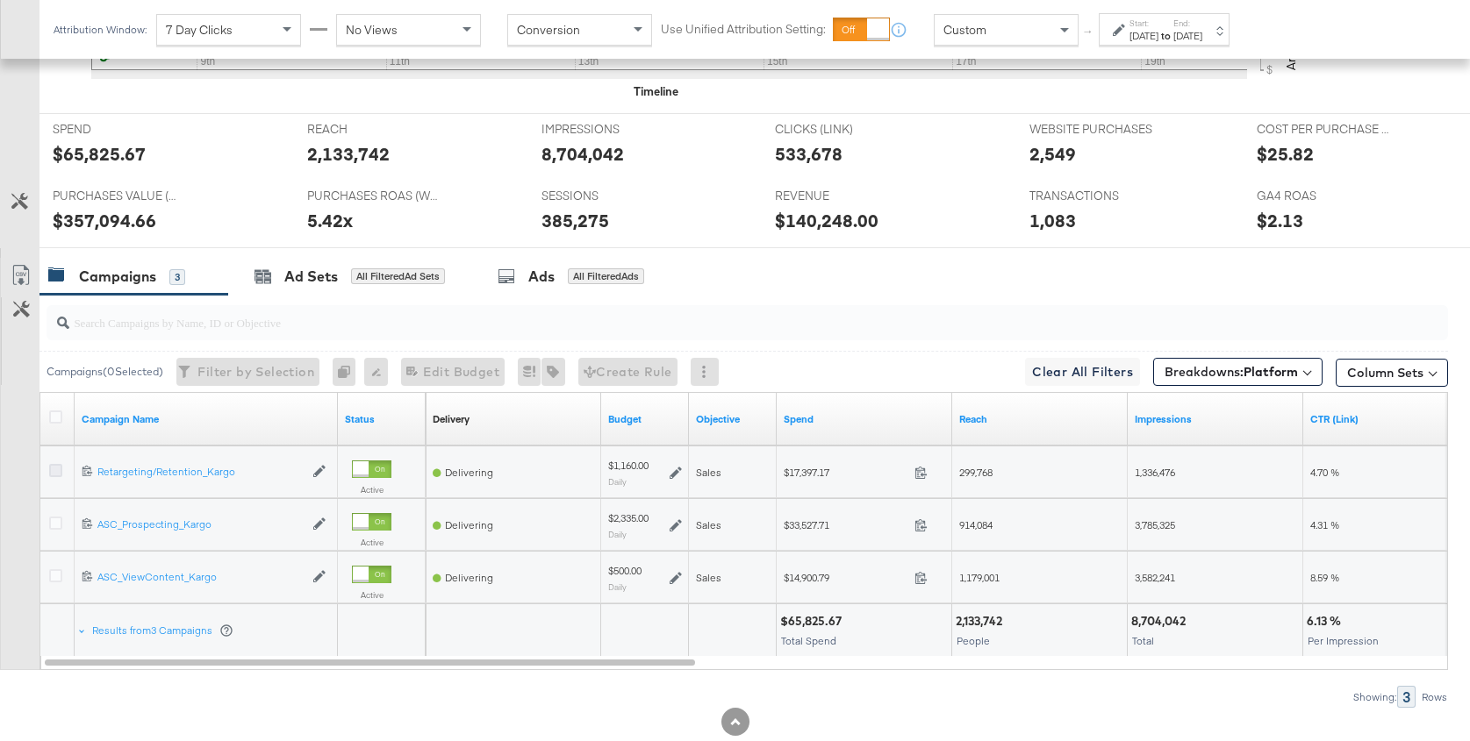
click at [55, 464] on icon at bounding box center [55, 470] width 13 height 13
click at [0, 0] on input "checkbox" at bounding box center [0, 0] width 0 height 0
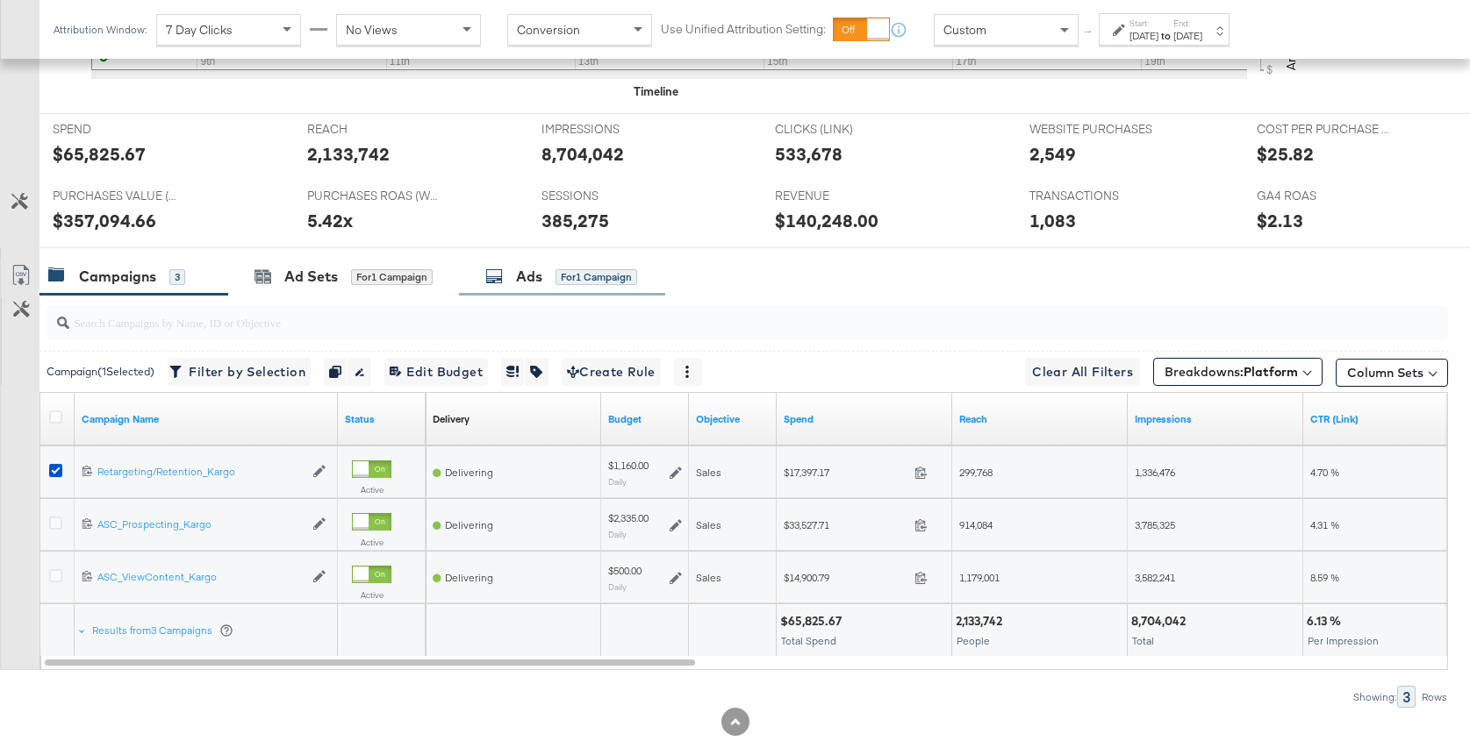
click at [521, 279] on div "Ads" at bounding box center [529, 277] width 26 height 20
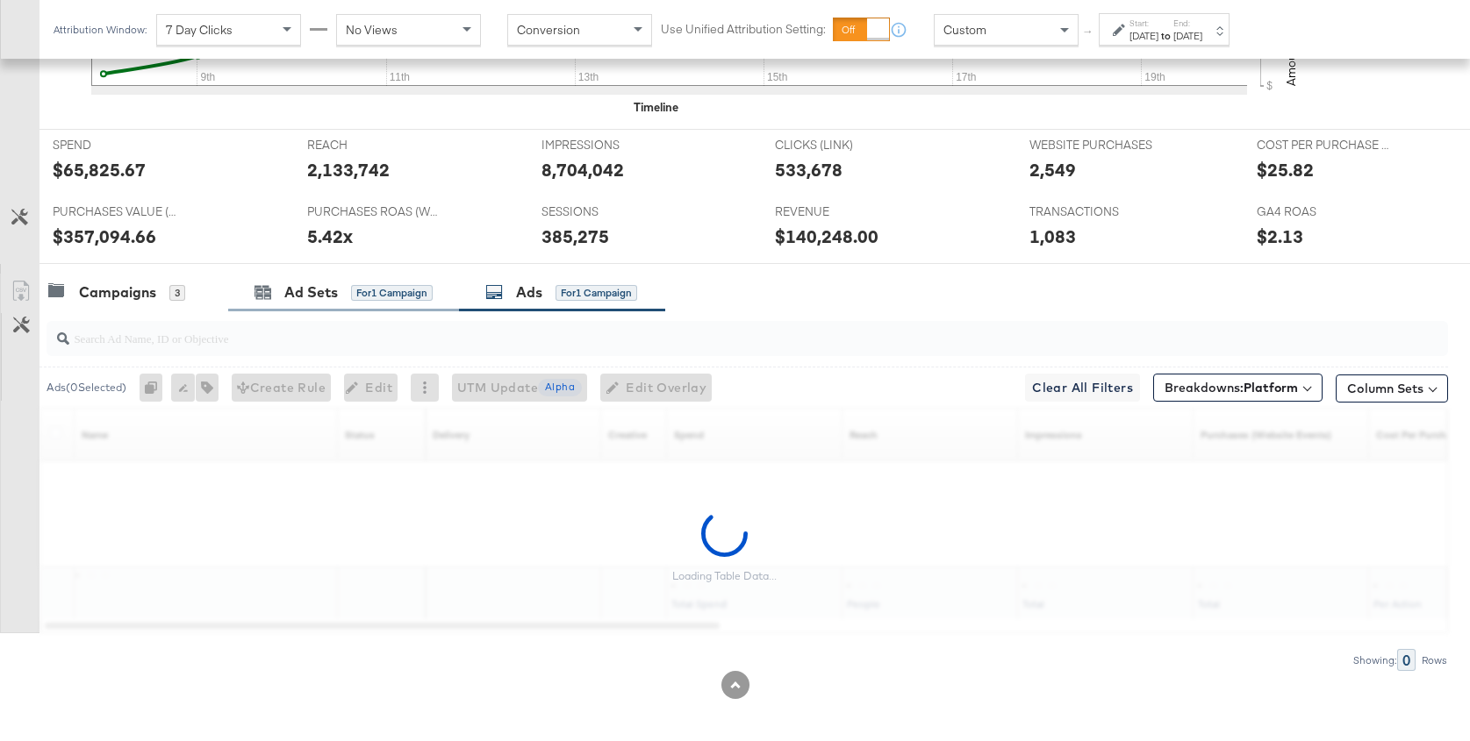
click div "Ad Sets for 1 Campaign"
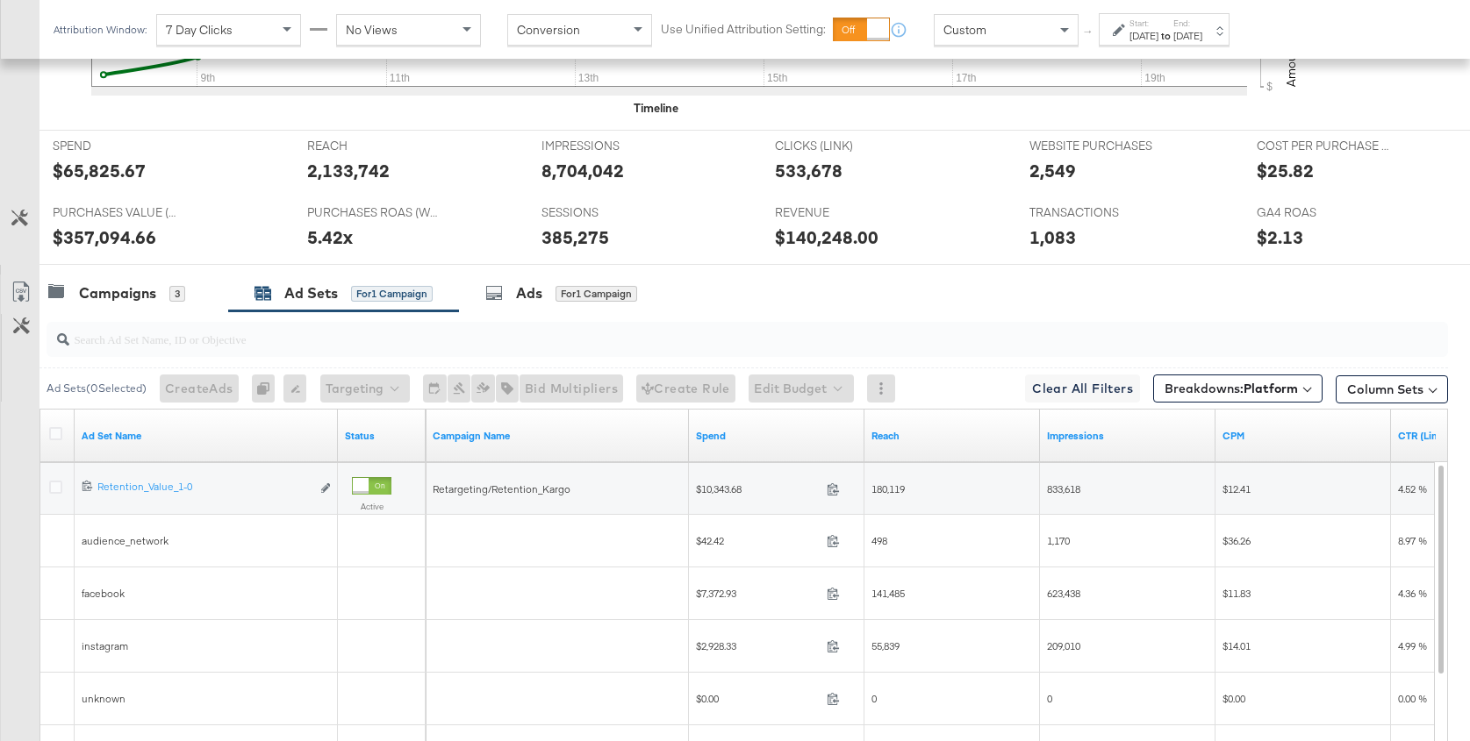
scroll to position [715, 0]
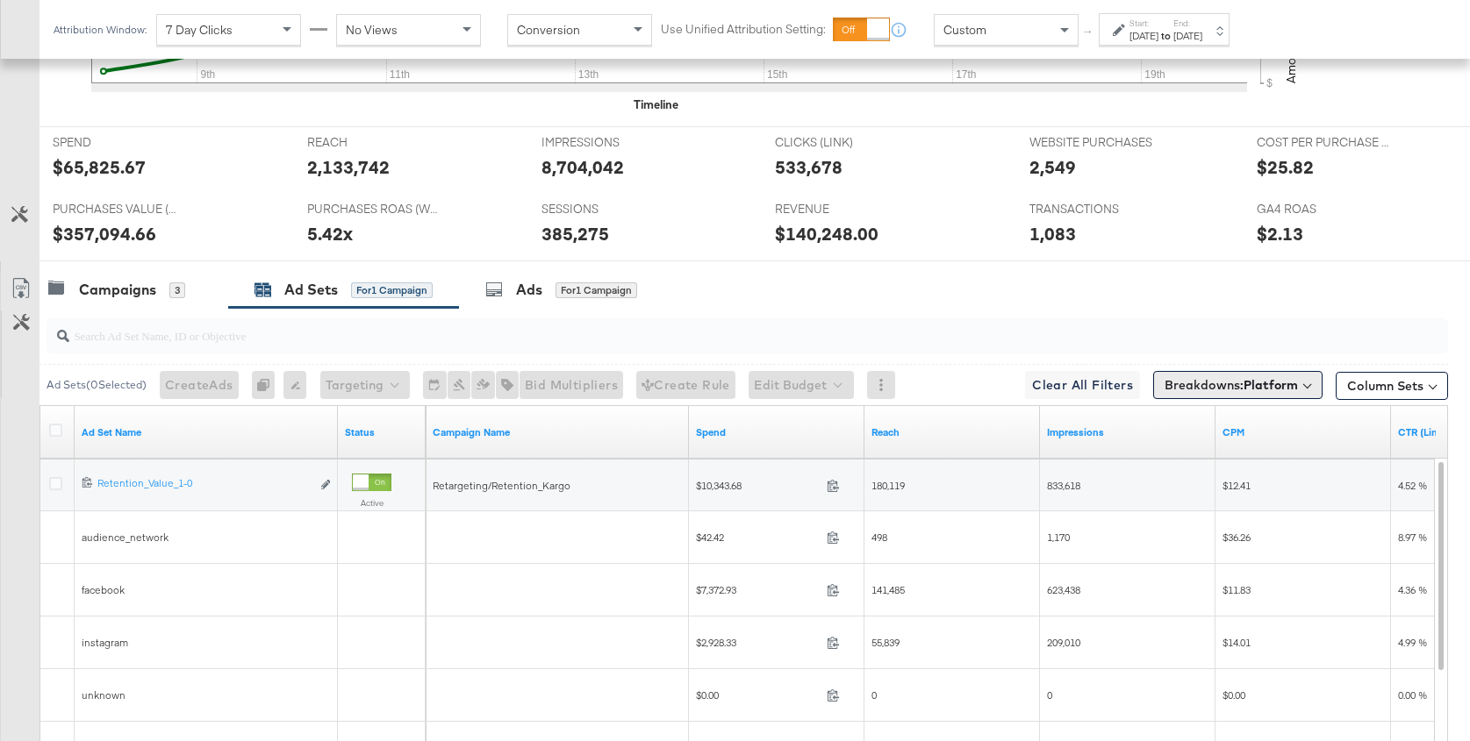
click span "Breakdowns: Platform"
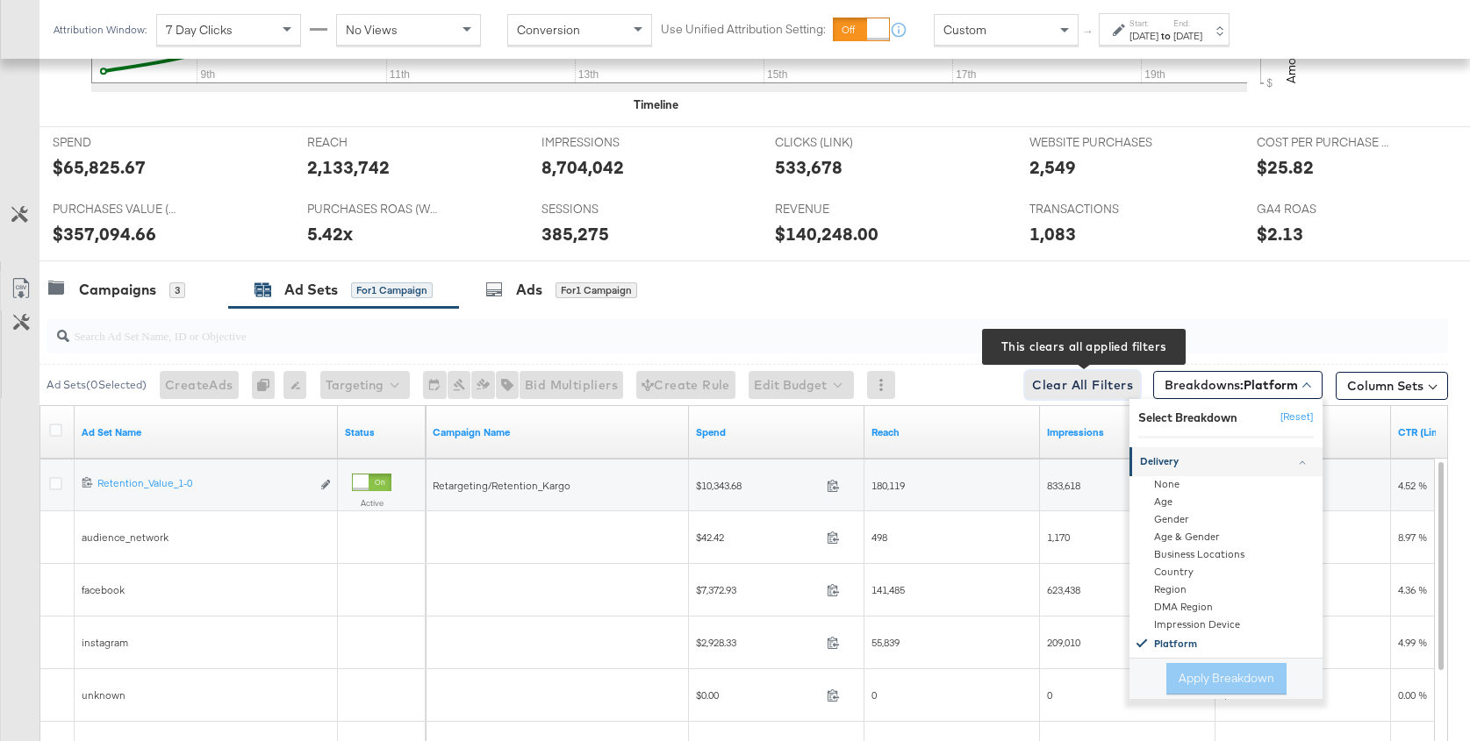
click span "Clear All Filters This clears all applied filters"
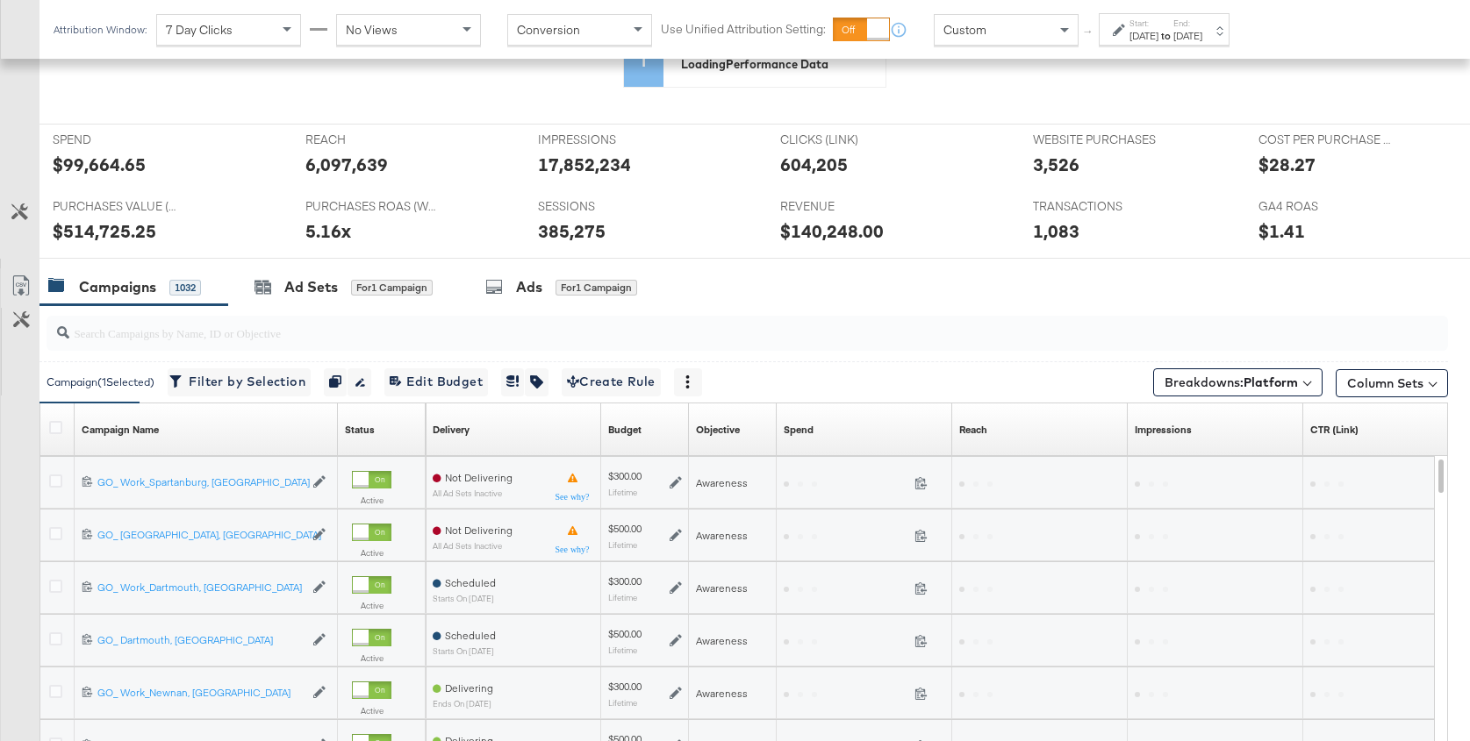
scroll to position [638, 0]
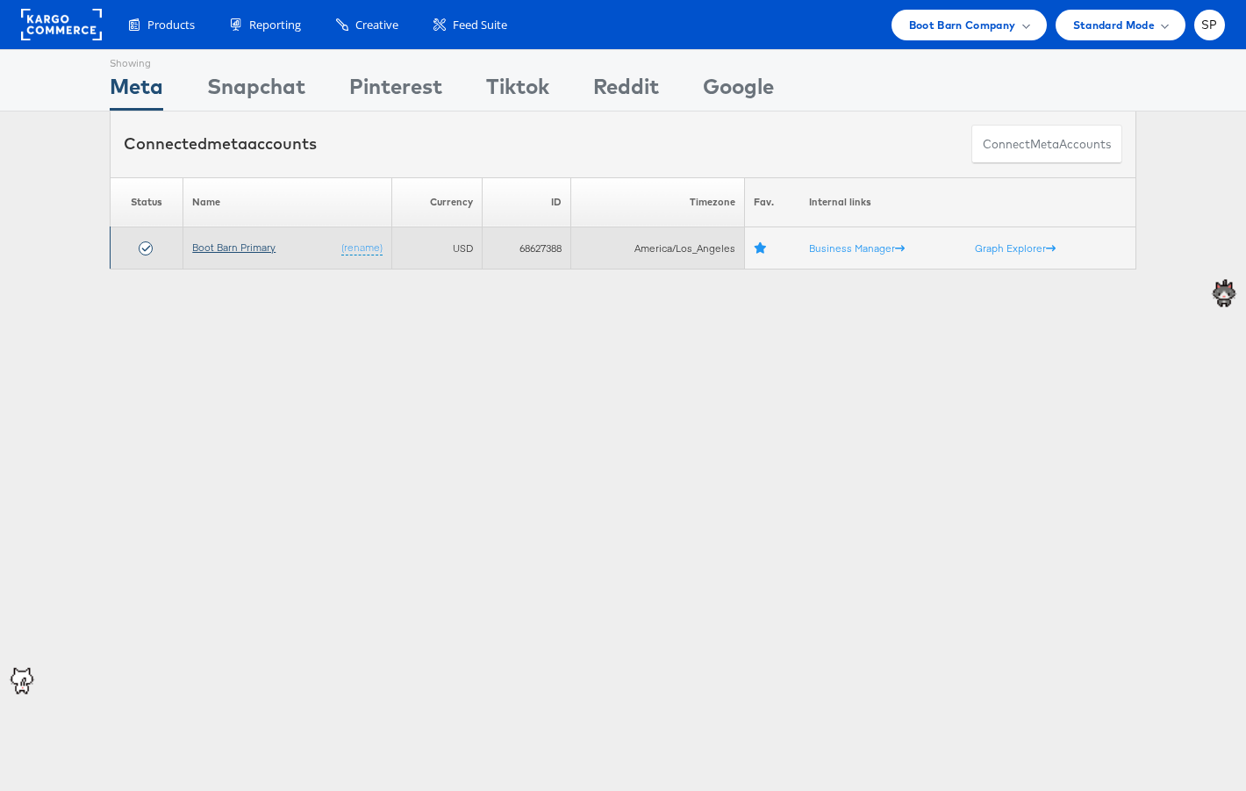
click at [236, 248] on link "Boot Barn Primary" at bounding box center [233, 246] width 83 height 13
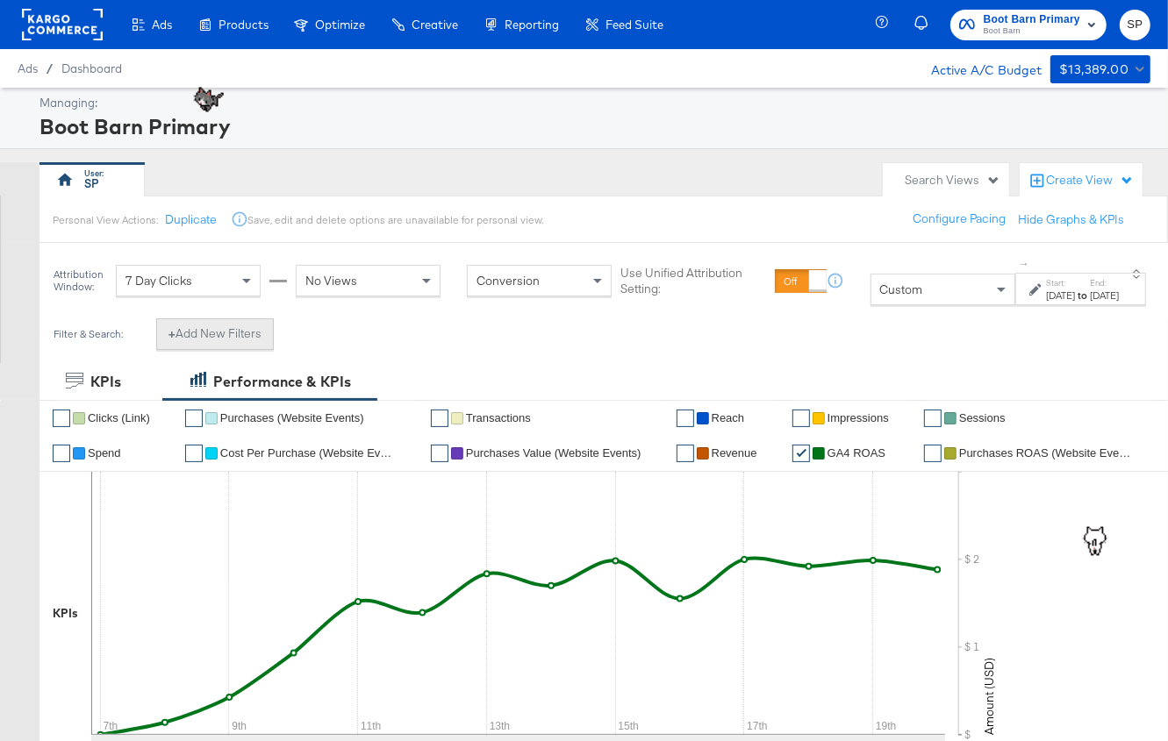
click at [190, 340] on button "+ Add New Filters" at bounding box center [215, 335] width 118 height 32
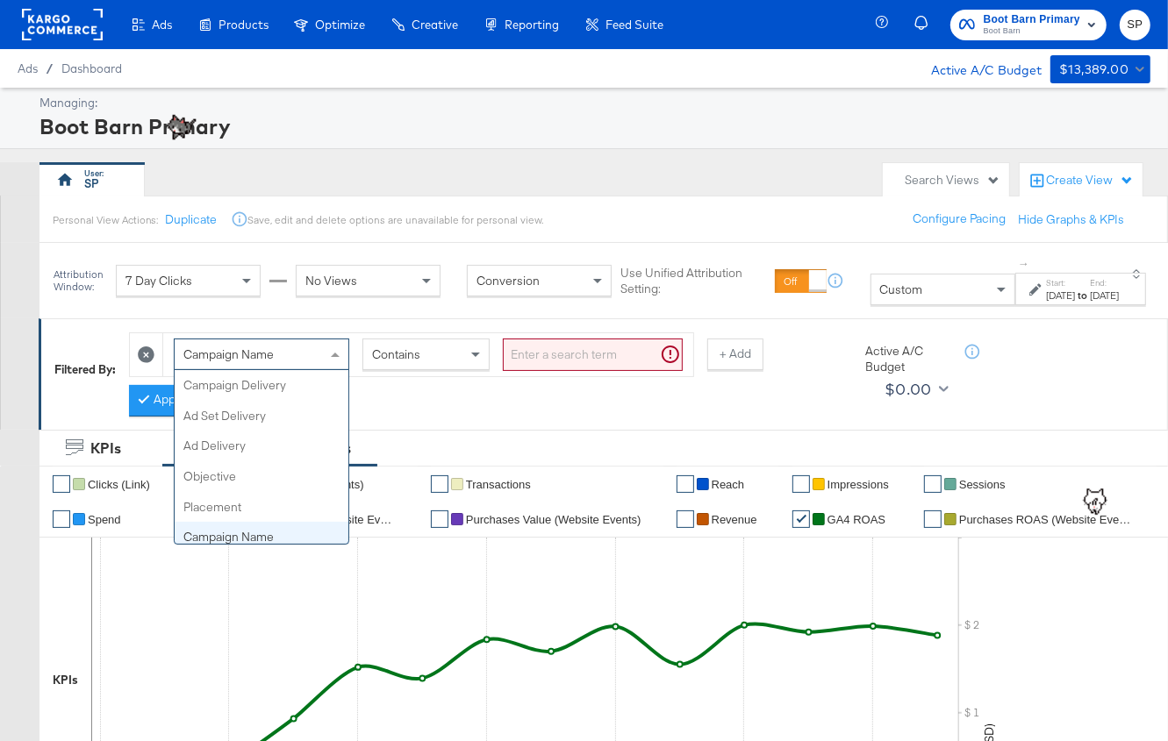
click at [329, 354] on span at bounding box center [337, 355] width 22 height 30
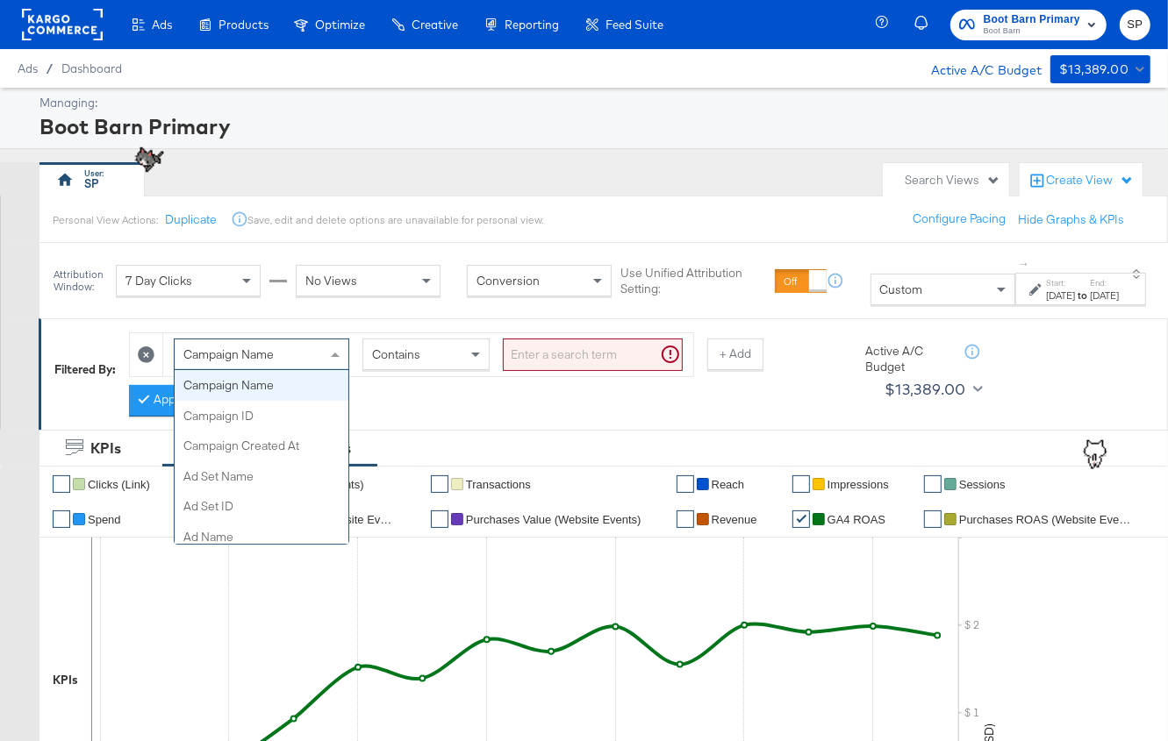
click at [561, 343] on input "search" at bounding box center [593, 355] width 180 height 32
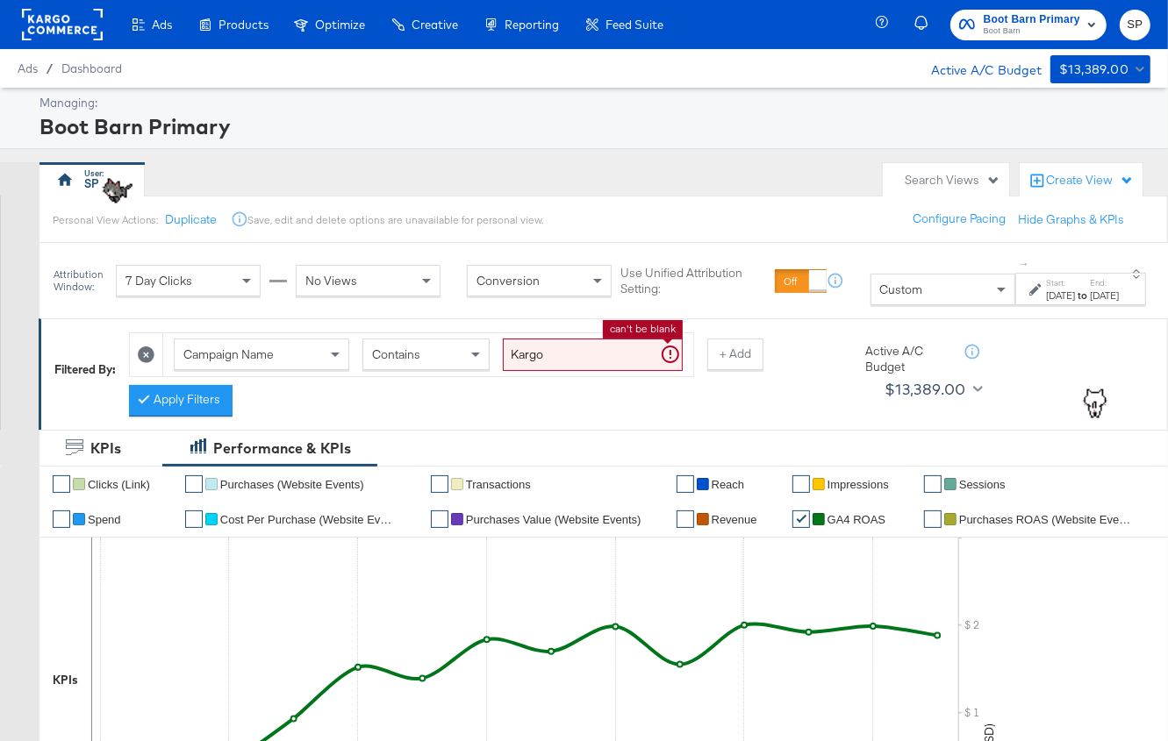
type input "Kargo"
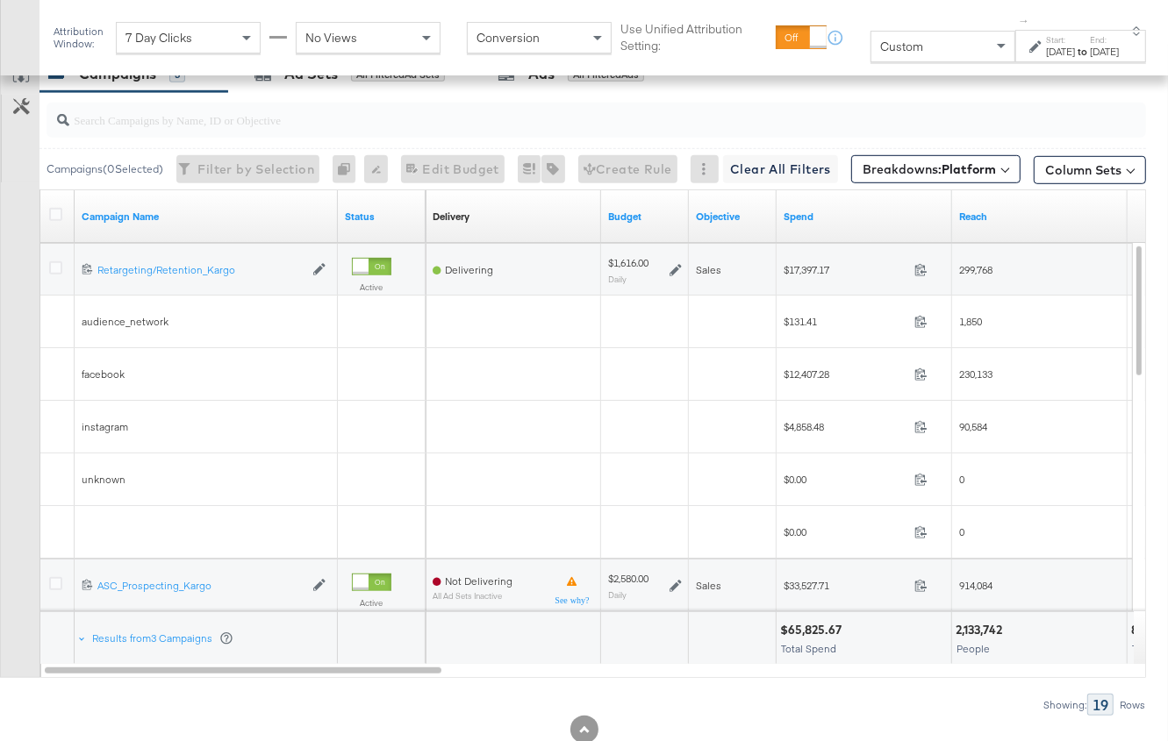
scroll to position [948, 0]
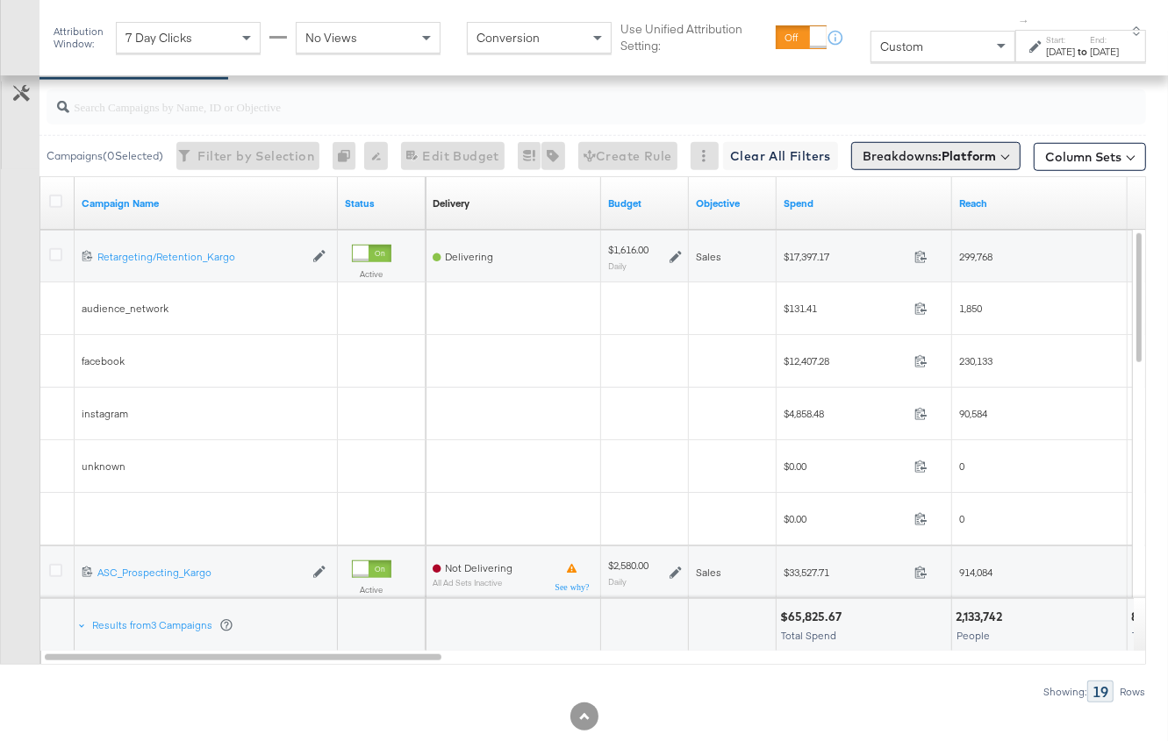
click at [941, 157] on b "Platform" at bounding box center [968, 156] width 54 height 16
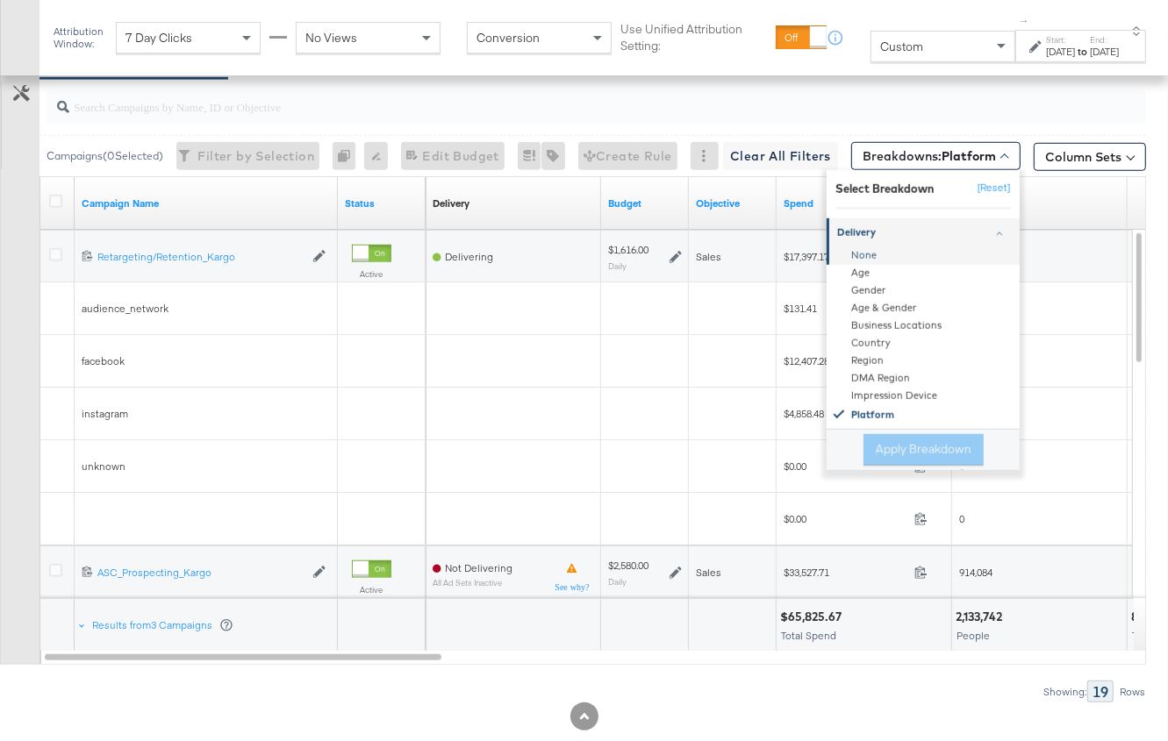
click at [869, 248] on div "None" at bounding box center [924, 257] width 190 height 18
click at [908, 439] on button "Apply Breakdown" at bounding box center [923, 450] width 120 height 32
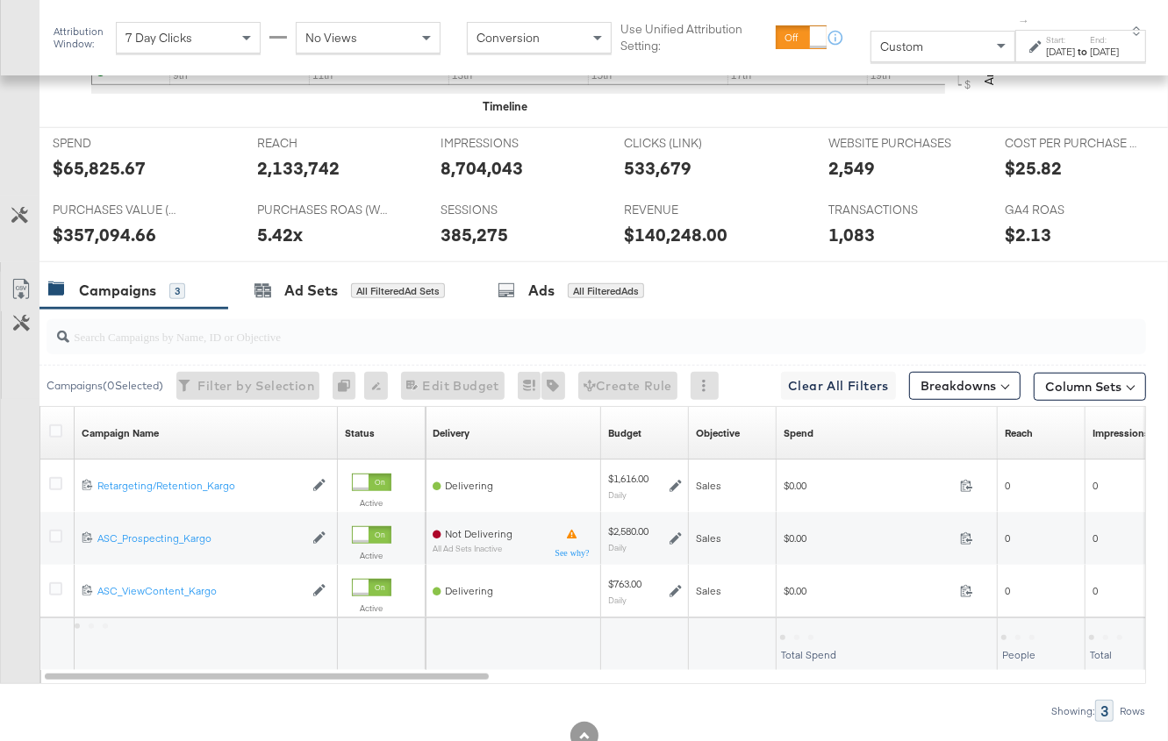
scroll to position [770, 0]
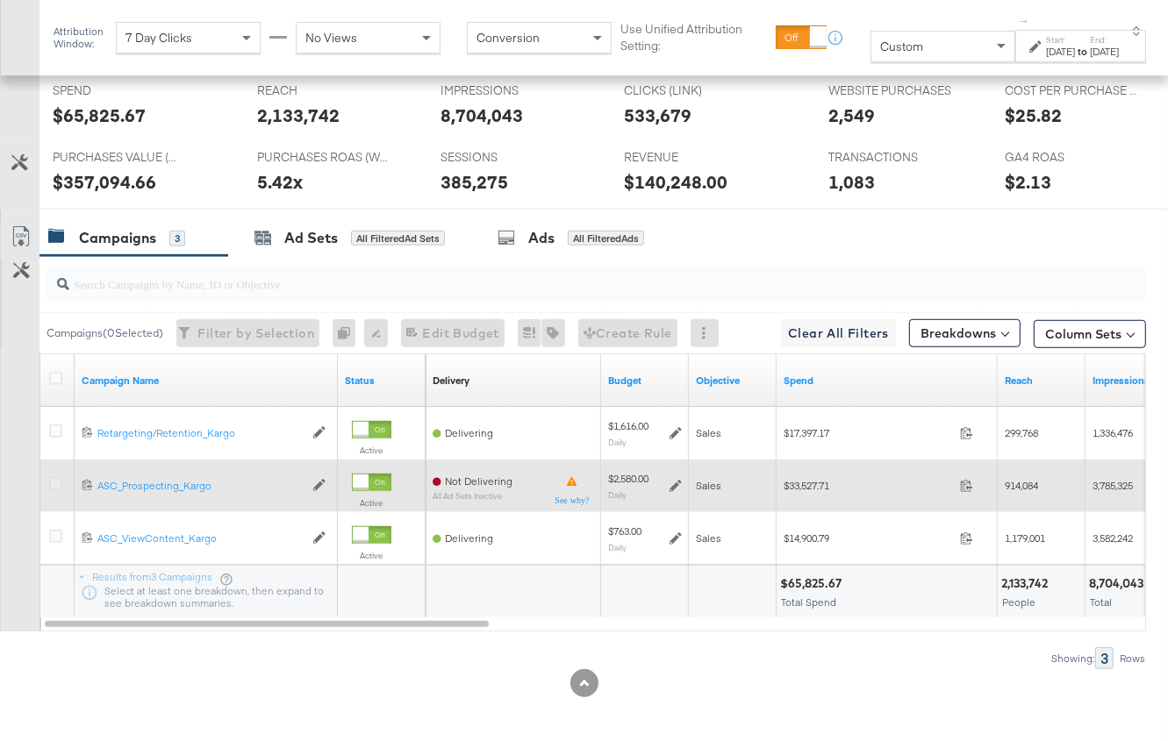
click at [55, 477] on icon at bounding box center [55, 483] width 13 height 13
click at [0, 0] on input "checkbox" at bounding box center [0, 0] width 0 height 0
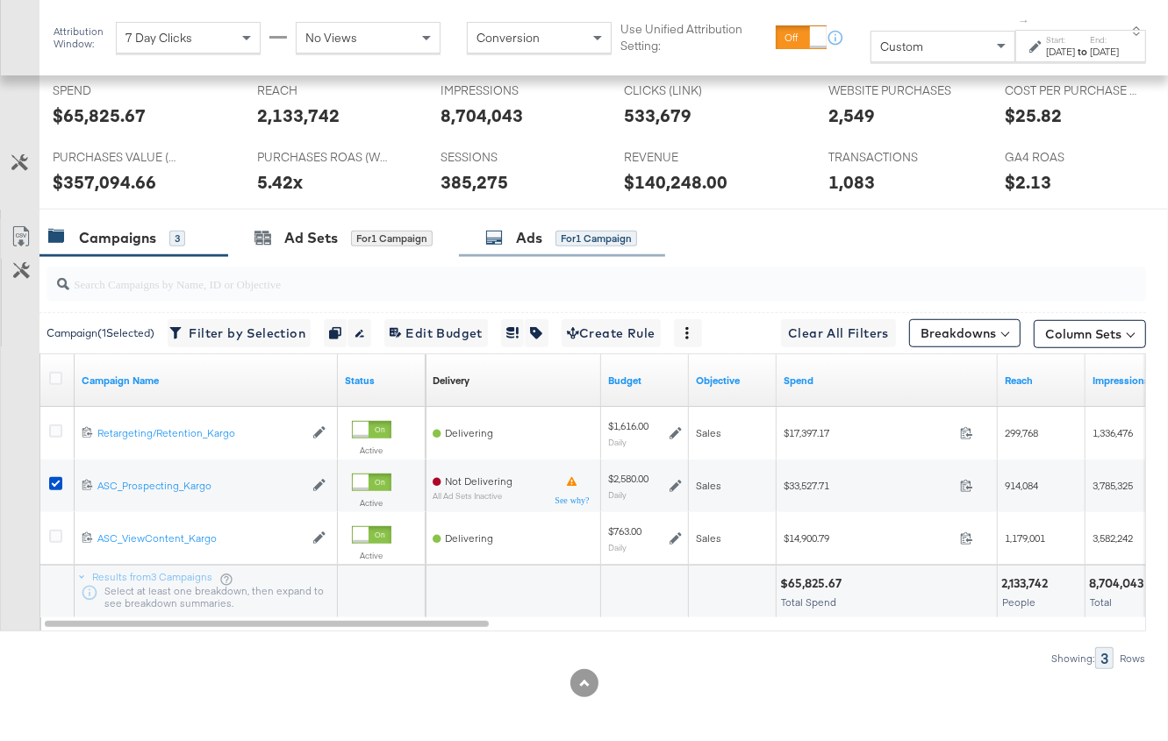
click at [518, 235] on div "Ads" at bounding box center [529, 238] width 26 height 20
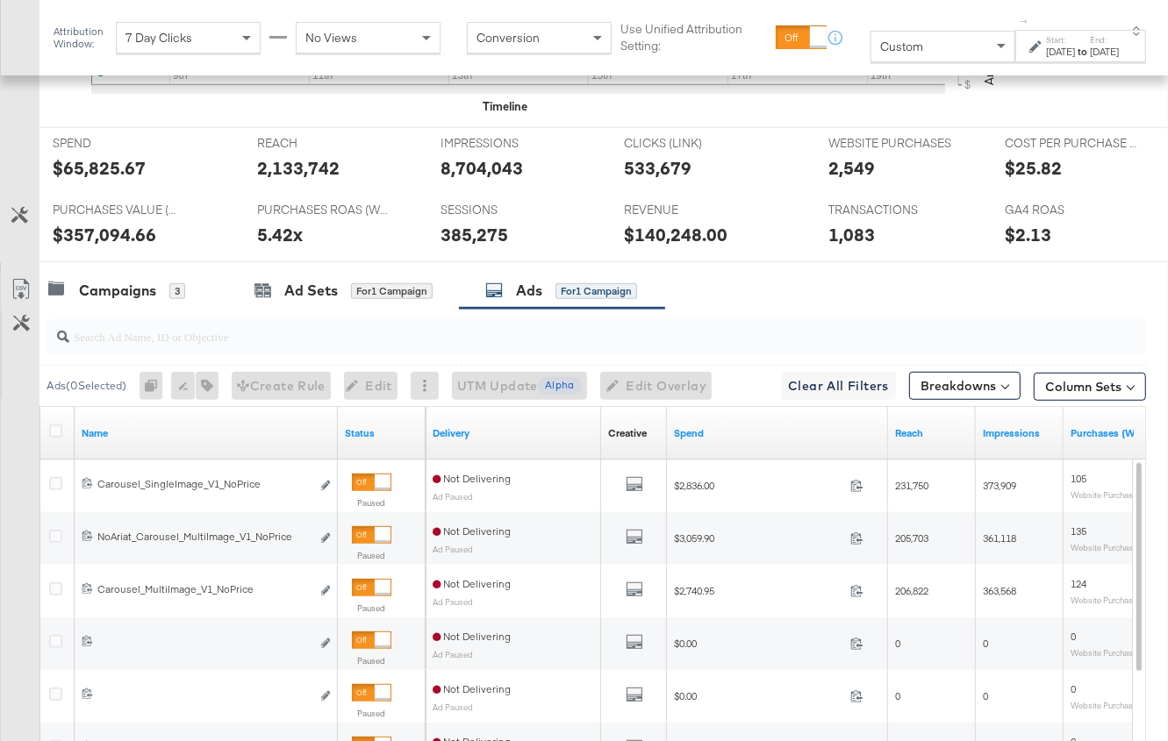
scroll to position [948, 0]
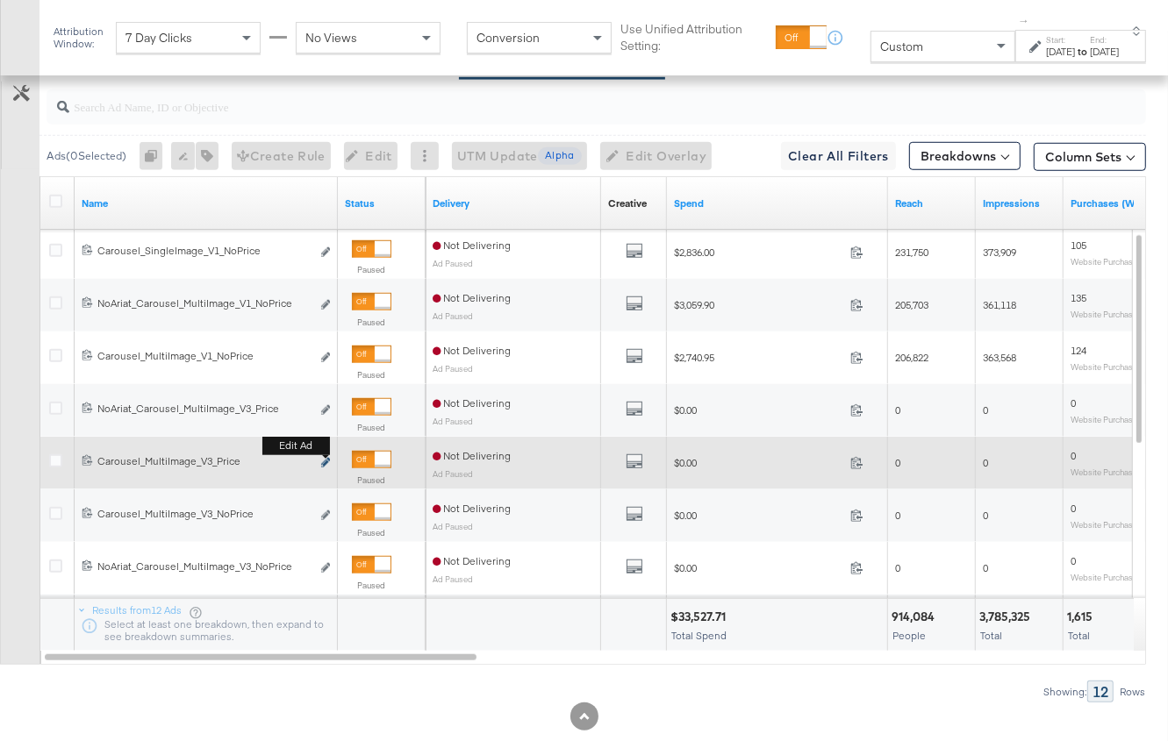
click at [327, 455] on button "Edit ad" at bounding box center [325, 464] width 11 height 18
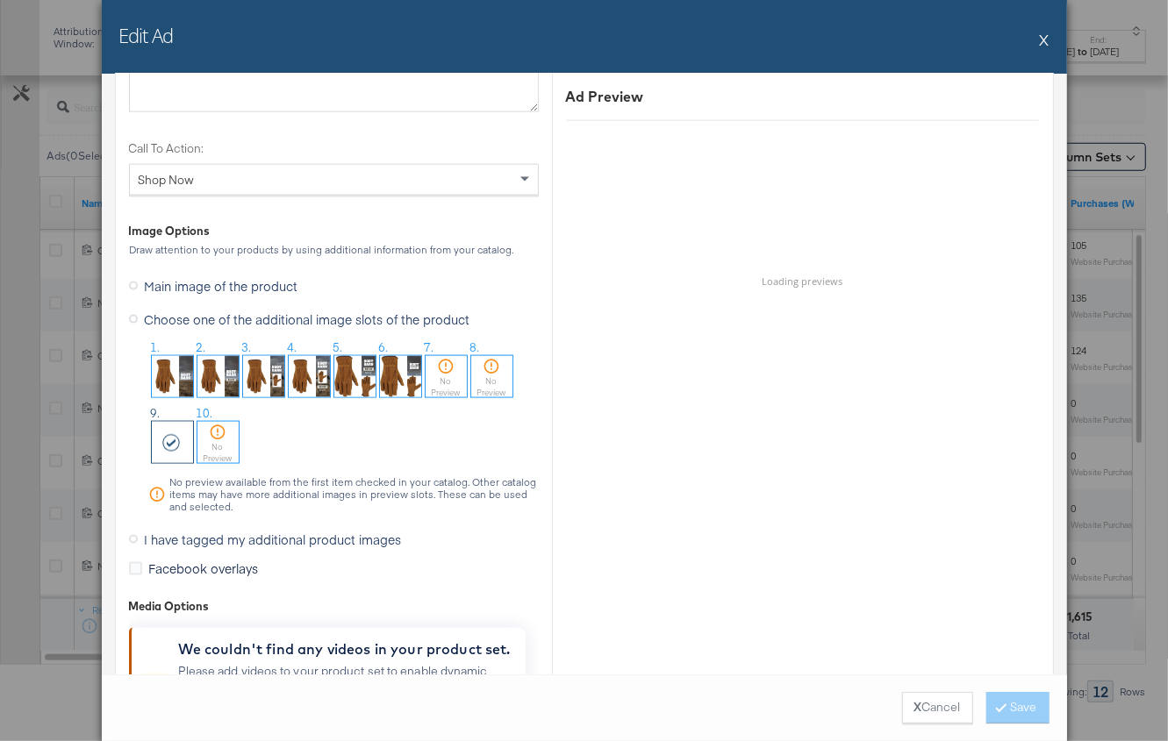
scroll to position [1679, 0]
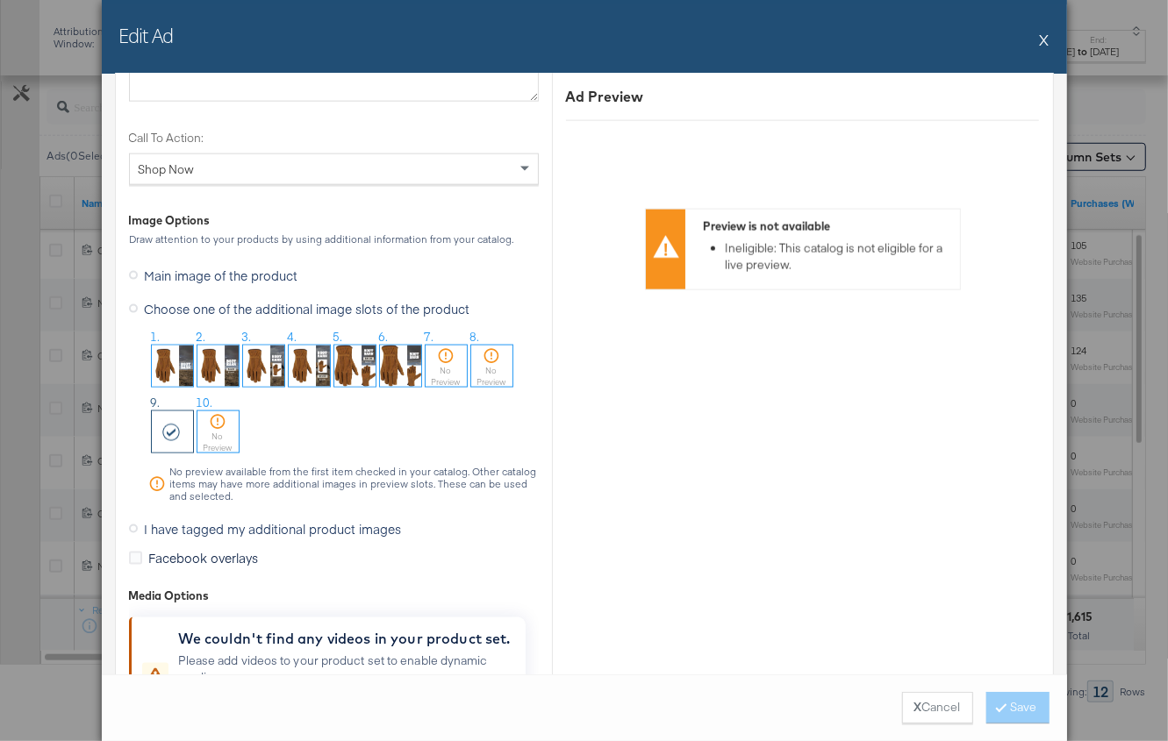
click at [1046, 36] on button "X" at bounding box center [1045, 39] width 10 height 35
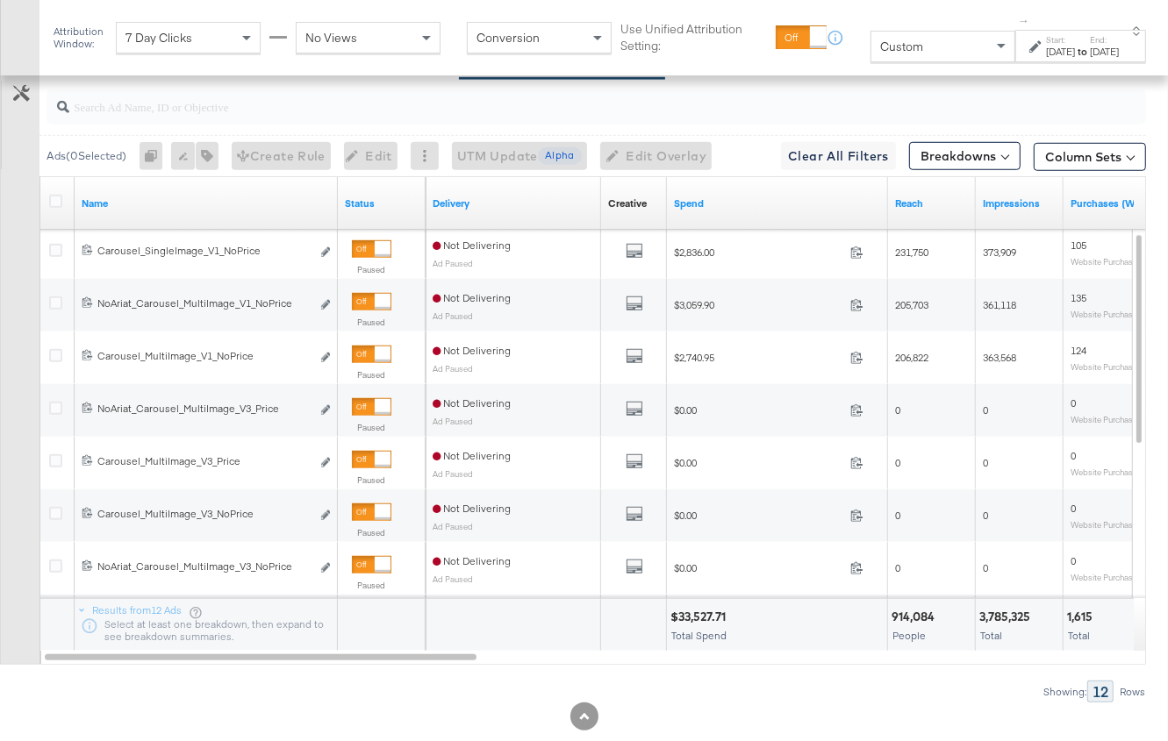
scroll to position [0, 0]
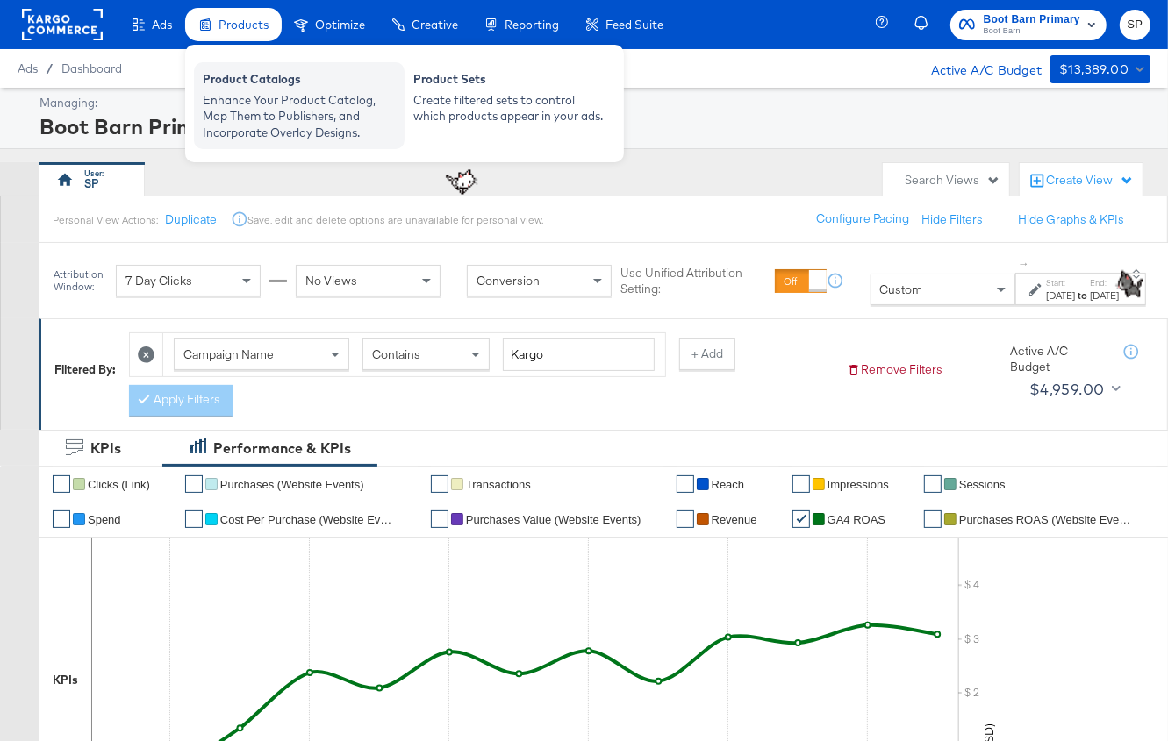
click at [255, 120] on div "Enhance Your Product Catalog, Map Them to Publishers, and Incorporate Overlay D…" at bounding box center [299, 116] width 193 height 49
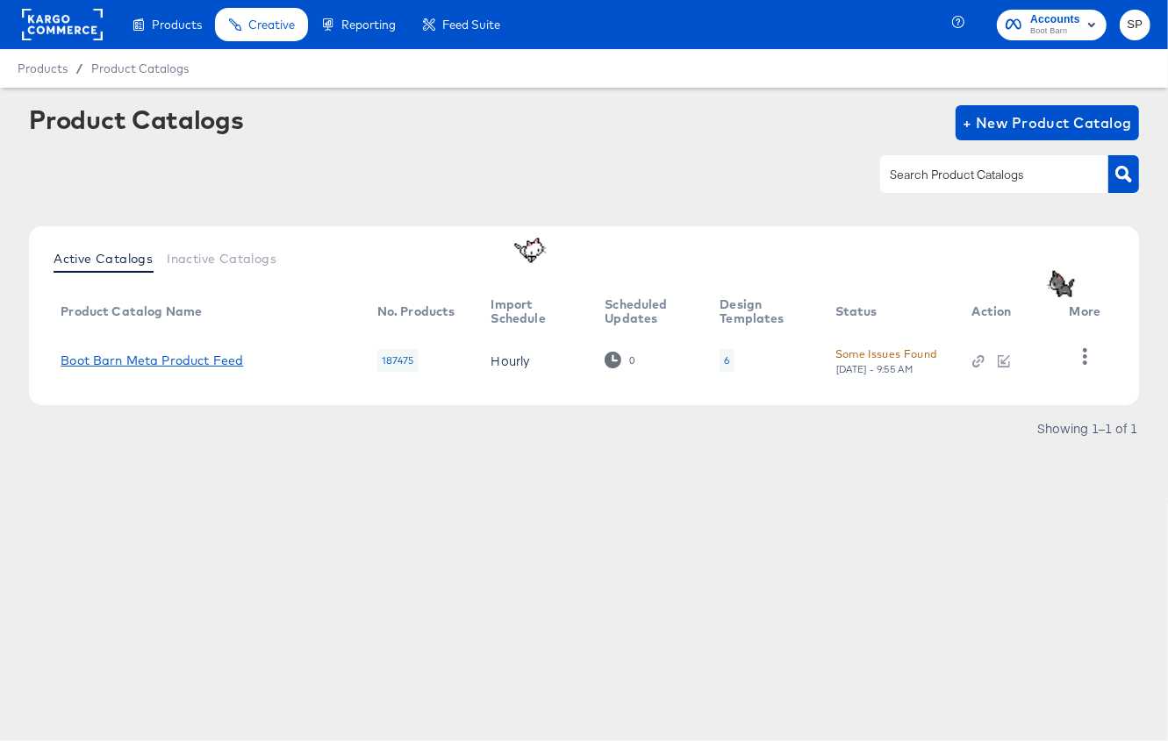
click at [109, 365] on link "Boot Barn Meta Product Feed" at bounding box center [152, 361] width 183 height 14
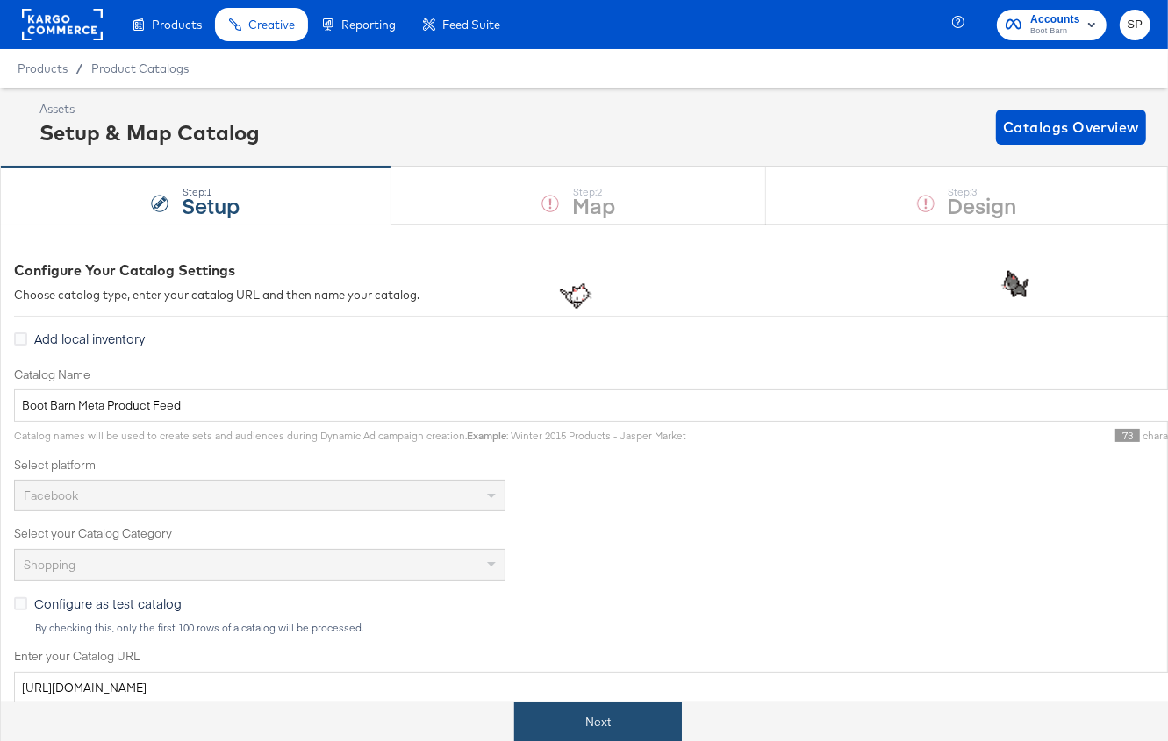
click at [557, 713] on button "Next" at bounding box center [598, 722] width 168 height 39
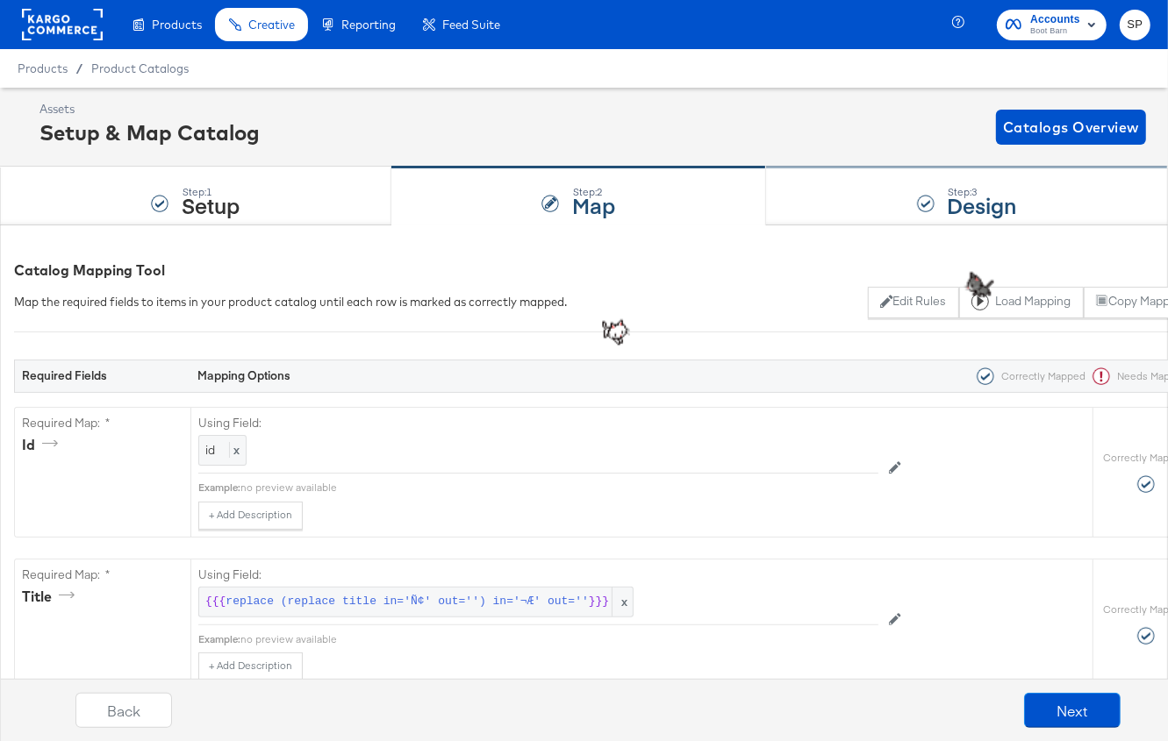
click at [860, 190] on div "Step: 3 Design" at bounding box center [967, 197] width 402 height 58
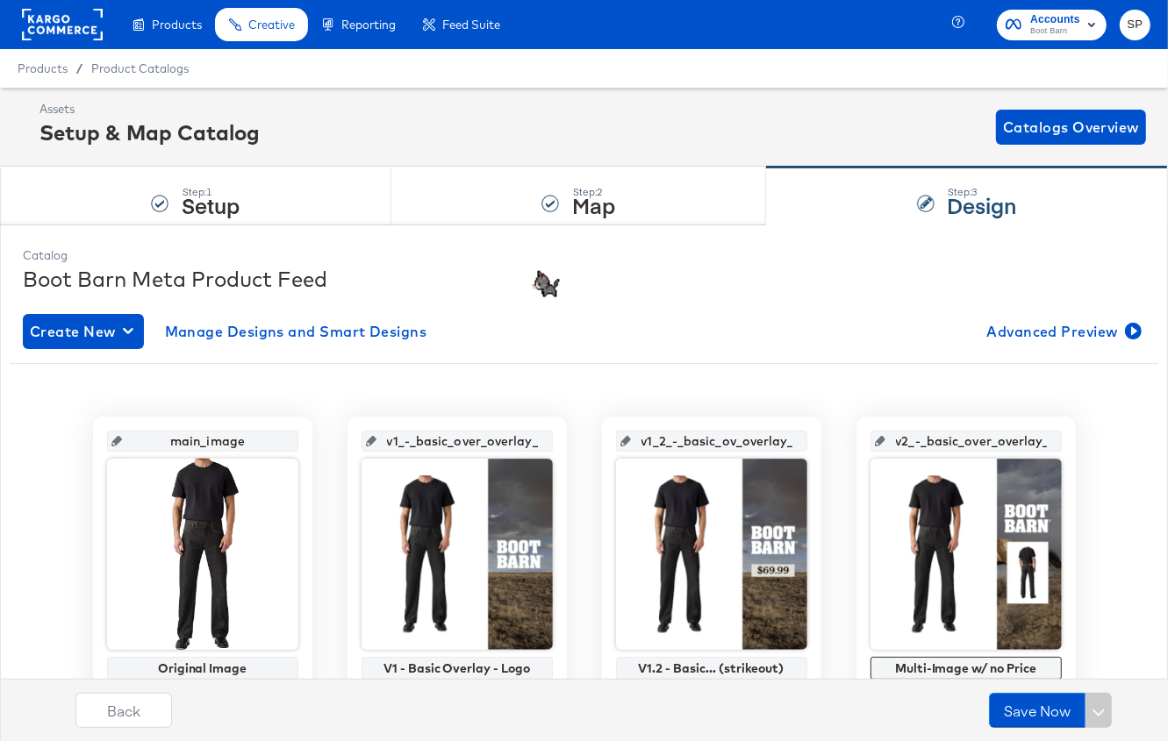
click at [67, 25] on rect at bounding box center [62, 25] width 81 height 32
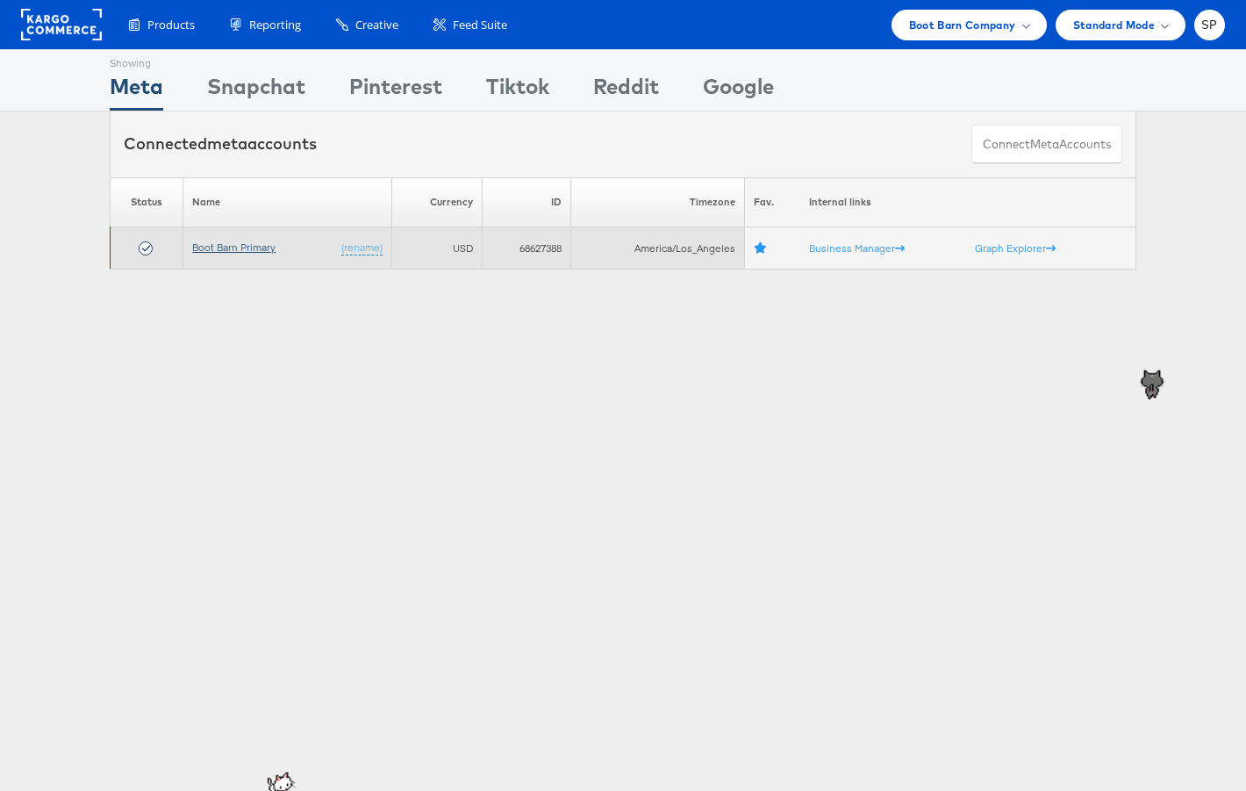
click at [233, 249] on link "Boot Barn Primary" at bounding box center [233, 246] width 83 height 13
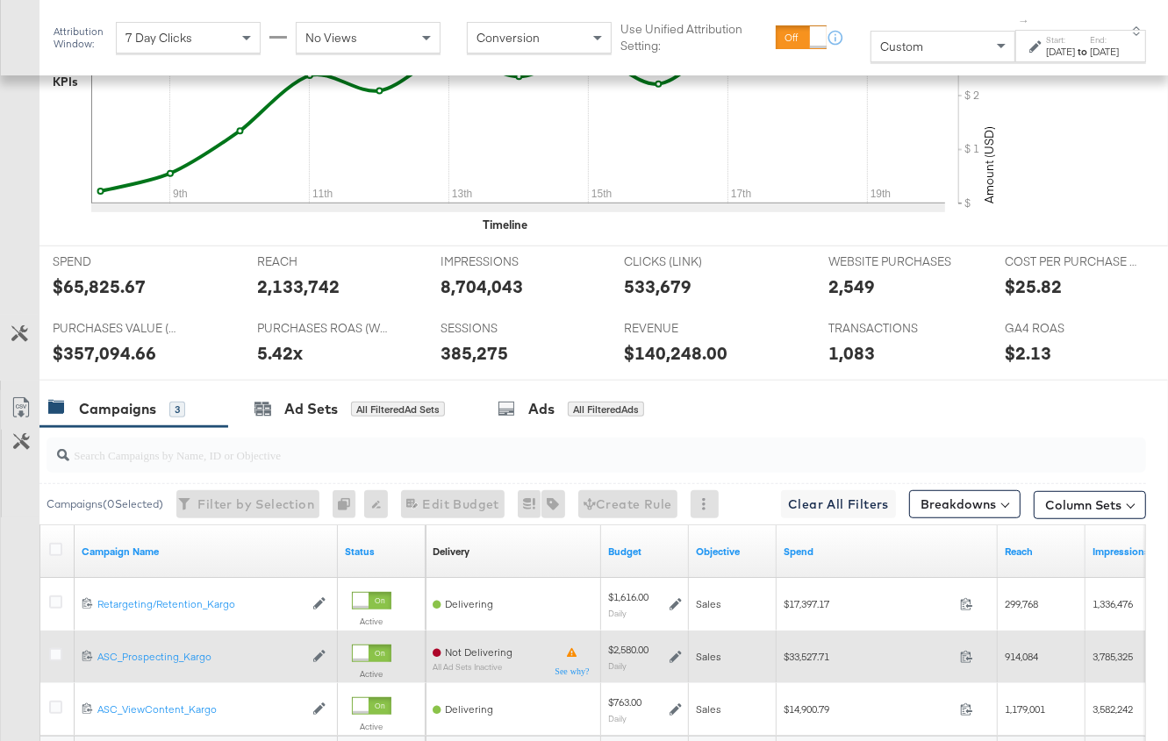
scroll to position [770, 0]
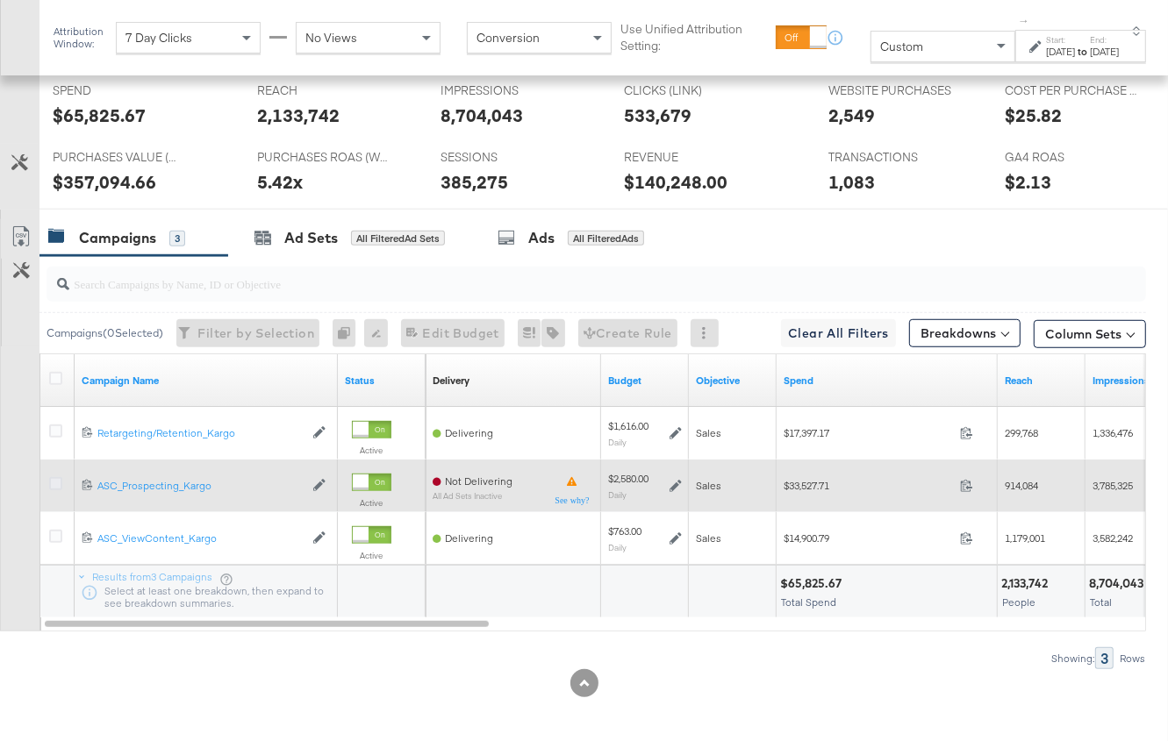
click at [51, 482] on icon at bounding box center [55, 483] width 13 height 13
click at [0, 0] on input "checkbox" at bounding box center [0, 0] width 0 height 0
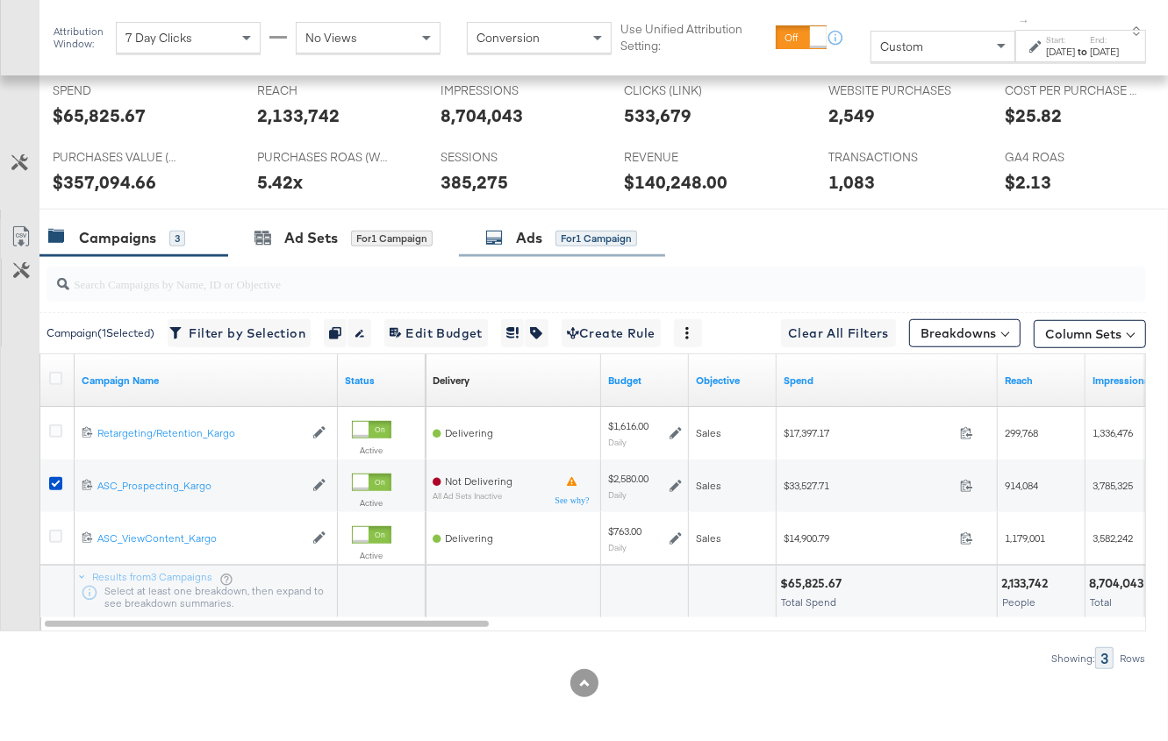
click at [517, 238] on div "Ads" at bounding box center [529, 238] width 26 height 20
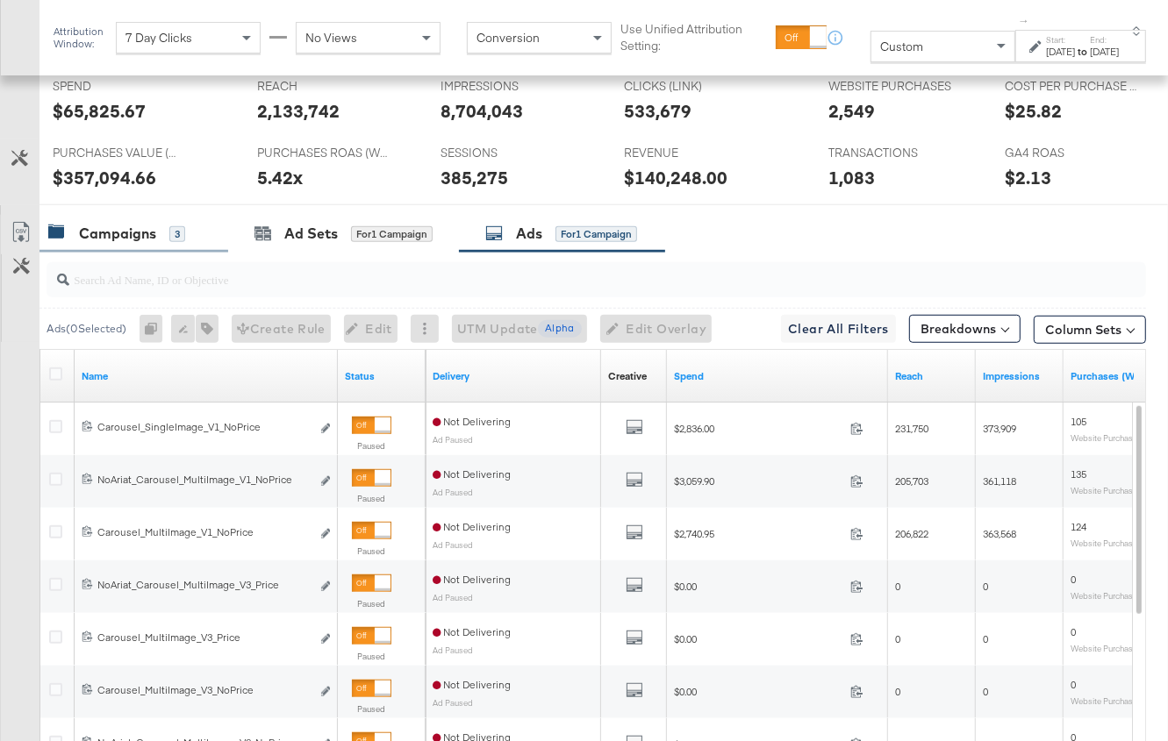
scroll to position [981, 0]
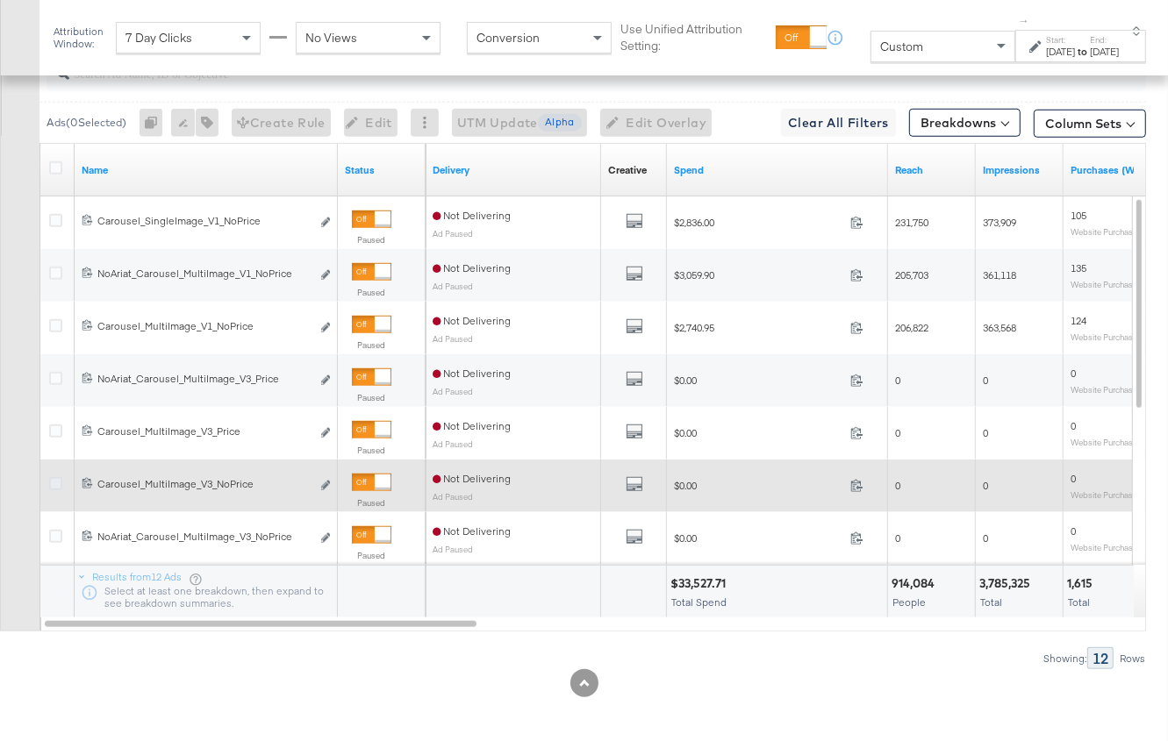
click at [54, 478] on icon at bounding box center [55, 483] width 13 height 13
click at [0, 0] on input "checkbox" at bounding box center [0, 0] width 0 height 0
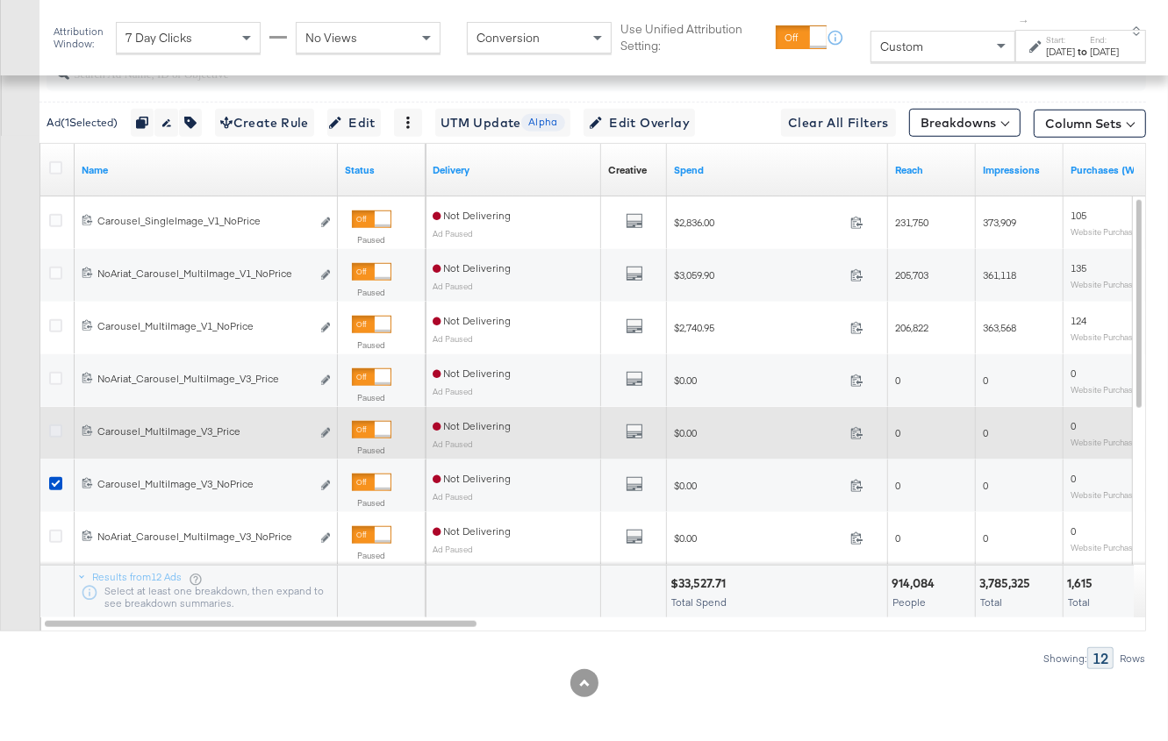
click at [53, 425] on icon at bounding box center [55, 431] width 13 height 13
click at [0, 0] on input "checkbox" at bounding box center [0, 0] width 0 height 0
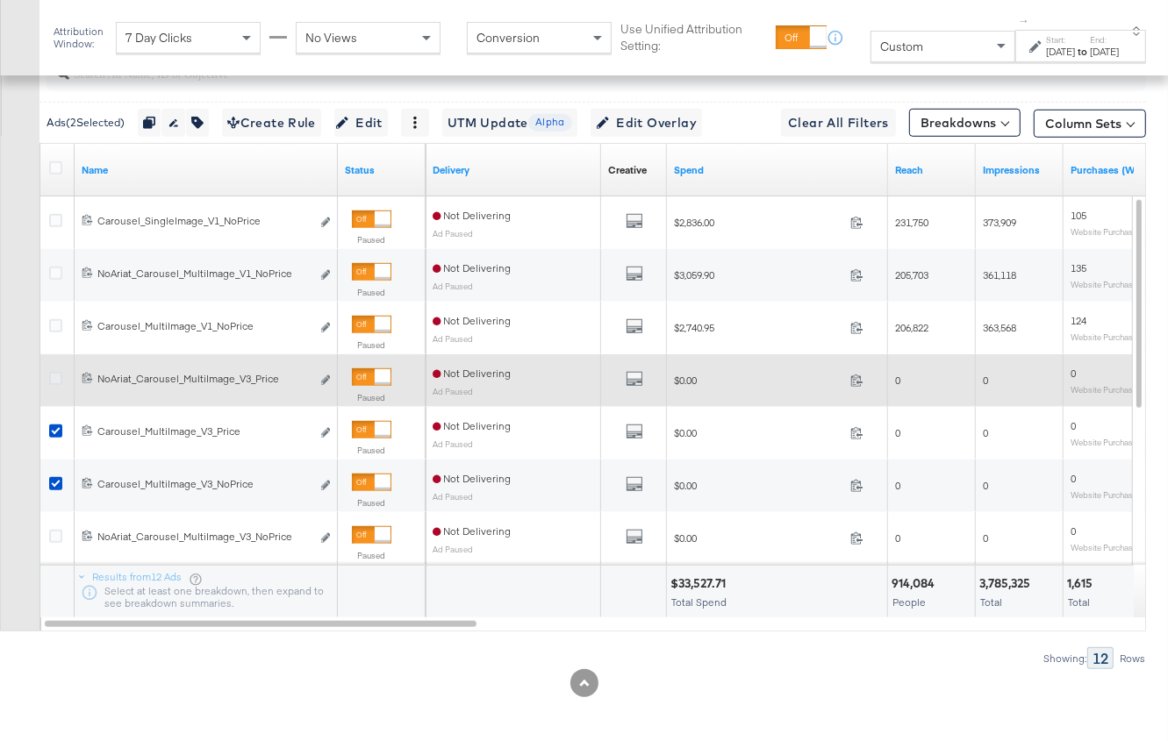
click at [52, 372] on icon at bounding box center [55, 378] width 13 height 13
click at [0, 0] on input "checkbox" at bounding box center [0, 0] width 0 height 0
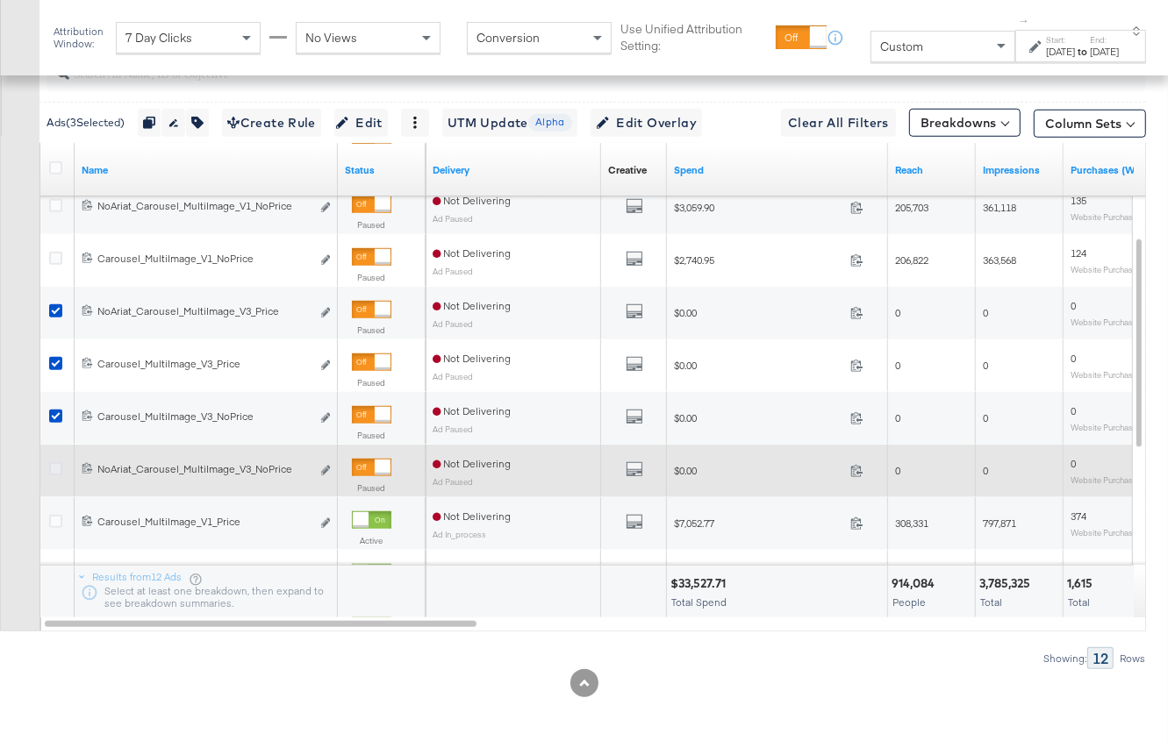
click at [53, 463] on icon at bounding box center [55, 468] width 13 height 13
click at [0, 0] on input "checkbox" at bounding box center [0, 0] width 0 height 0
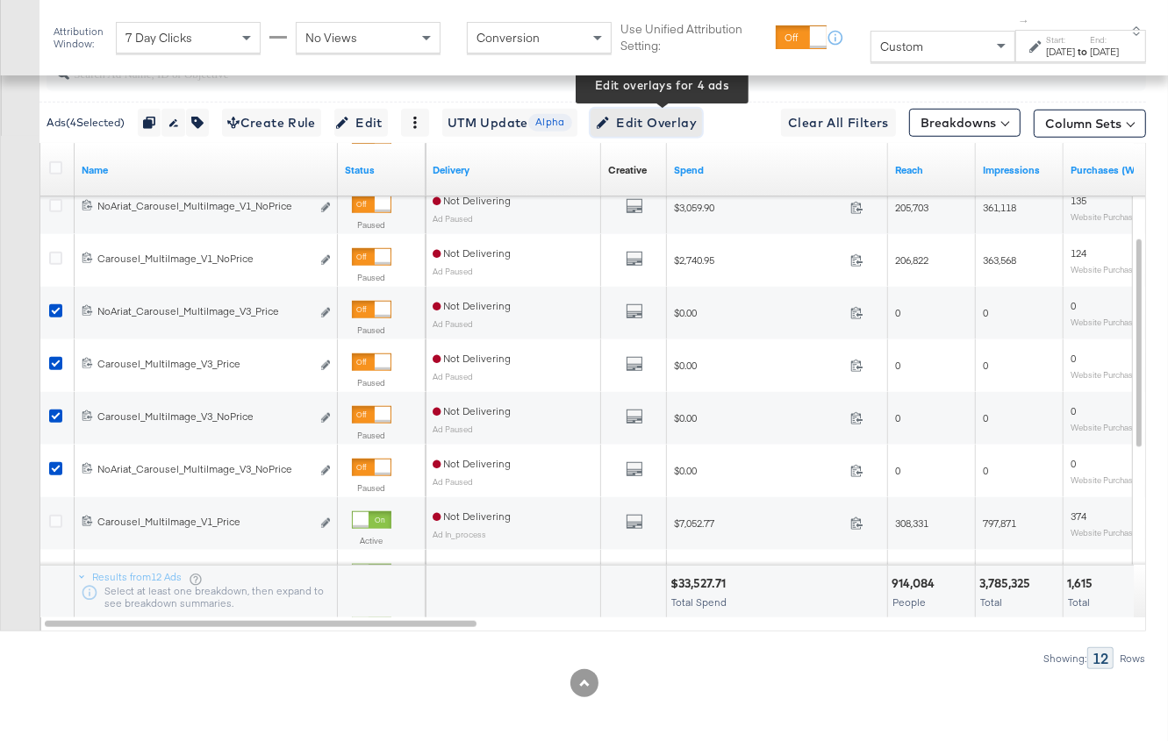
click at [667, 118] on span "Edit Overlay Edit overlays for 4 ads" at bounding box center [646, 123] width 101 height 22
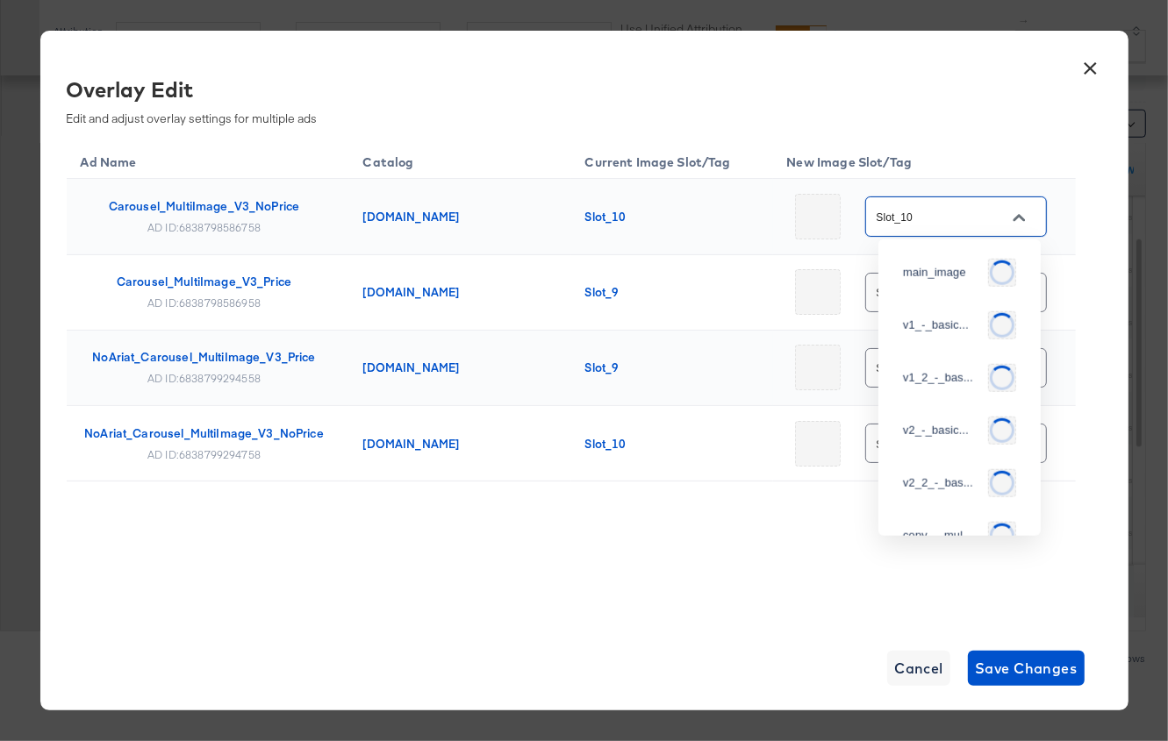
click at [992, 223] on input "Slot_10" at bounding box center [942, 217] width 139 height 20
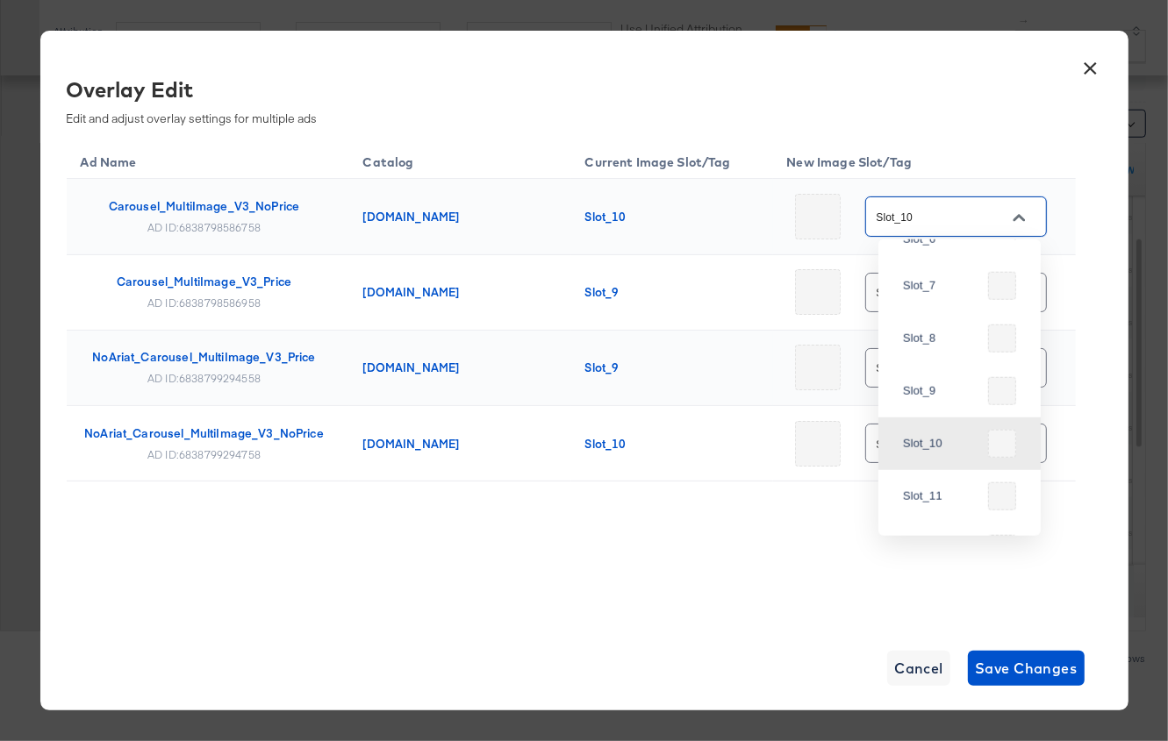
scroll to position [588, 0]
click at [959, 253] on div "Slot_6" at bounding box center [955, 244] width 104 height 18
type input "Slot_6"
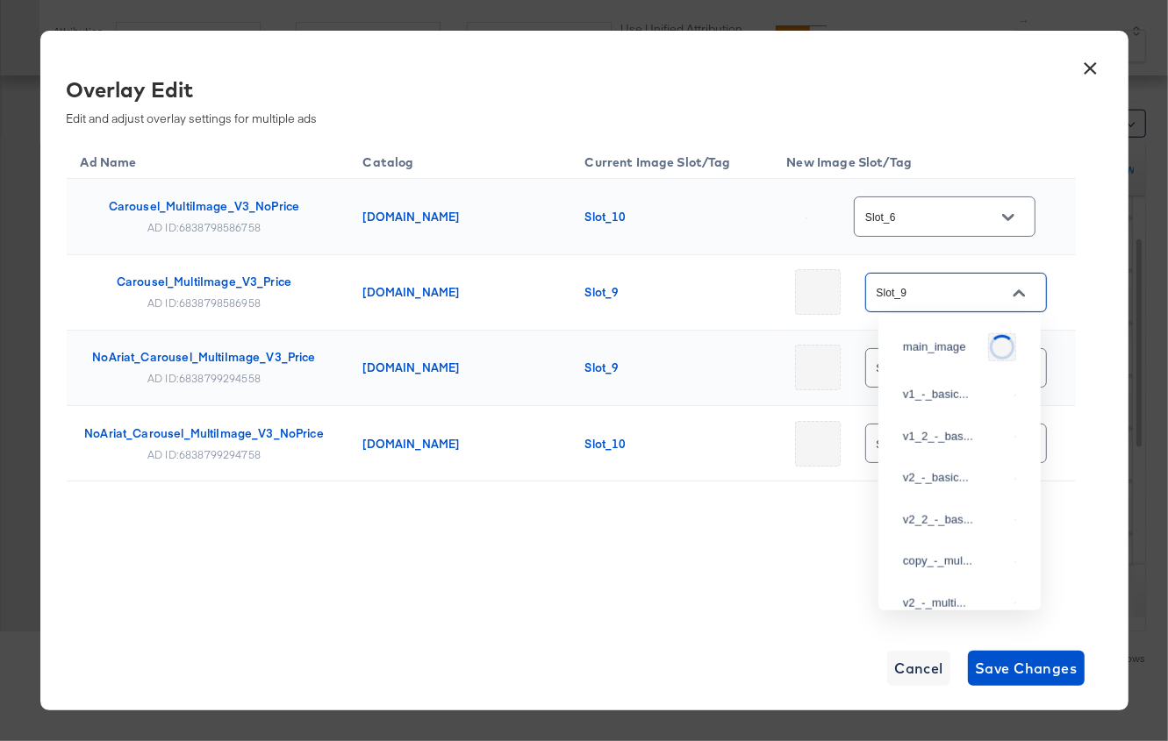
click at [970, 293] on input "Slot_9" at bounding box center [942, 293] width 139 height 20
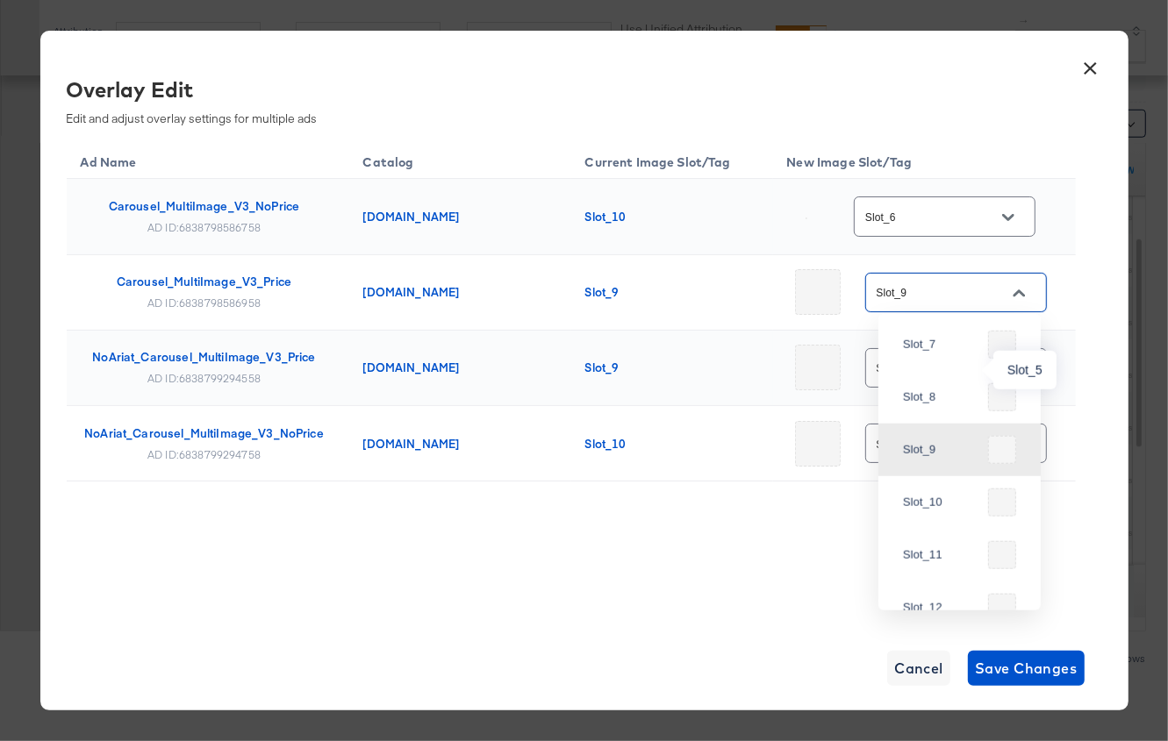
click at [951, 265] on div "Slot_5" at bounding box center [955, 256] width 104 height 18
type input "Slot_5"
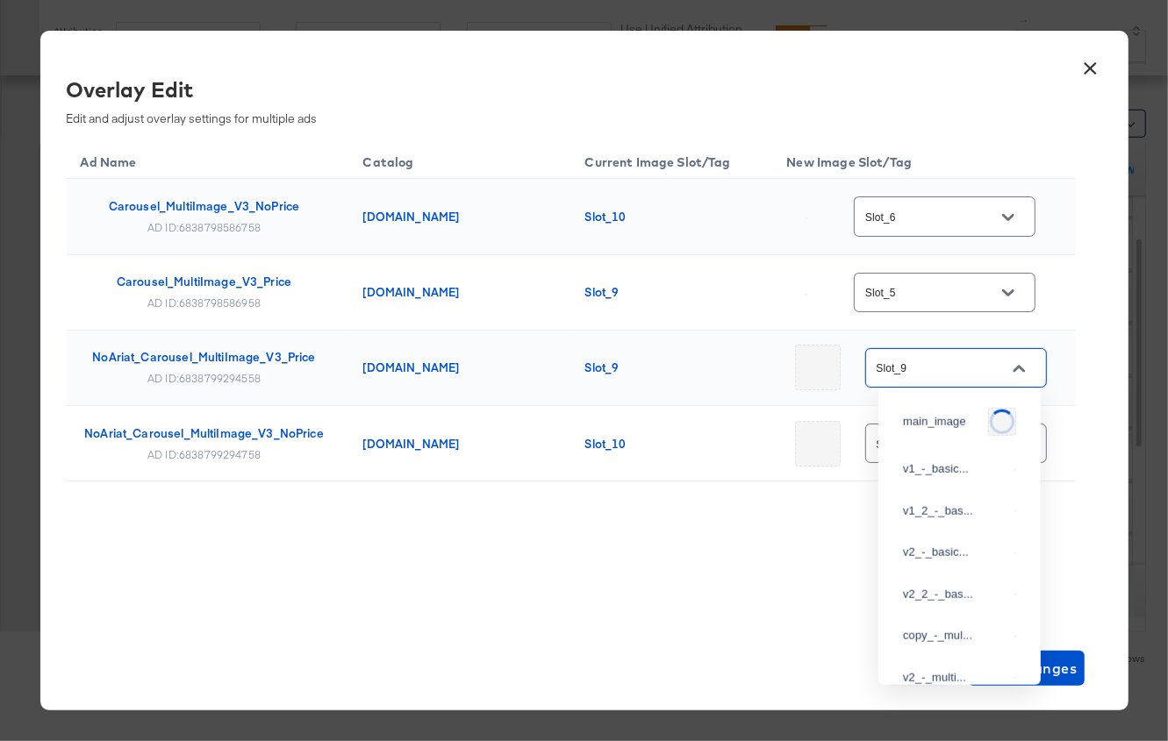
click at [935, 362] on input "Slot_9" at bounding box center [942, 369] width 139 height 20
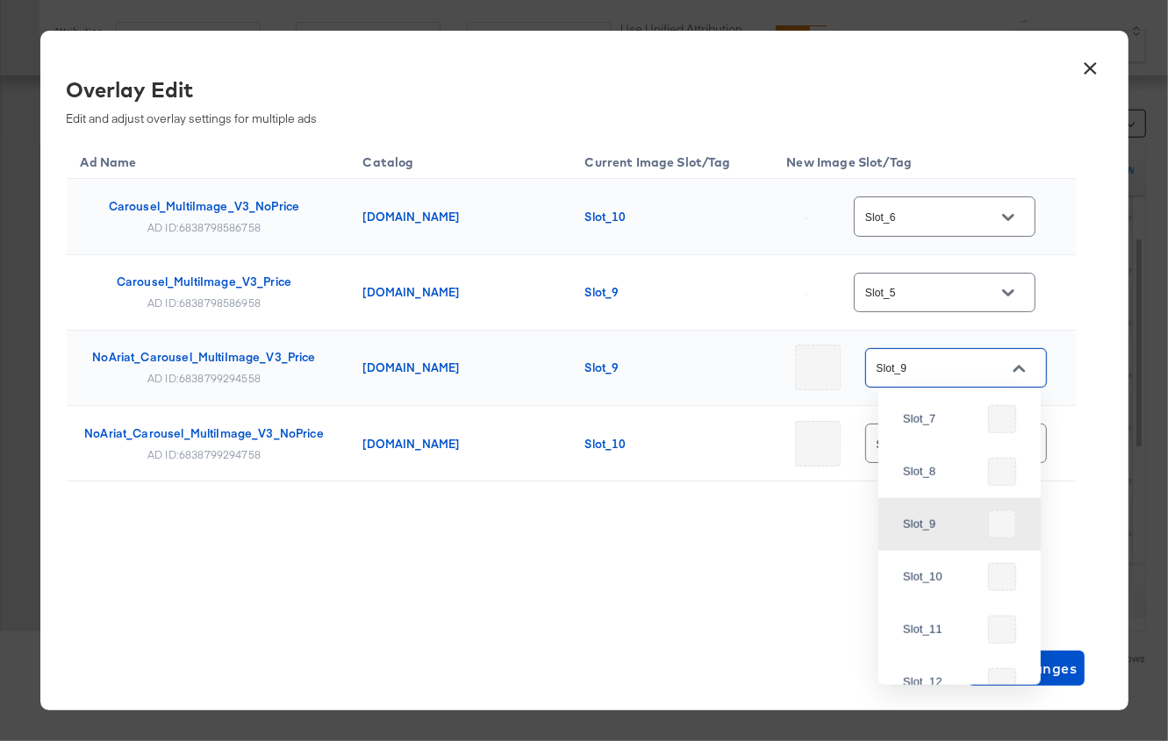
click at [929, 347] on div "Slot_5" at bounding box center [959, 331] width 134 height 32
type input "Slot_5"
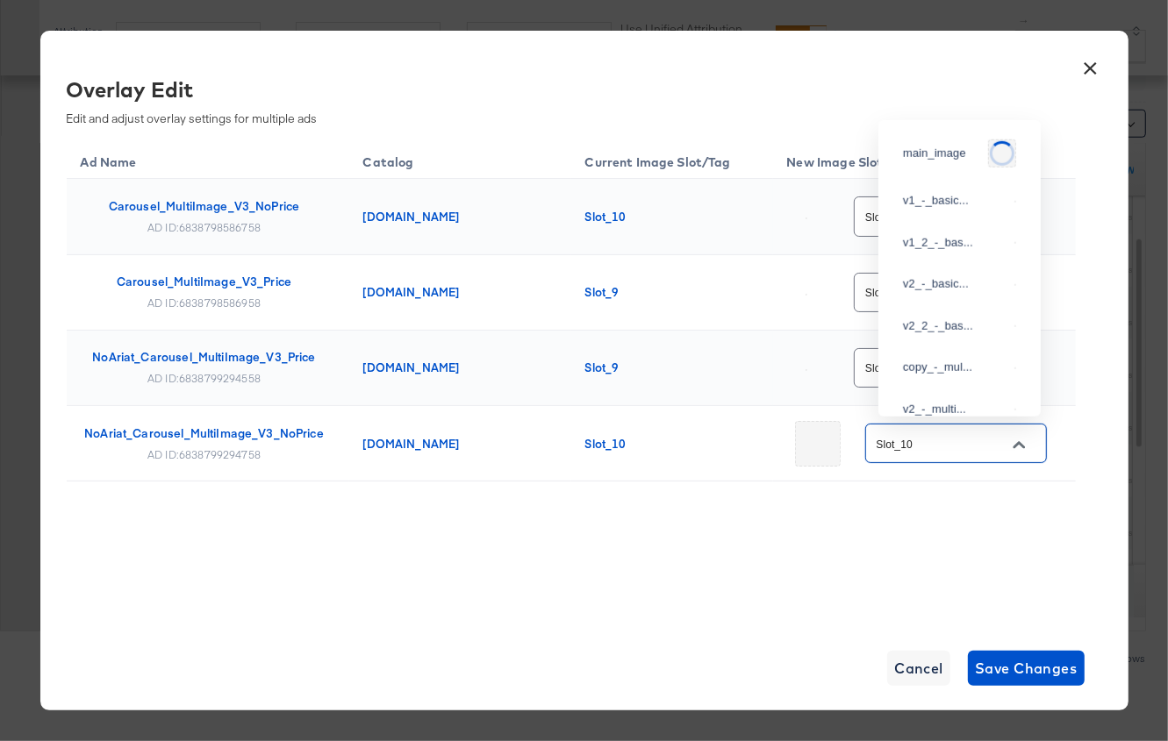
click at [916, 434] on input "Slot_10" at bounding box center [942, 444] width 139 height 20
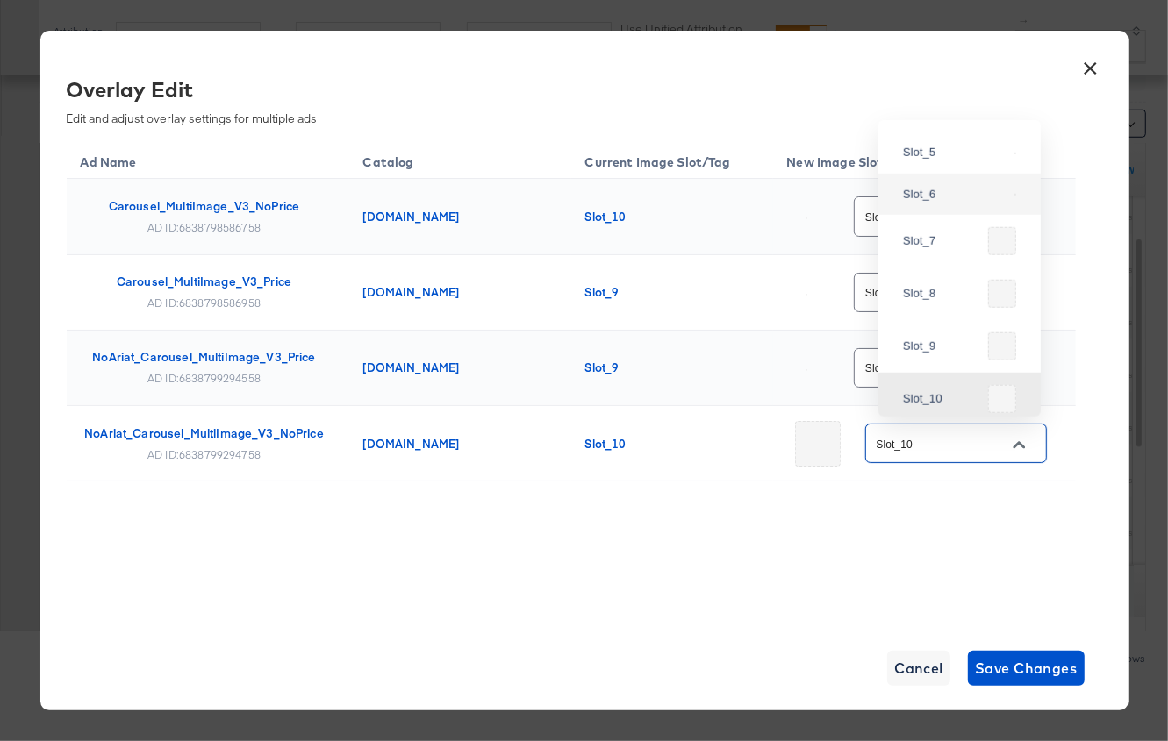
scroll to position [511, 0]
click at [935, 218] on div "Slot_6" at bounding box center [959, 202] width 134 height 32
type input "Slot_6"
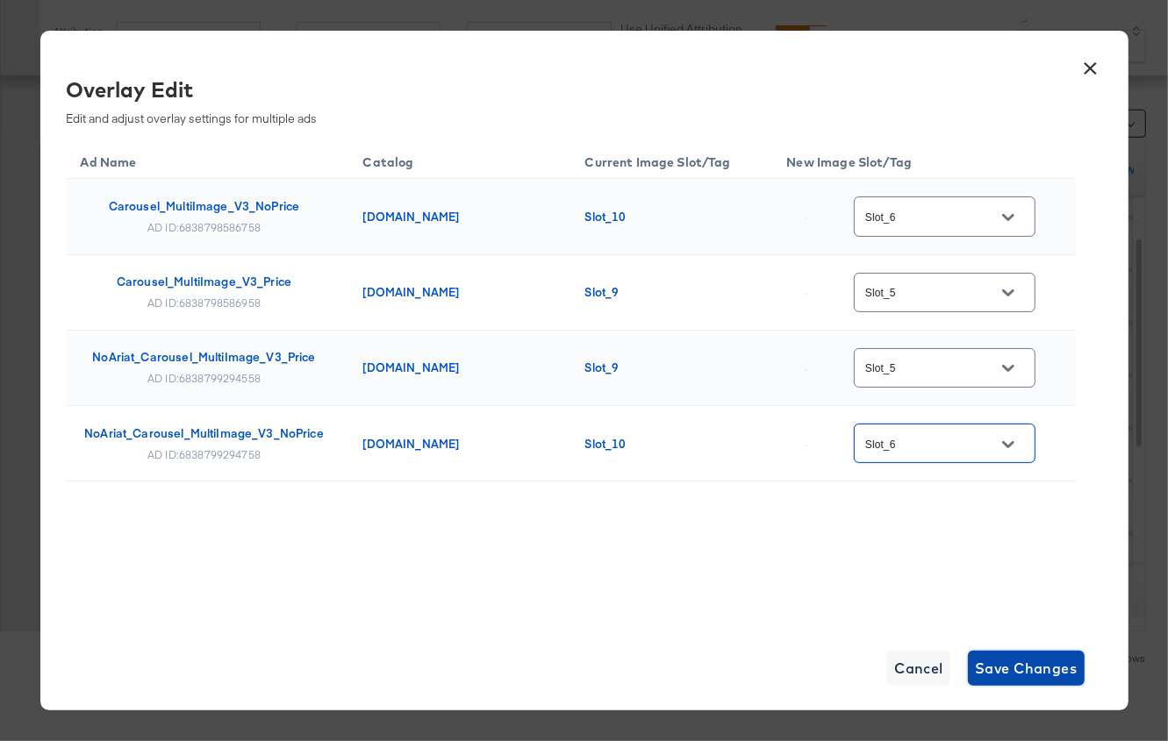
click at [1022, 668] on span "Save Changes" at bounding box center [1026, 668] width 103 height 25
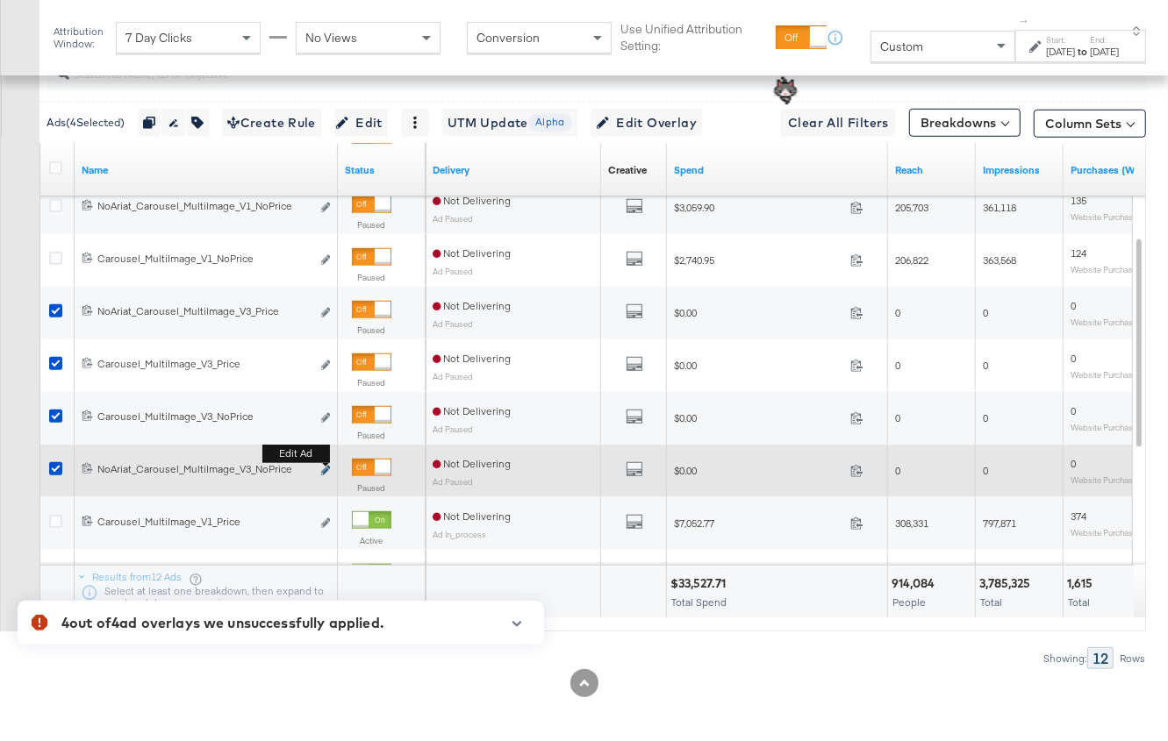
click at [327, 466] on icon "link" at bounding box center [325, 471] width 9 height 10
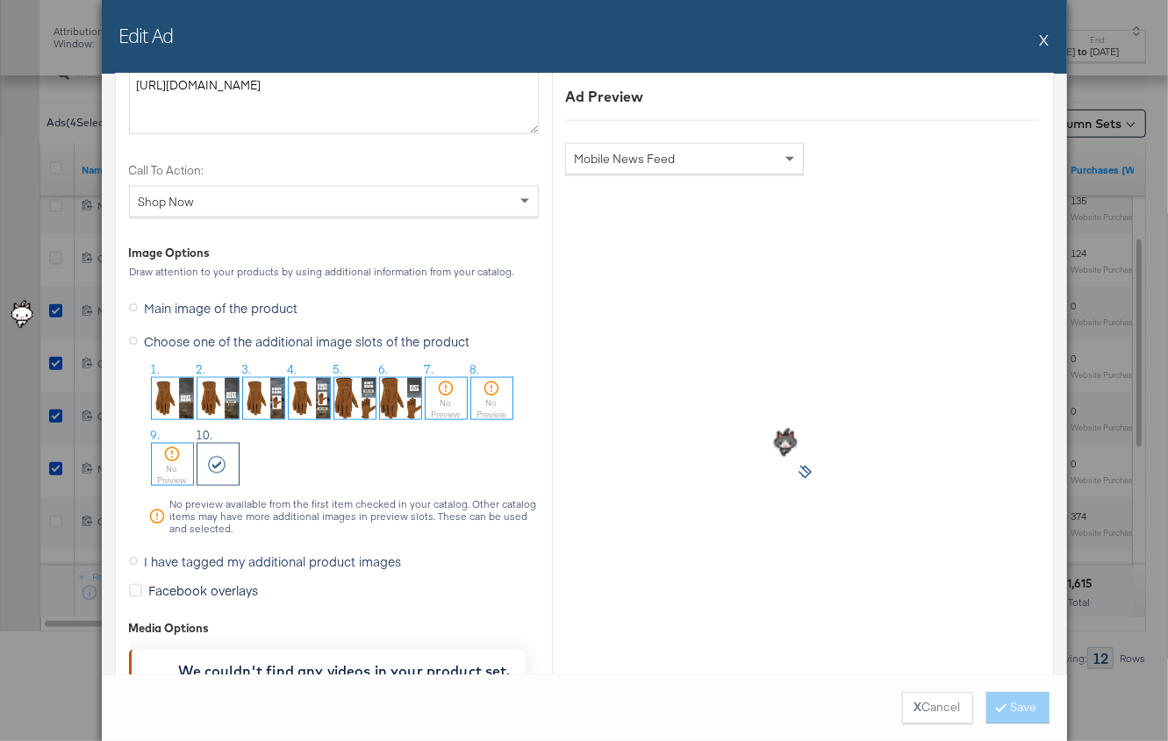
scroll to position [1854, 0]
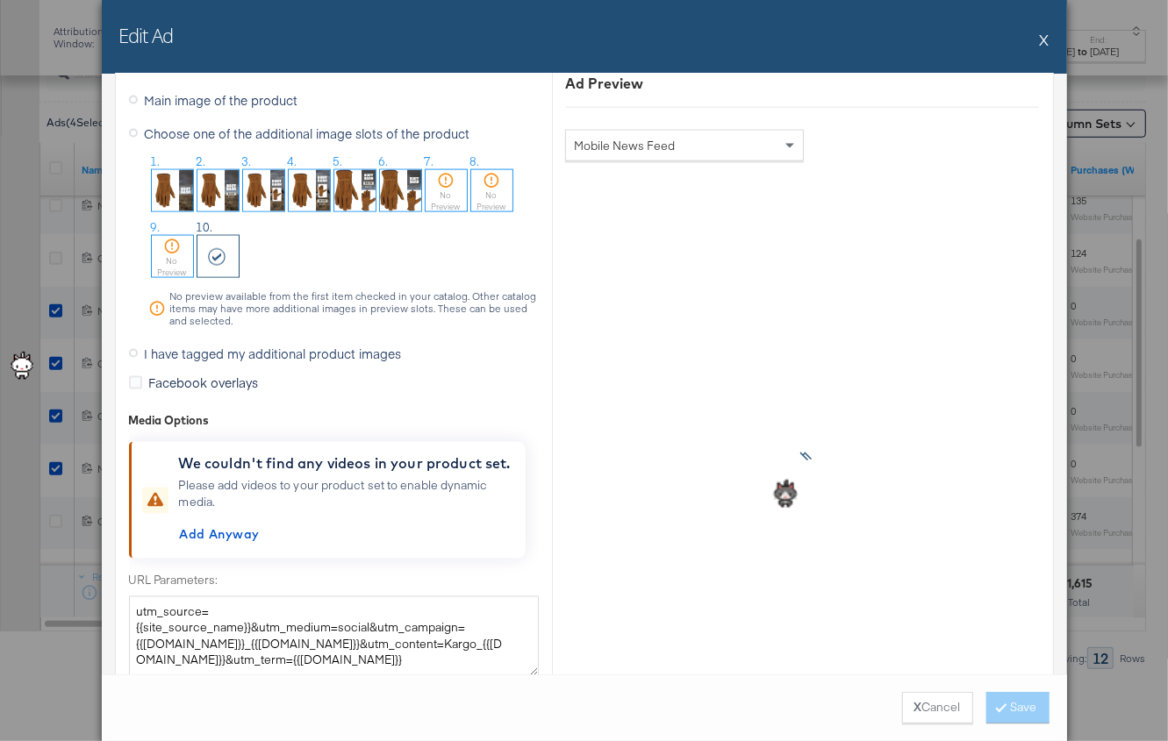
click at [406, 186] on img at bounding box center [400, 190] width 41 height 41
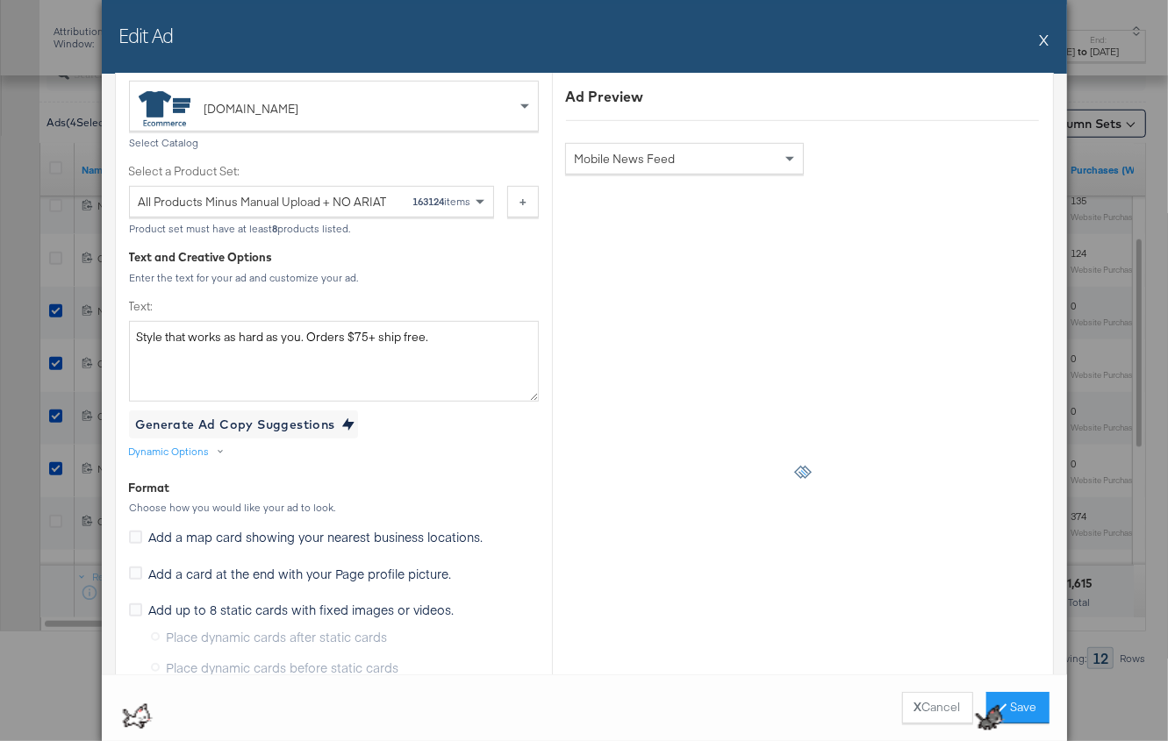
scroll to position [0, 0]
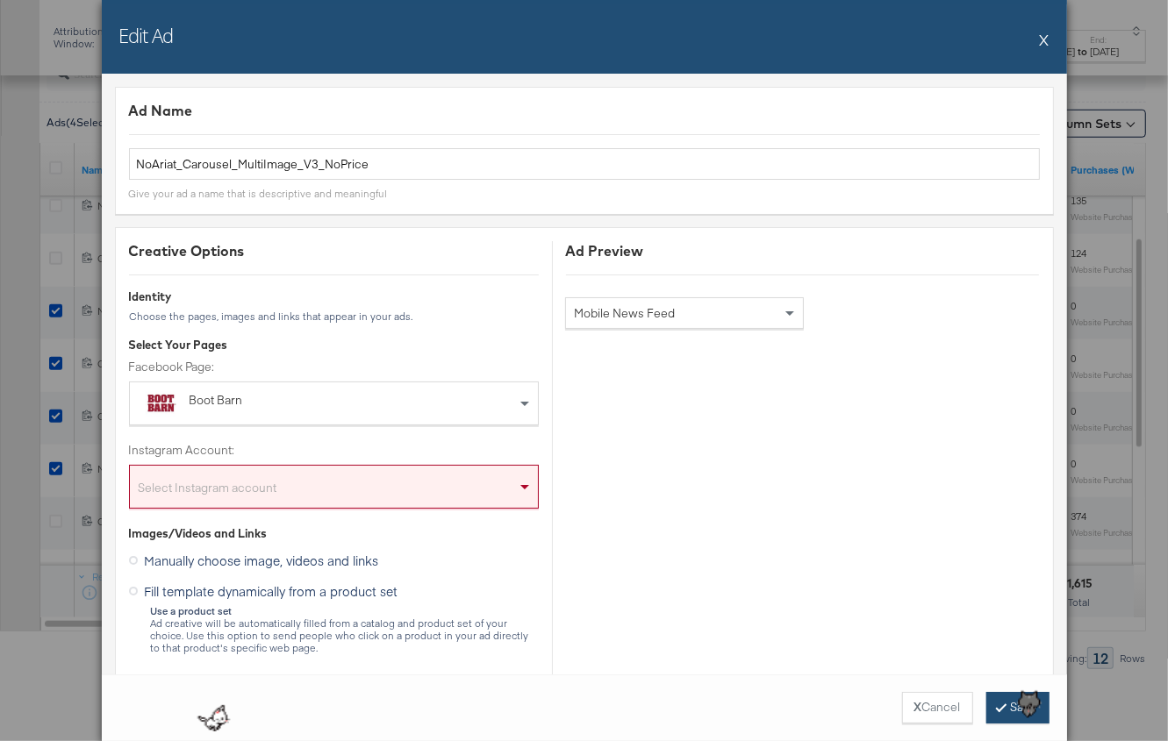
click at [999, 710] on icon at bounding box center [1001, 707] width 5 height 11
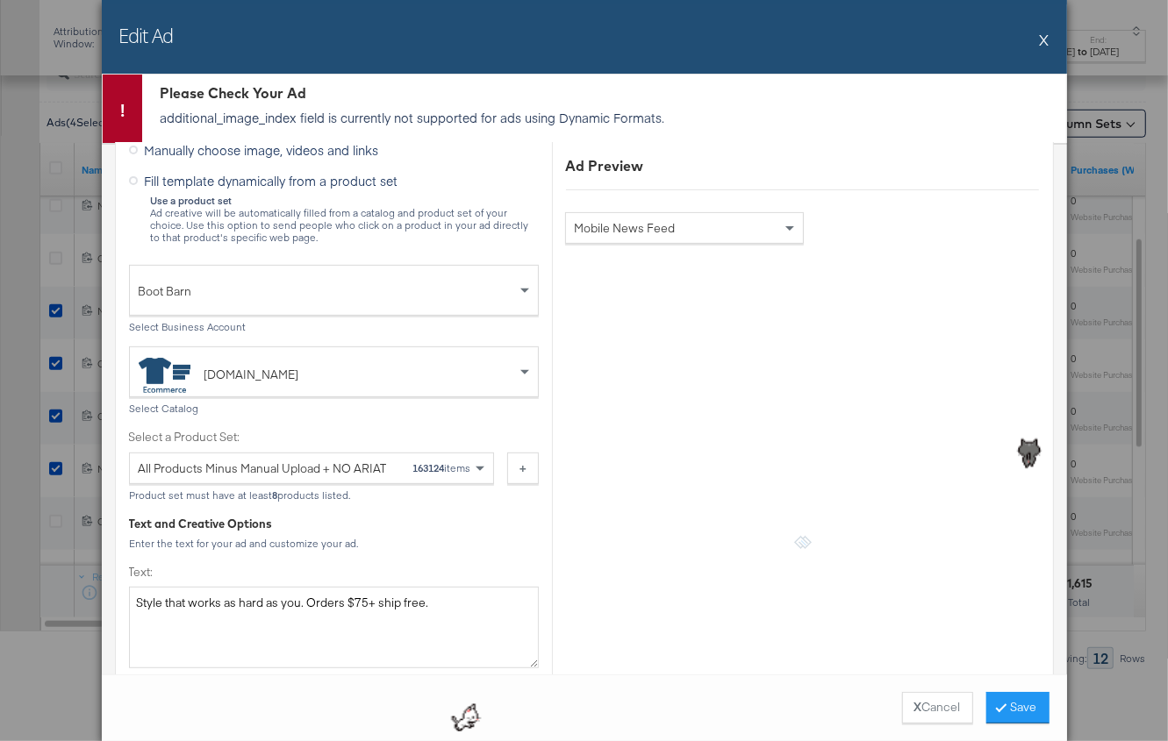
scroll to position [488, 0]
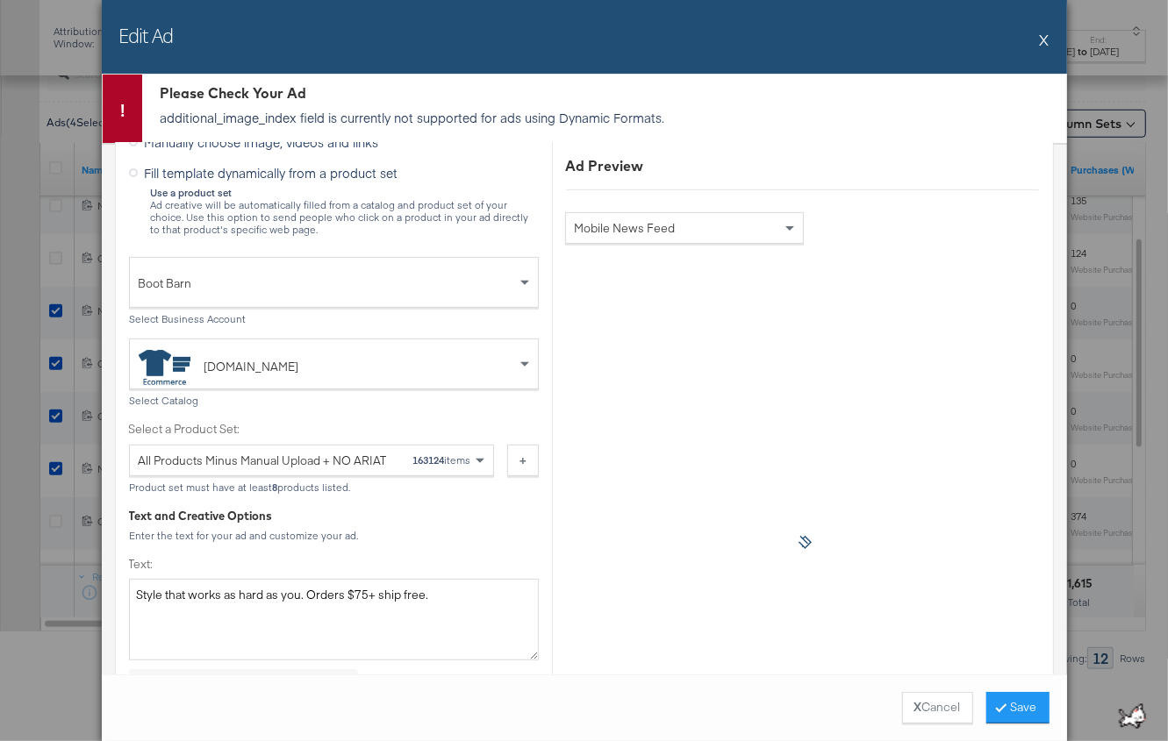
click at [425, 117] on p "additional_image_index field is currently not supported for ads using Dynamic F…" at bounding box center [609, 118] width 898 height 18
click at [426, 188] on div "Use a product set Ad creative will be automatically filled from a catalog and p…" at bounding box center [344, 211] width 389 height 49
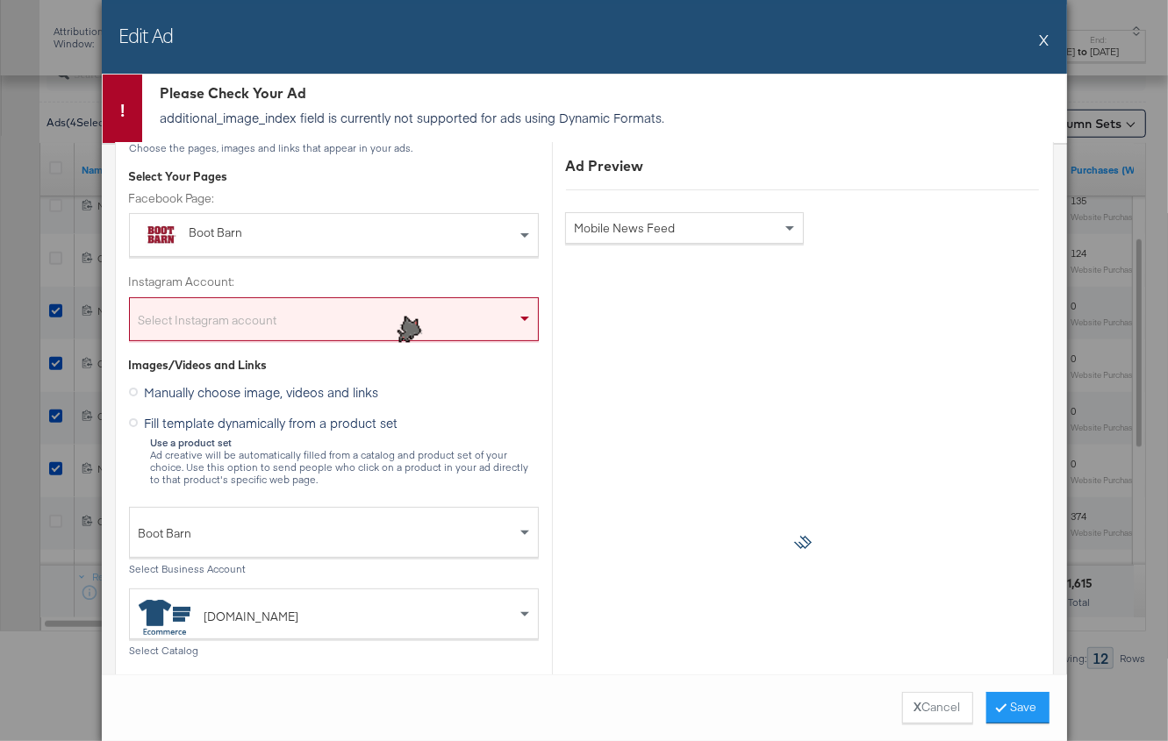
scroll to position [0, 0]
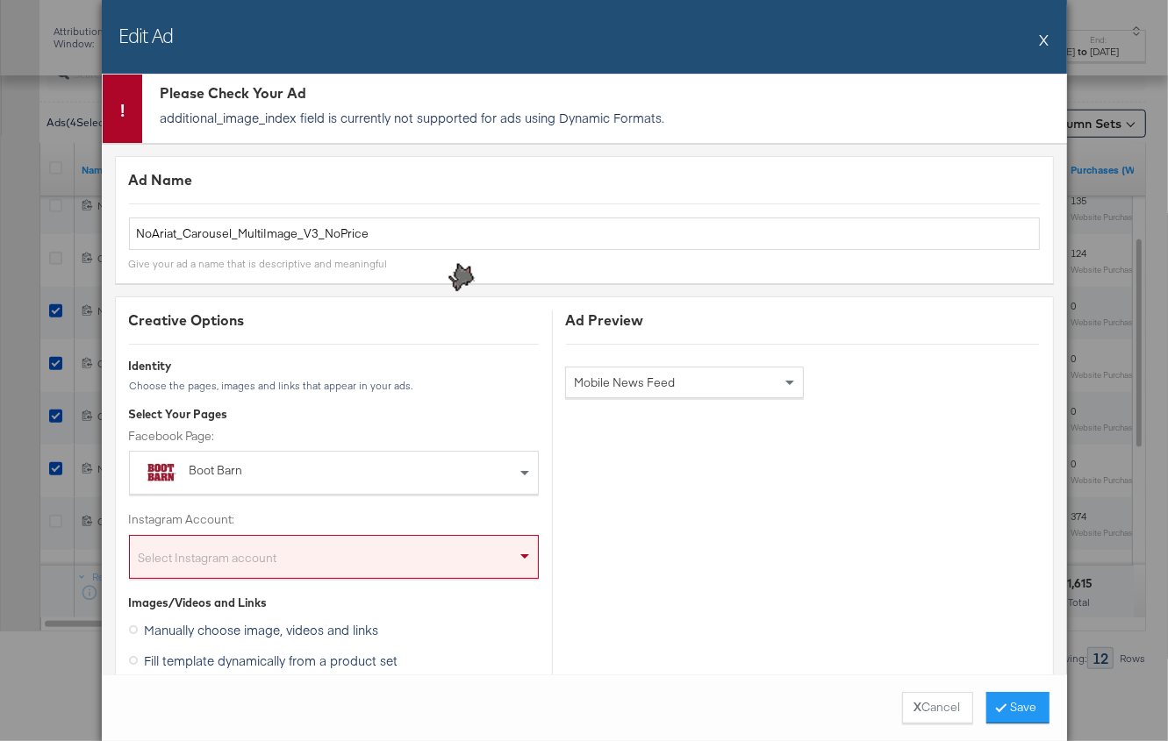
click at [366, 560] on div "Select Instagram account" at bounding box center [334, 560] width 408 height 35
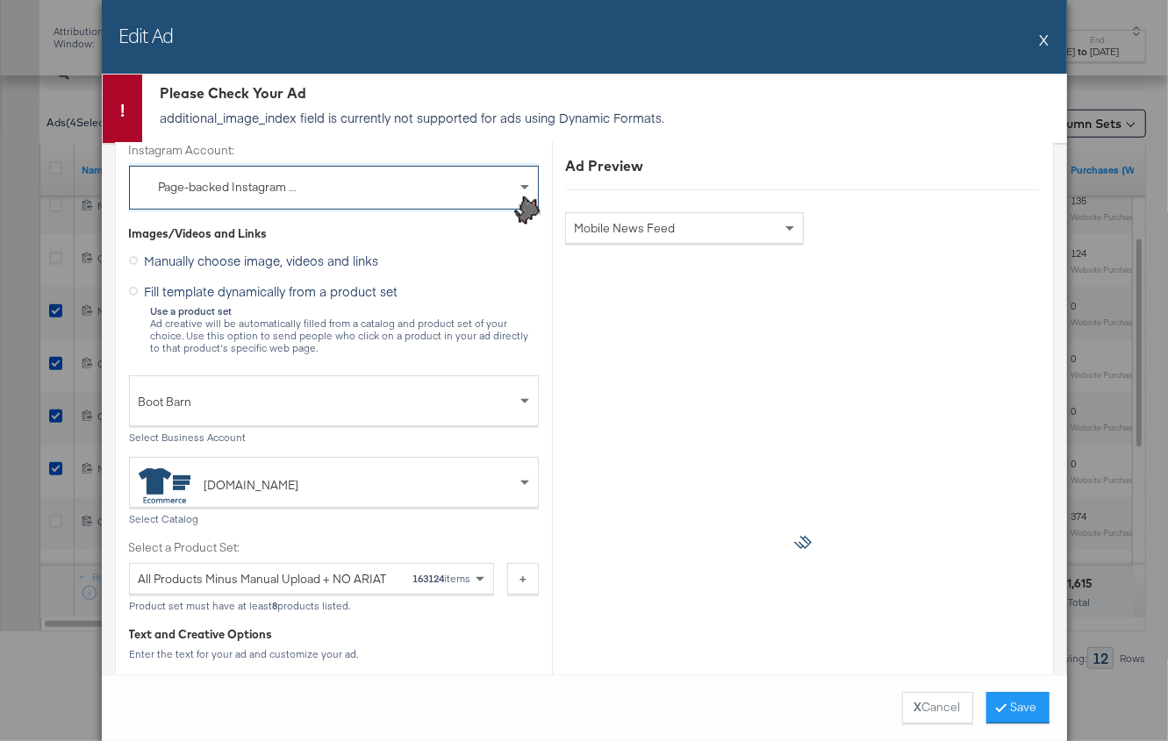
scroll to position [384, 0]
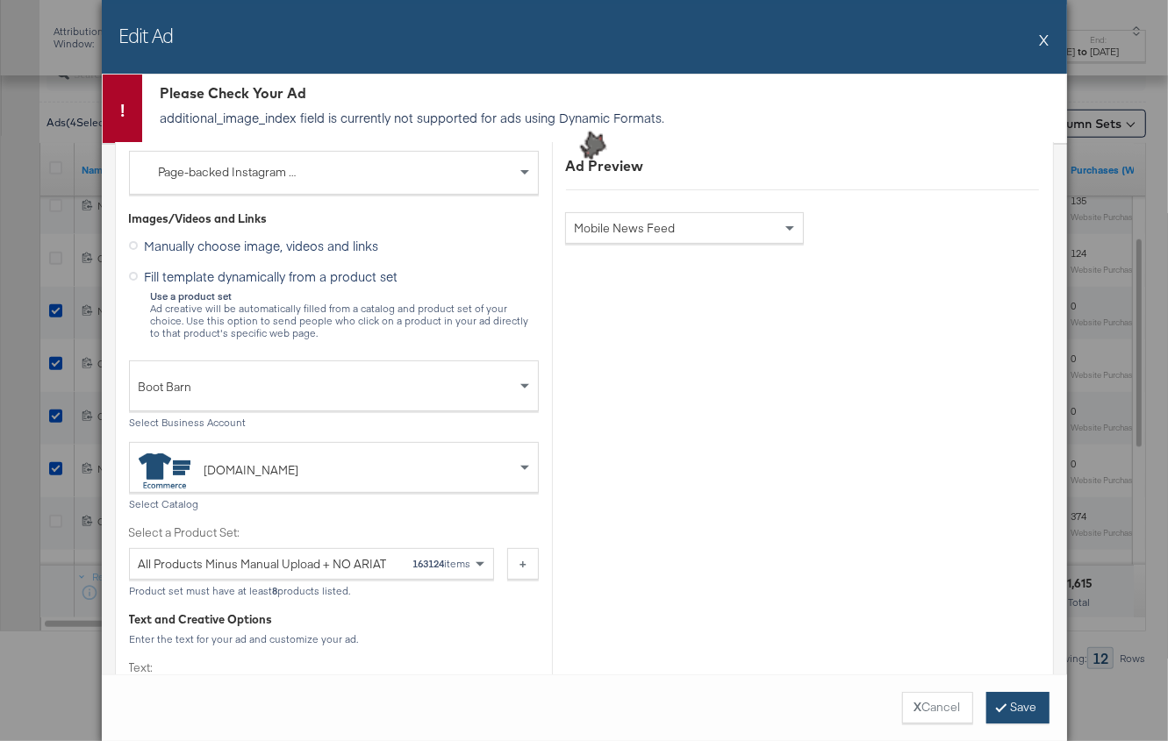
click at [1013, 701] on button "Save" at bounding box center [1017, 708] width 63 height 32
click at [1047, 34] on button "X" at bounding box center [1045, 39] width 10 height 35
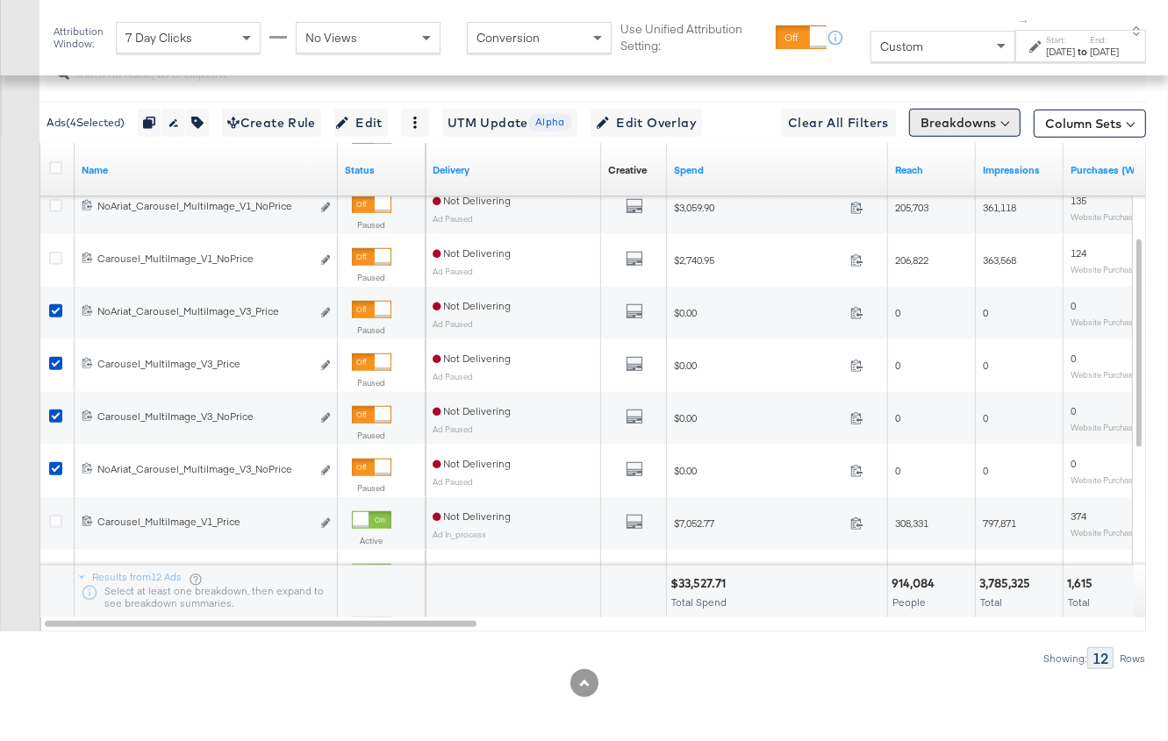
click at [947, 123] on button "Breakdowns" at bounding box center [964, 123] width 111 height 28
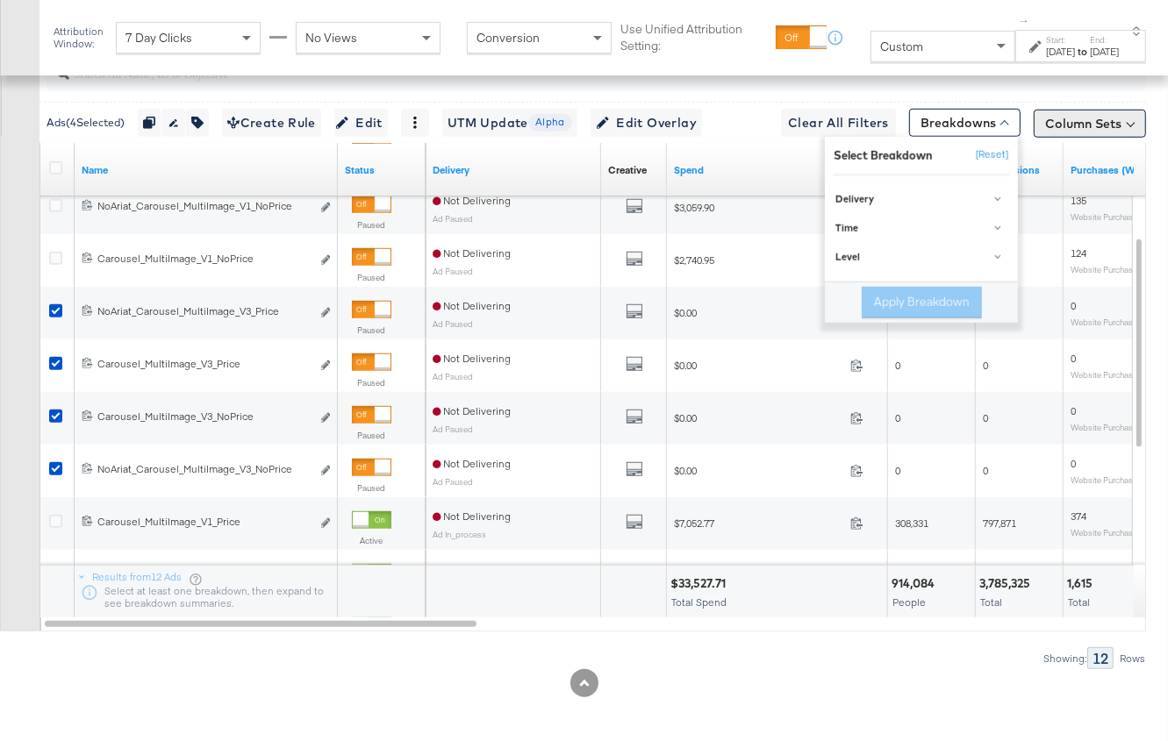
click at [1103, 111] on button "Column Sets" at bounding box center [1090, 124] width 112 height 28
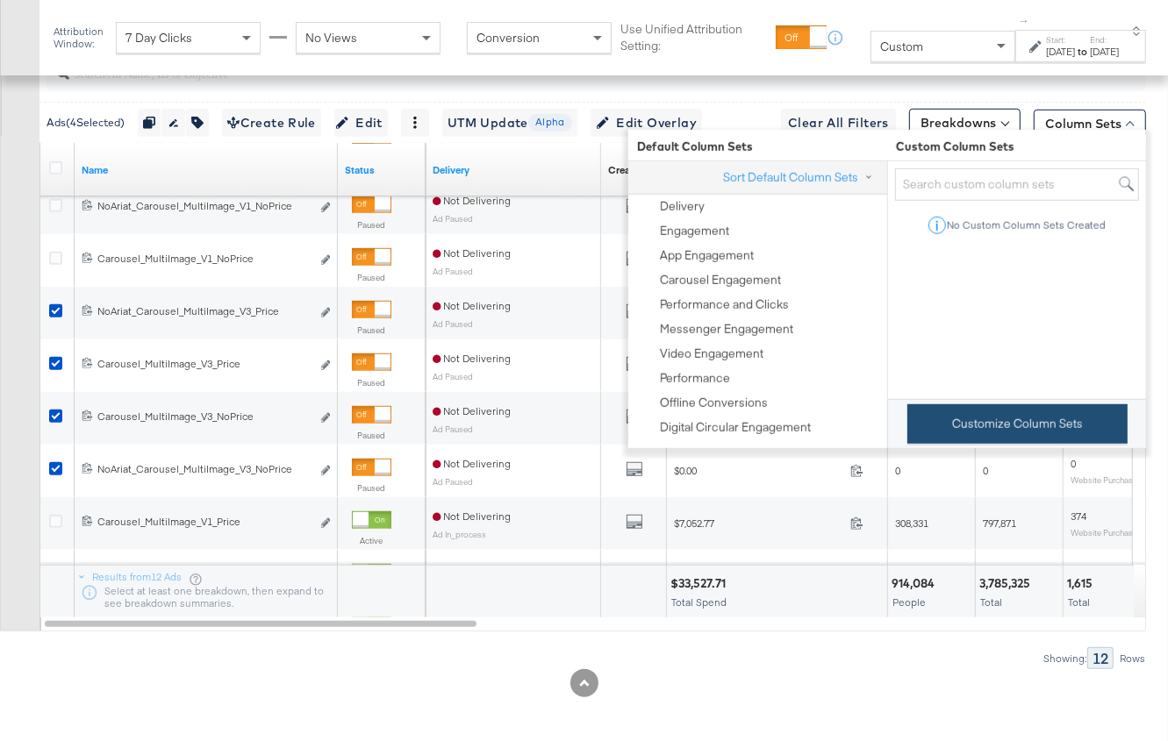
click at [945, 423] on button "Customize Column Sets" at bounding box center [1017, 423] width 220 height 39
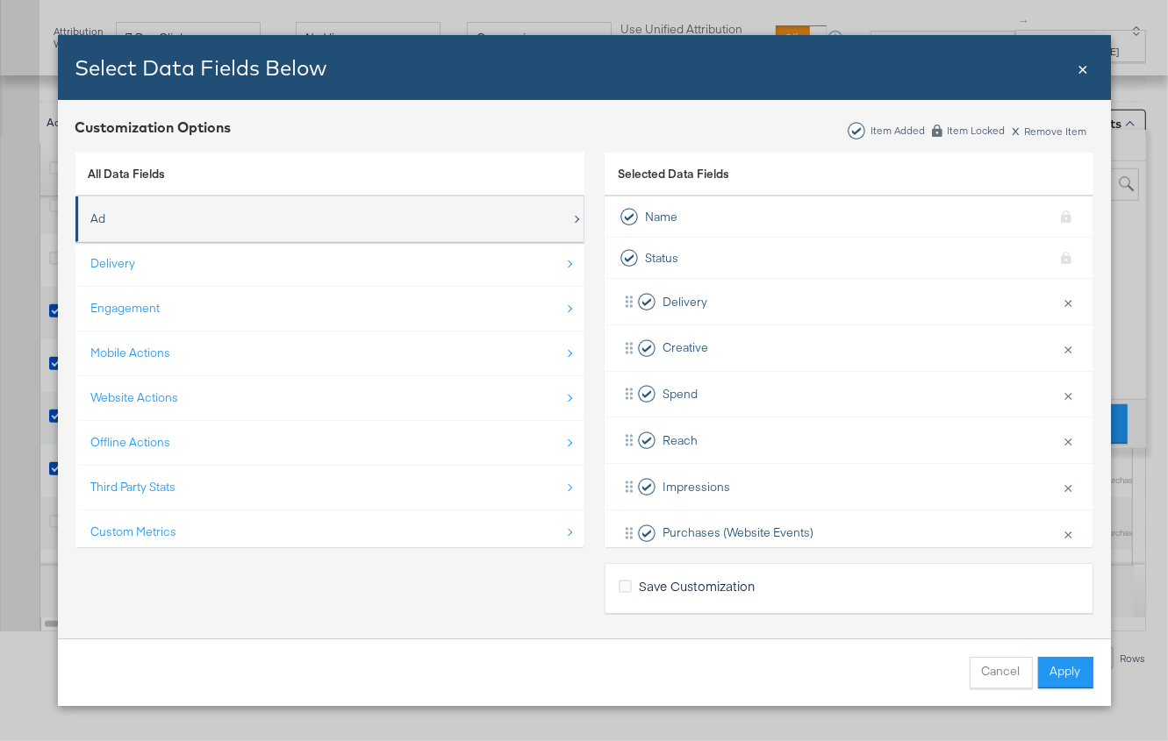
click at [311, 221] on div "Ad" at bounding box center [331, 219] width 480 height 36
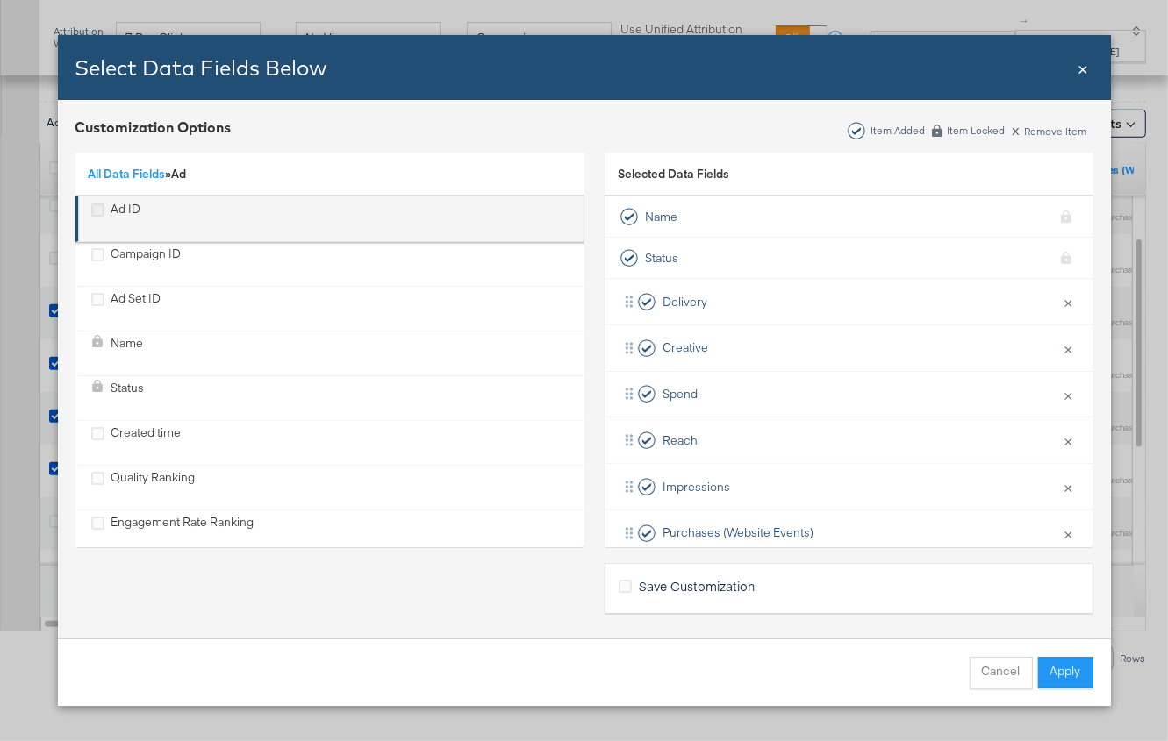
click at [97, 209] on icon "Ad ID" at bounding box center [97, 210] width 13 height 13
click at [0, 0] on input "Ad ID" at bounding box center [0, 0] width 0 height 0
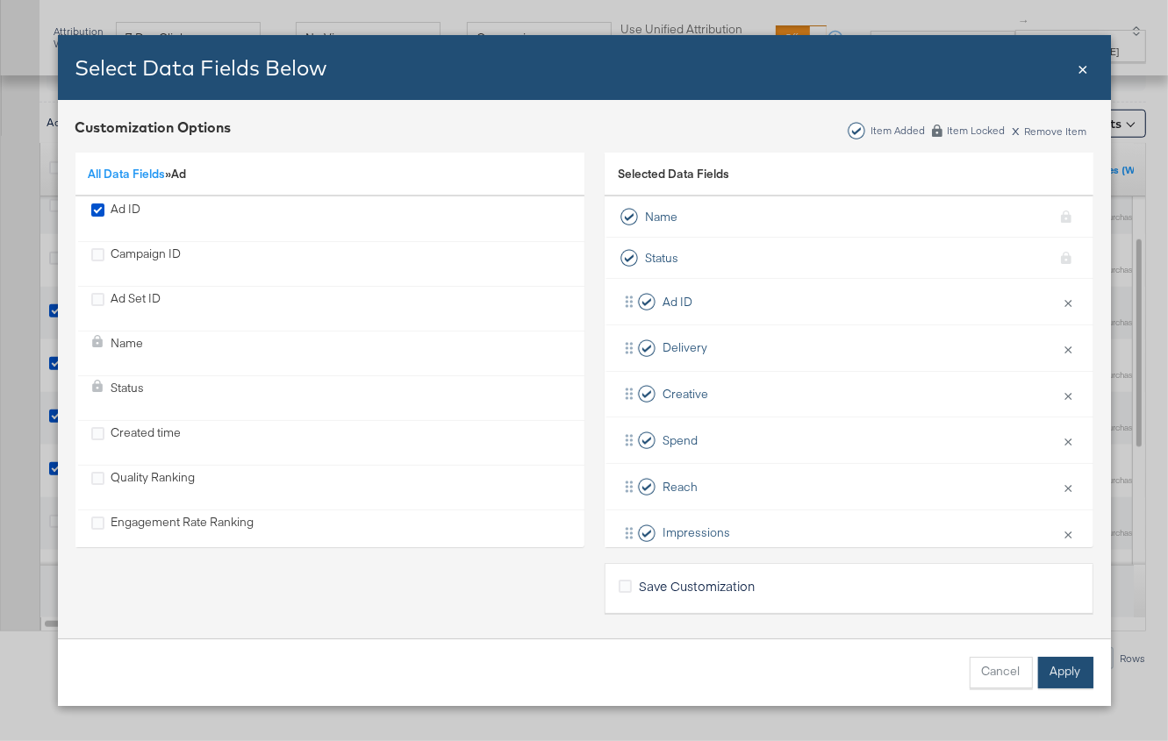
click at [1085, 672] on button "Apply" at bounding box center [1065, 673] width 55 height 32
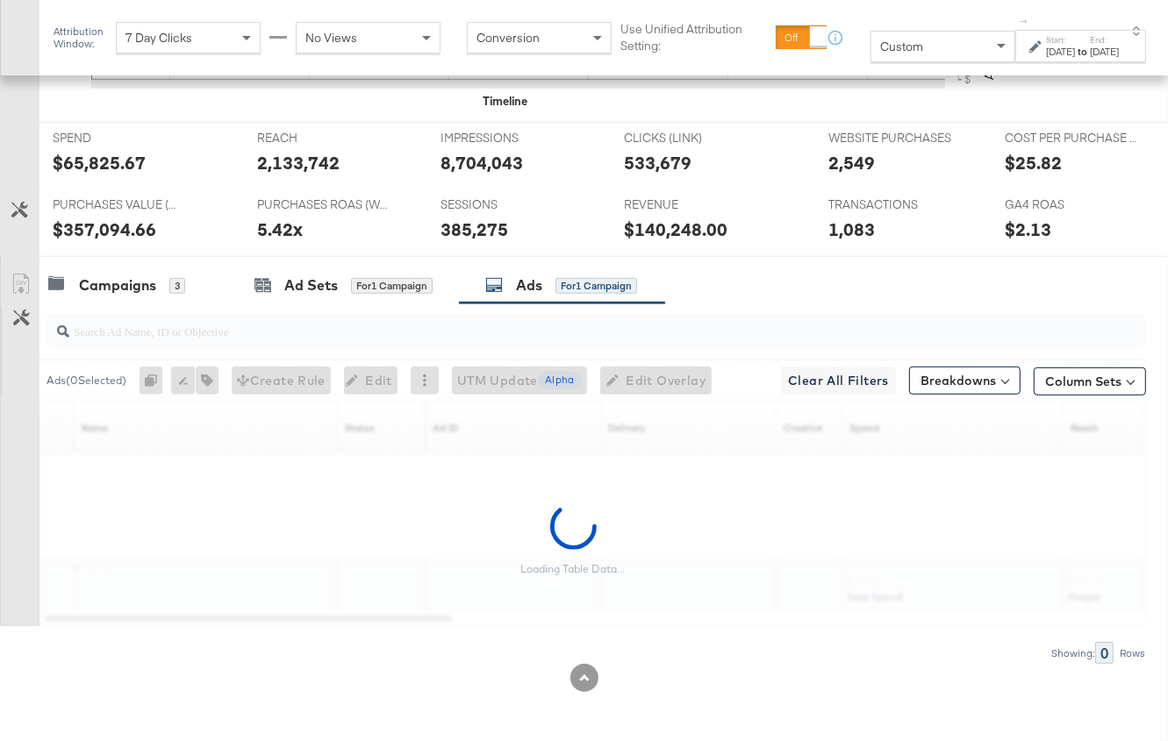
scroll to position [718, 0]
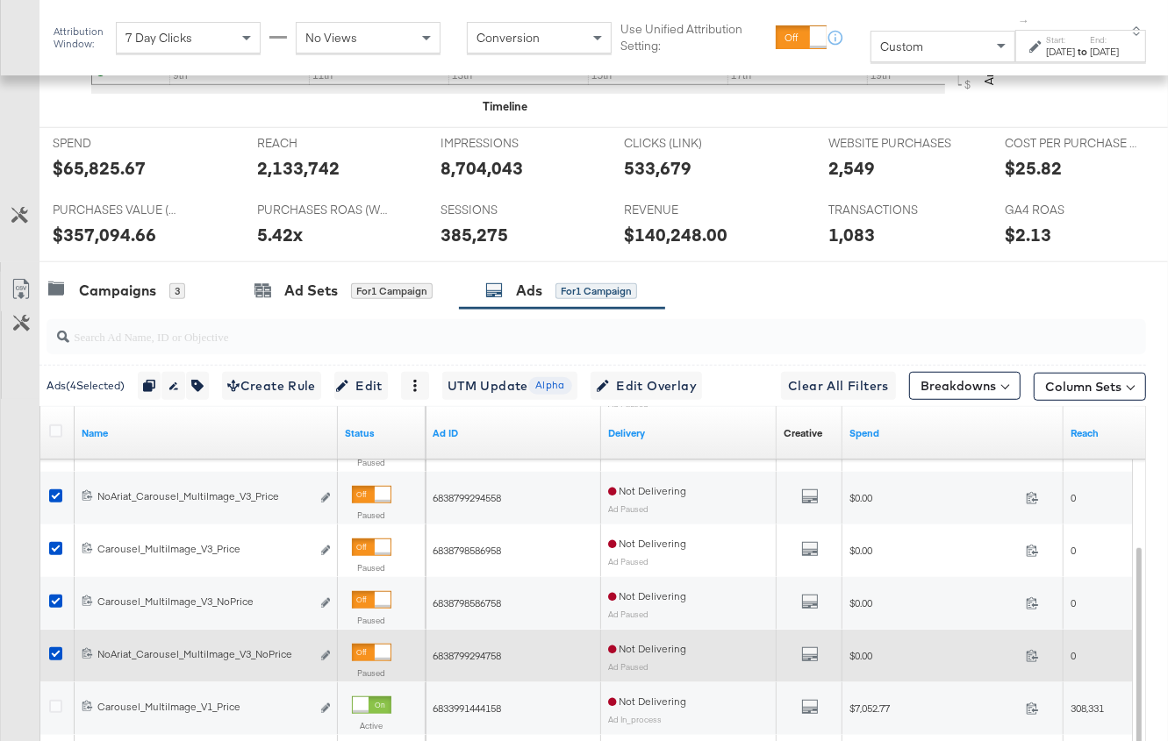
click at [490, 651] on span "6838799294758" at bounding box center [467, 655] width 68 height 13
click at [476, 651] on span "6838799294758" at bounding box center [467, 655] width 68 height 13
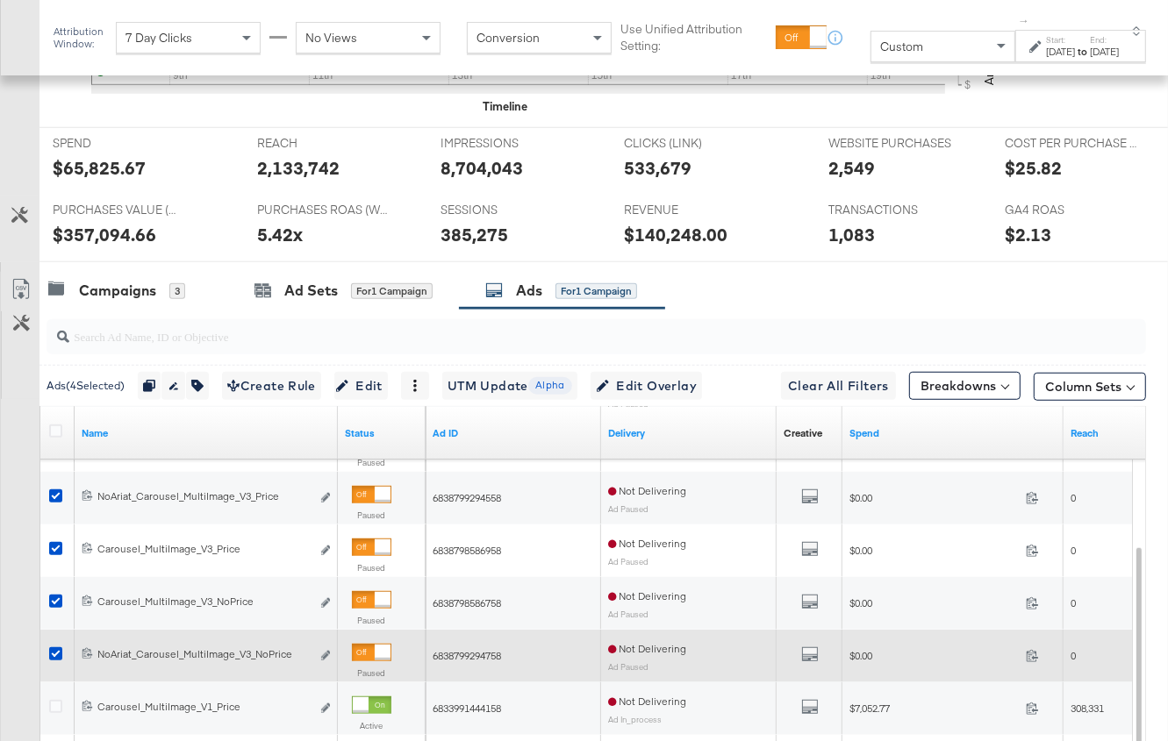
drag, startPoint x: 431, startPoint y: 652, endPoint x: 520, endPoint y: 653, distance: 89.5
click at [520, 653] on div "6838799294758" at bounding box center [513, 656] width 175 height 28
drag, startPoint x: 520, startPoint y: 653, endPoint x: 425, endPoint y: 647, distance: 95.8
click at [40, 630] on div "6838799294758 NoAriat_Carousel_MultiImage_V3_NoPrice NoAriat_Carousel_MultiImag…" at bounding box center [40, 630] width 0 height 0
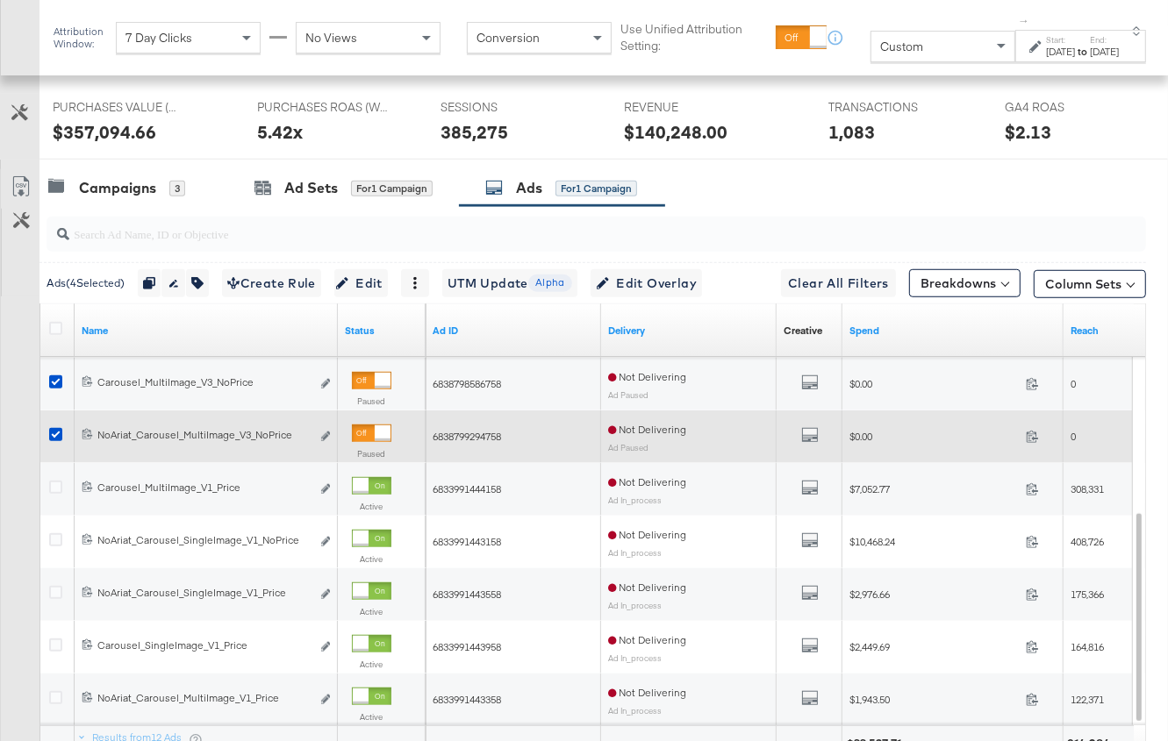
scroll to position [821, 0]
click at [476, 429] on span "6838799294758" at bounding box center [467, 435] width 68 height 13
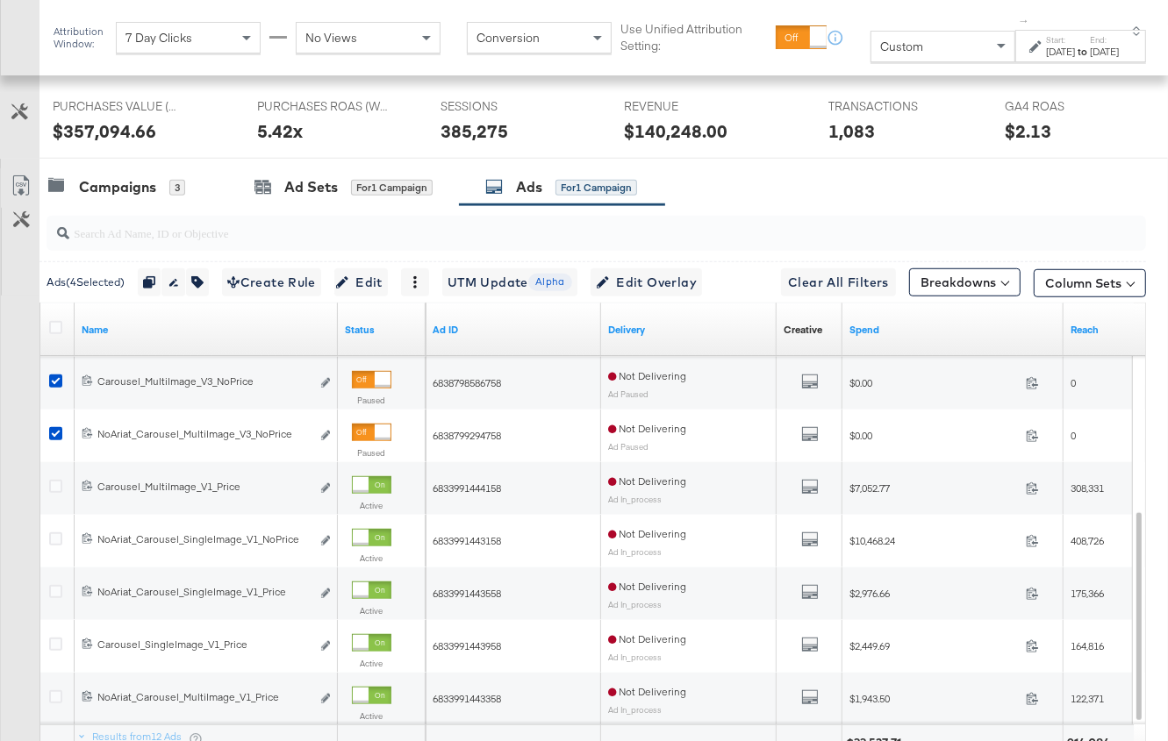
drag, startPoint x: 521, startPoint y: 431, endPoint x: 462, endPoint y: 343, distance: 105.6
click at [462, 343] on div "Name Status Ad ID Delivery Creative Sorting Unavailable Spend Reach 68339914429…" at bounding box center [593, 541] width 1106 height 474
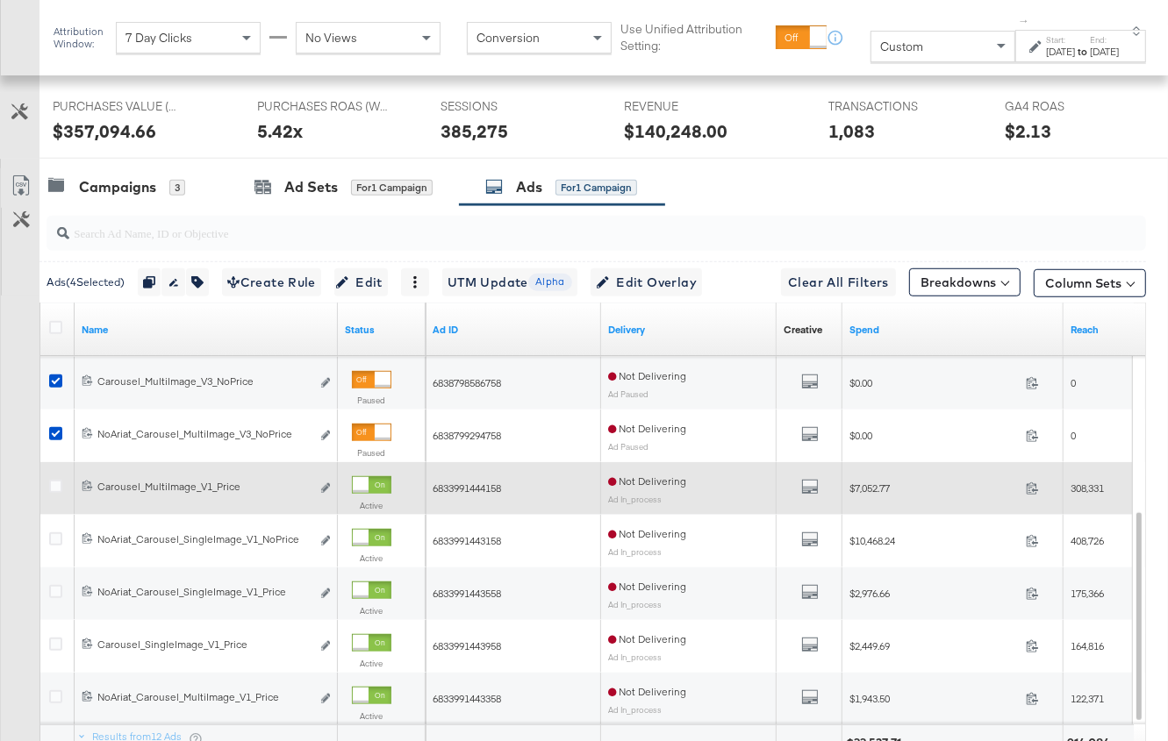
drag, startPoint x: 450, startPoint y: 365, endPoint x: 455, endPoint y: 483, distance: 118.6
click at [455, 304] on div "6833991442958 Carousel_SingleImage_V1_NoPrice Carousel_SingleImage_V1_NoPrice E…" at bounding box center [593, 304] width 1106 height 0
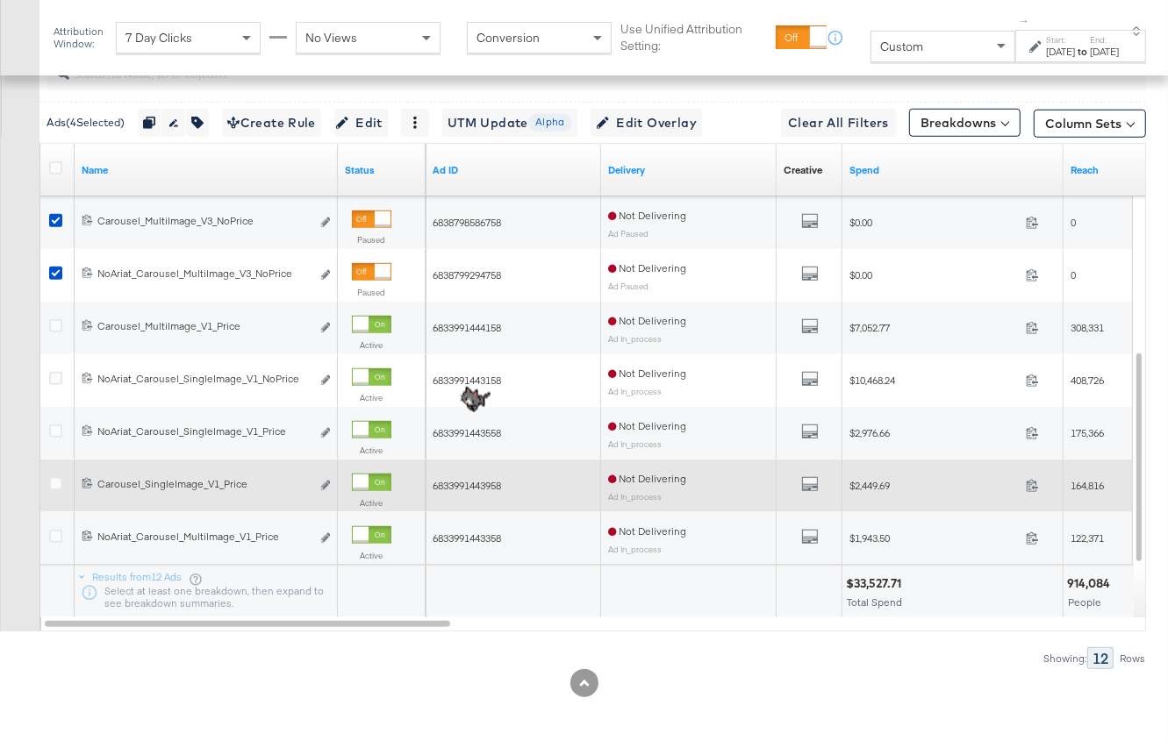
scroll to position [0, 0]
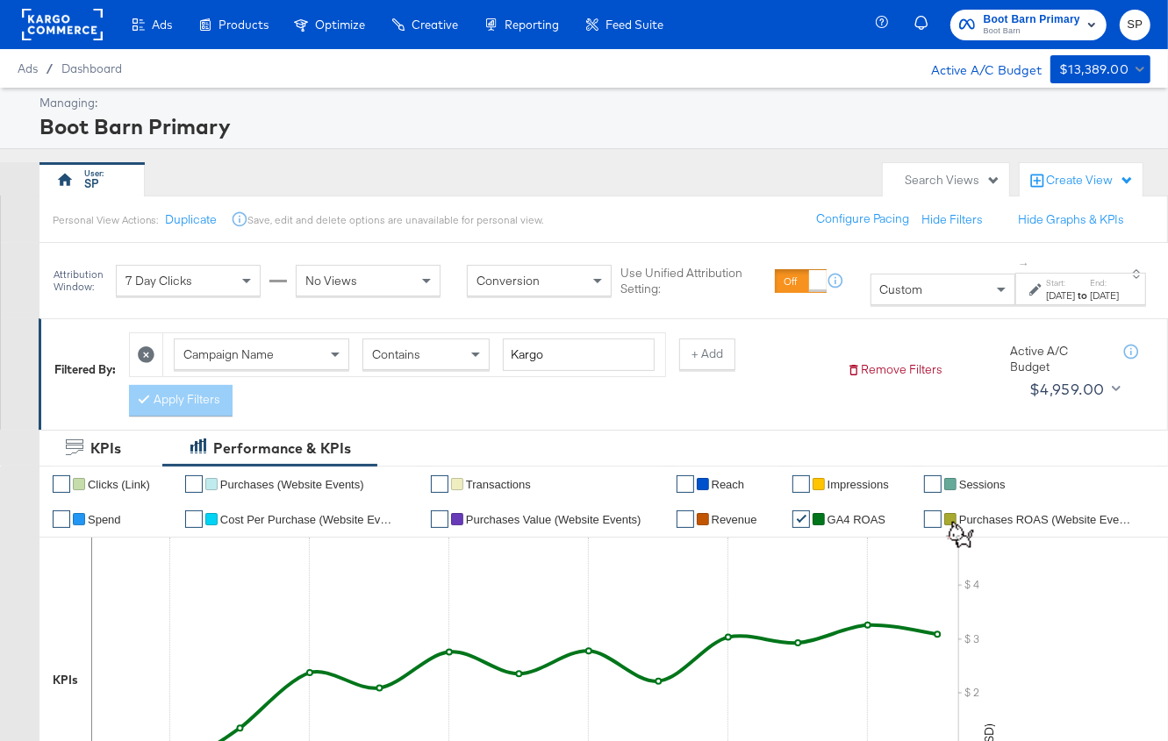
click at [62, 12] on rect at bounding box center [62, 25] width 81 height 32
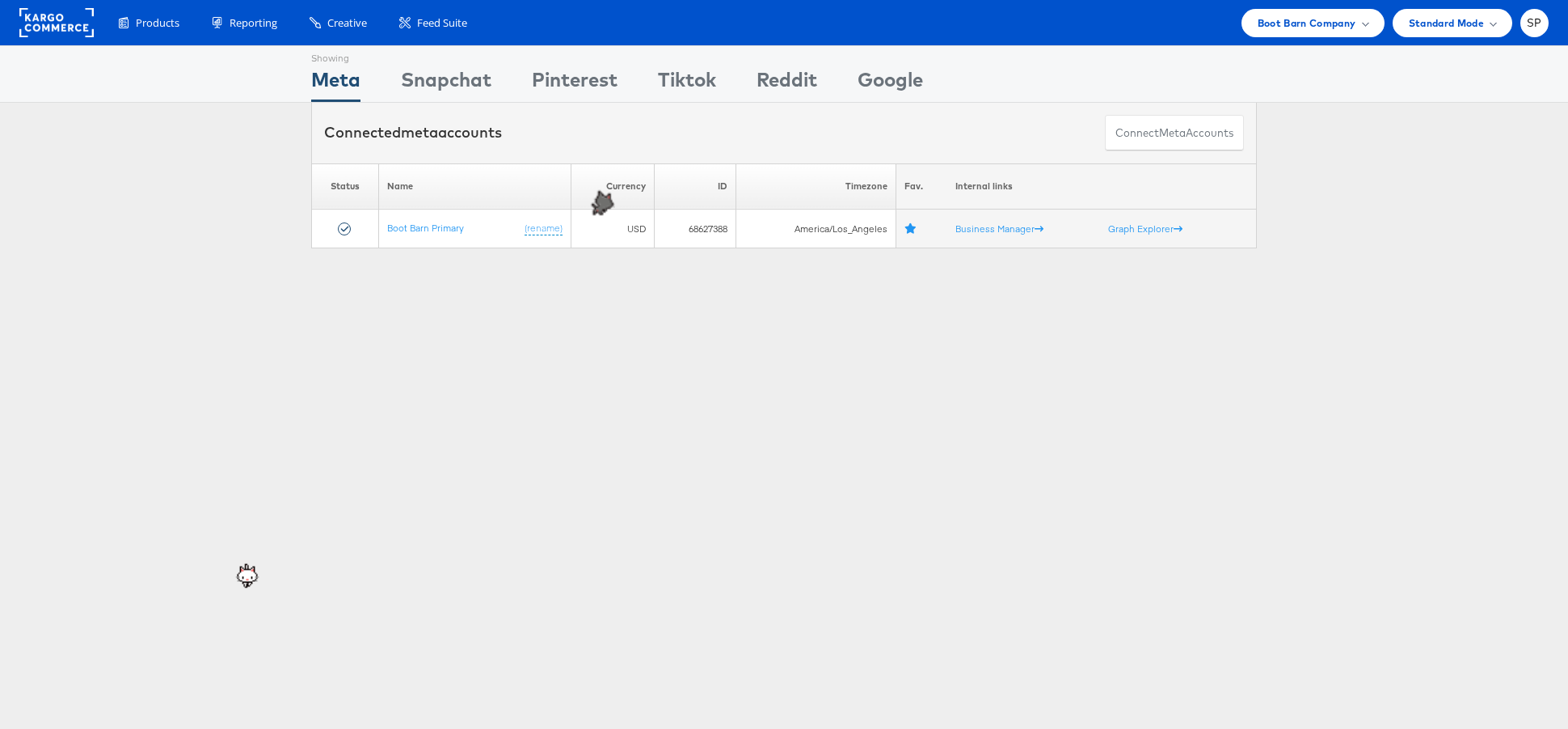
click at [1147, 18] on div "Products Product Catalogs Enhance Your Product Catalog, Map Them to Publishers,…" at bounding box center [784, 22] width 1568 height 45
click at [1147, 18] on div "SP" at bounding box center [1534, 23] width 29 height 29
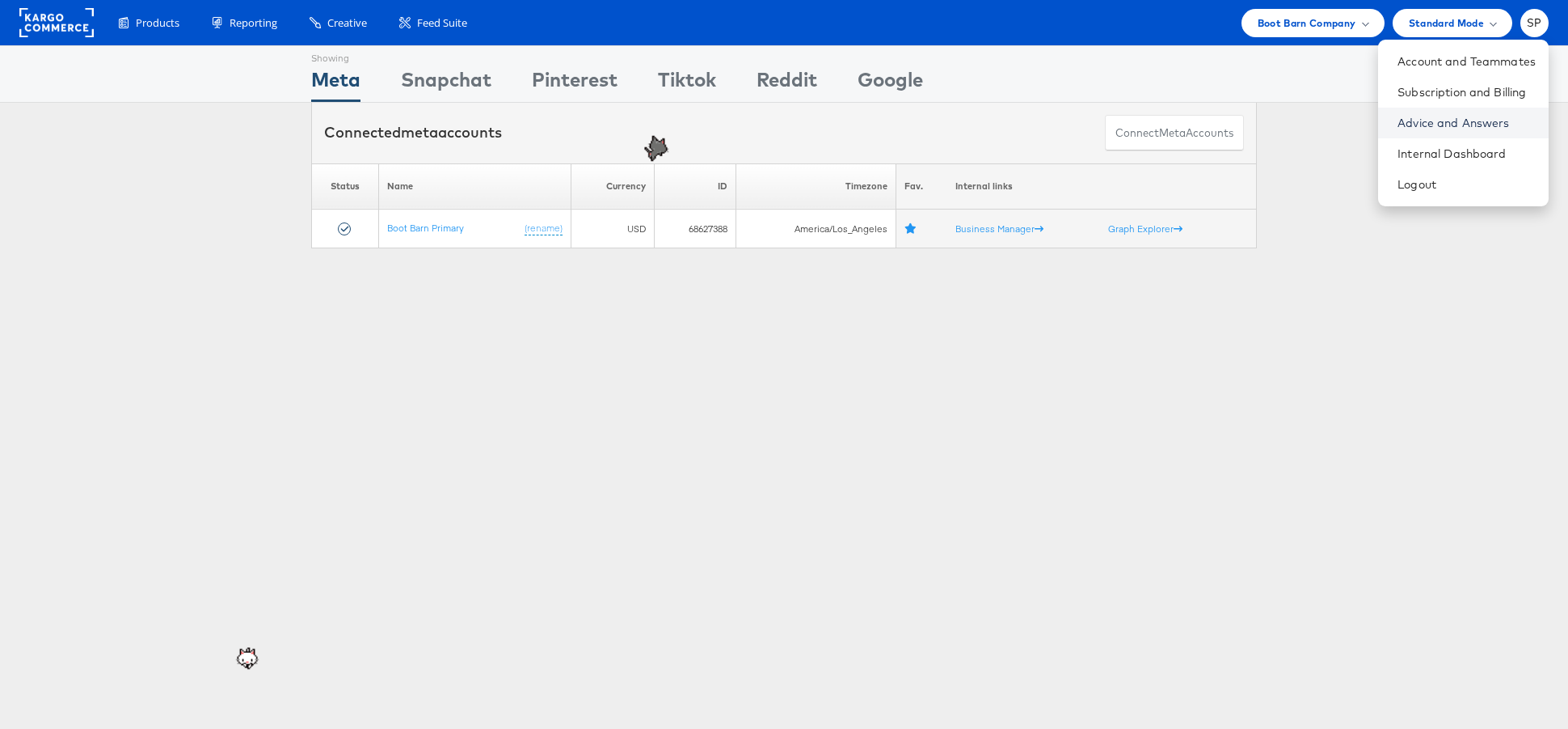
click at [1147, 123] on link "Advice and Answers" at bounding box center [1467, 123] width 138 height 17
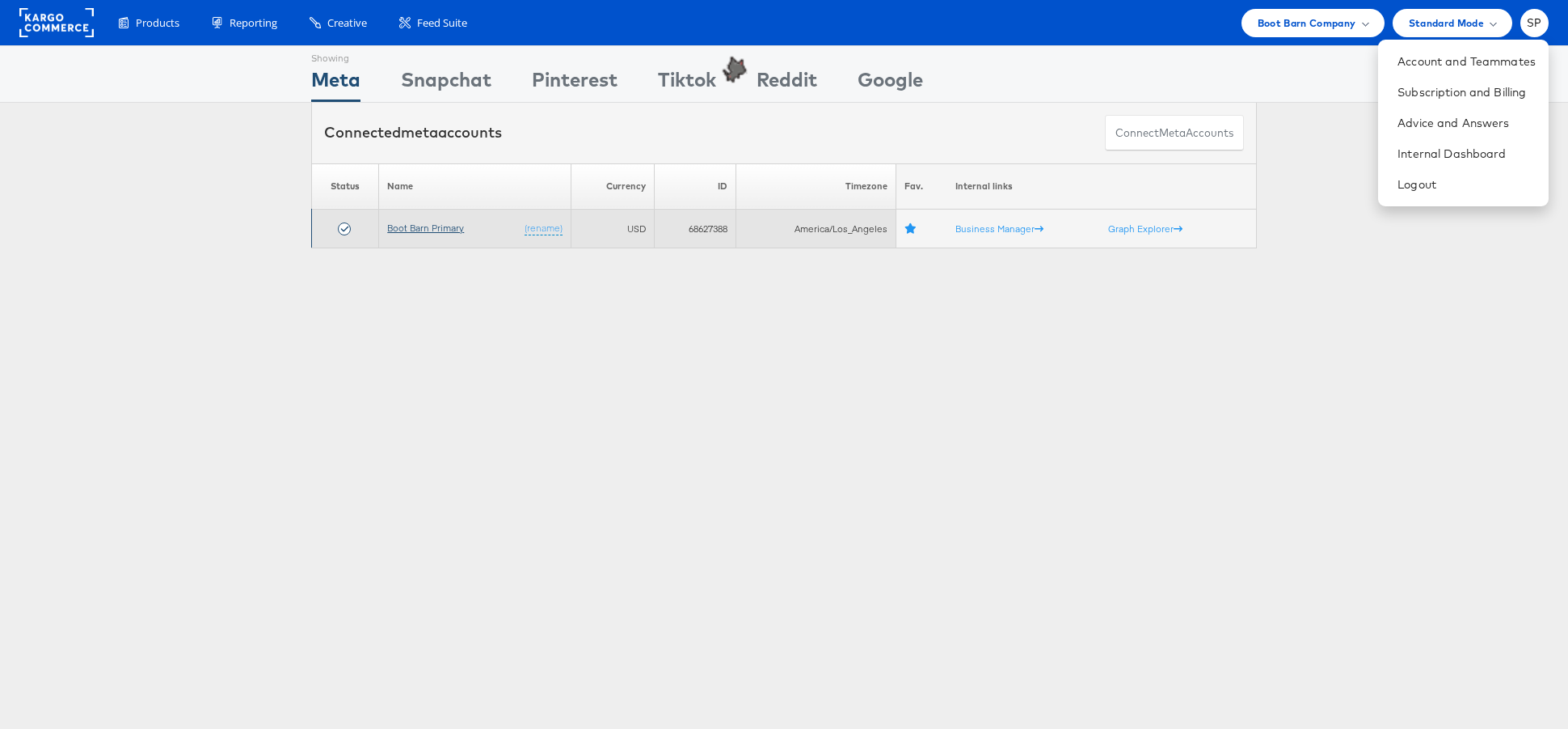
click at [412, 229] on link "Boot Barn Primary" at bounding box center [425, 227] width 76 height 12
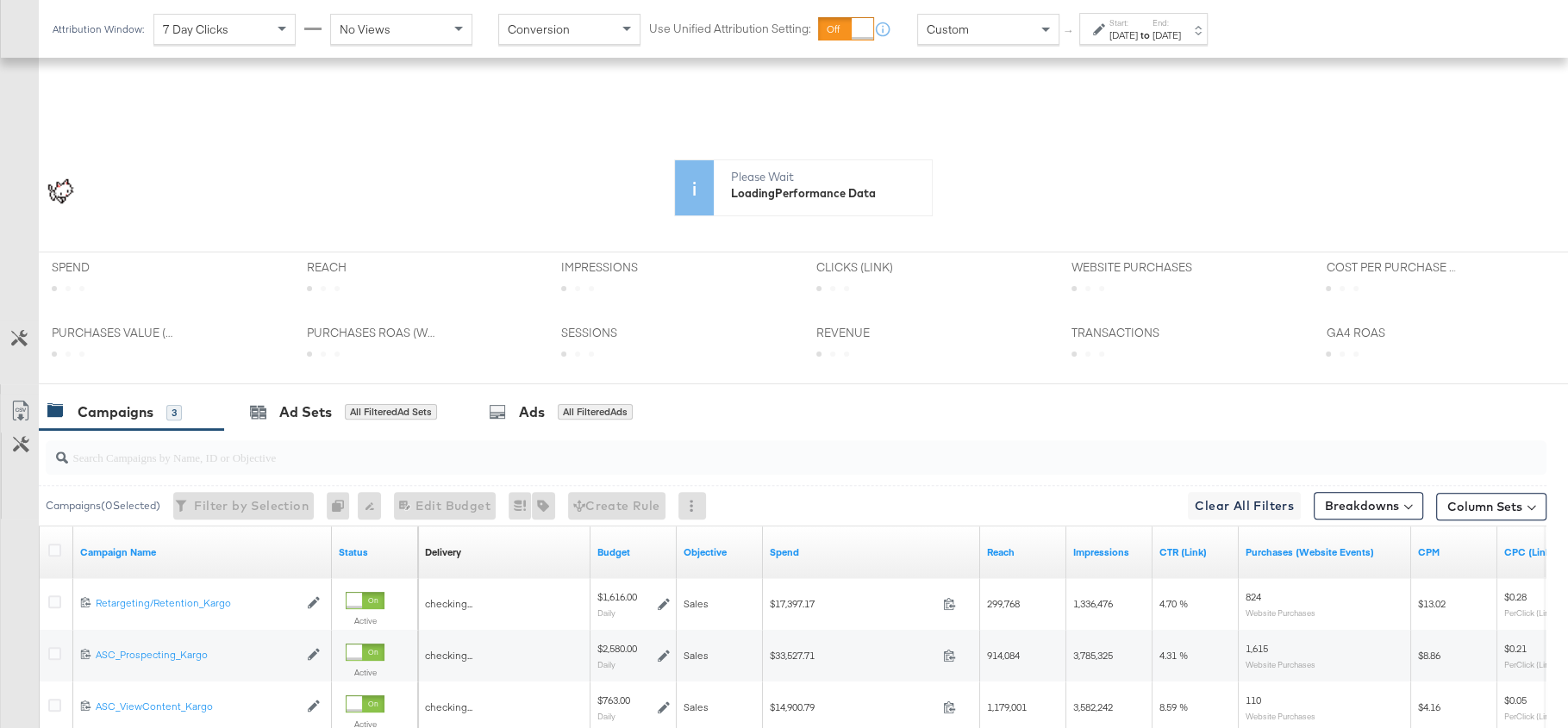
scroll to position [412, 0]
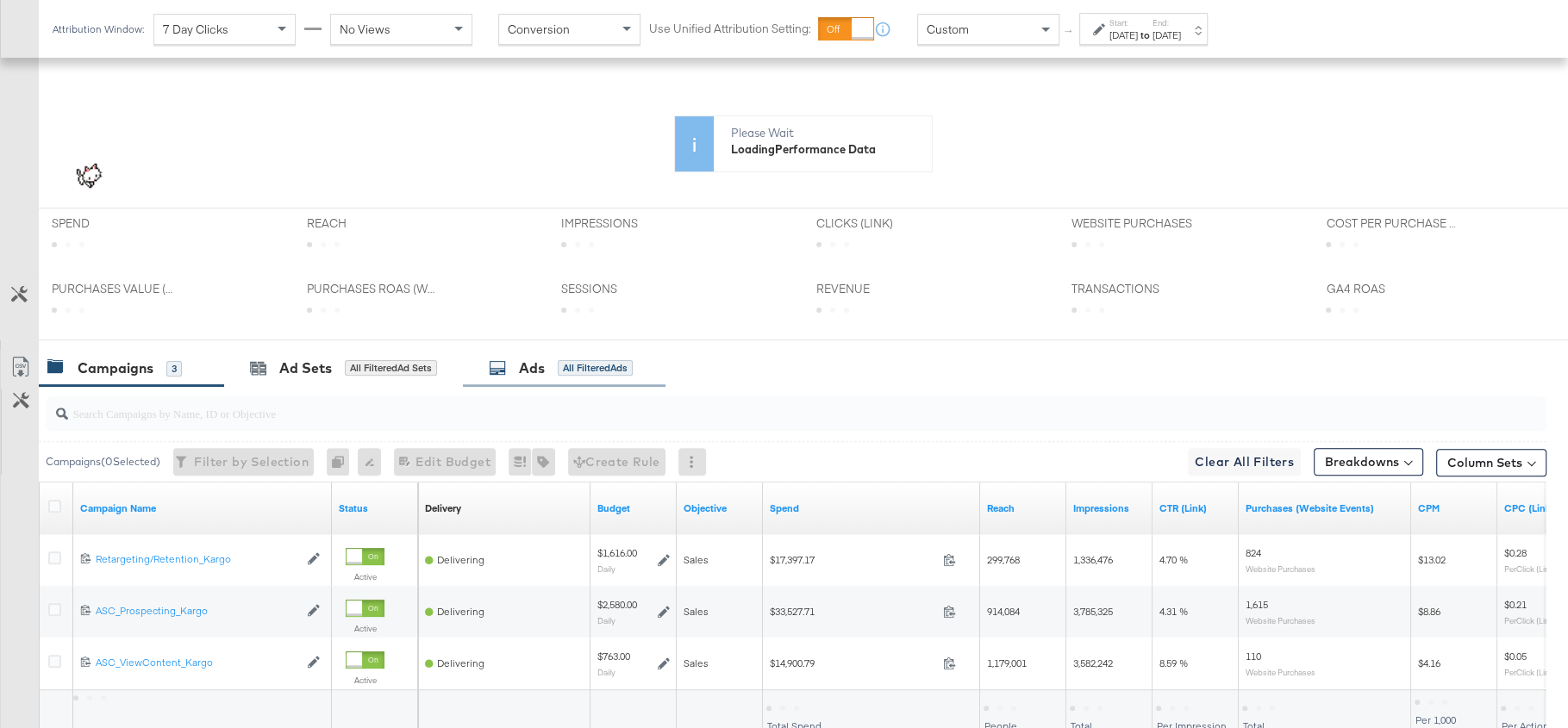
click at [532, 364] on div "Ads" at bounding box center [532, 368] width 26 height 20
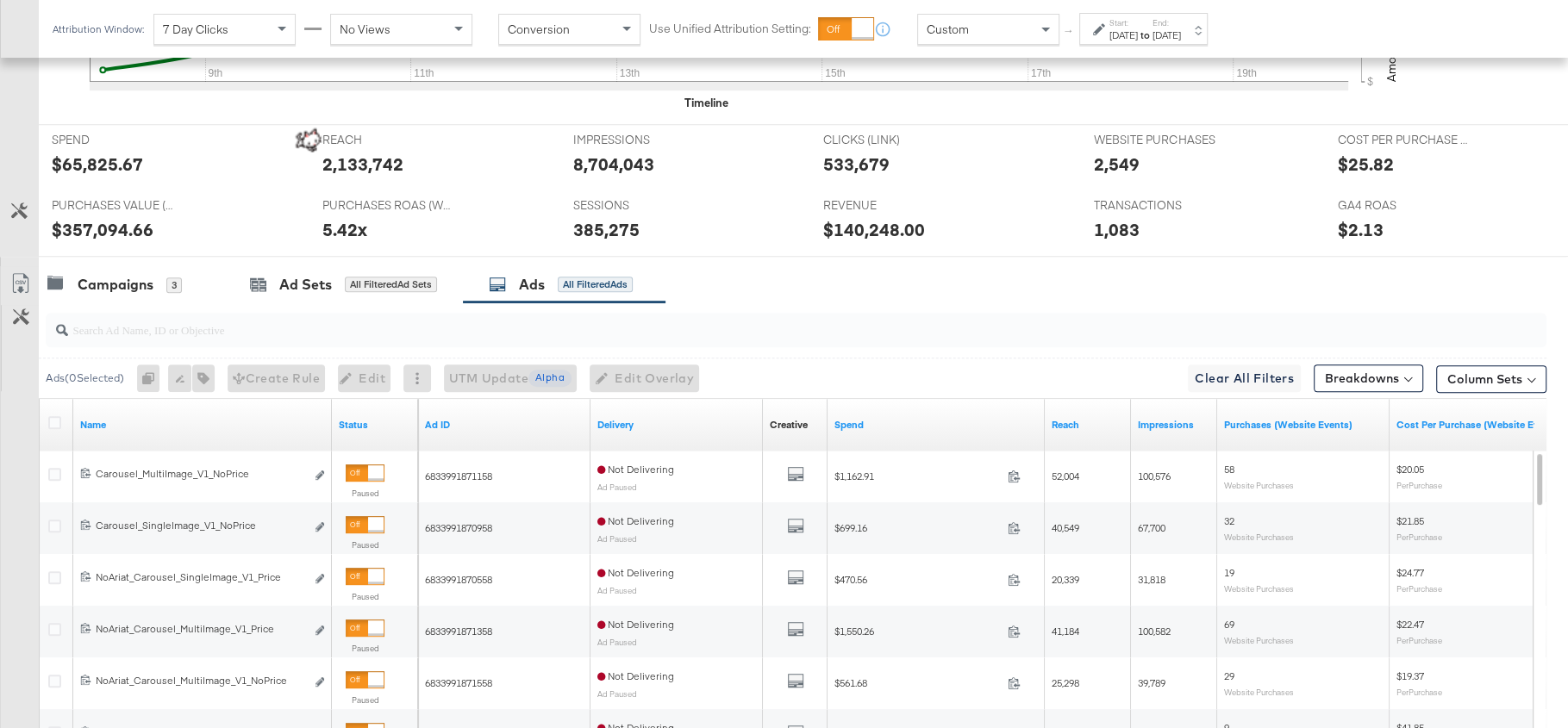
scroll to position [923, 0]
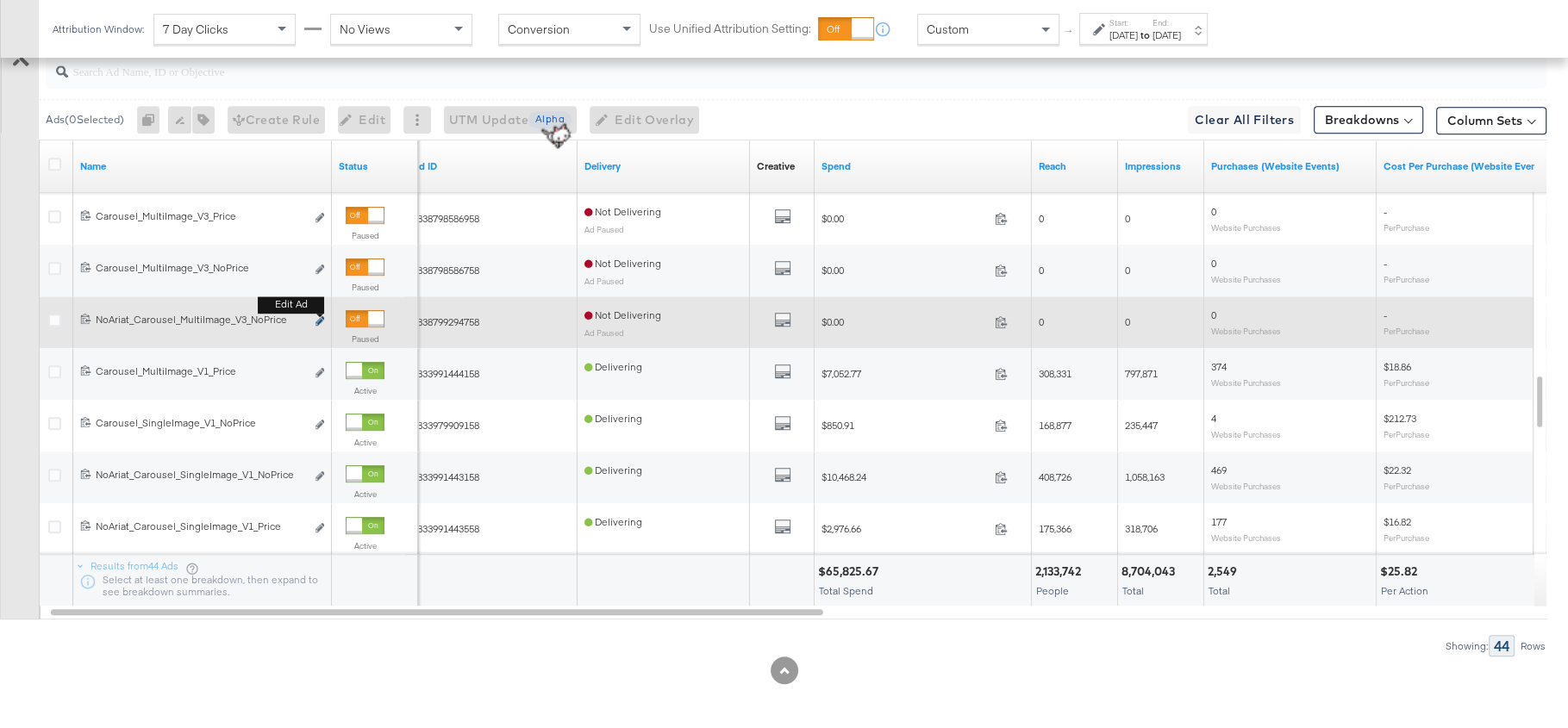
click at [320, 318] on icon "link" at bounding box center [319, 321] width 9 height 10
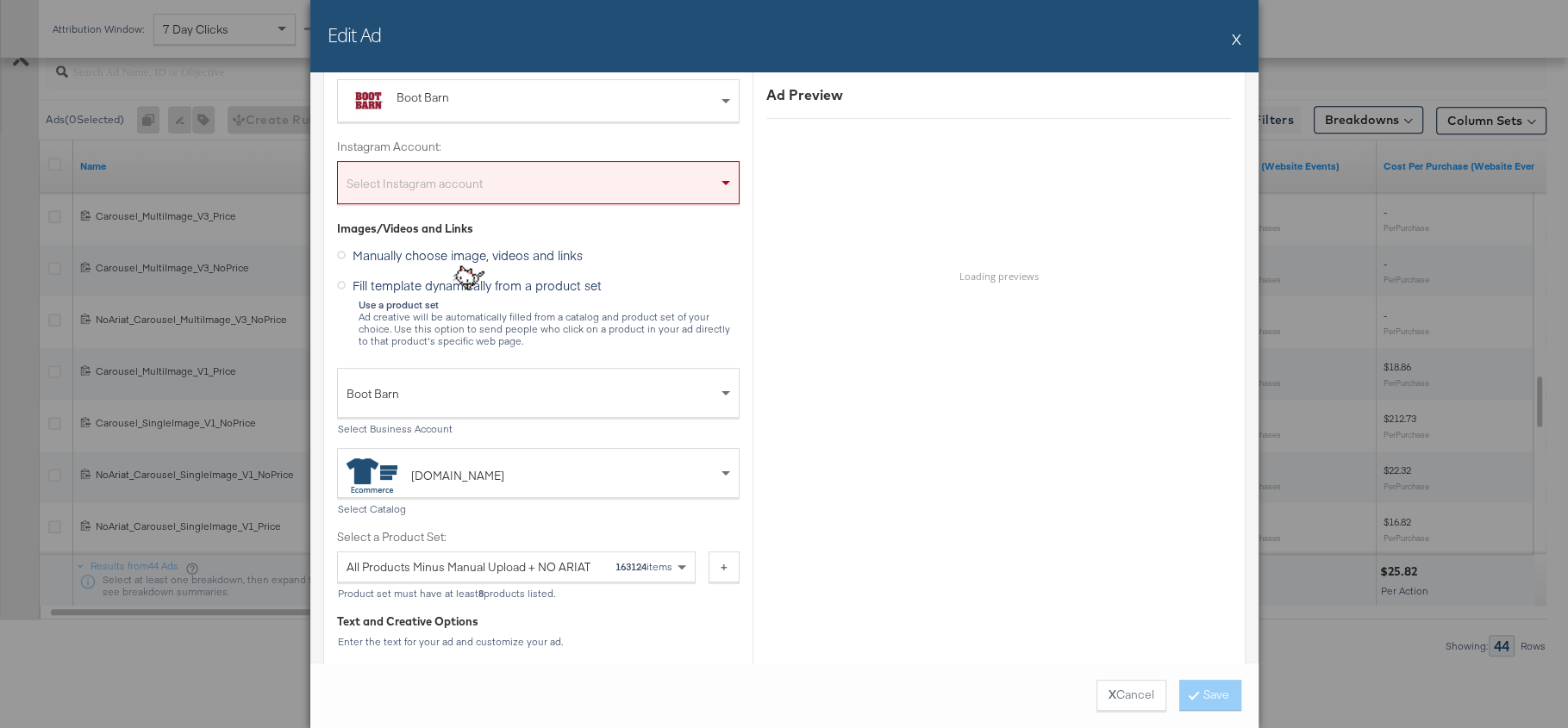
scroll to position [314, 0]
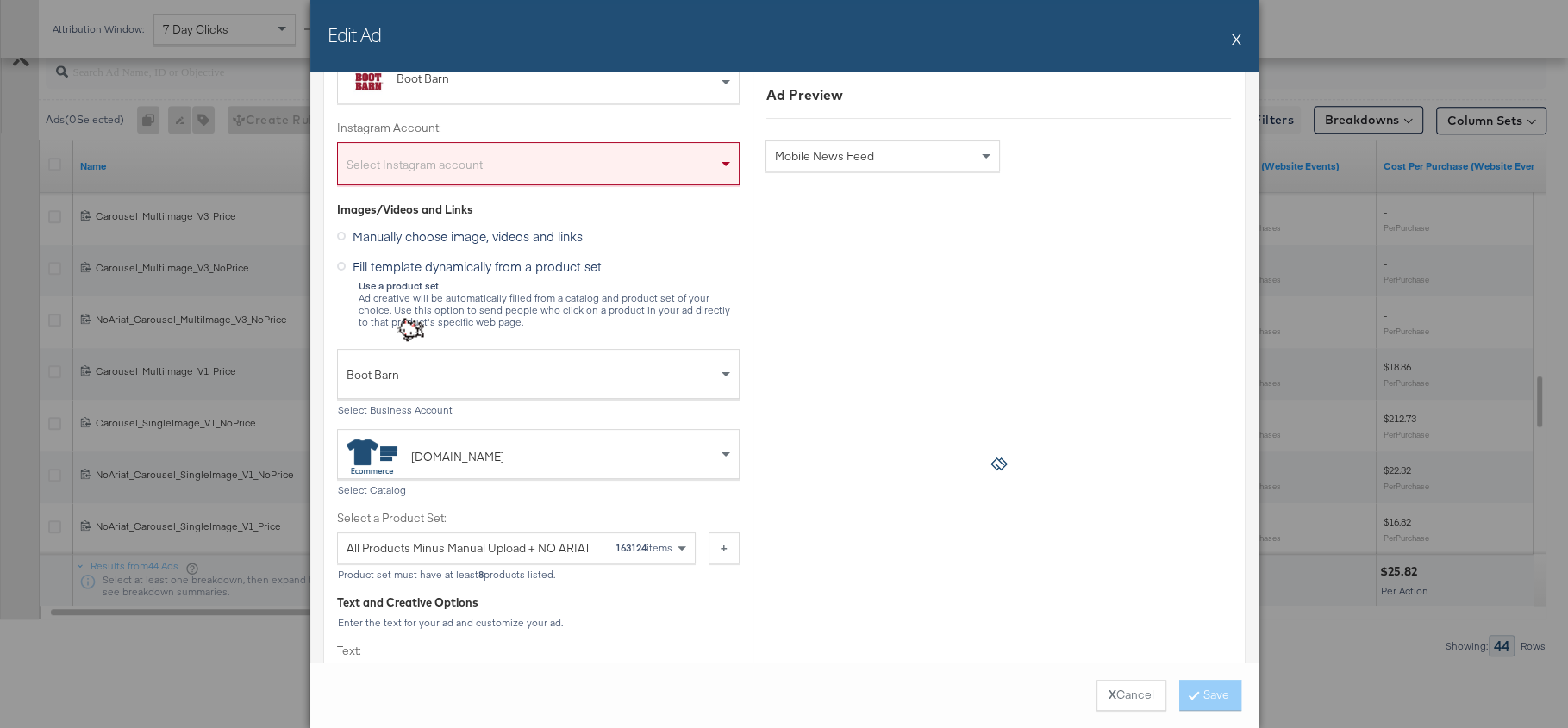
click at [630, 161] on div "Select Instagram account" at bounding box center [538, 167] width 401 height 34
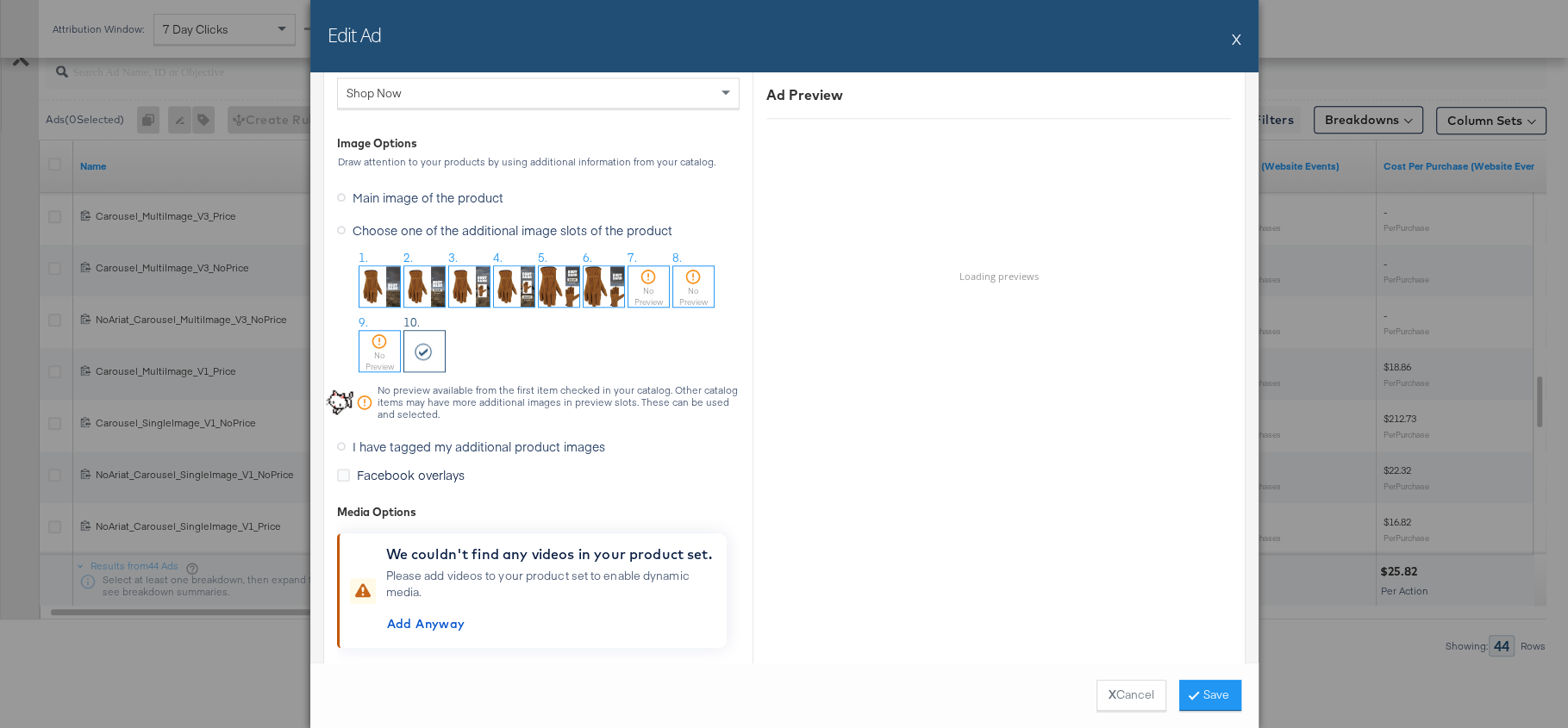
scroll to position [1735, 0]
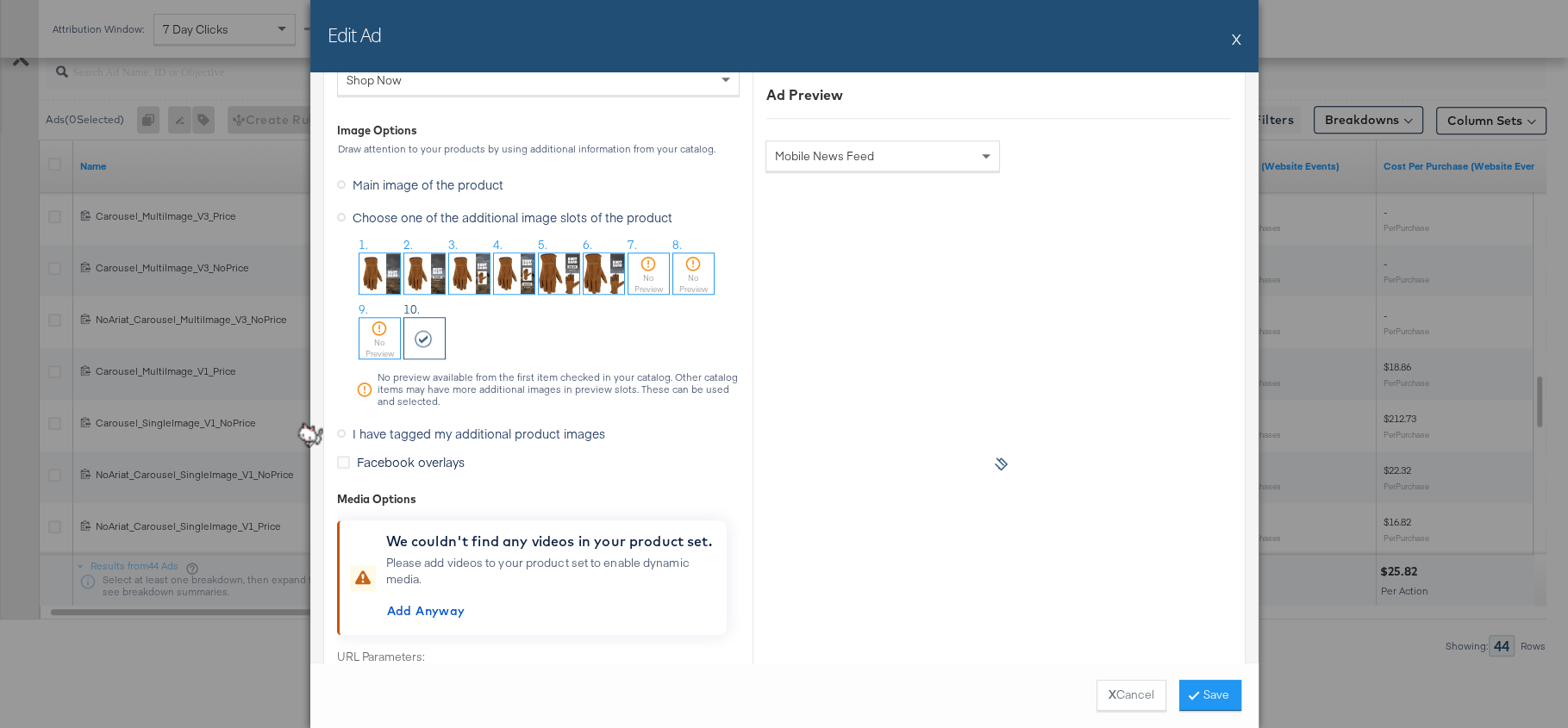
click at [564, 264] on img at bounding box center [558, 273] width 40 height 40
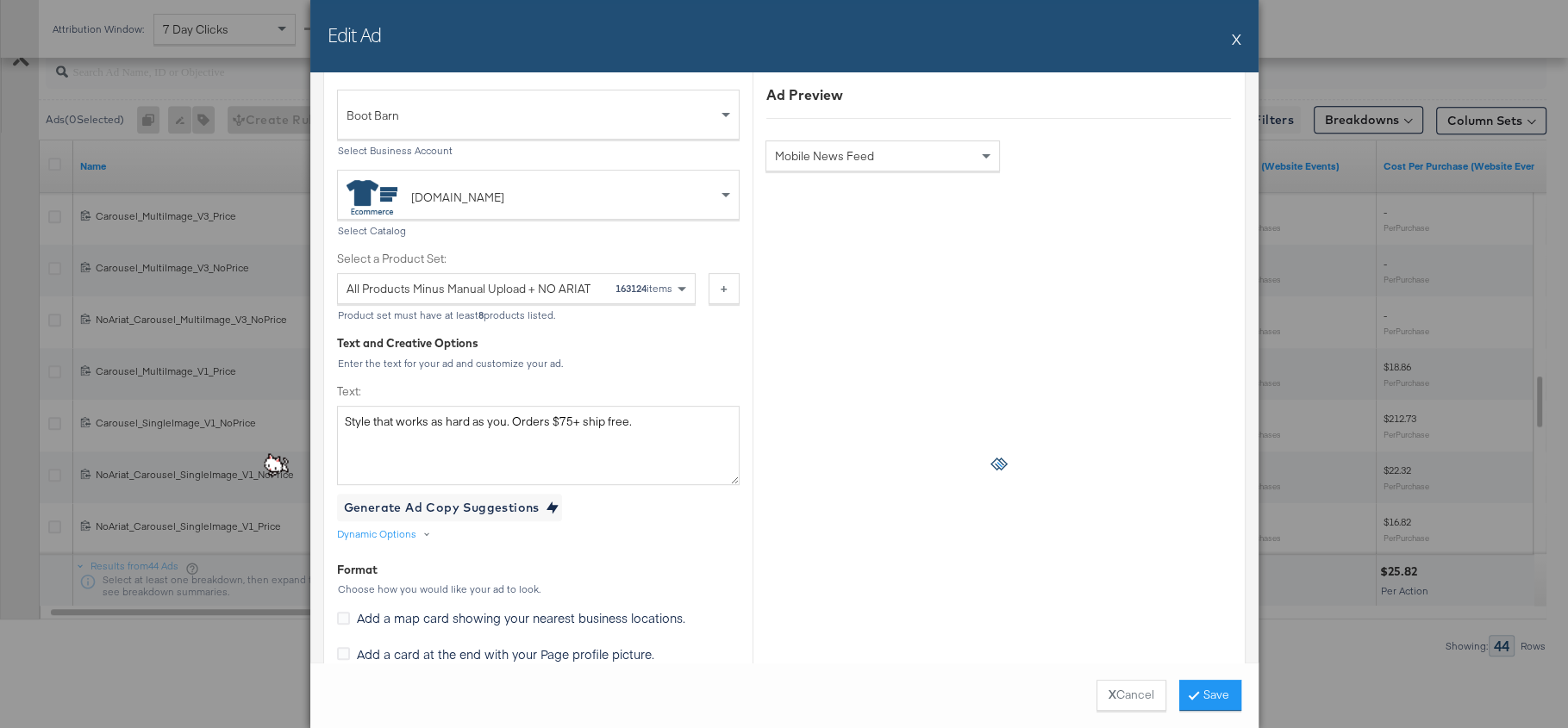
scroll to position [0, 0]
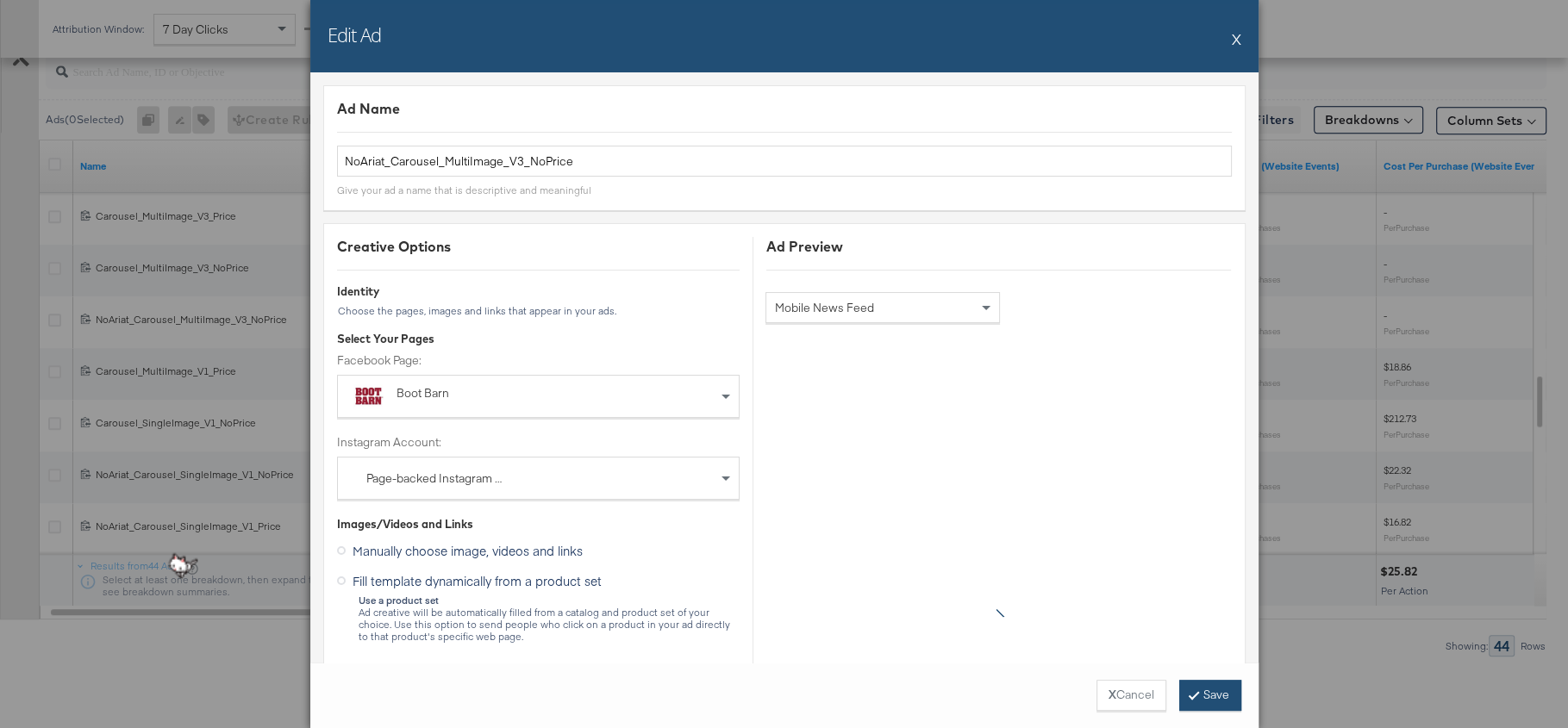
click at [1210, 702] on button "Save" at bounding box center [1209, 696] width 62 height 31
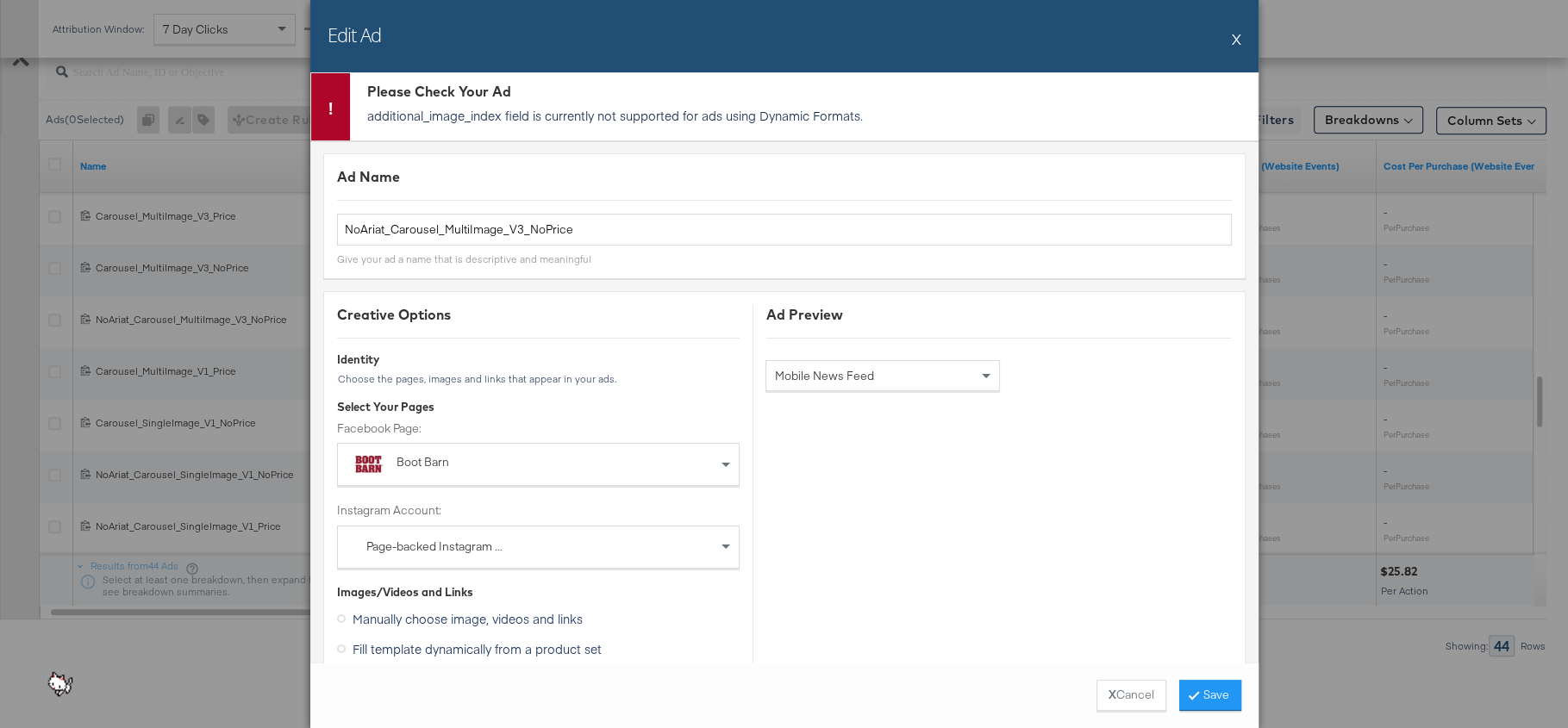
click at [692, 119] on p "additional_image_index field is currently not supported for ads using Dynamic F…" at bounding box center [809, 116] width 882 height 18
copy div "additional_image_index field is currently not supported for ads using Dynamic F…"
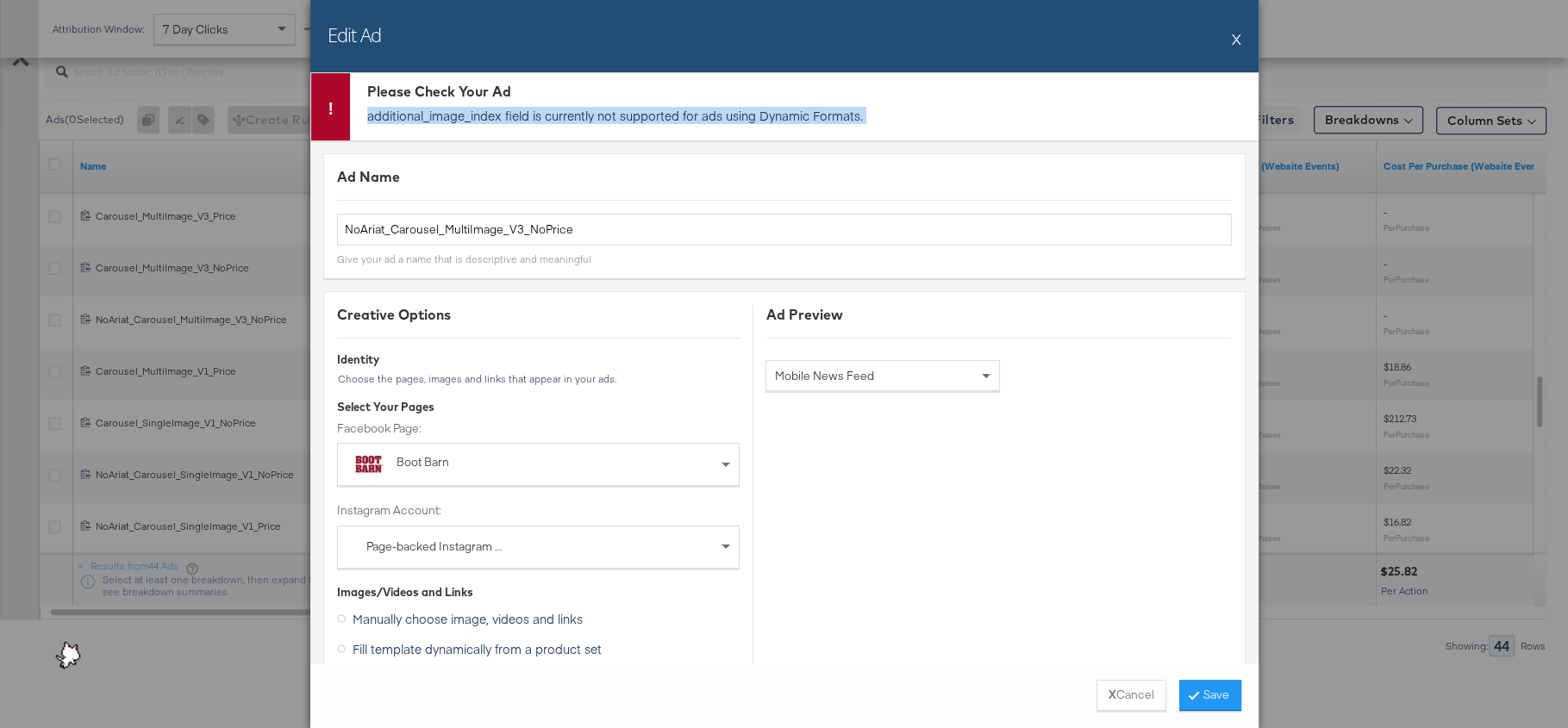
click at [1240, 39] on button "X" at bounding box center [1237, 38] width 10 height 34
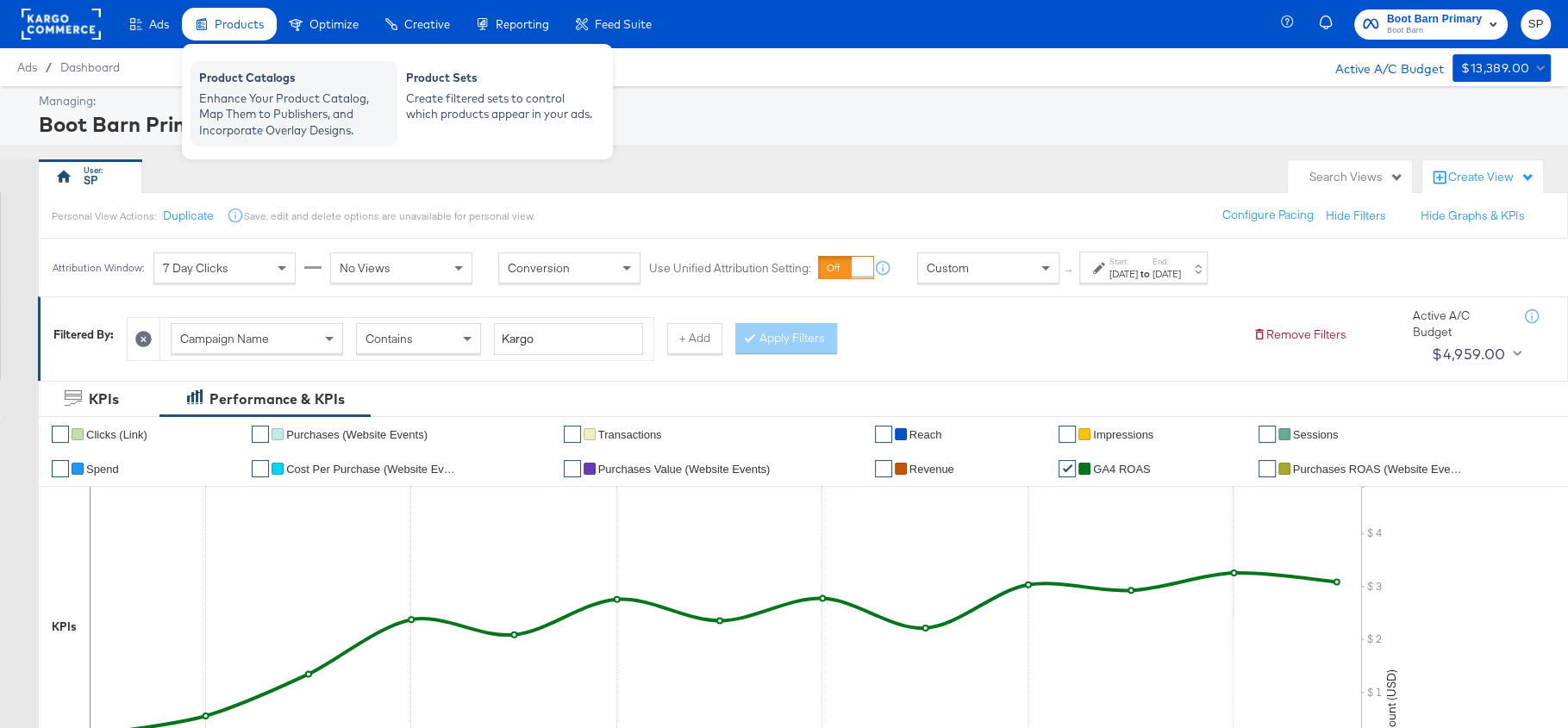
click at [226, 83] on div "Product Catalogs" at bounding box center [294, 80] width 190 height 21
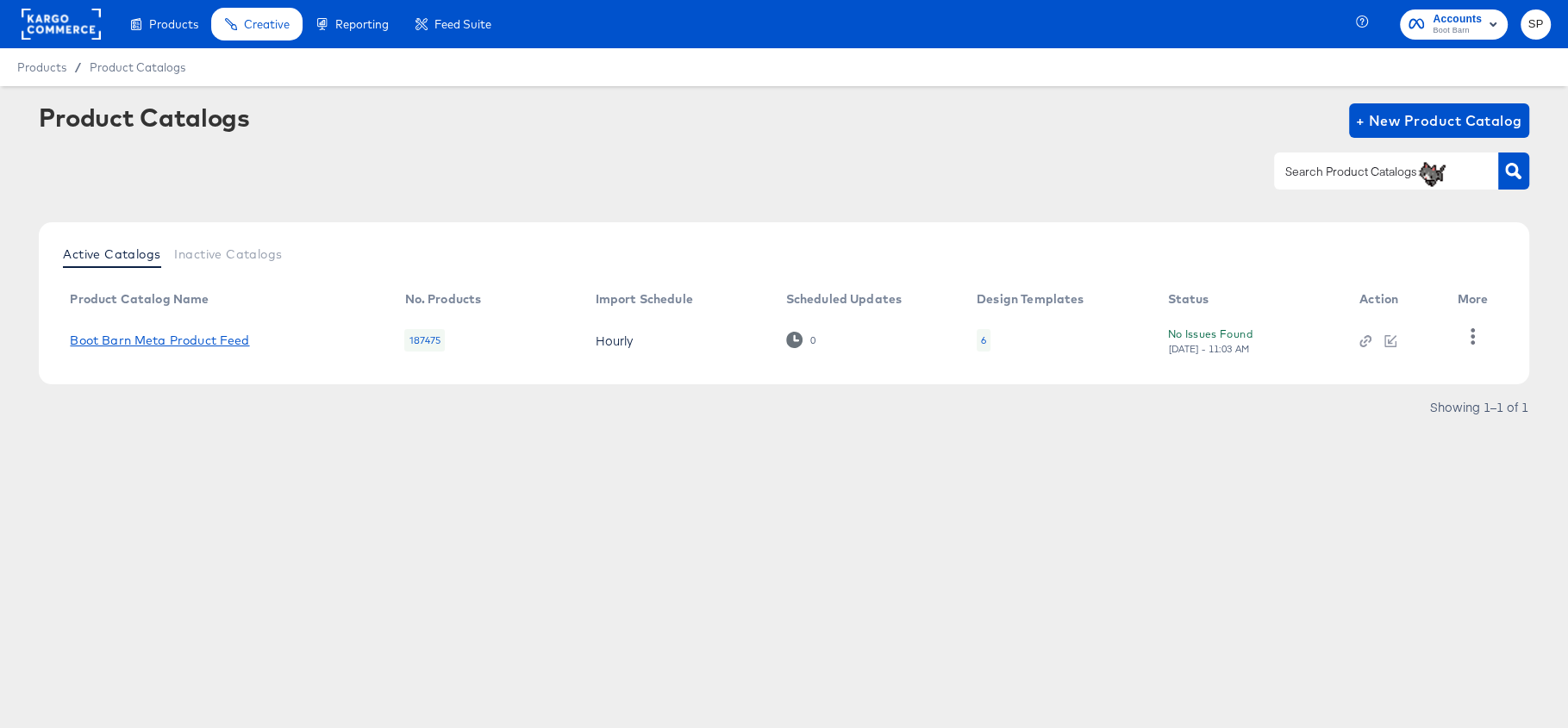
click at [200, 335] on link "Boot Barn Meta Product Feed" at bounding box center [159, 341] width 180 height 14
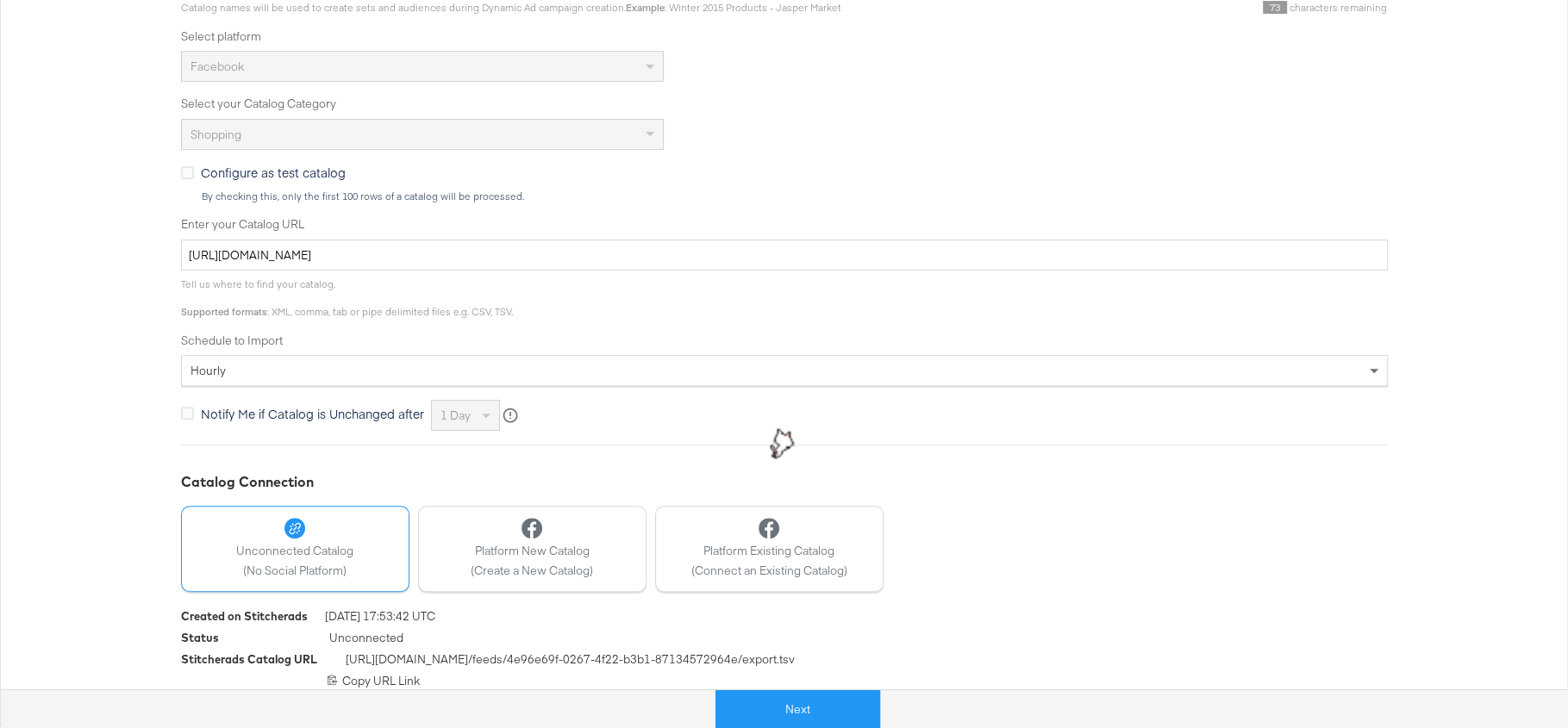
scroll to position [425, 0]
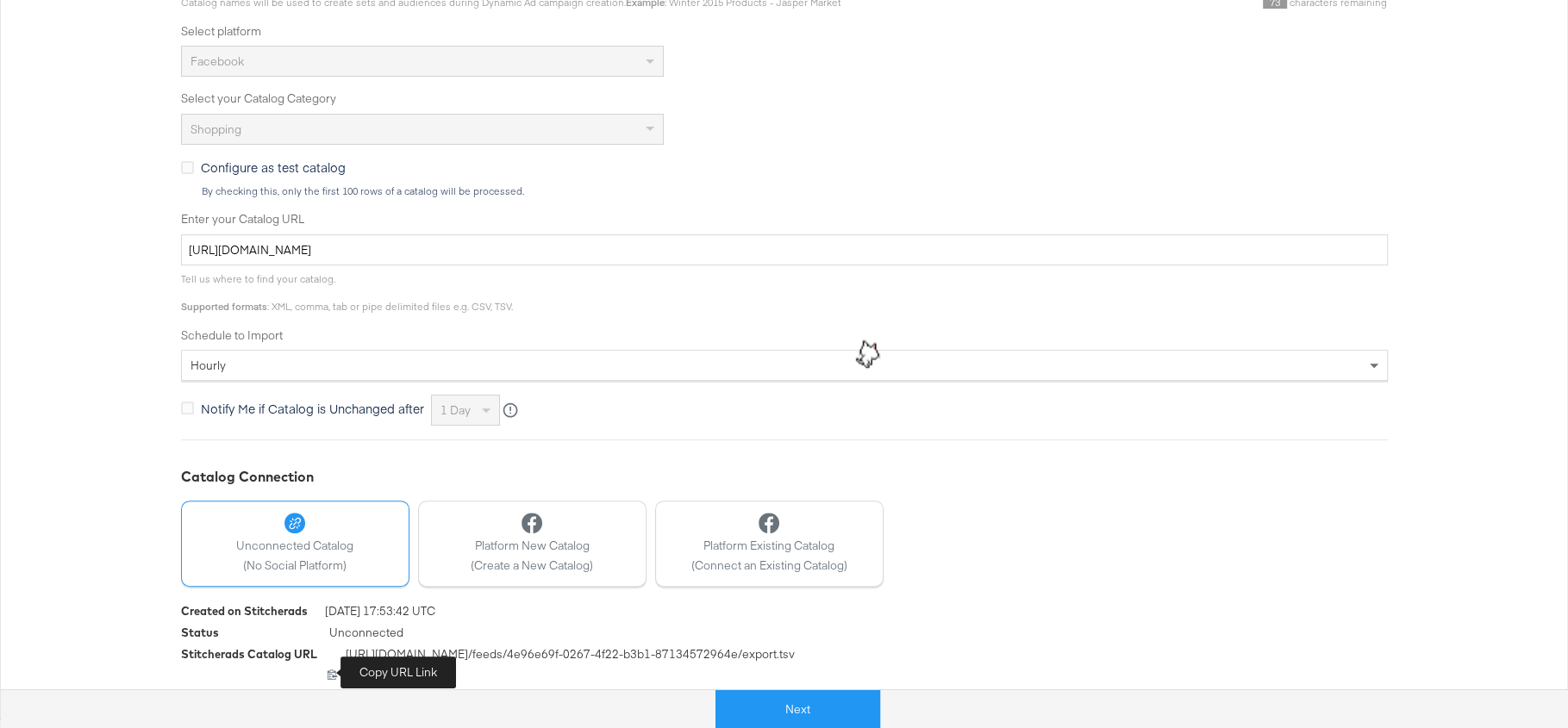
click at [333, 672] on icon at bounding box center [332, 675] width 10 height 11
